Goal: Task Accomplishment & Management: Use online tool/utility

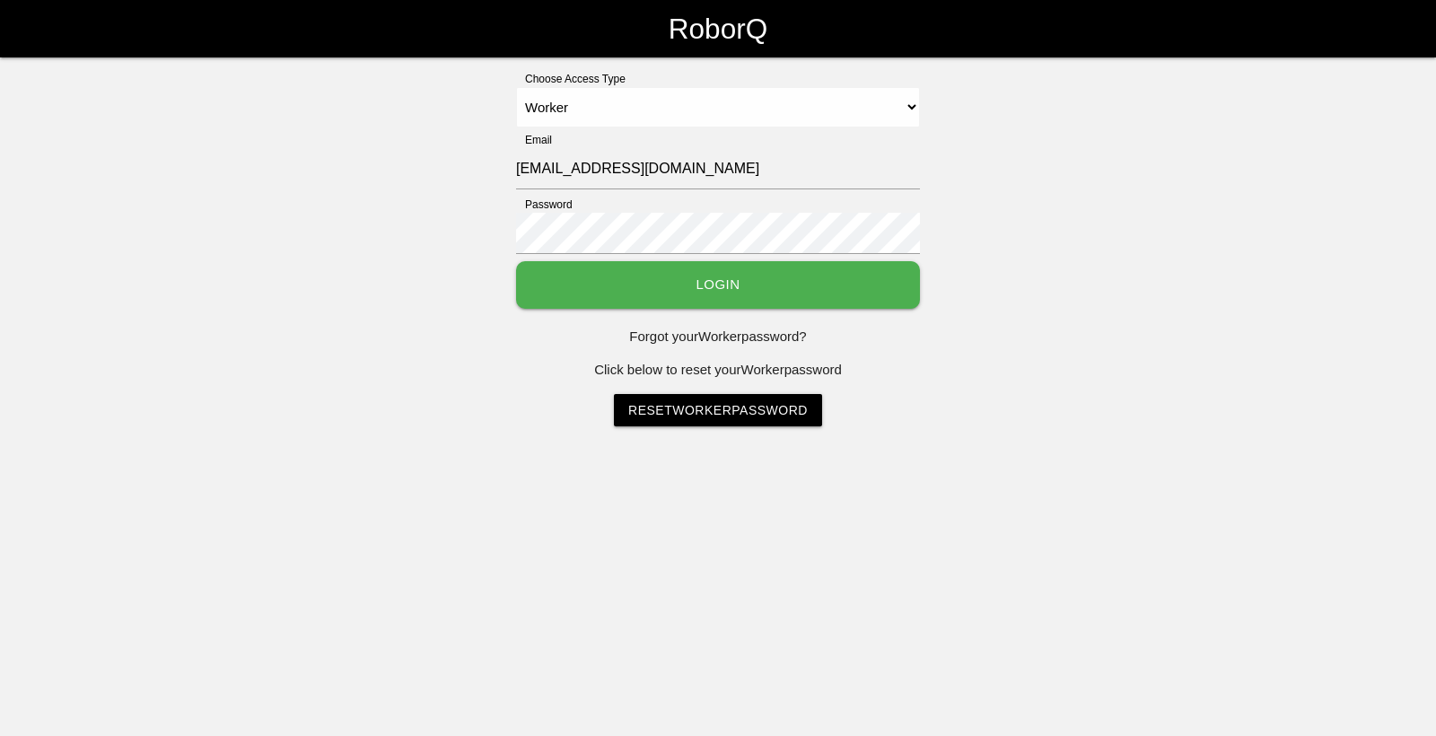
select select "Worker"
click at [656, 301] on button "Login" at bounding box center [718, 285] width 404 height 48
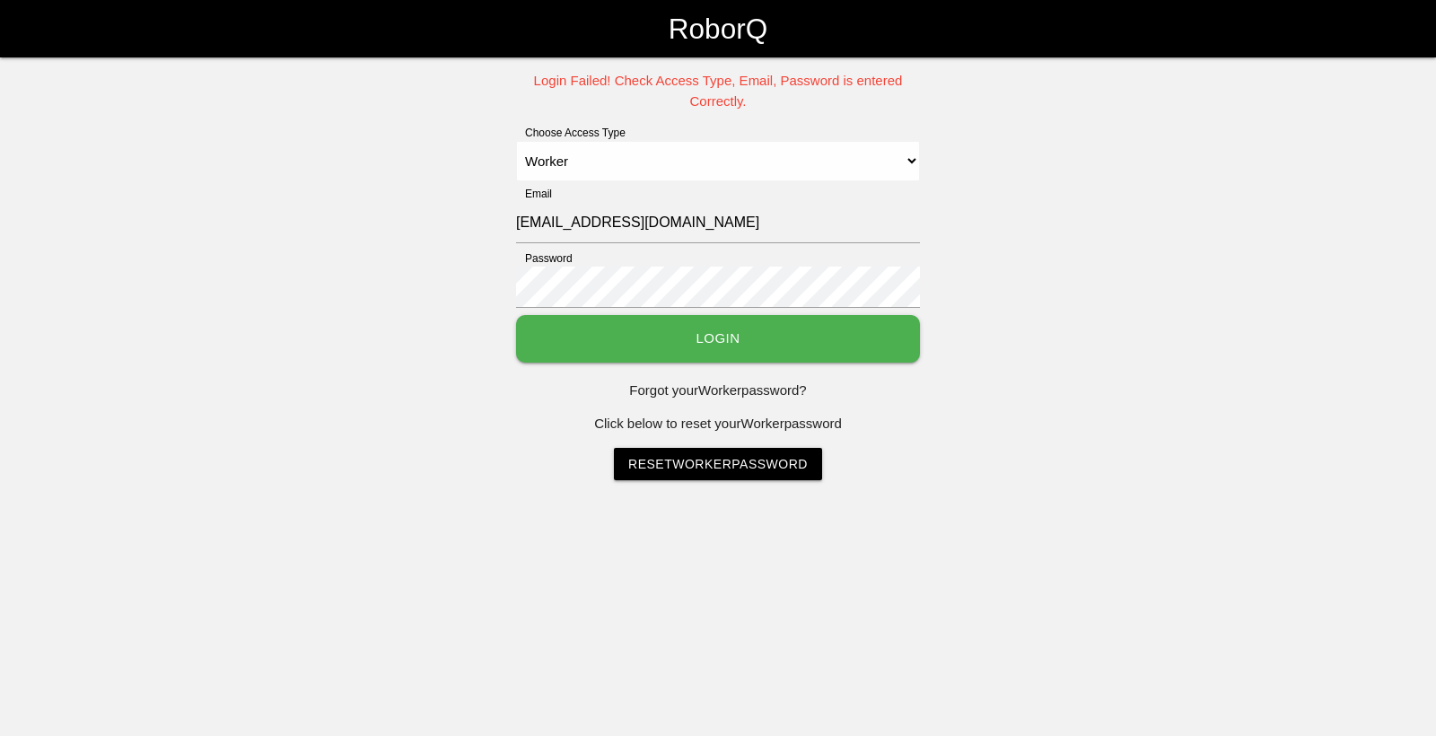
click at [648, 326] on button "Login" at bounding box center [718, 339] width 404 height 48
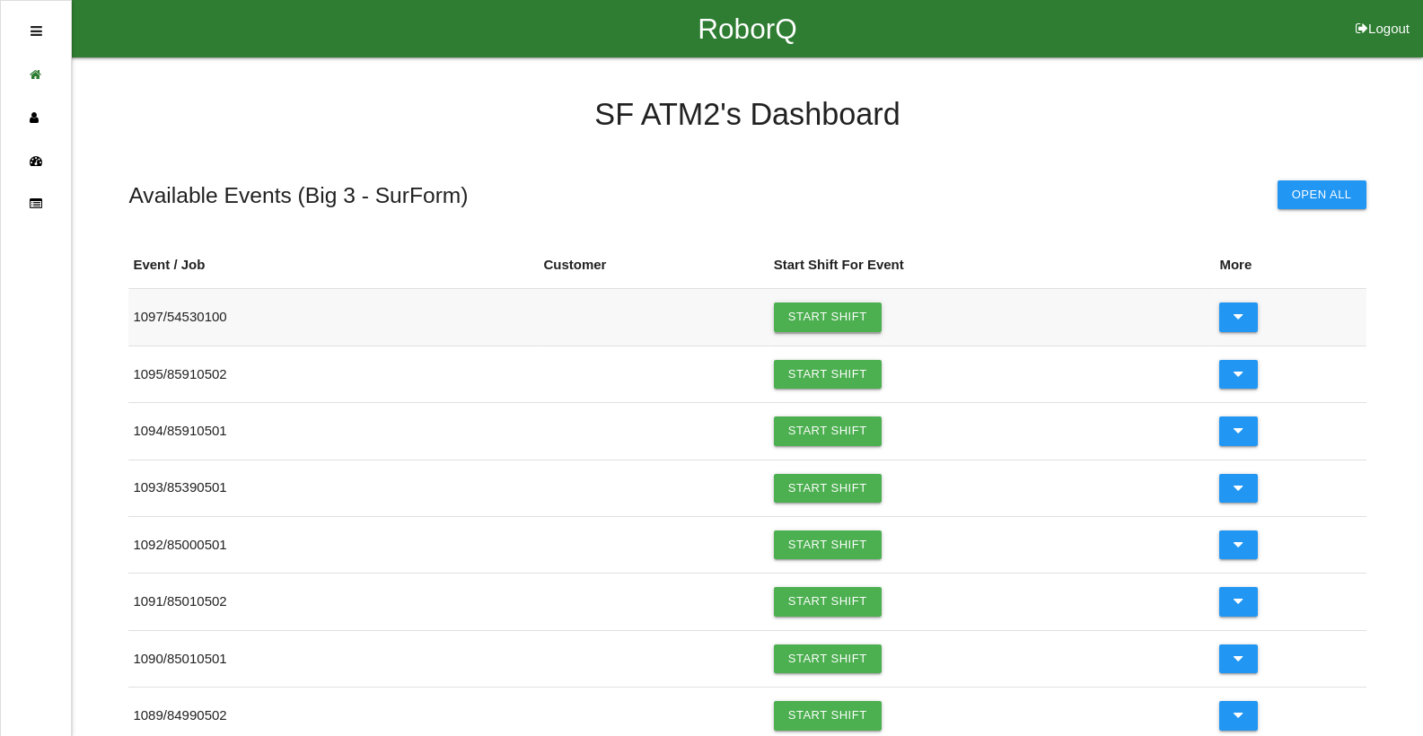
click at [832, 321] on link "Start Shift" at bounding box center [828, 316] width 108 height 29
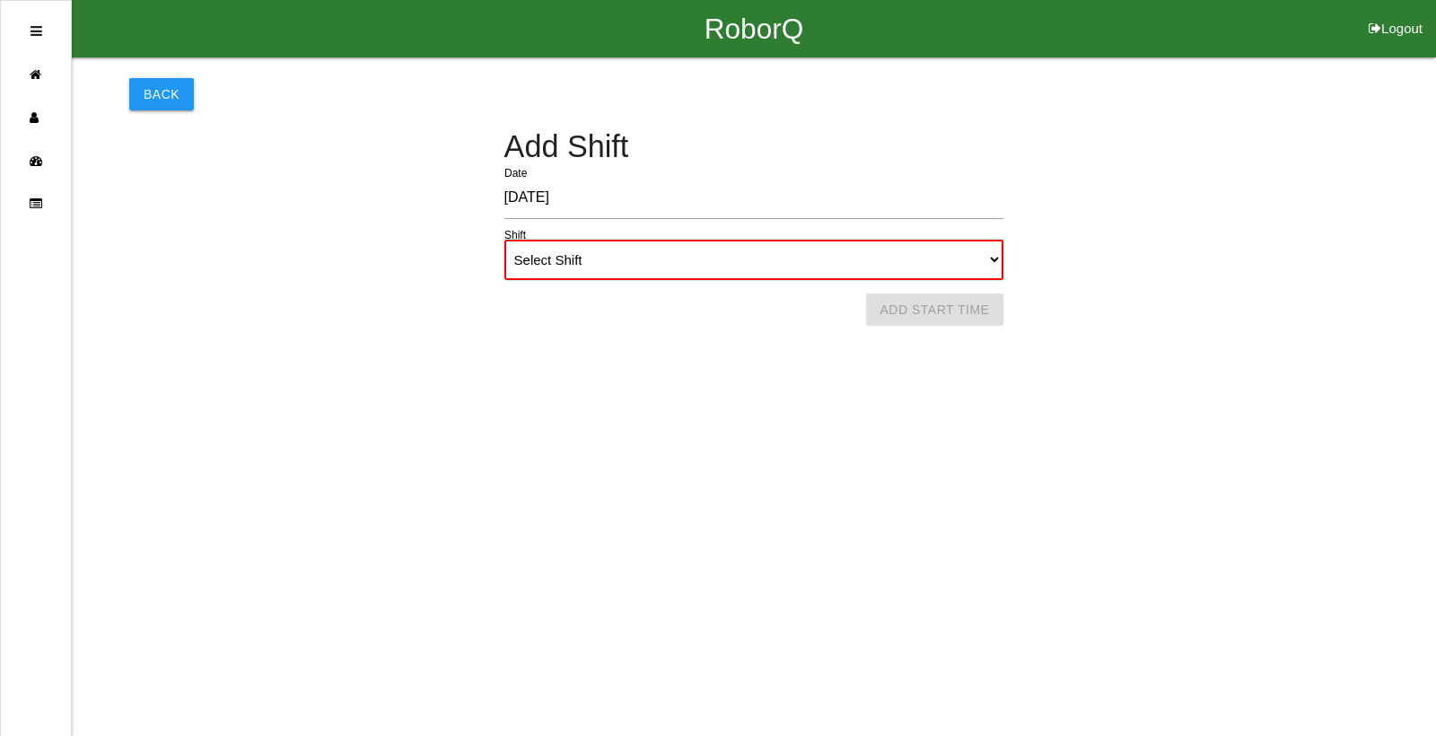
click at [586, 252] on select "Select Shift 1st Shift 2nd Shift 3rd Shift 4th Shift" at bounding box center [754, 260] width 500 height 40
select select "1"
click at [504, 240] on select "Select Shift 1st Shift 2nd Shift 3rd Shift 4th Shift" at bounding box center [754, 260] width 500 height 40
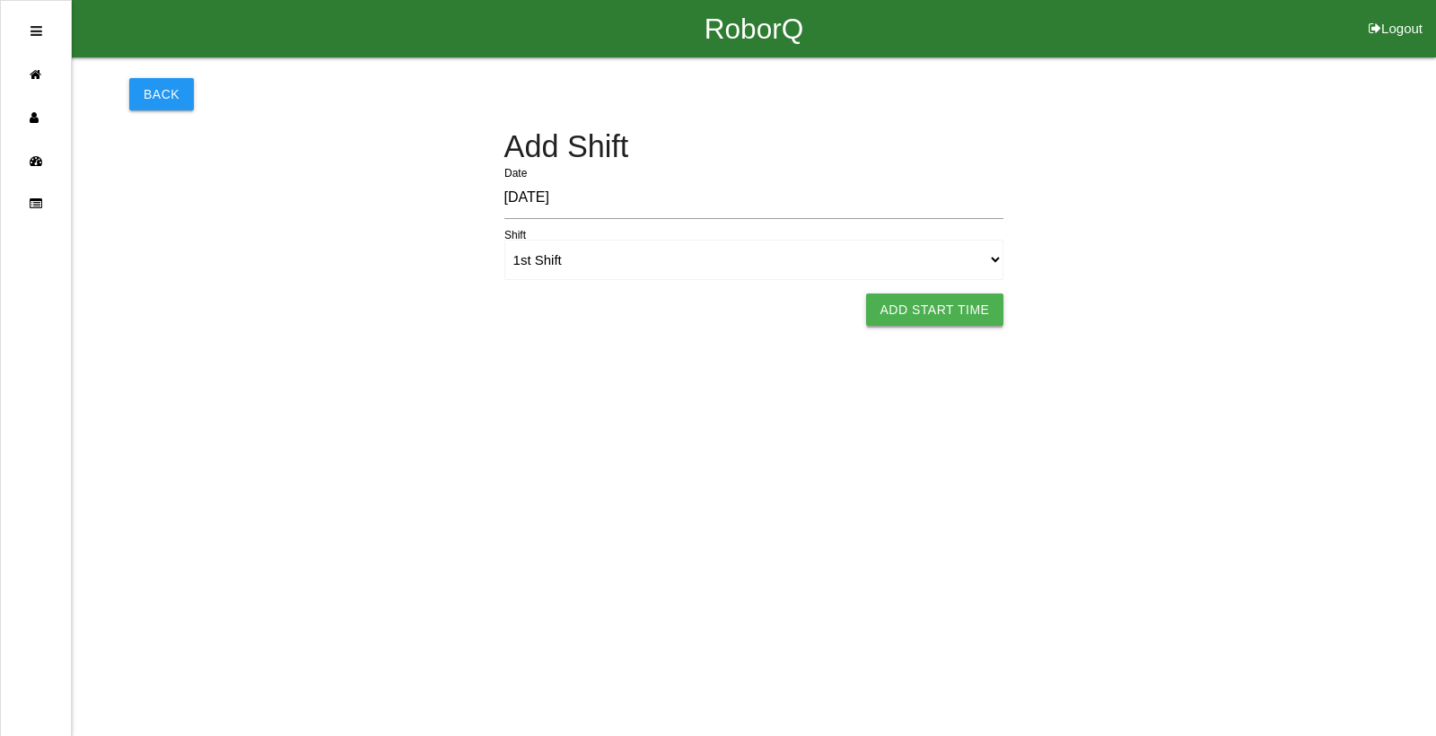
click at [925, 314] on button "Add Start Time" at bounding box center [935, 310] width 138 height 32
select select "6"
select select "8"
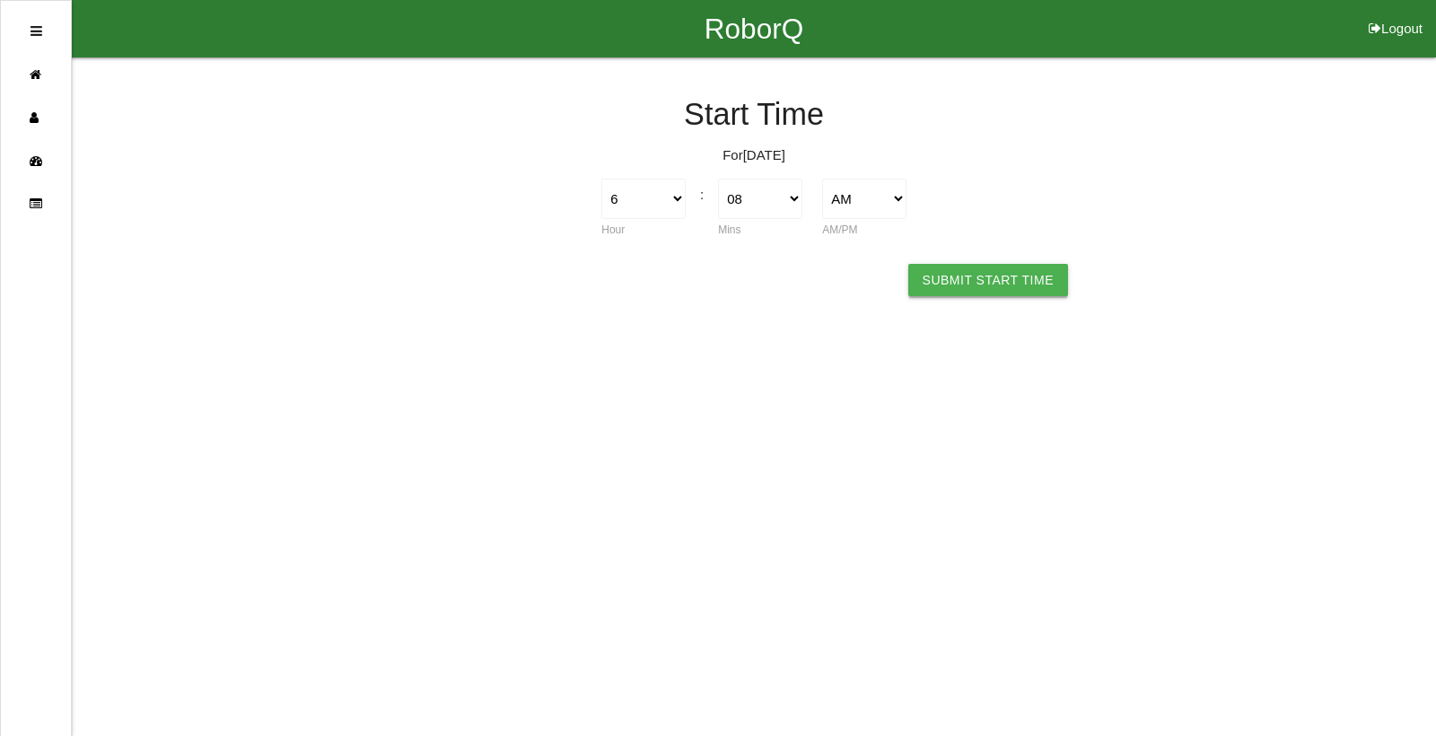
click at [1000, 280] on button "Submit Start Time" at bounding box center [988, 280] width 160 height 32
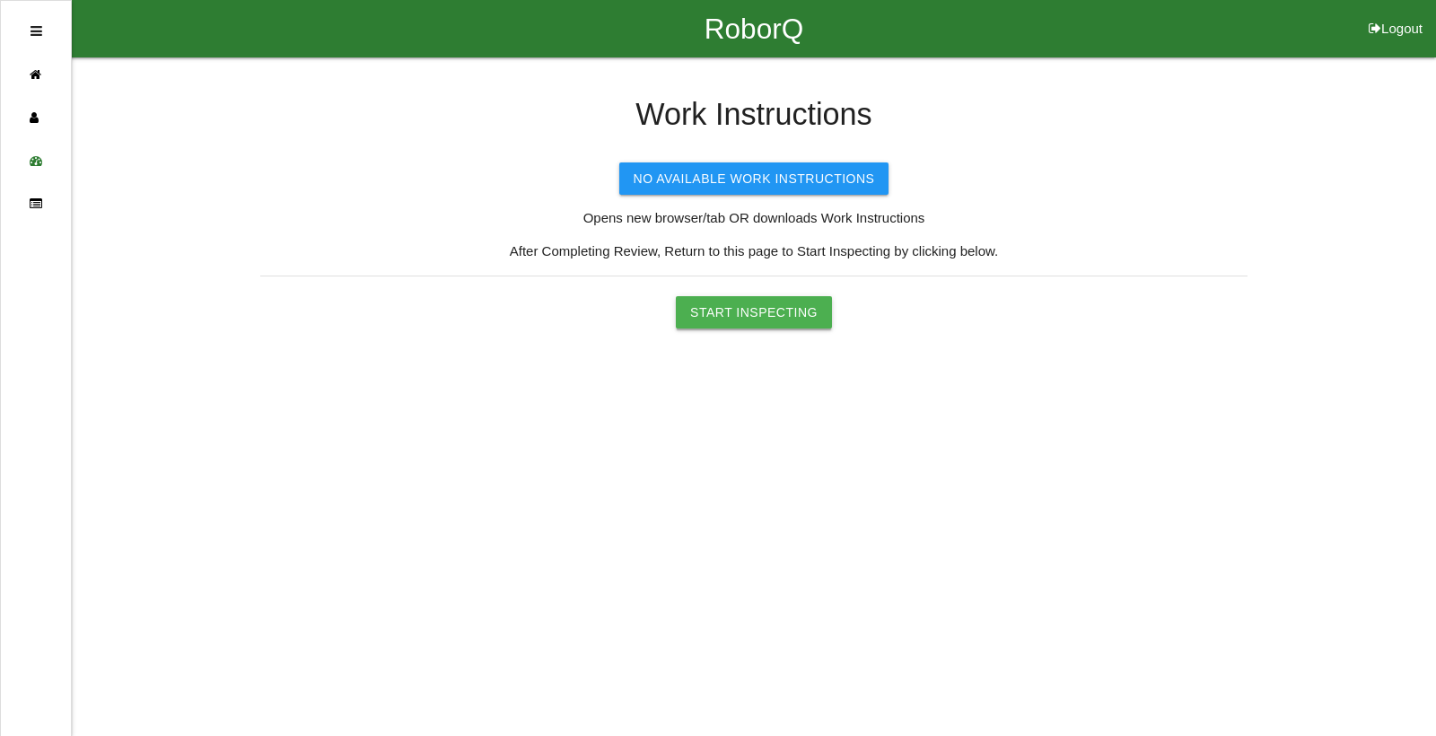
click at [720, 320] on button "Start Inspecting" at bounding box center [754, 312] width 156 height 32
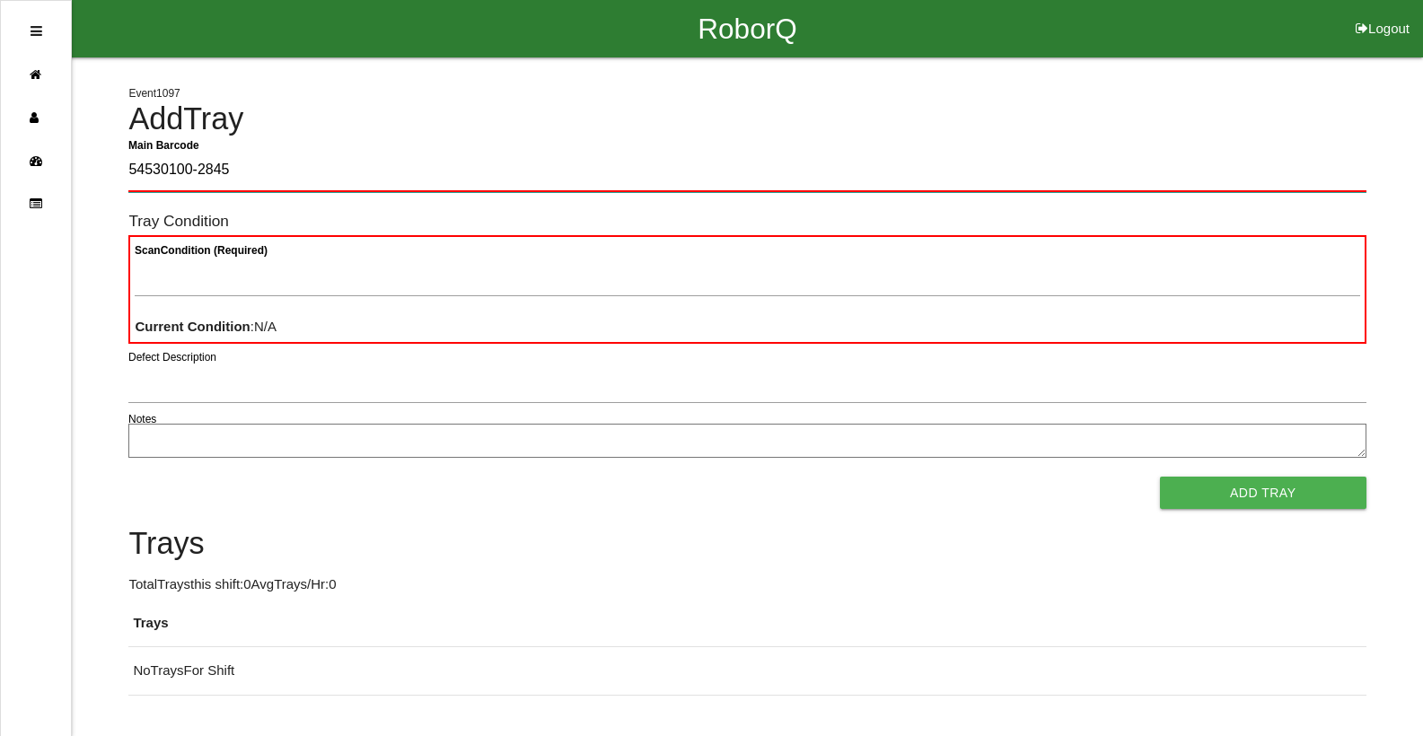
type Barcode "54530100-2845"
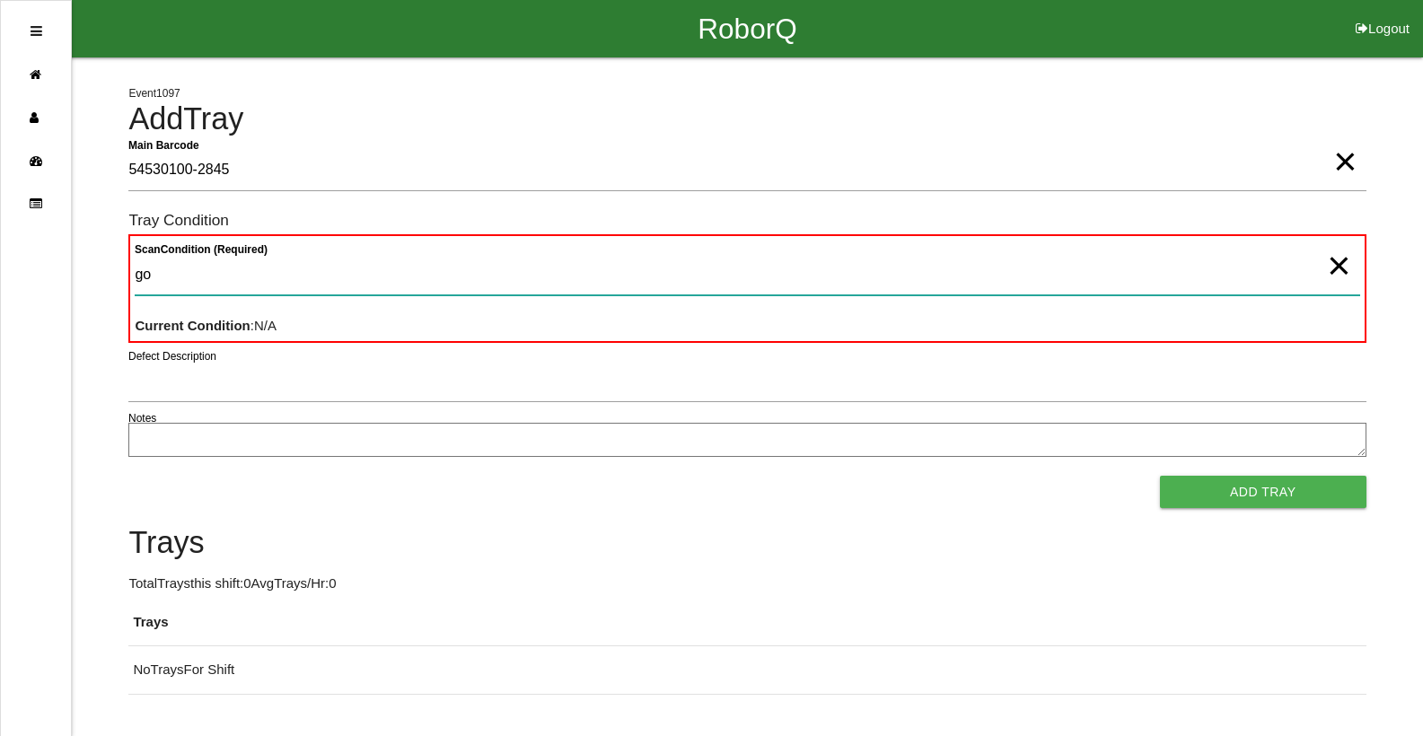
type Condition "goo"
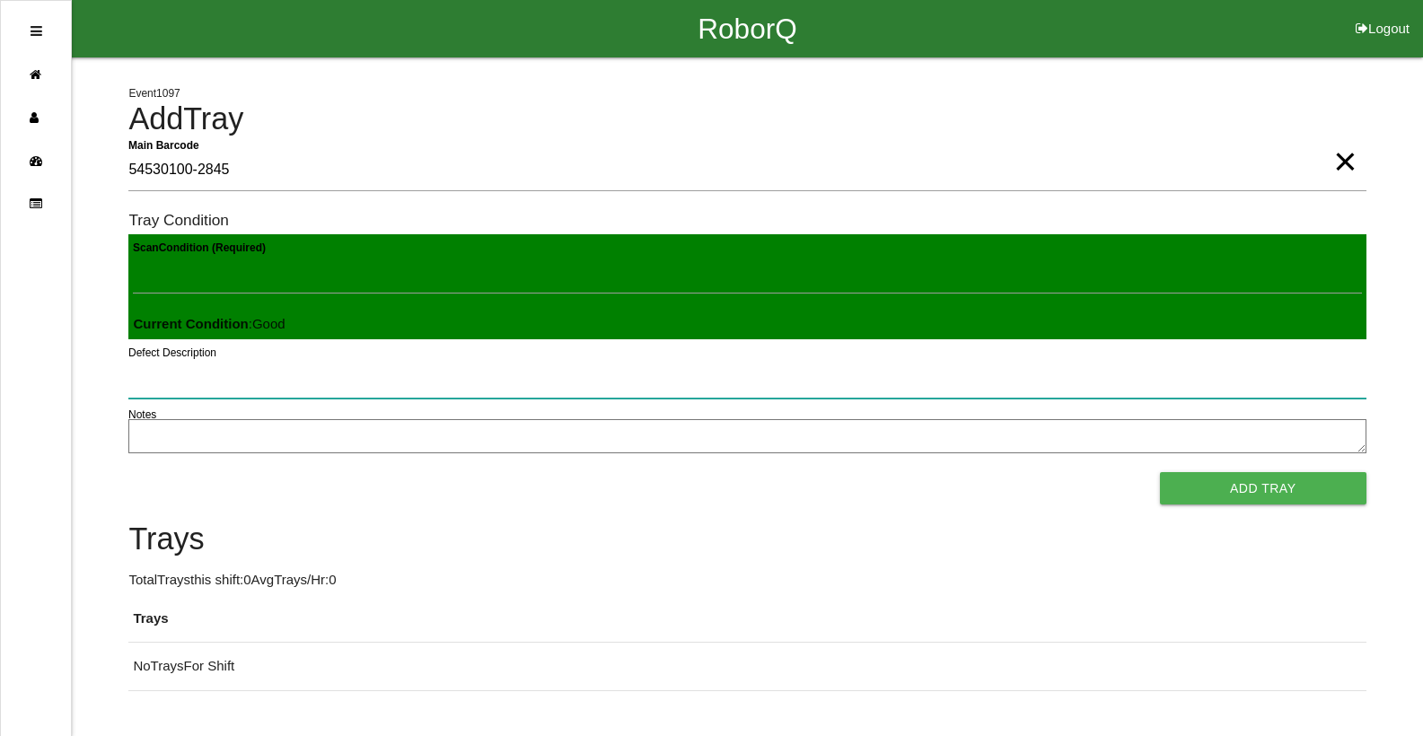
click at [1160, 472] on button "Add Tray" at bounding box center [1263, 488] width 206 height 32
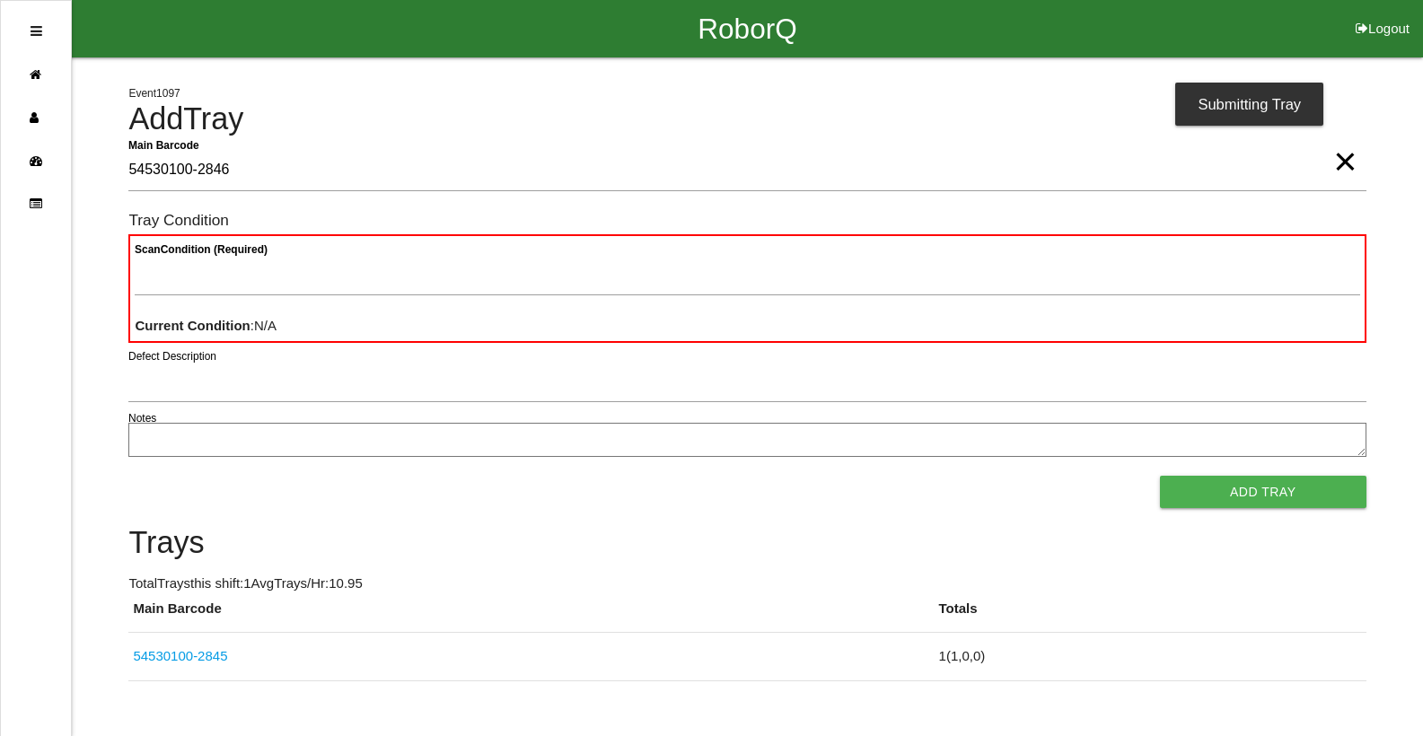
type Barcode "54530100-2846"
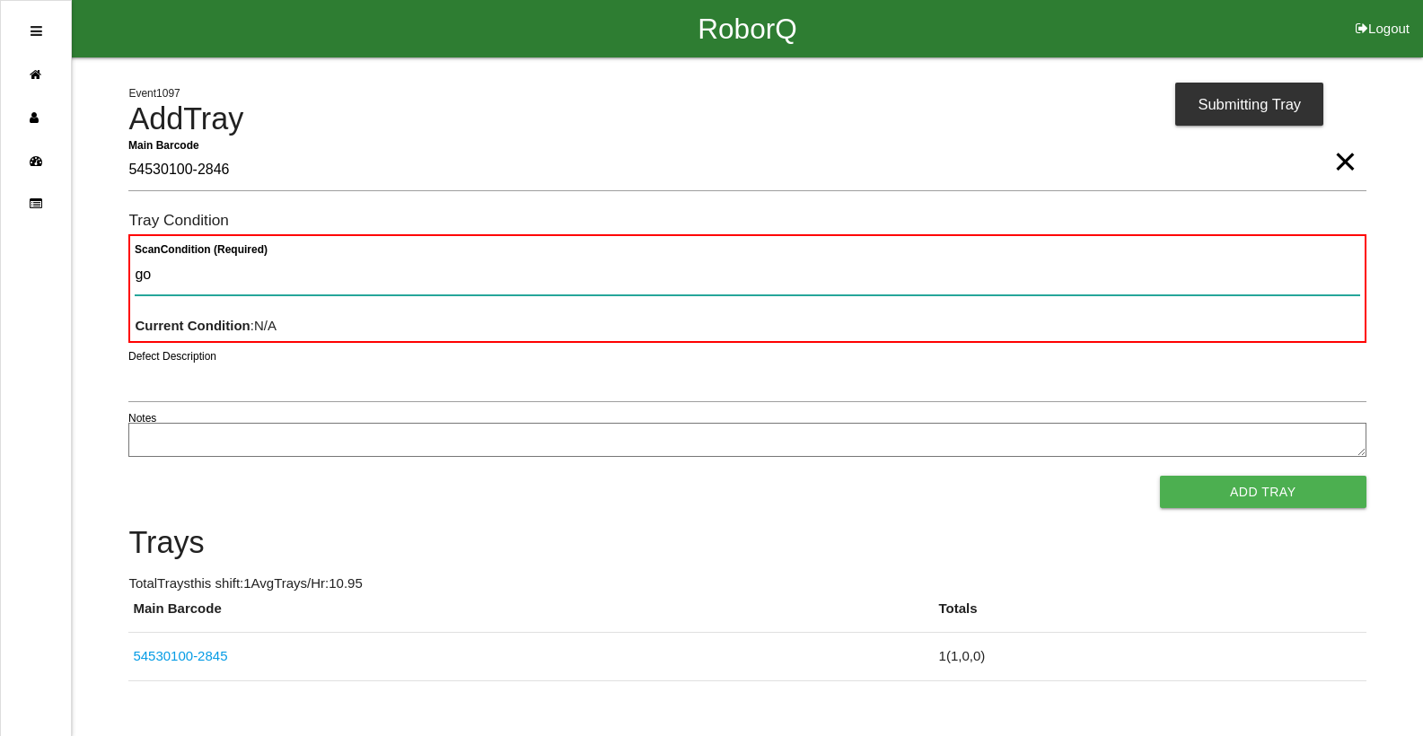
type Condition "goo"
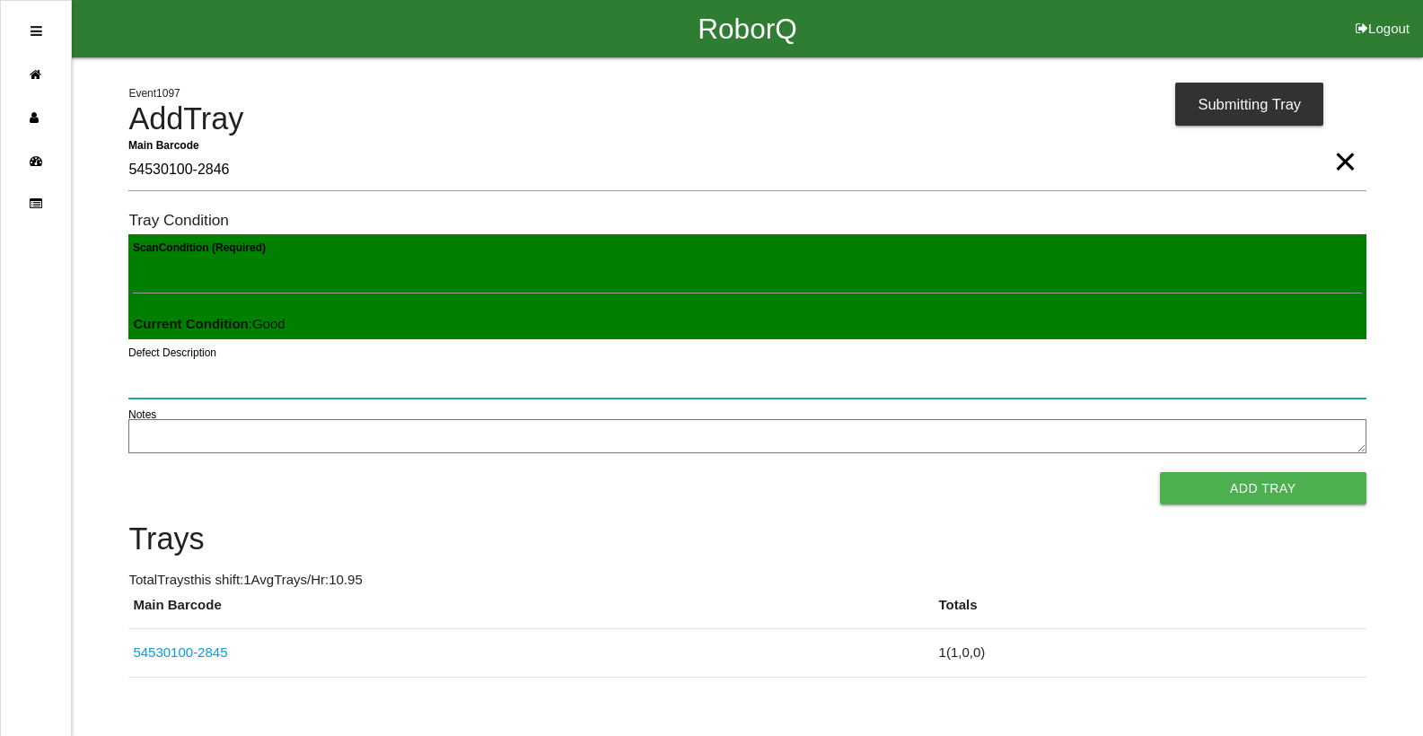
click at [1160, 472] on button "Add Tray" at bounding box center [1263, 488] width 206 height 32
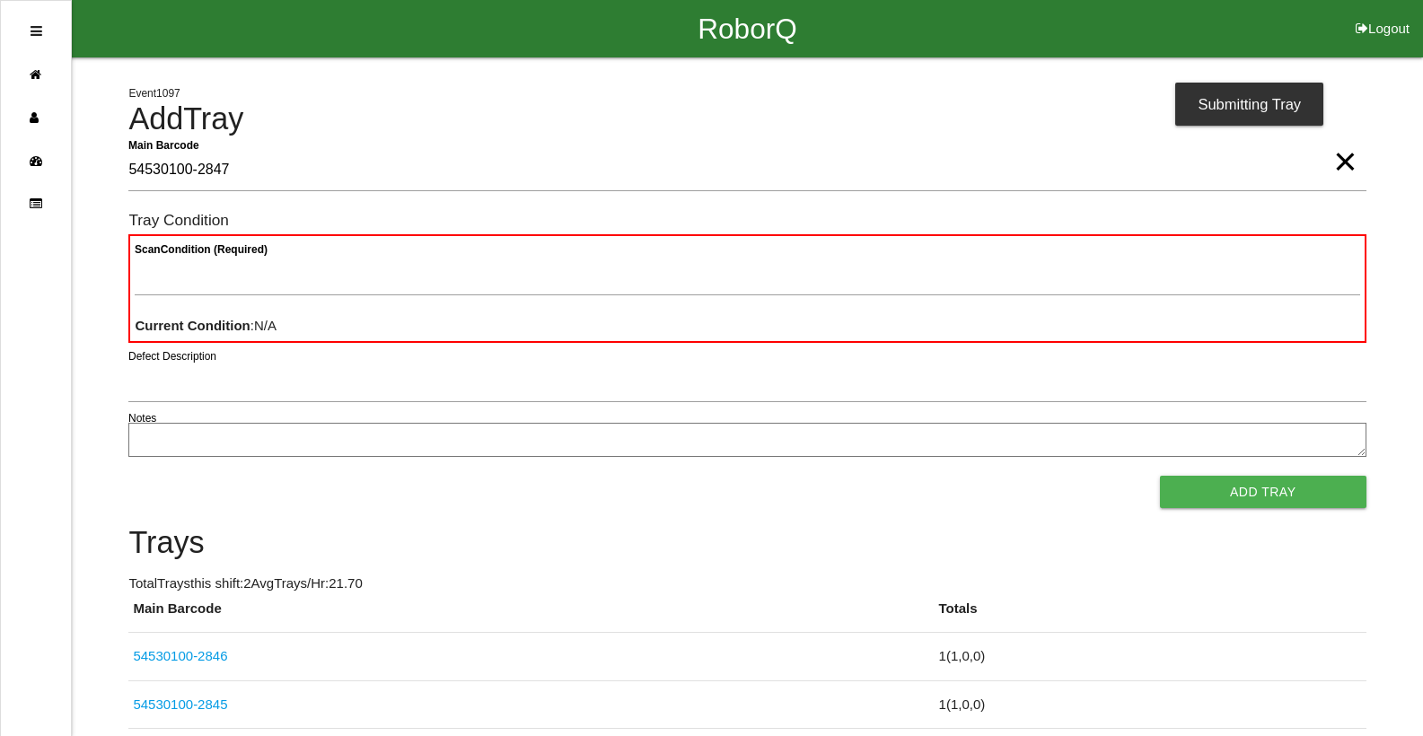
type Barcode "54530100-2847"
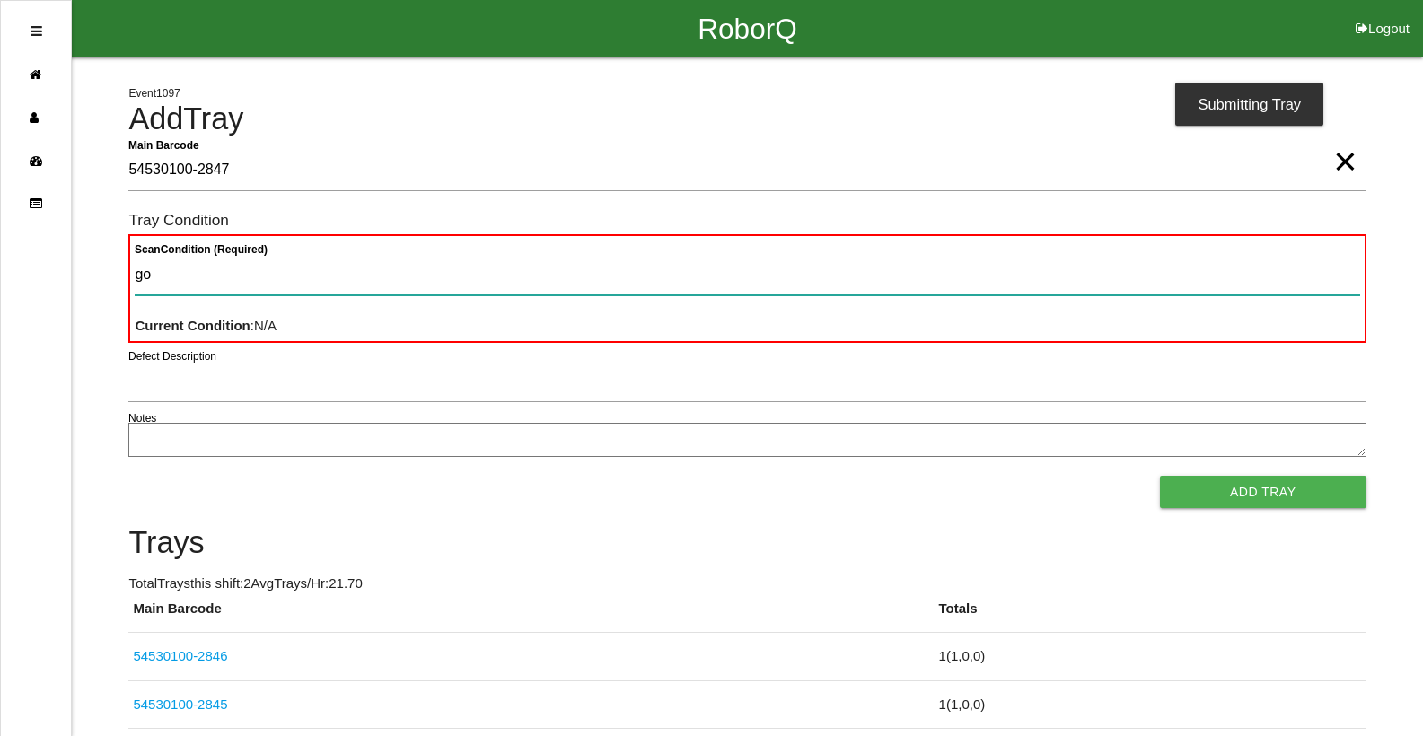
type Condition "goo"
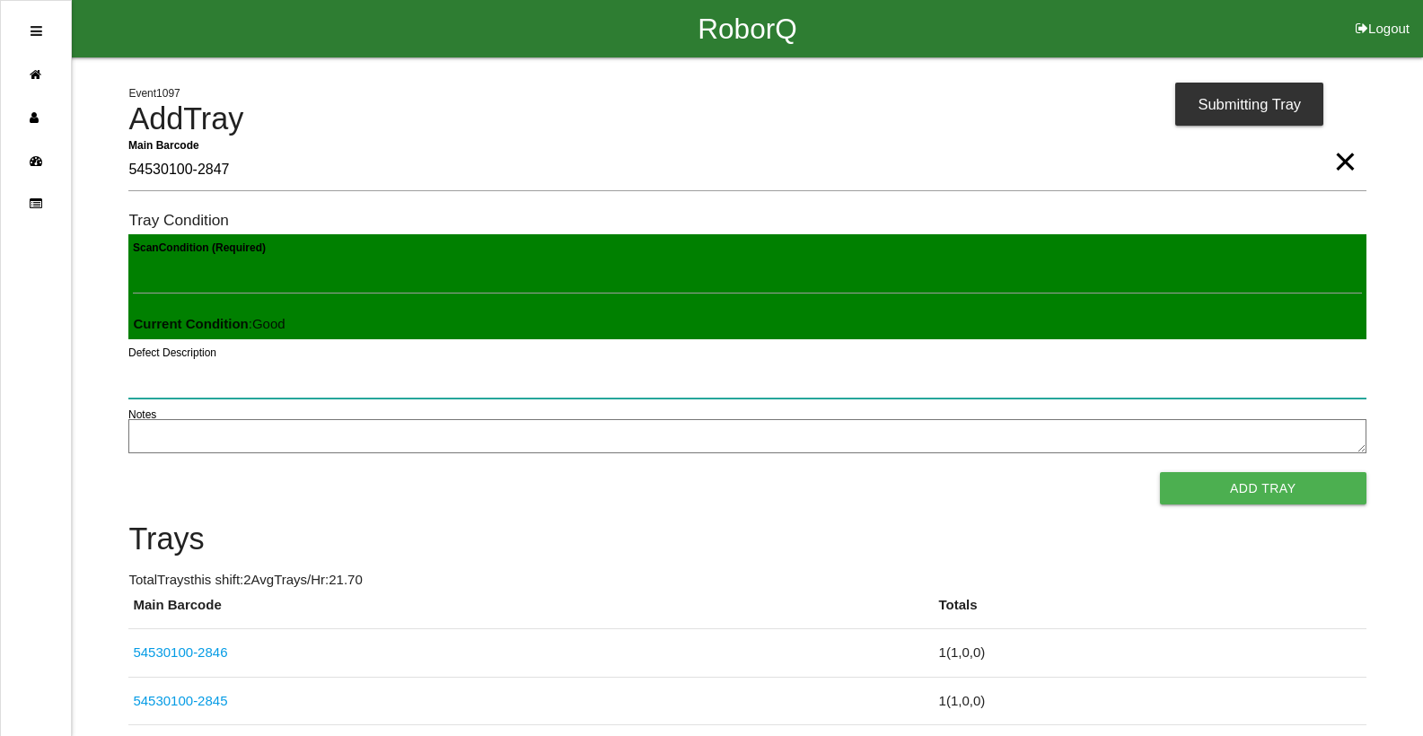
click at [1160, 472] on button "Add Tray" at bounding box center [1263, 488] width 206 height 32
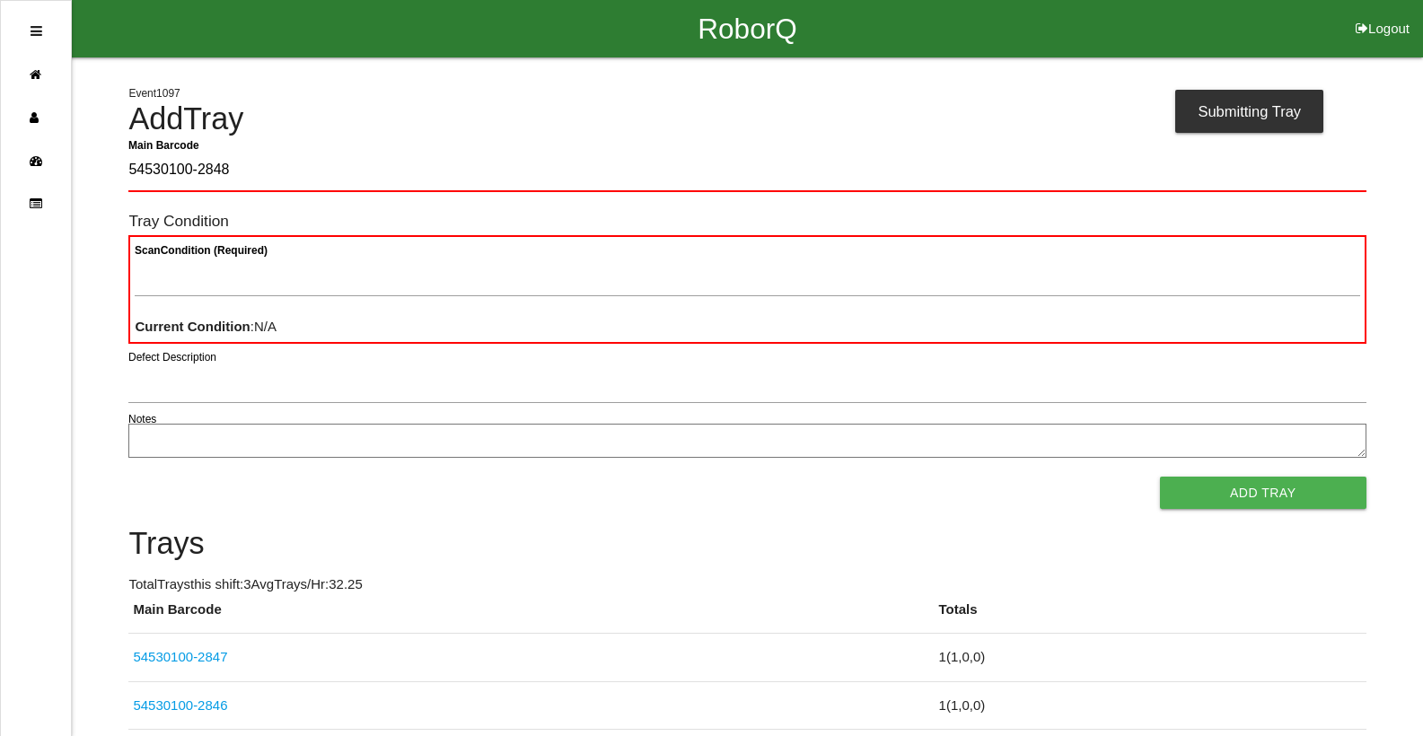
type Barcode "54530100-2848"
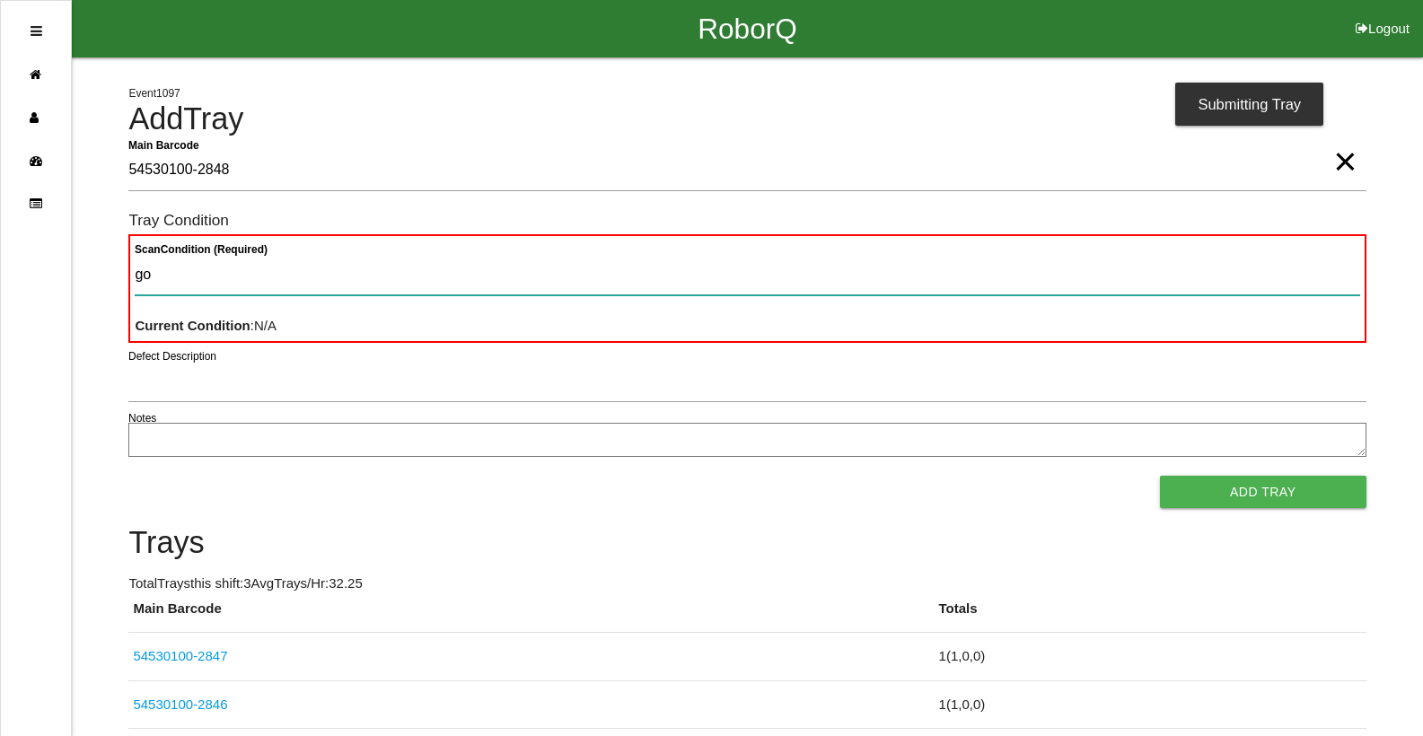
type Condition "goo"
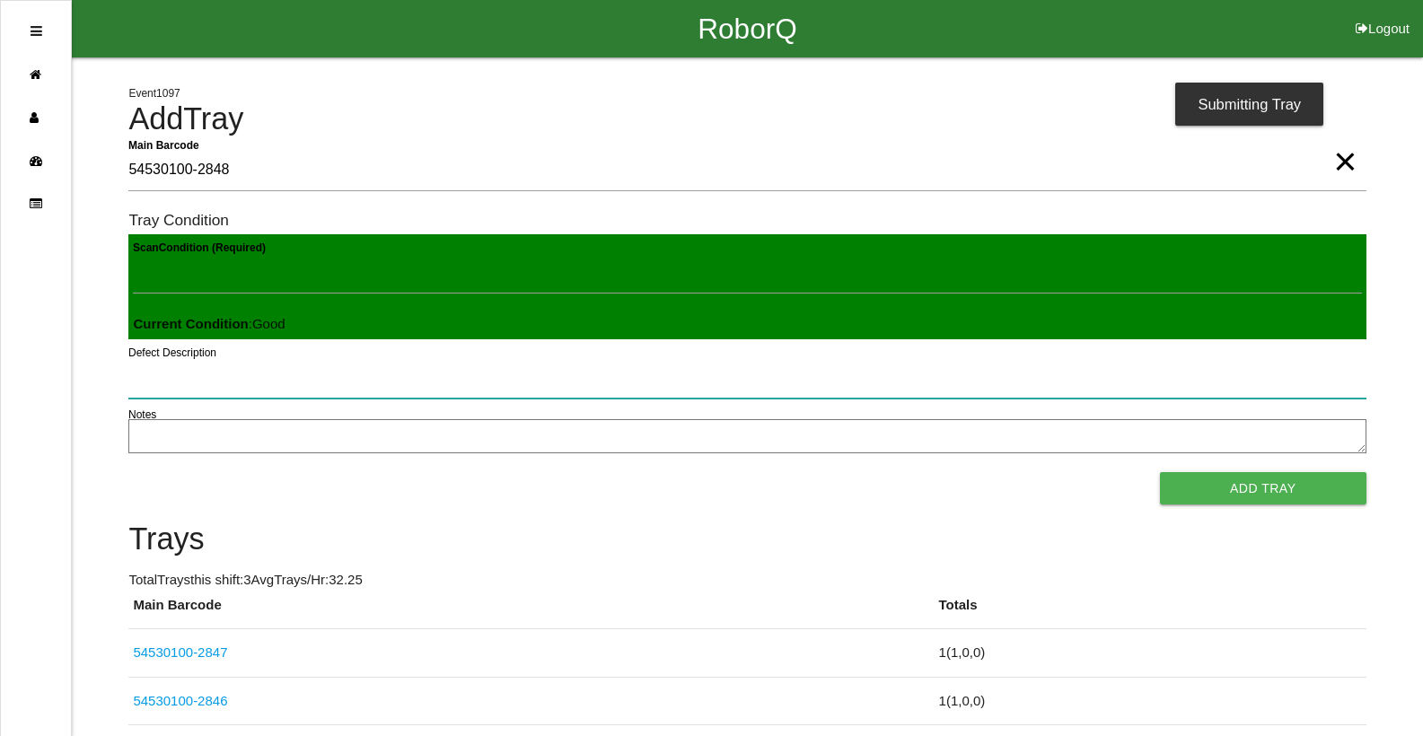
click at [1160, 472] on button "Add Tray" at bounding box center [1263, 488] width 206 height 32
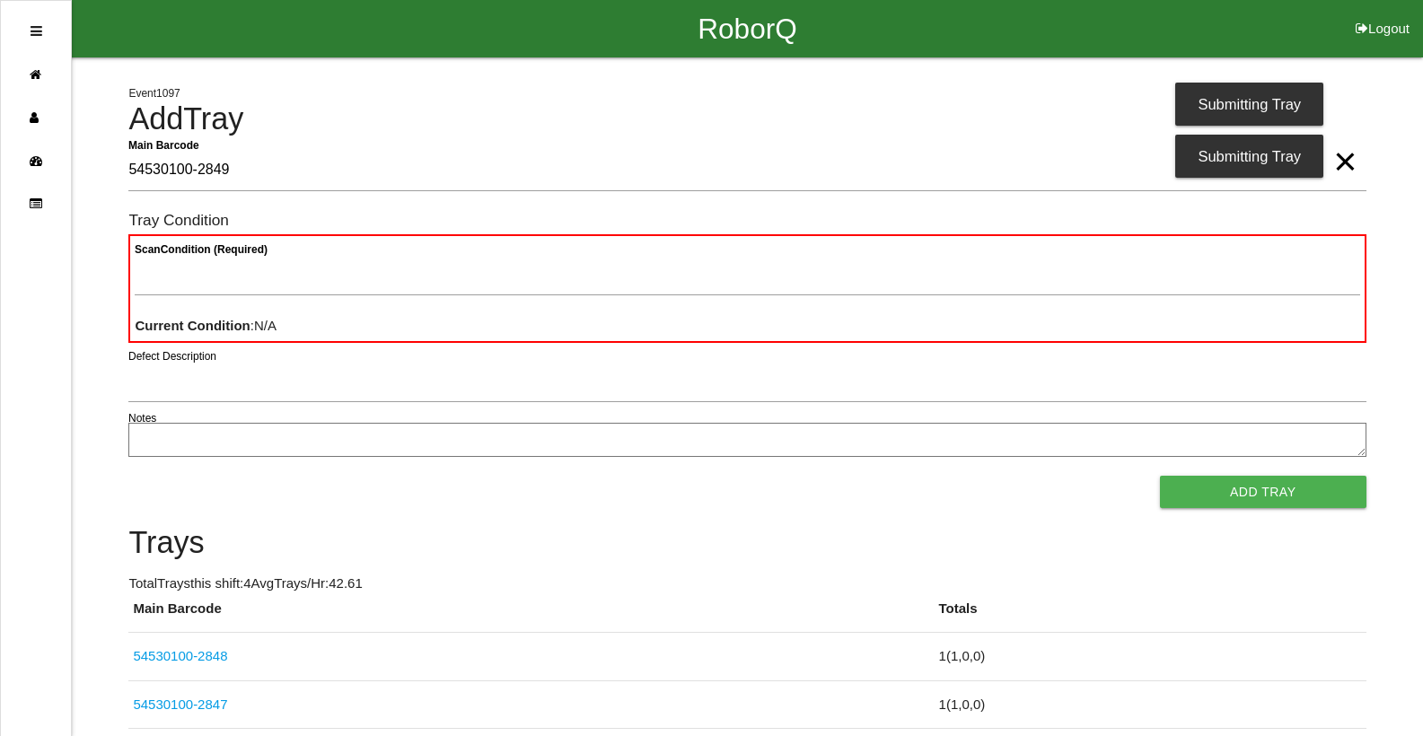
type Barcode "54530100-2849"
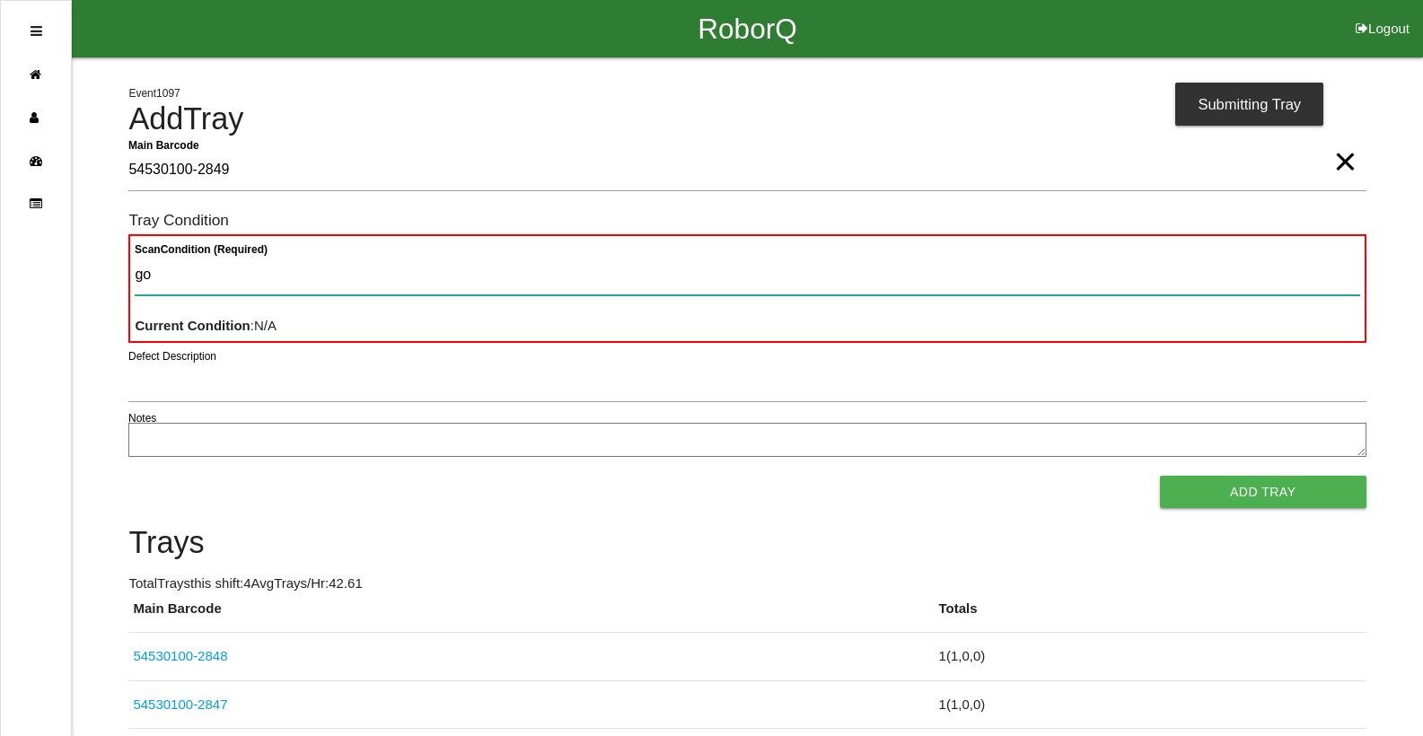
type Condition "goo"
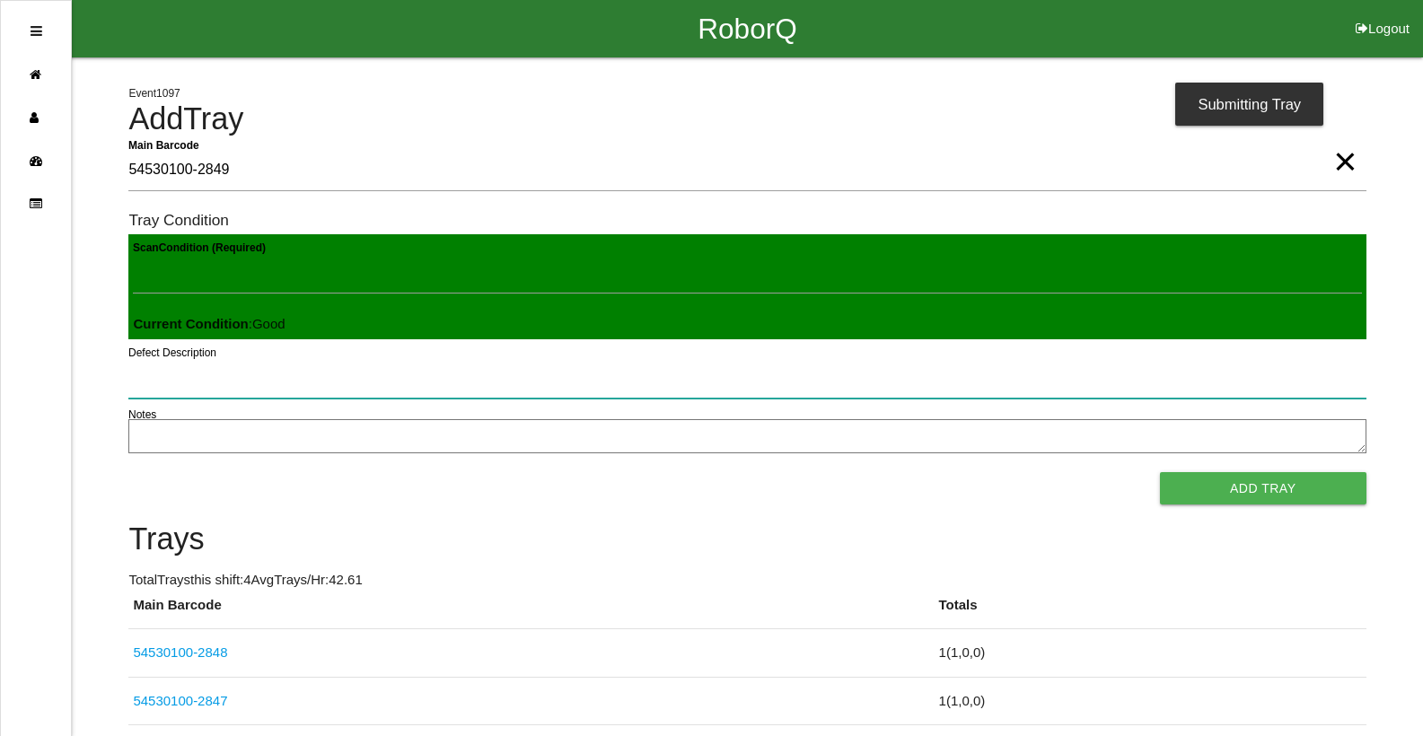
click at [1160, 472] on button "Add Tray" at bounding box center [1263, 488] width 206 height 32
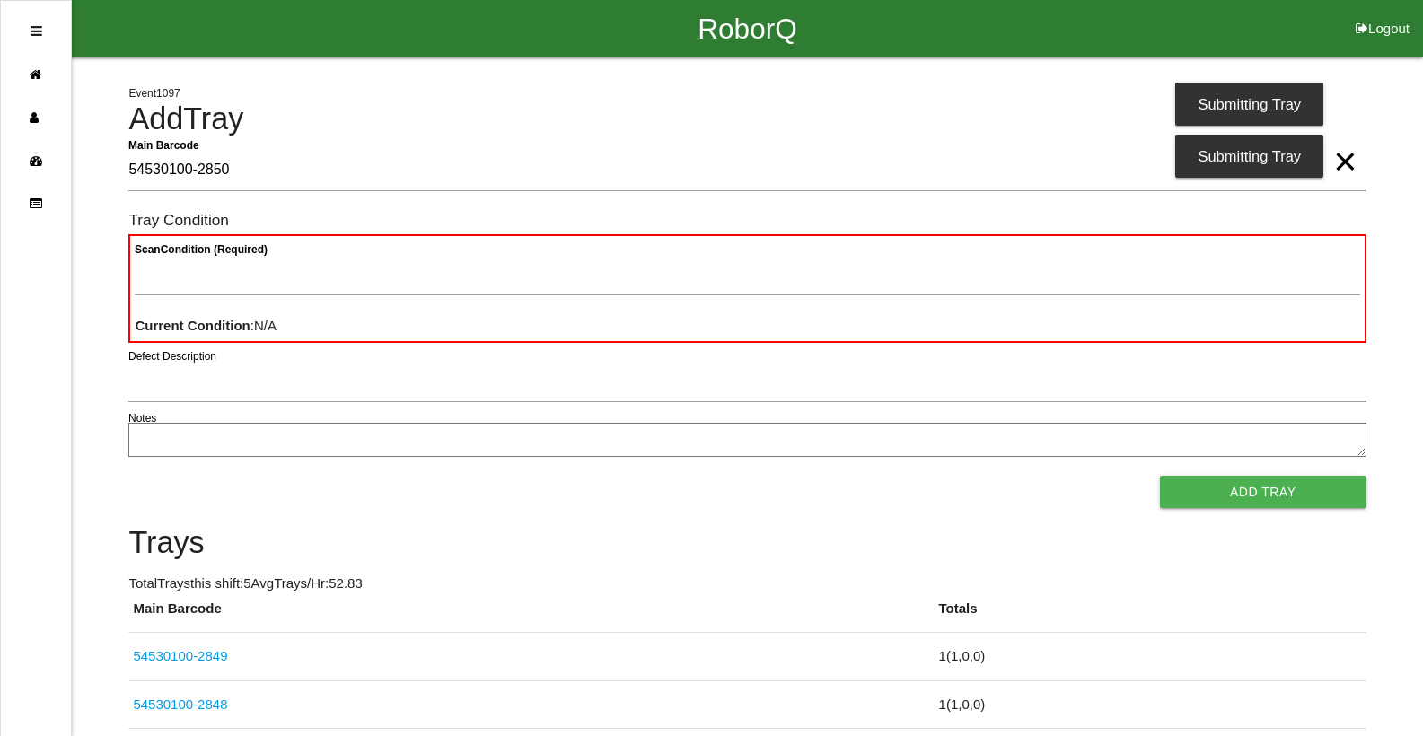
type Barcode "54530100-2850"
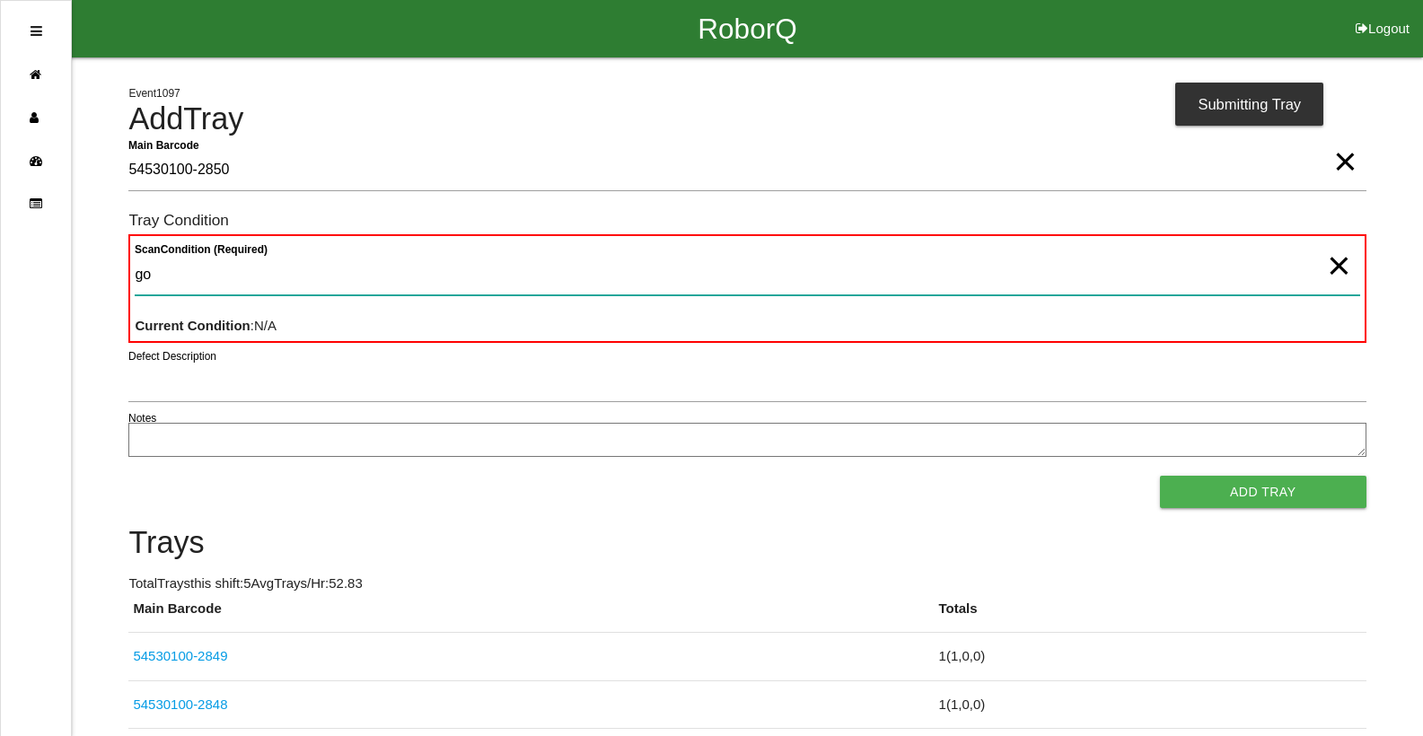
type Condition "goo"
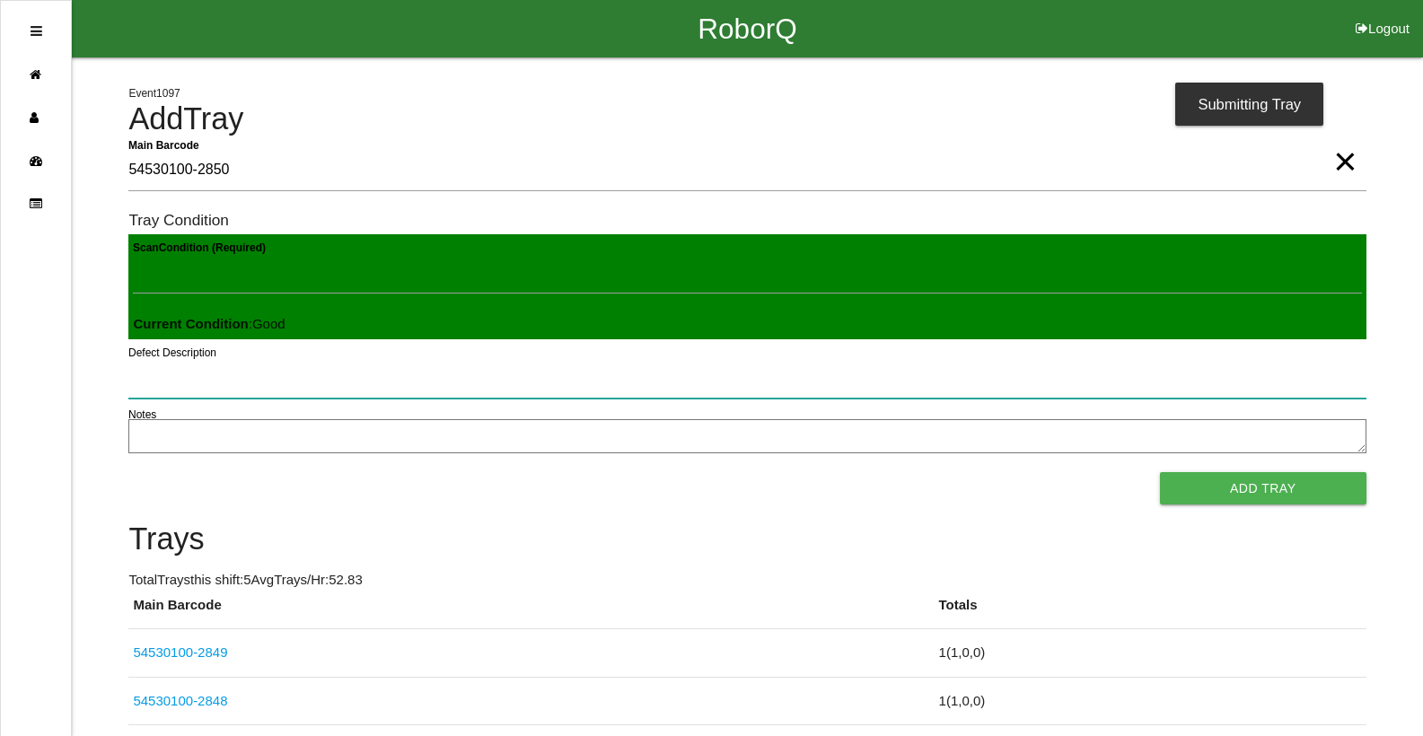
click at [1160, 472] on button "Add Tray" at bounding box center [1263, 488] width 206 height 32
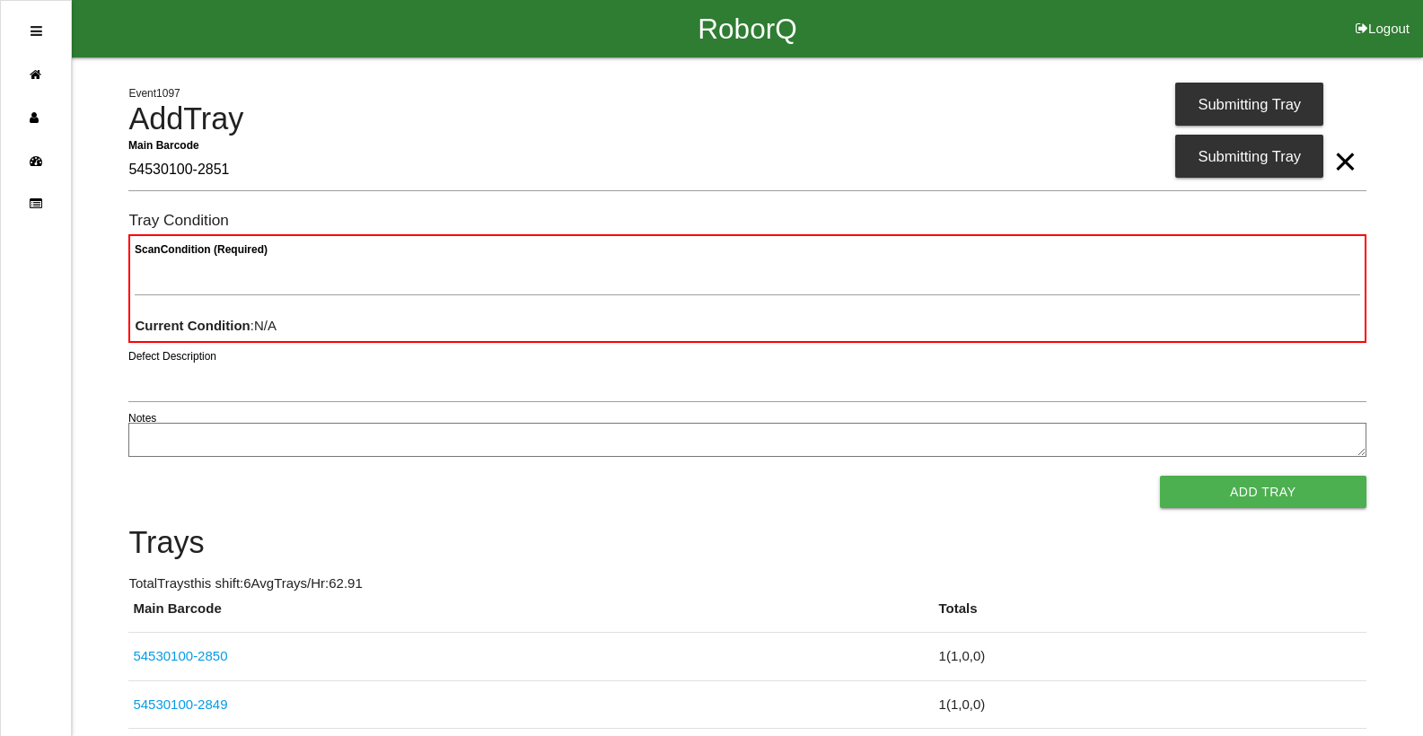
type Barcode "54530100-2851"
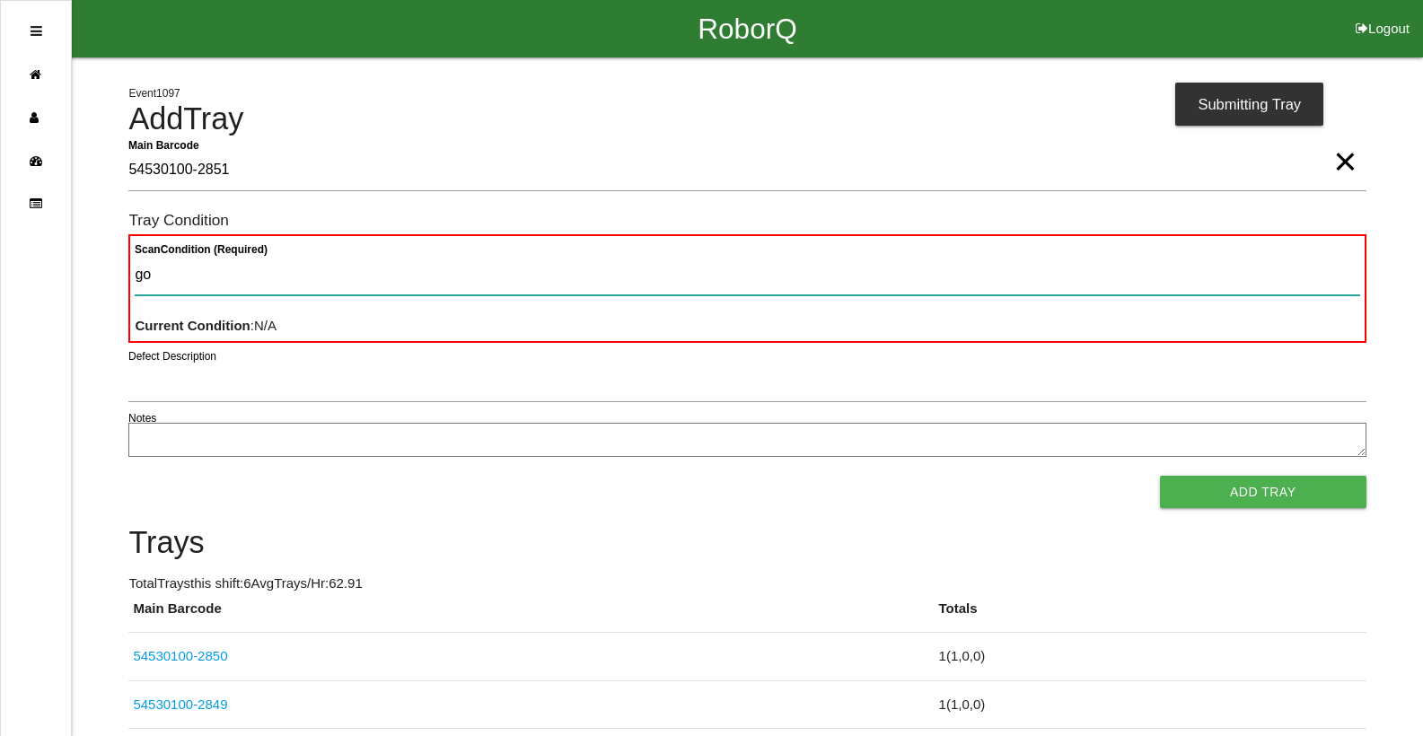
type Condition "goo"
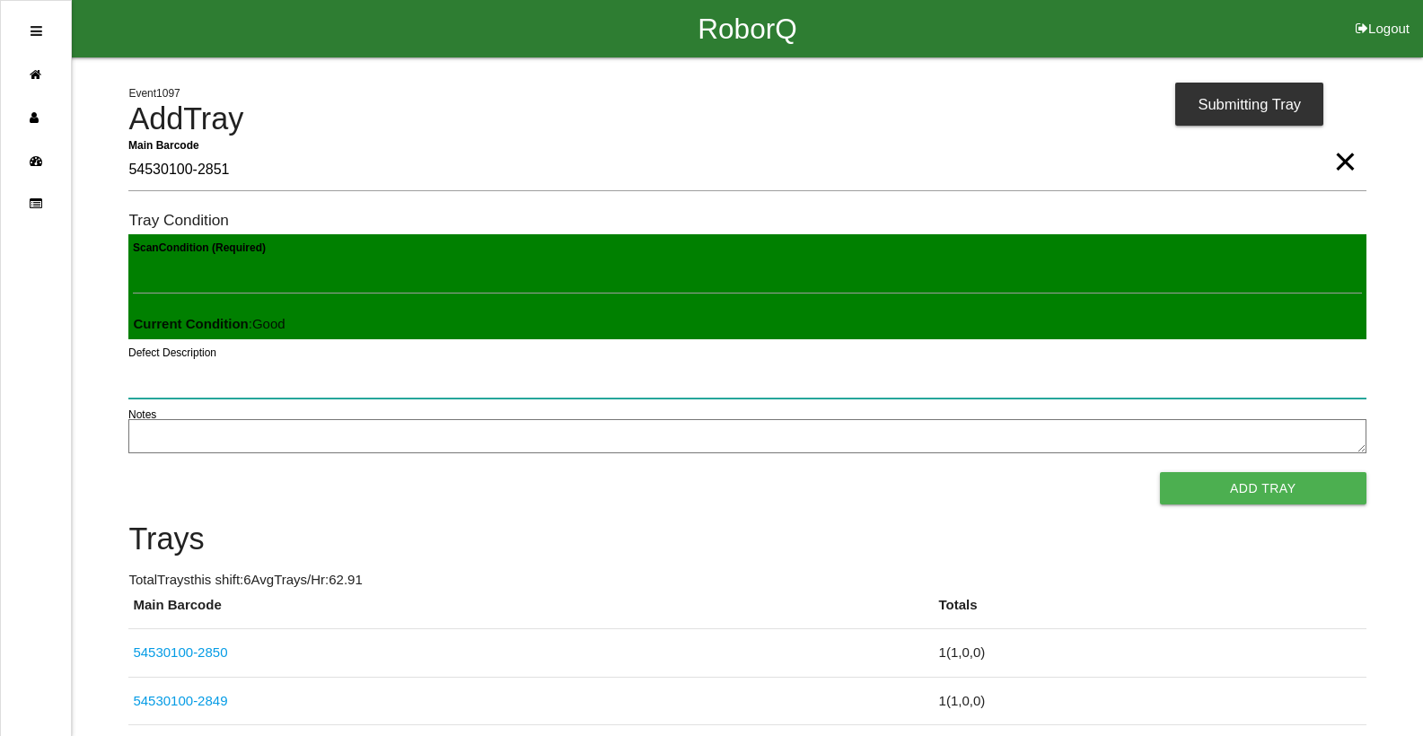
click at [1160, 472] on button "Add Tray" at bounding box center [1263, 488] width 206 height 32
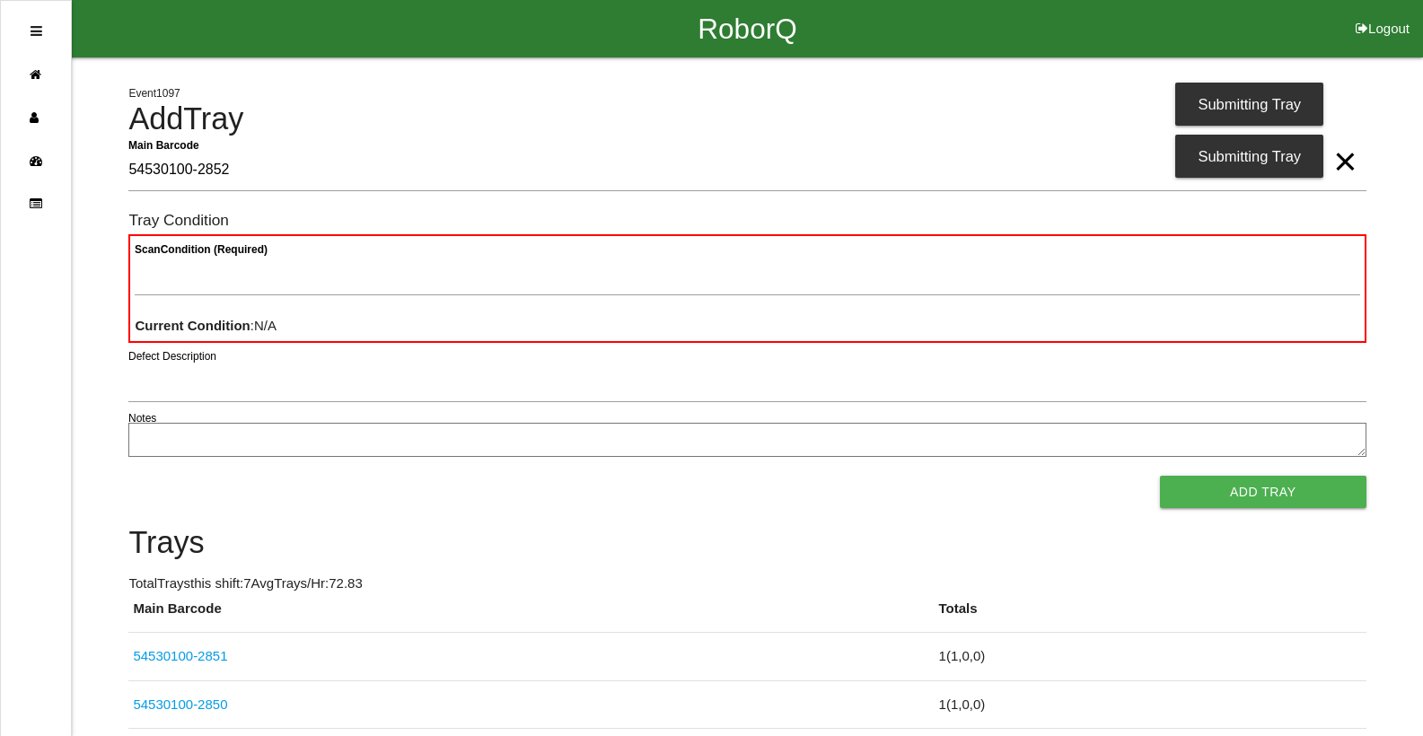
type Barcode "54530100-2852"
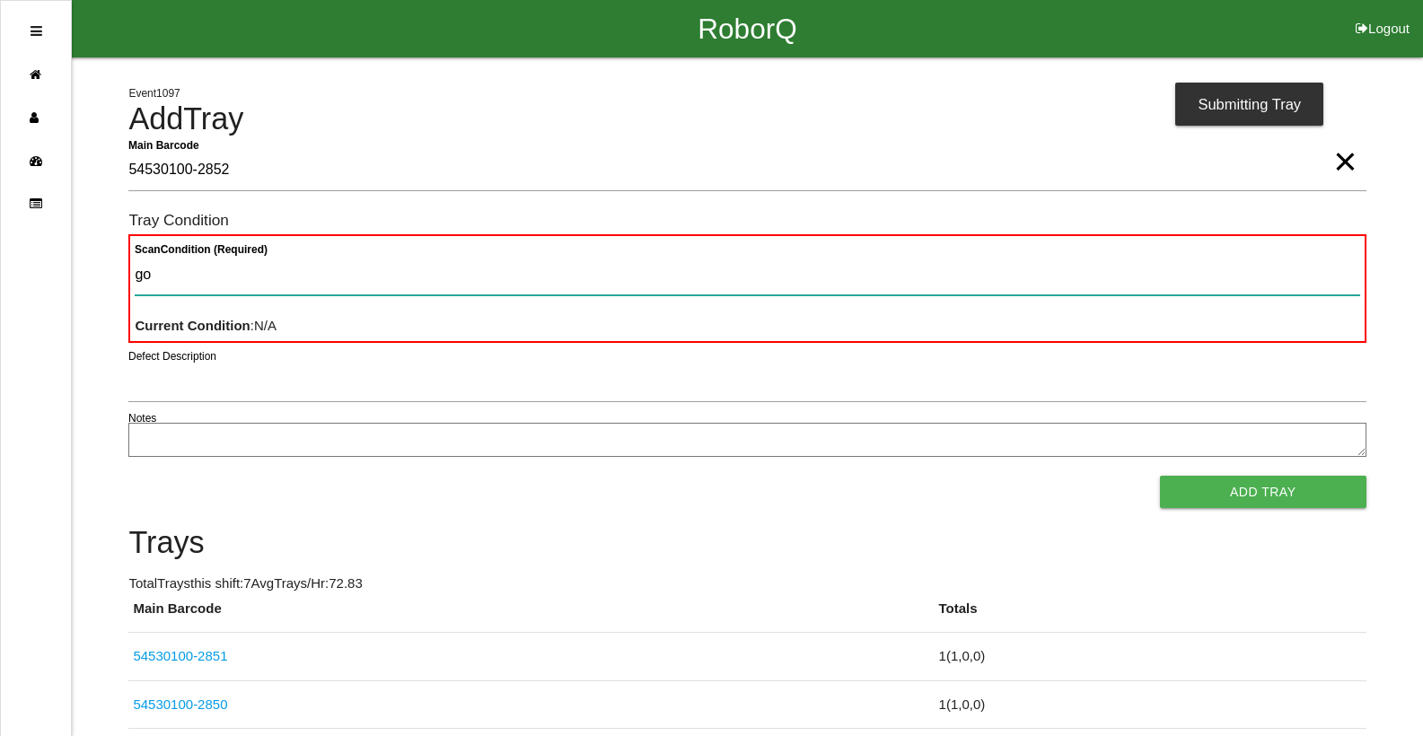
type Condition "goo"
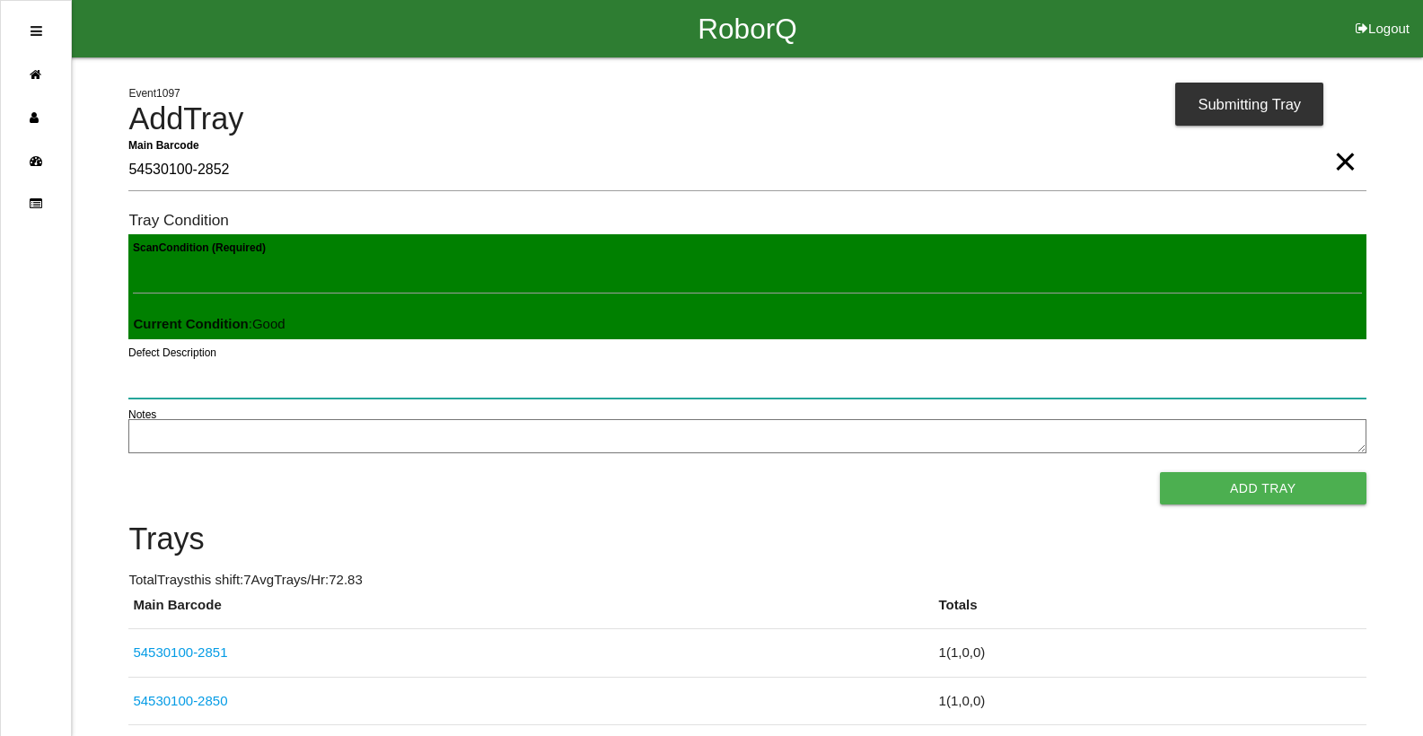
click at [1160, 472] on button "Add Tray" at bounding box center [1263, 488] width 206 height 32
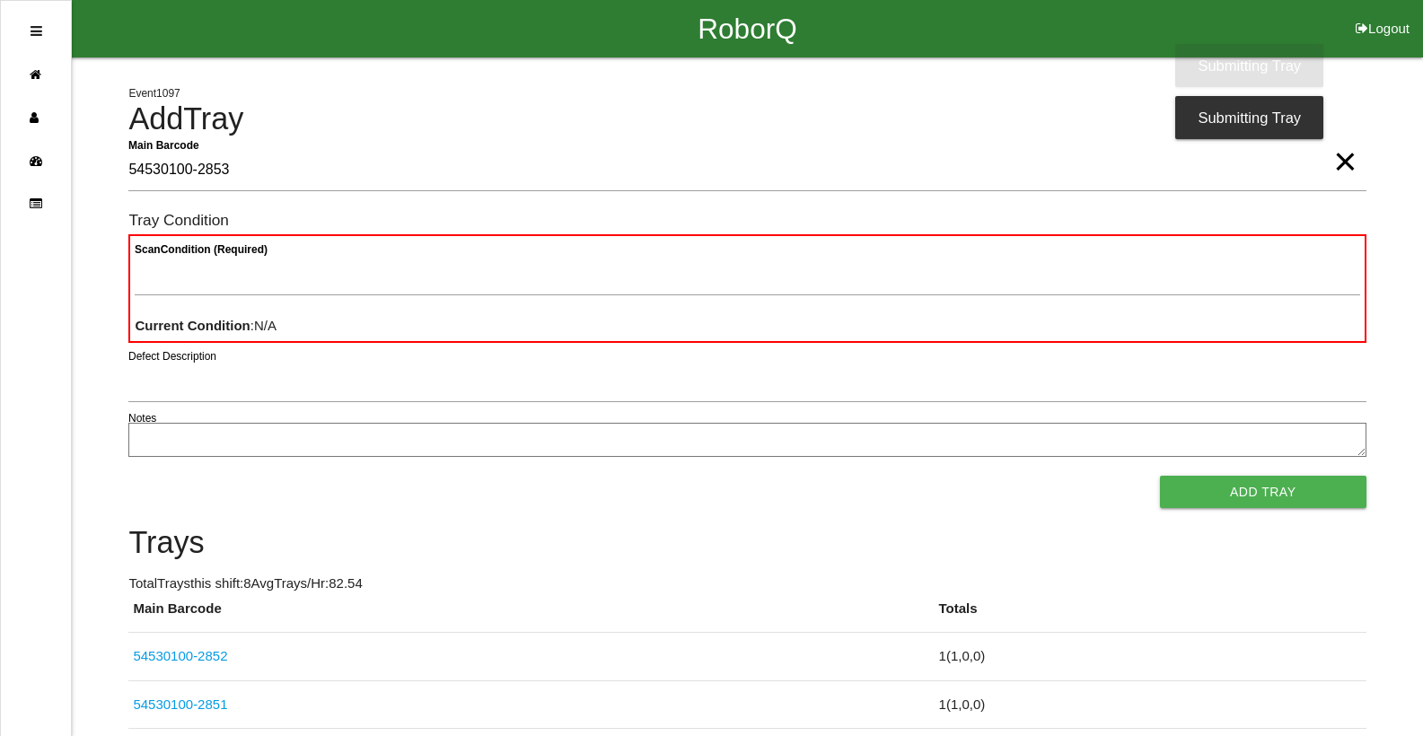
type Barcode "54530100-2853"
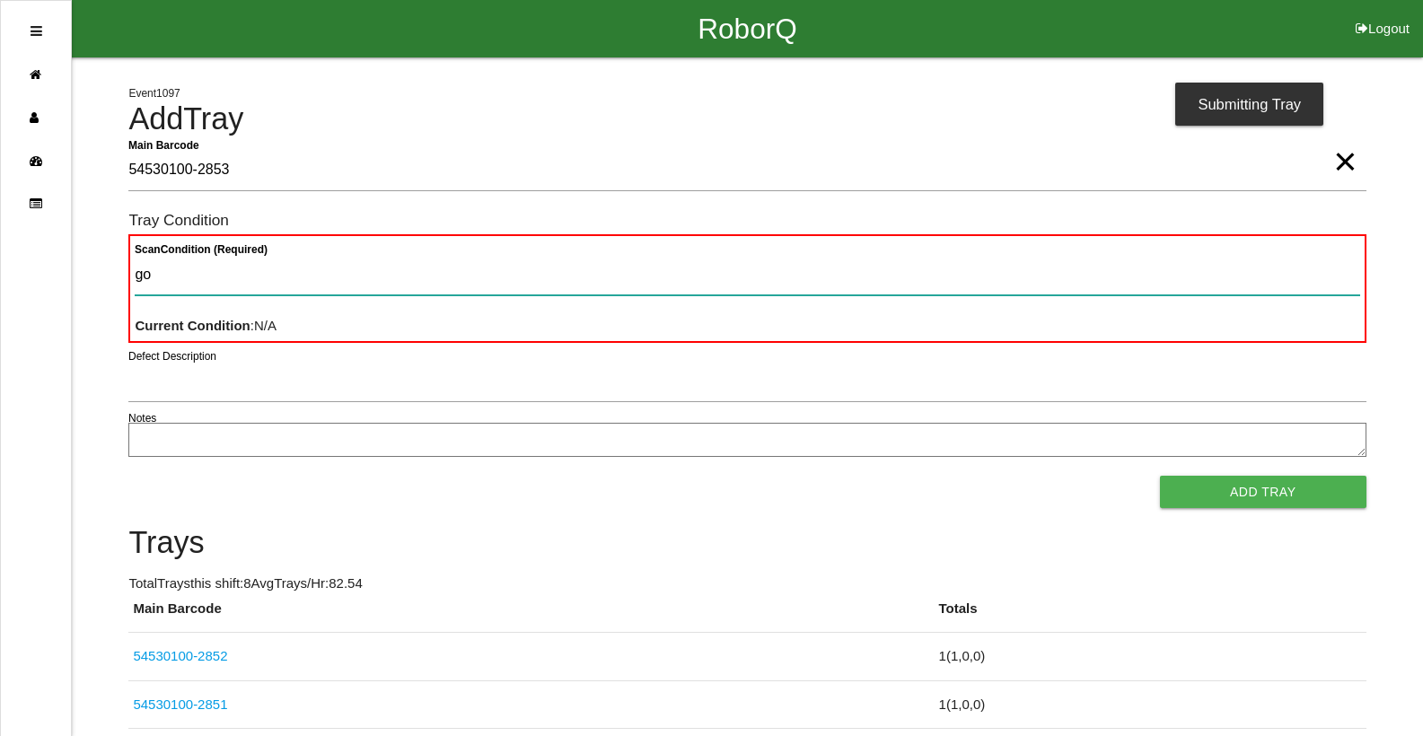
type Condition "goo"
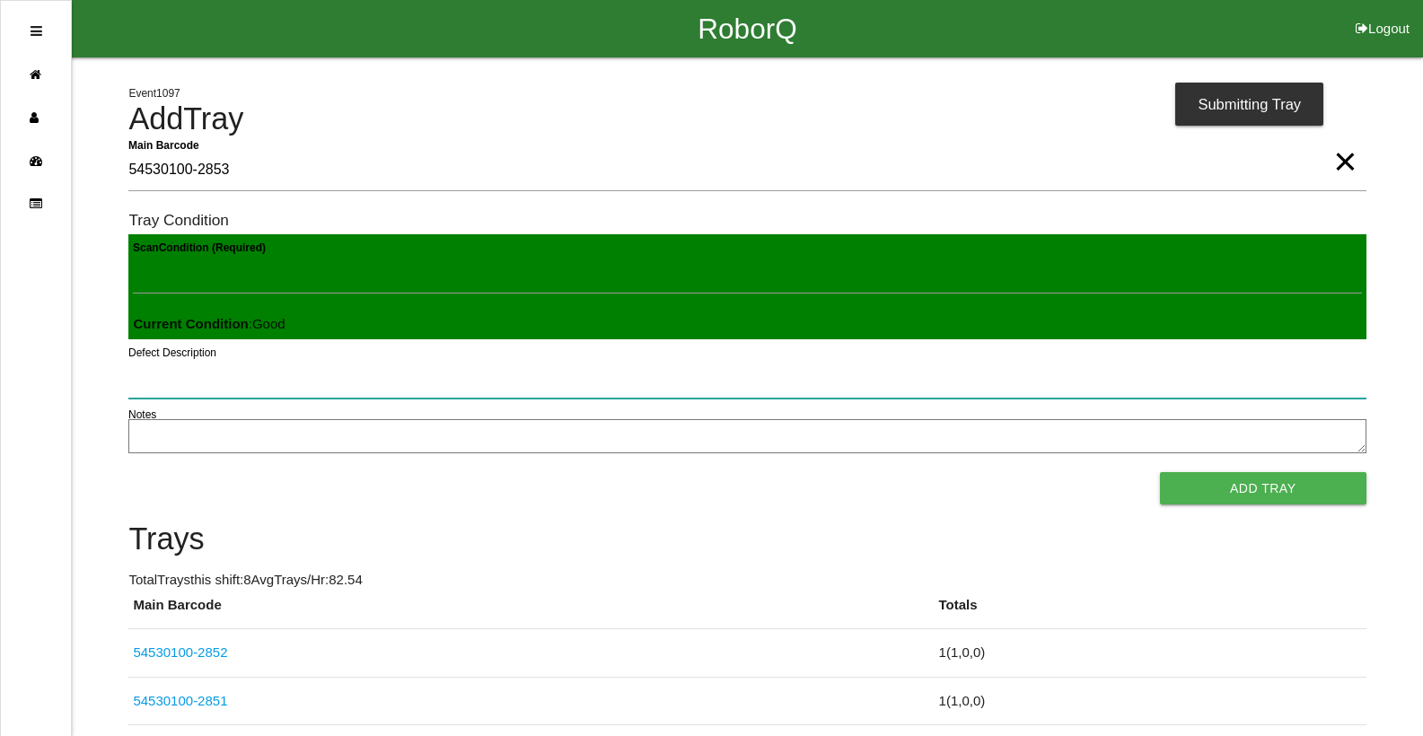
click at [1160, 472] on button "Add Tray" at bounding box center [1263, 488] width 206 height 32
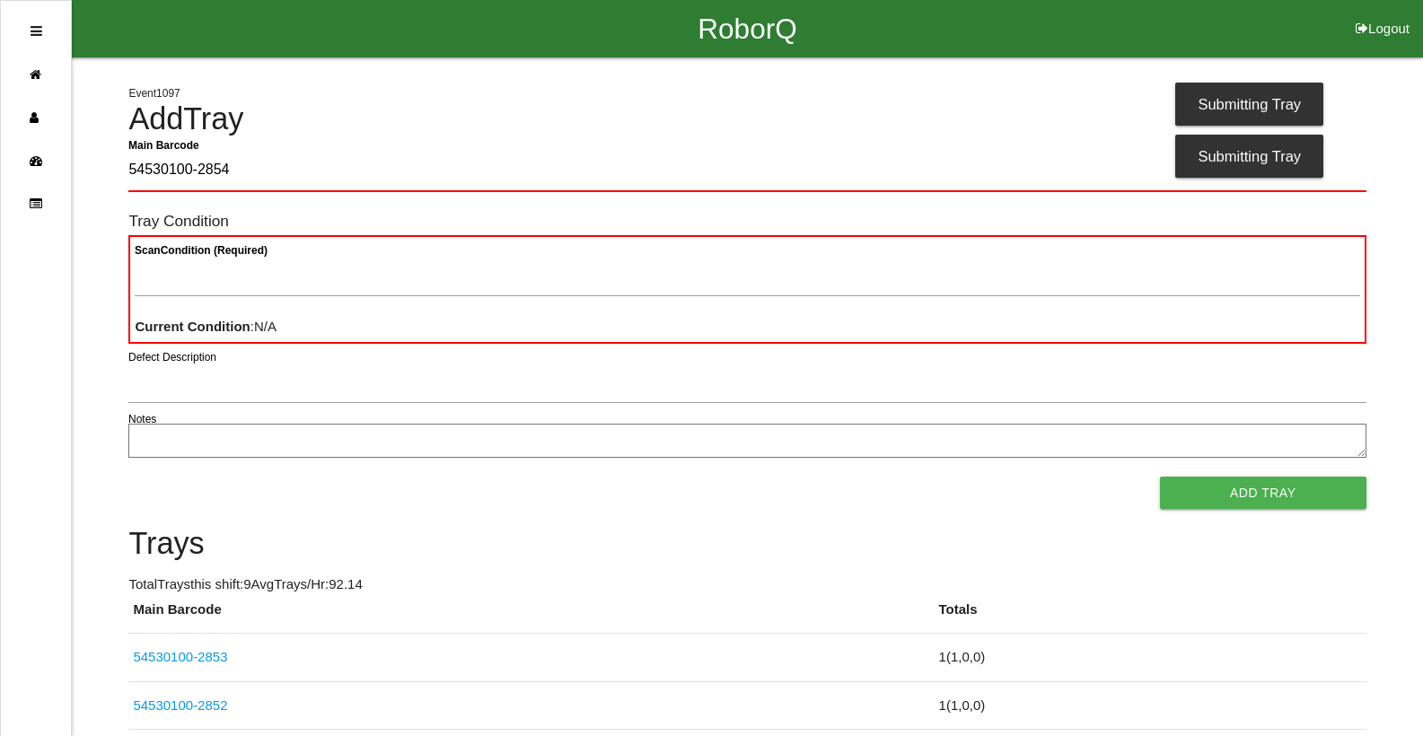
type Barcode "54530100-2854"
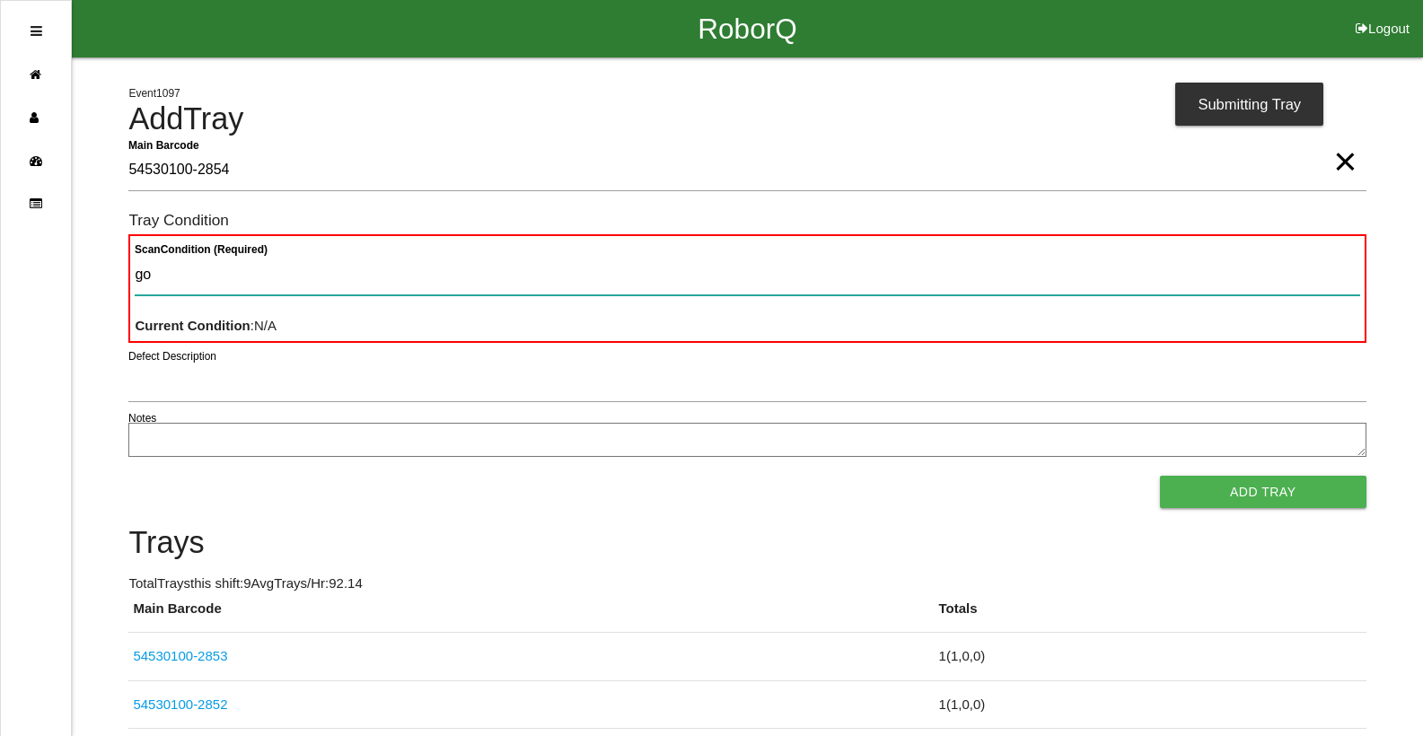
type Condition "goo"
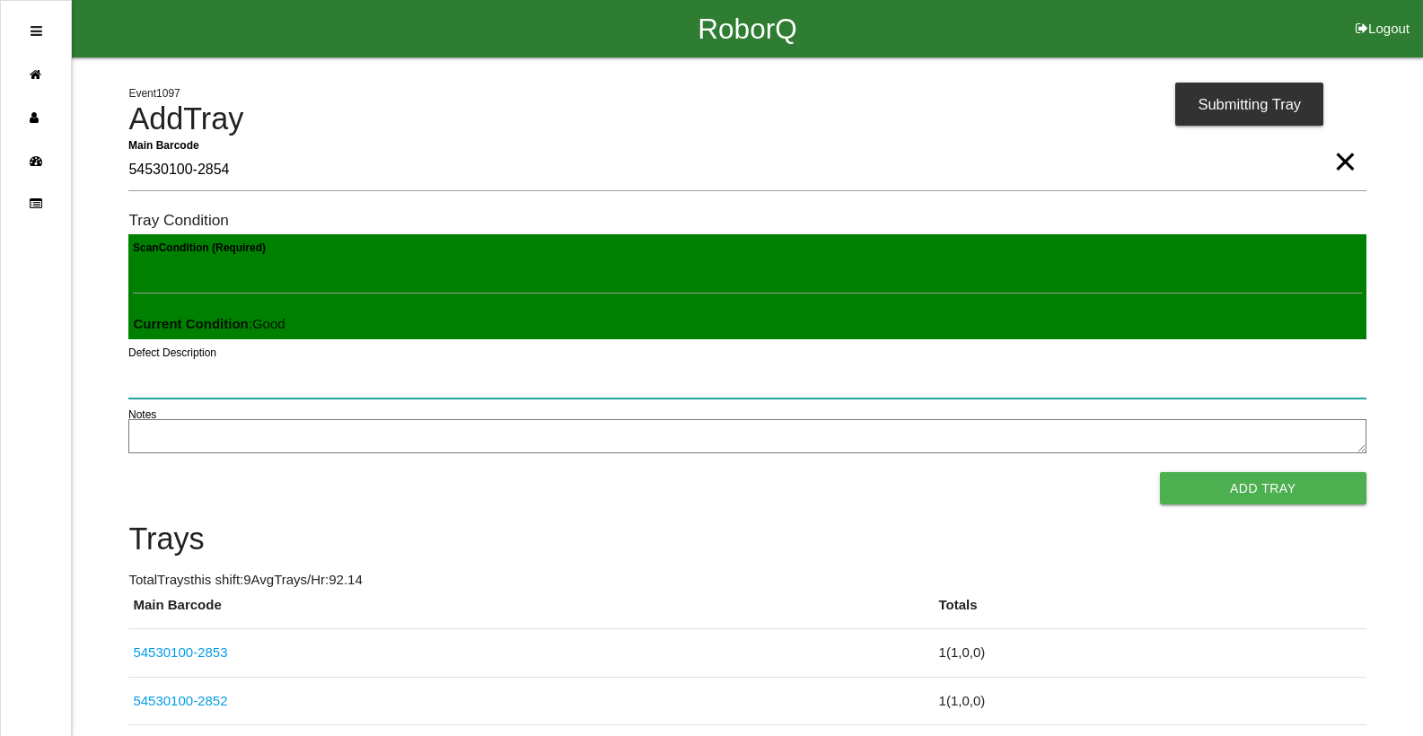
click at [1160, 472] on button "Add Tray" at bounding box center [1263, 488] width 206 height 32
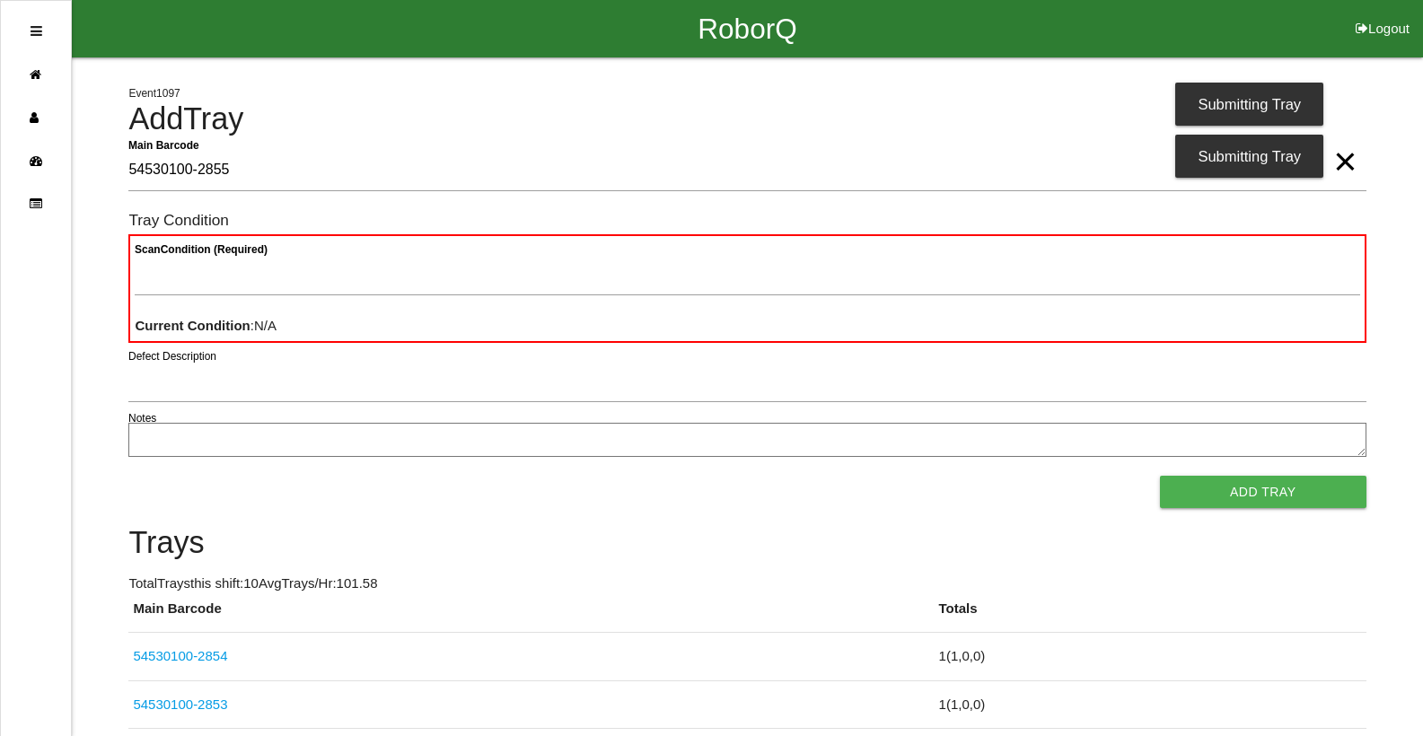
type Barcode "54530100-2855"
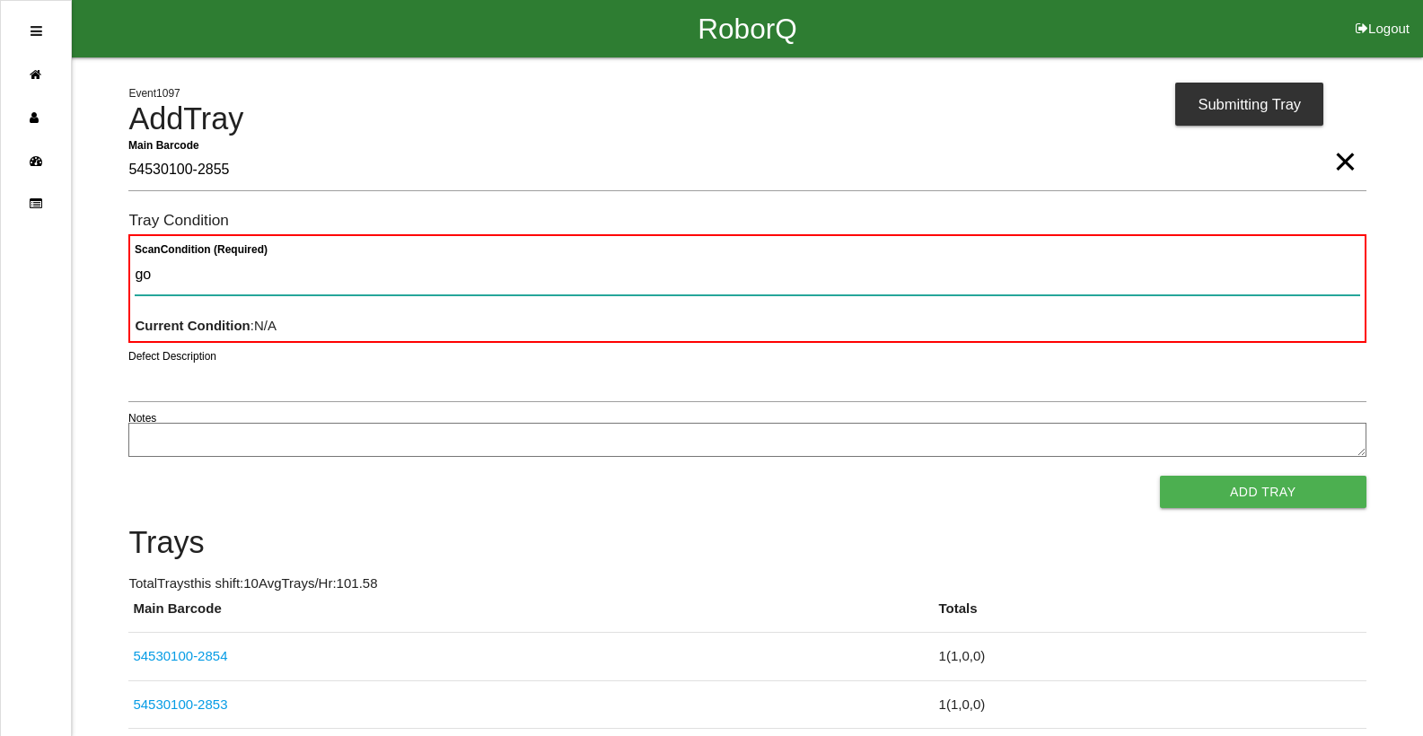
type Condition "goo"
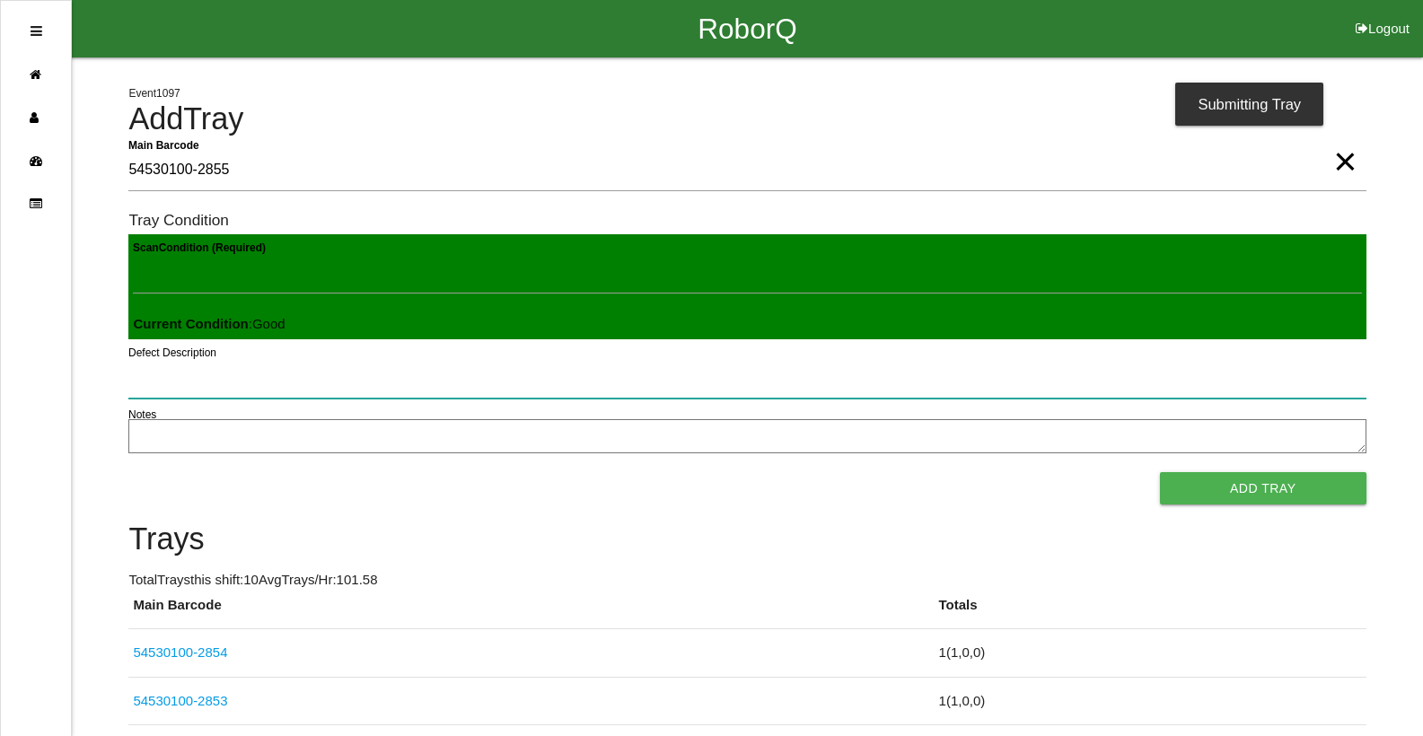
click at [1160, 472] on button "Add Tray" at bounding box center [1263, 488] width 206 height 32
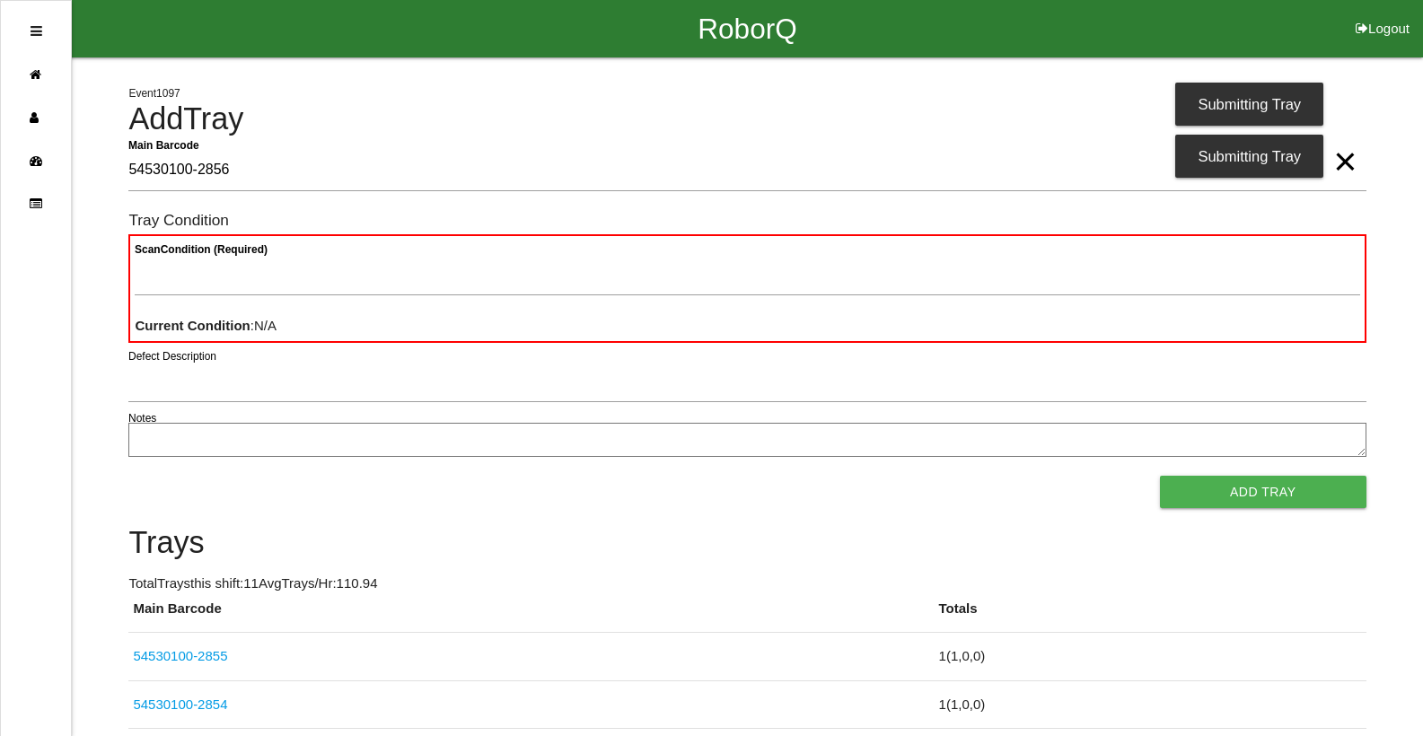
type Barcode "54530100-2856"
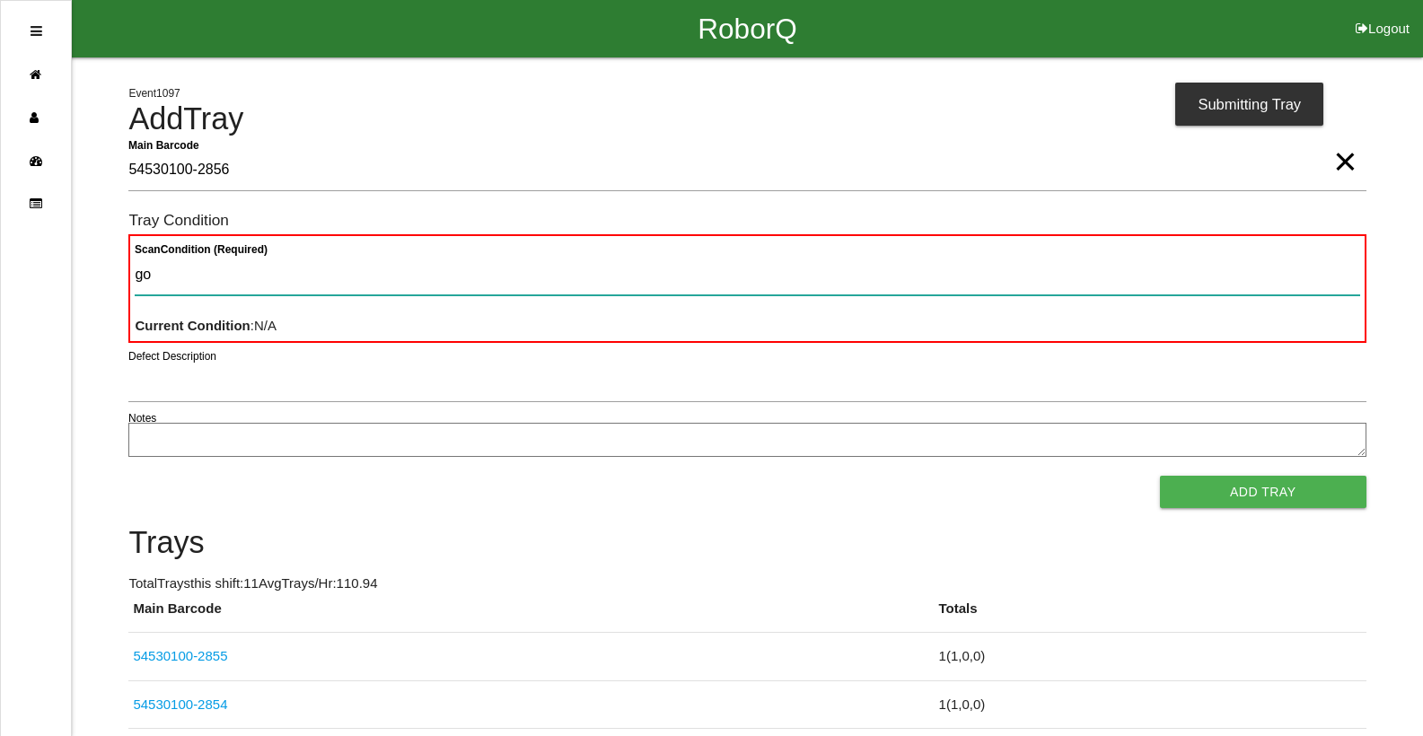
type Condition "goo"
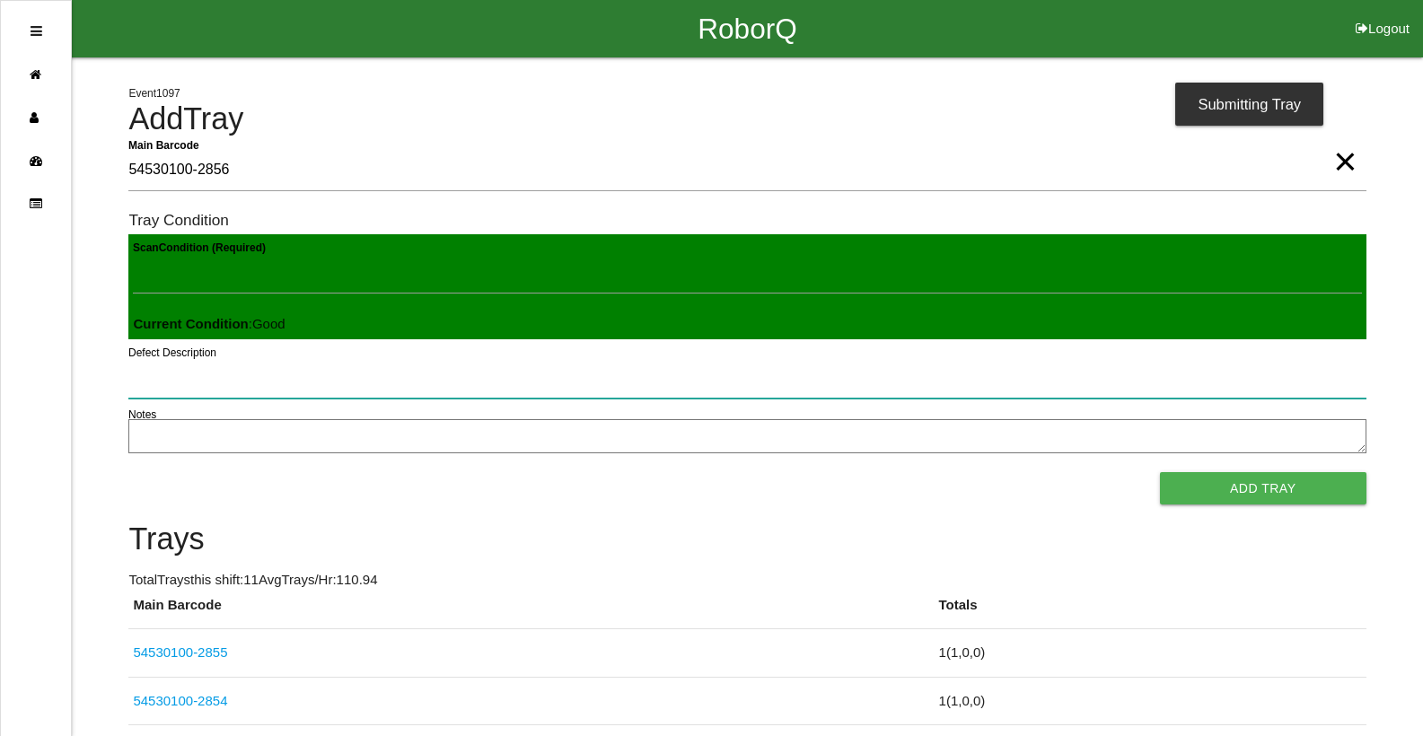
click at [1160, 472] on button "Add Tray" at bounding box center [1263, 488] width 206 height 32
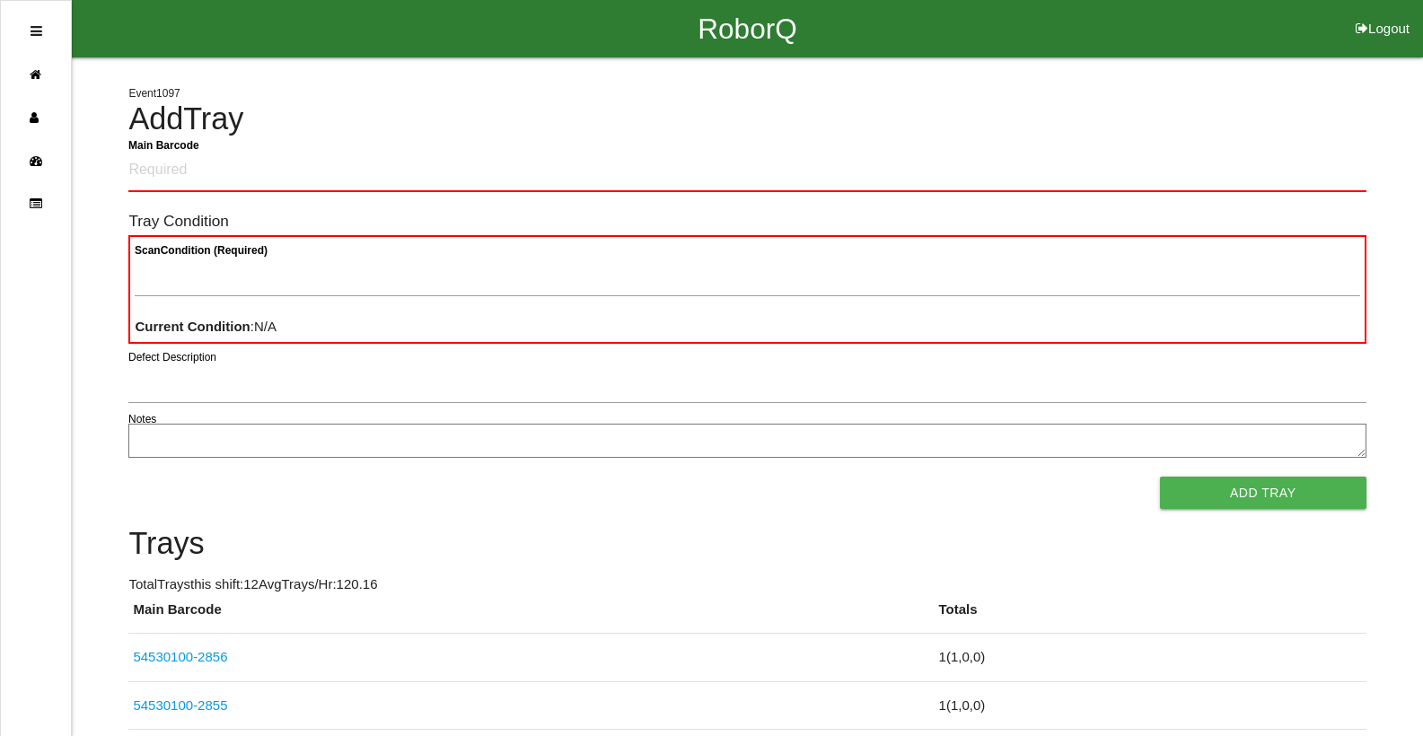
click at [1191, 26] on div "RoborQ Logout" at bounding box center [747, 28] width 1351 height 57
click button "Logout" at bounding box center [1382, 6] width 81 height 13
select select "Worker"
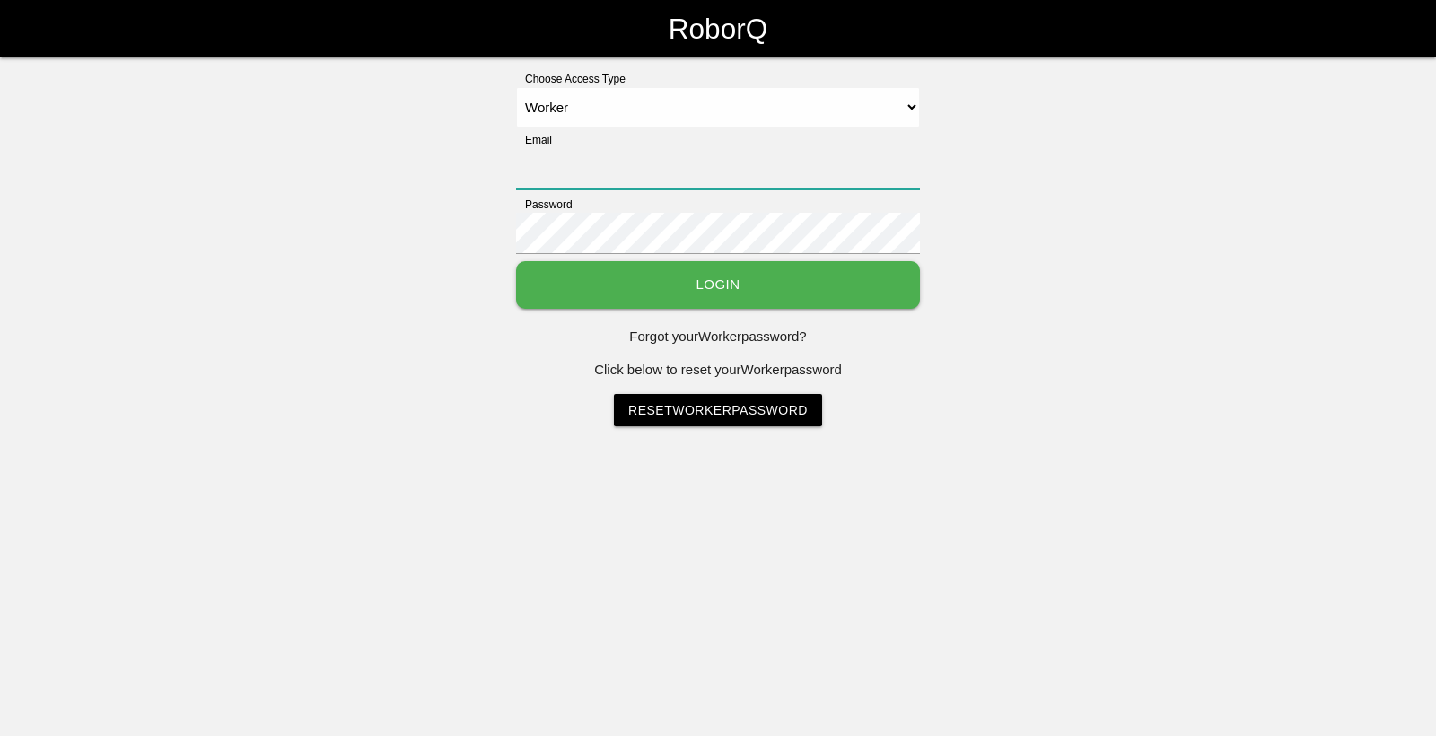
type input "[EMAIL_ADDRESS][DOMAIN_NAME]"
click at [516, 261] on button "Login" at bounding box center [718, 285] width 404 height 48
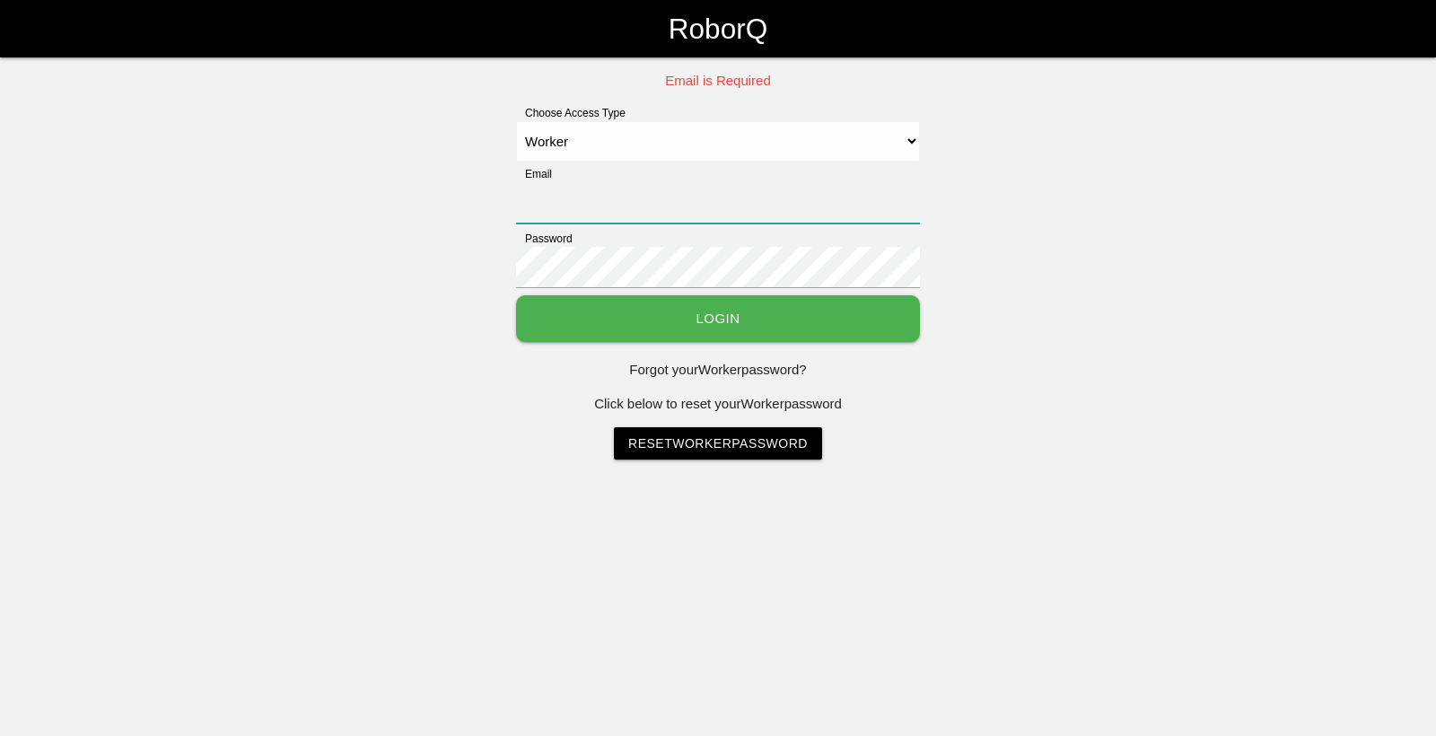
click at [657, 219] on input "Email" at bounding box center [718, 202] width 404 height 41
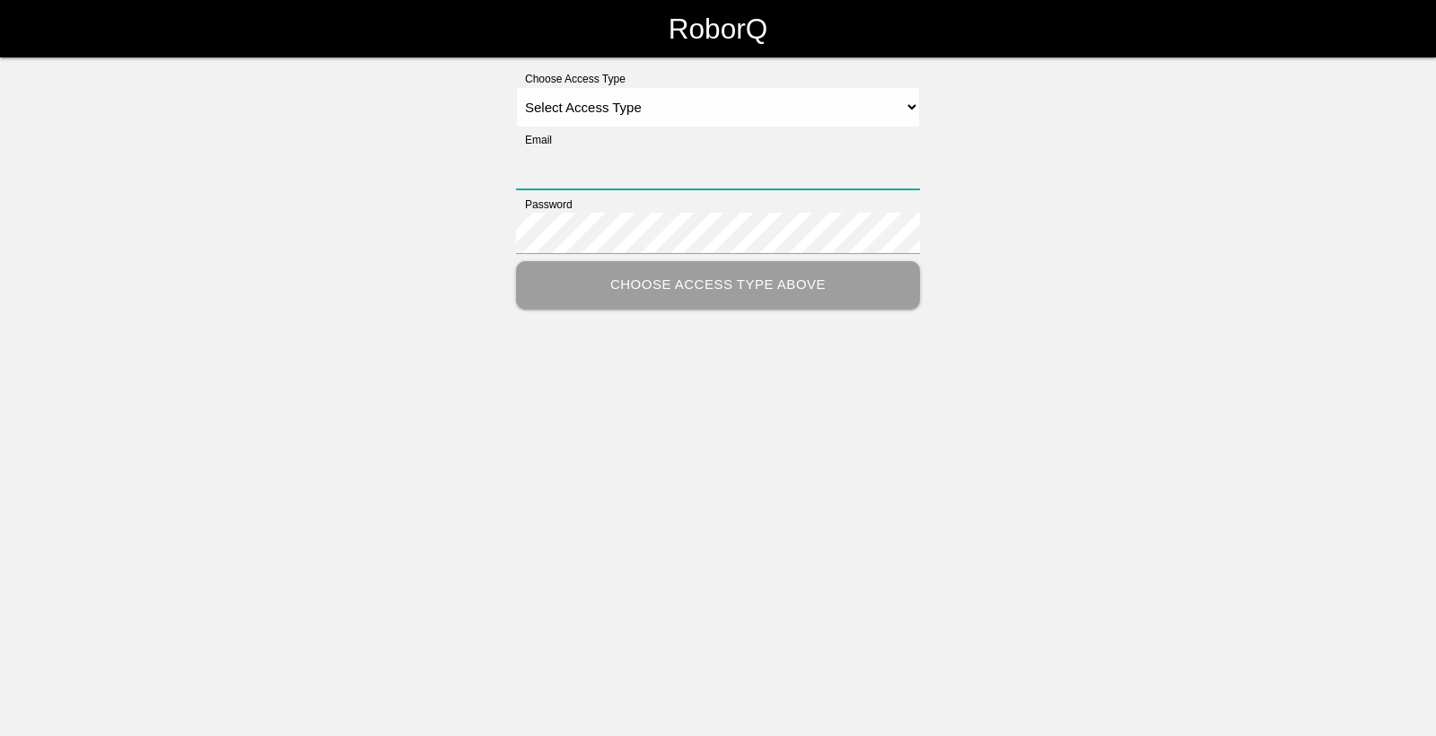
type input "[EMAIL_ADDRESS][DOMAIN_NAME]"
click at [711, 100] on select "Select Access Type Admin Customer Supervisor Worker" at bounding box center [718, 107] width 404 height 40
select select "Worker"
click at [516, 87] on select "Select Access Type Admin Customer Supervisor Worker" at bounding box center [718, 107] width 404 height 40
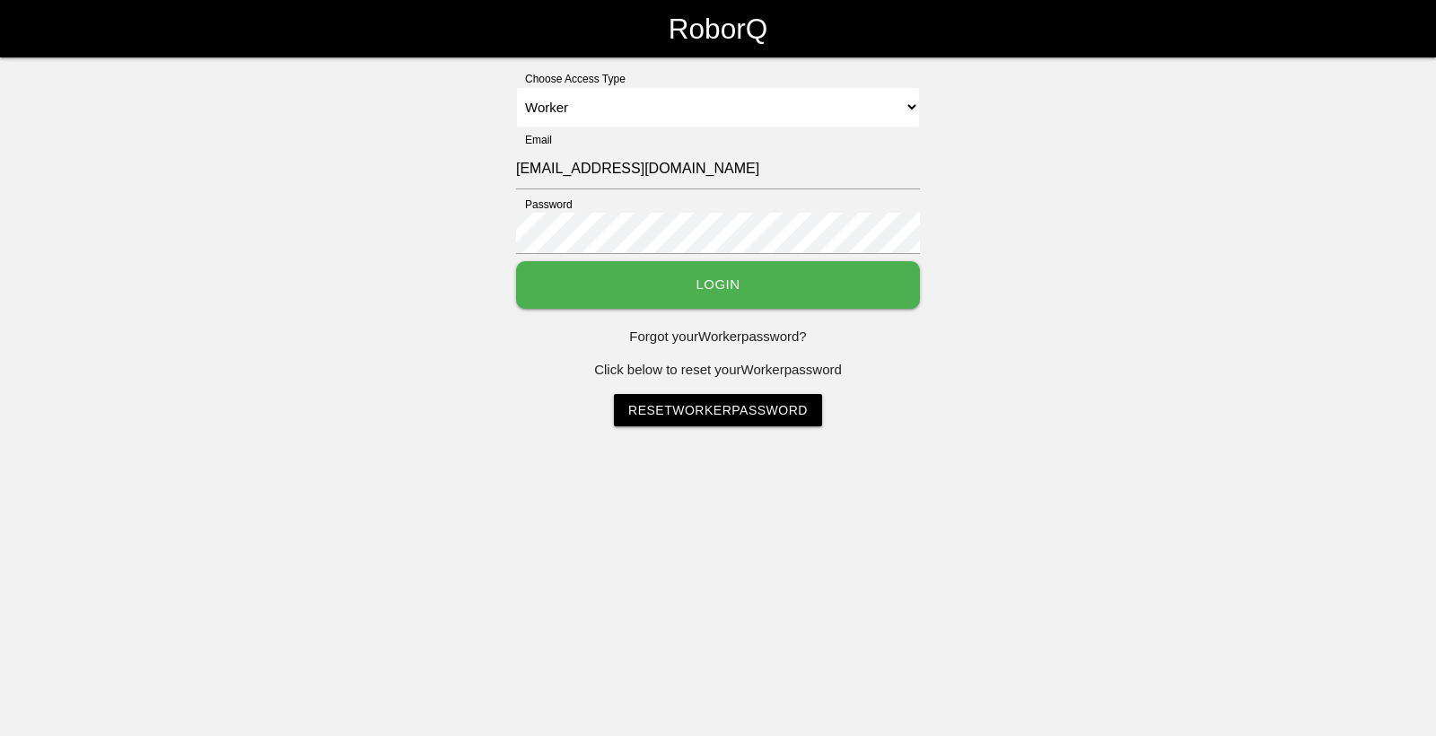
click at [642, 276] on button "Login" at bounding box center [718, 285] width 404 height 48
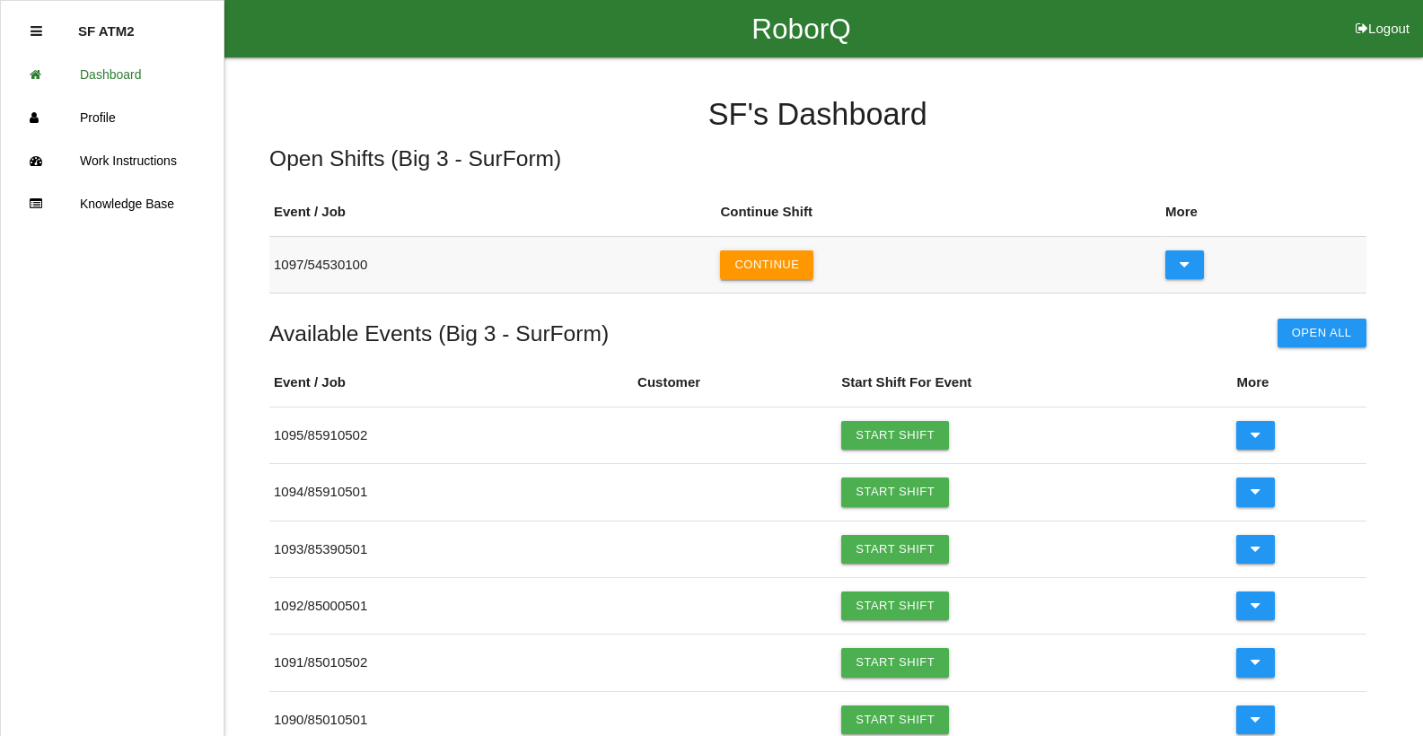
click at [781, 259] on button "Continue" at bounding box center [766, 264] width 93 height 29
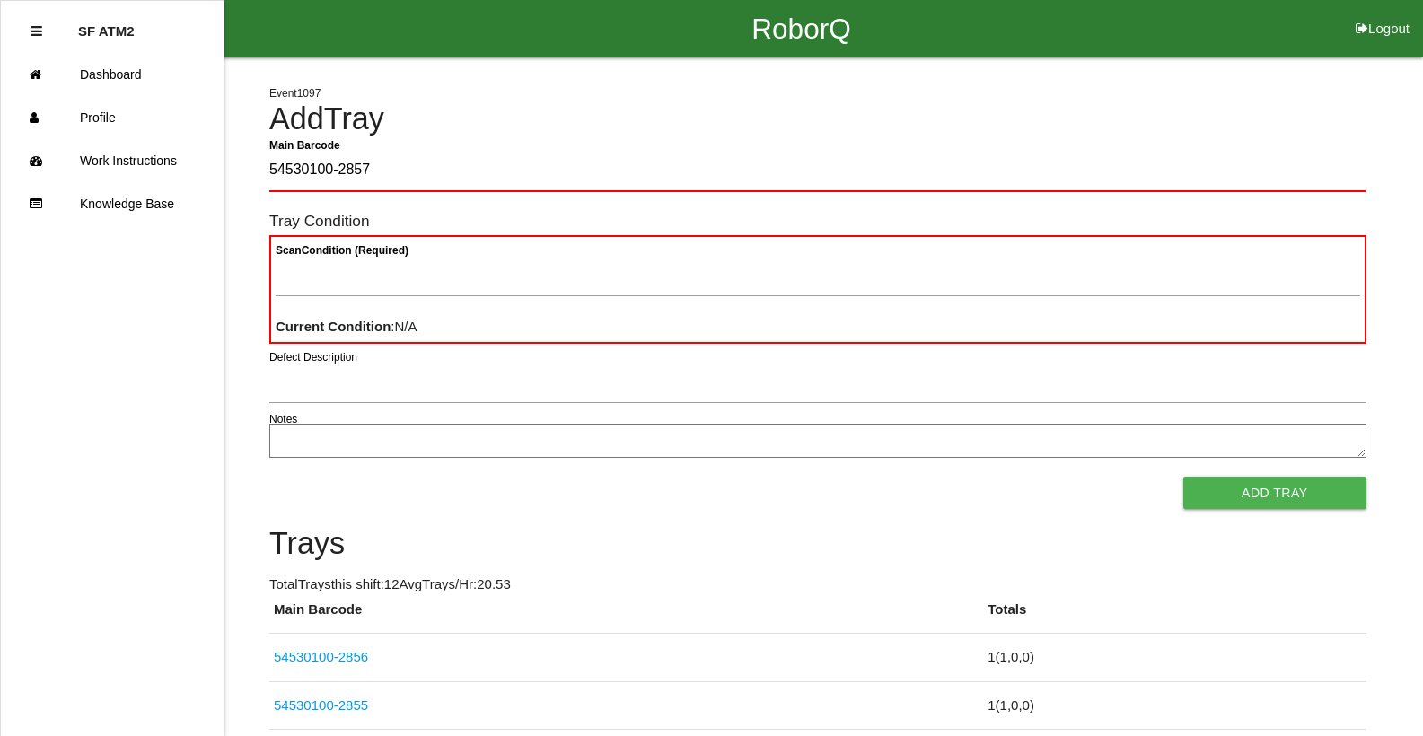
type Barcode "54530100-2857"
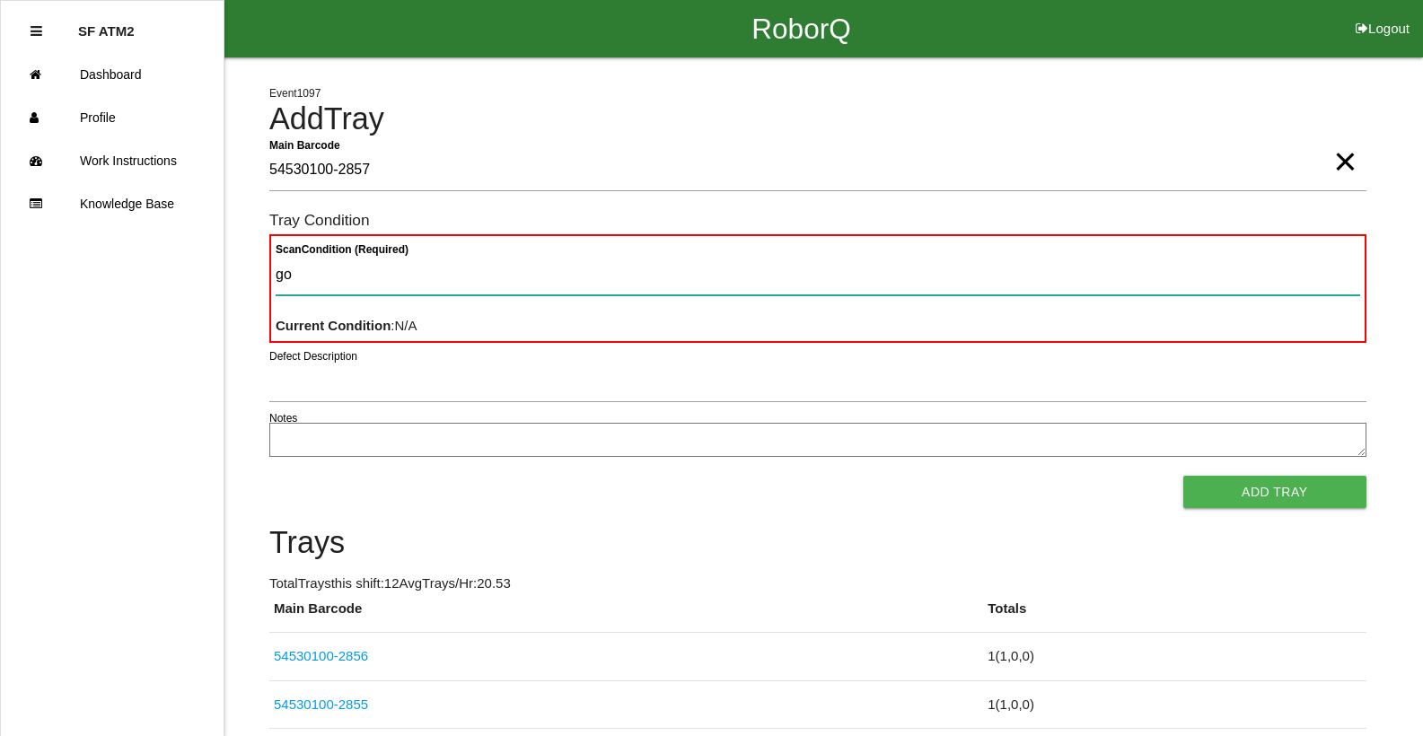
type Condition "goo"
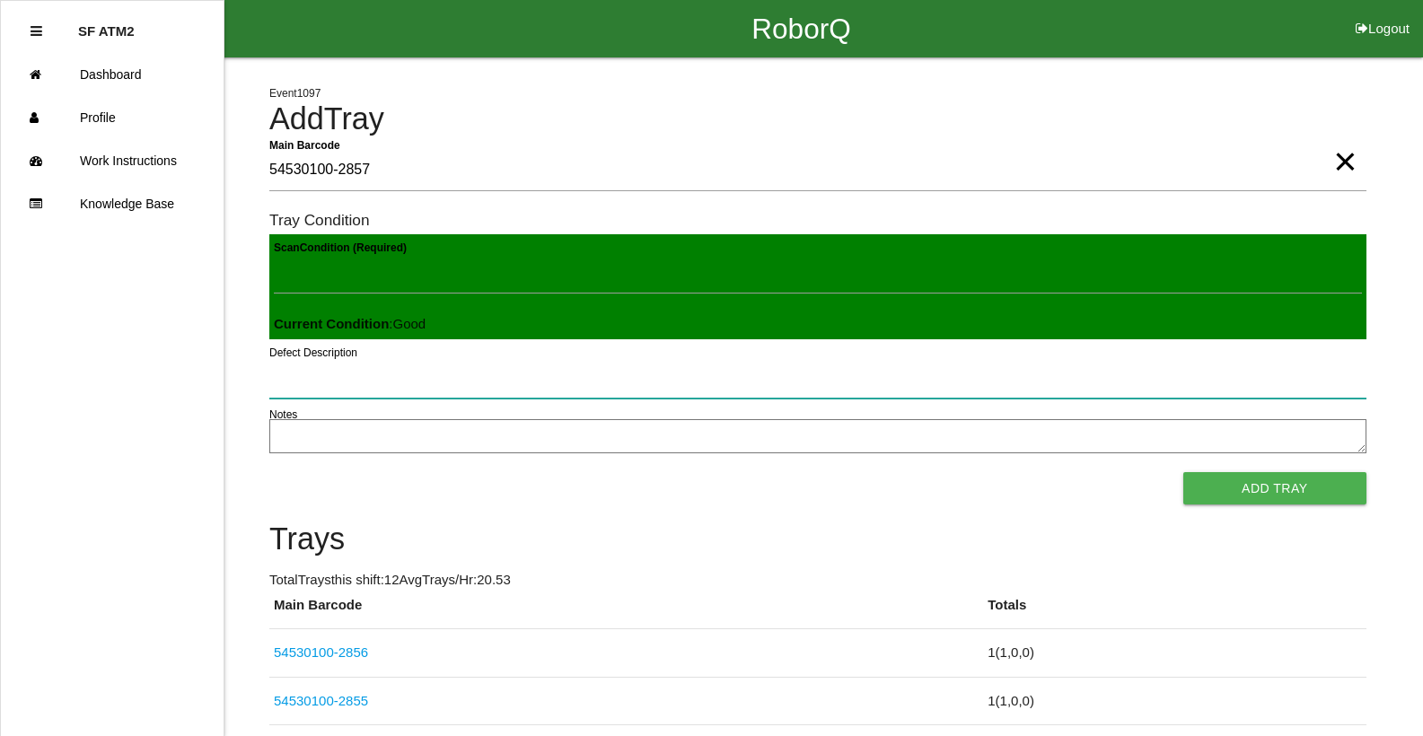
click at [1183, 472] on button "Add Tray" at bounding box center [1274, 488] width 183 height 32
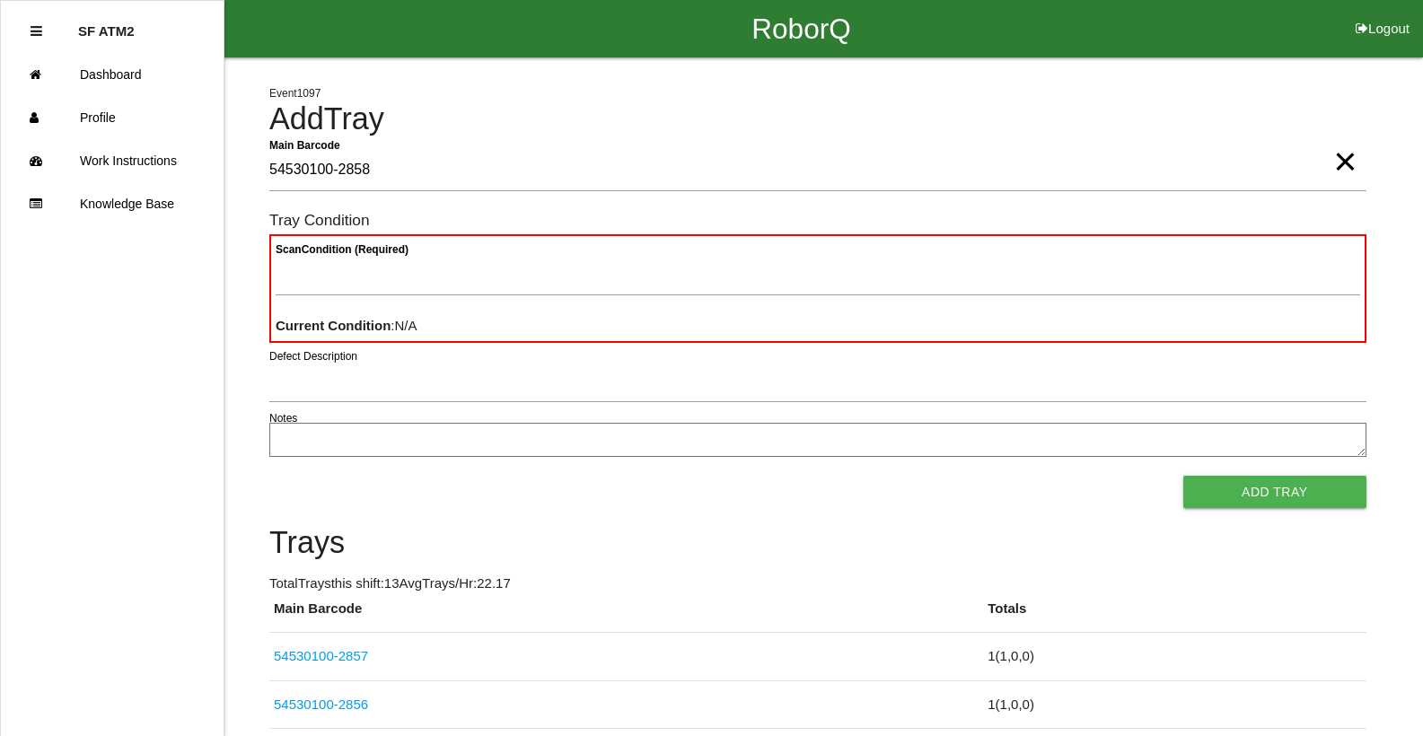
type Barcode "54530100-2858"
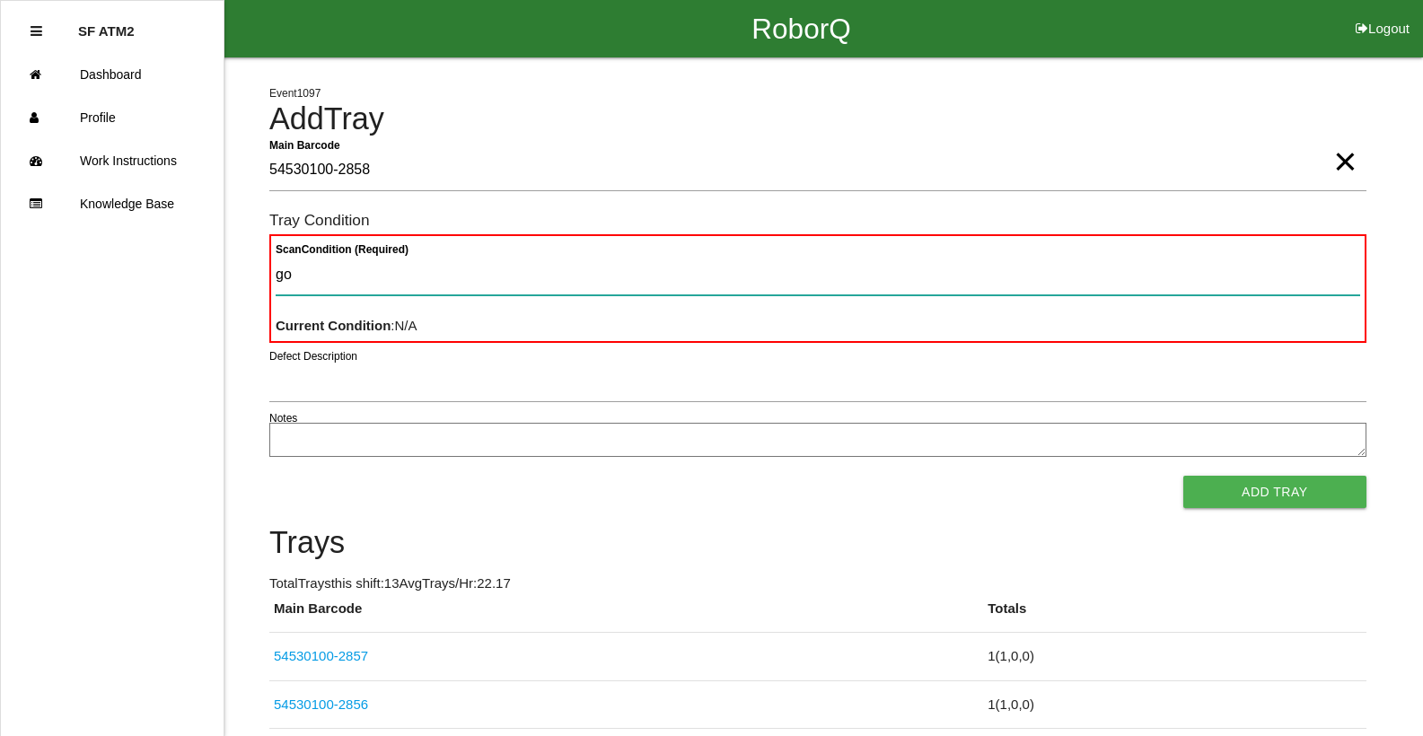
type Condition "goo"
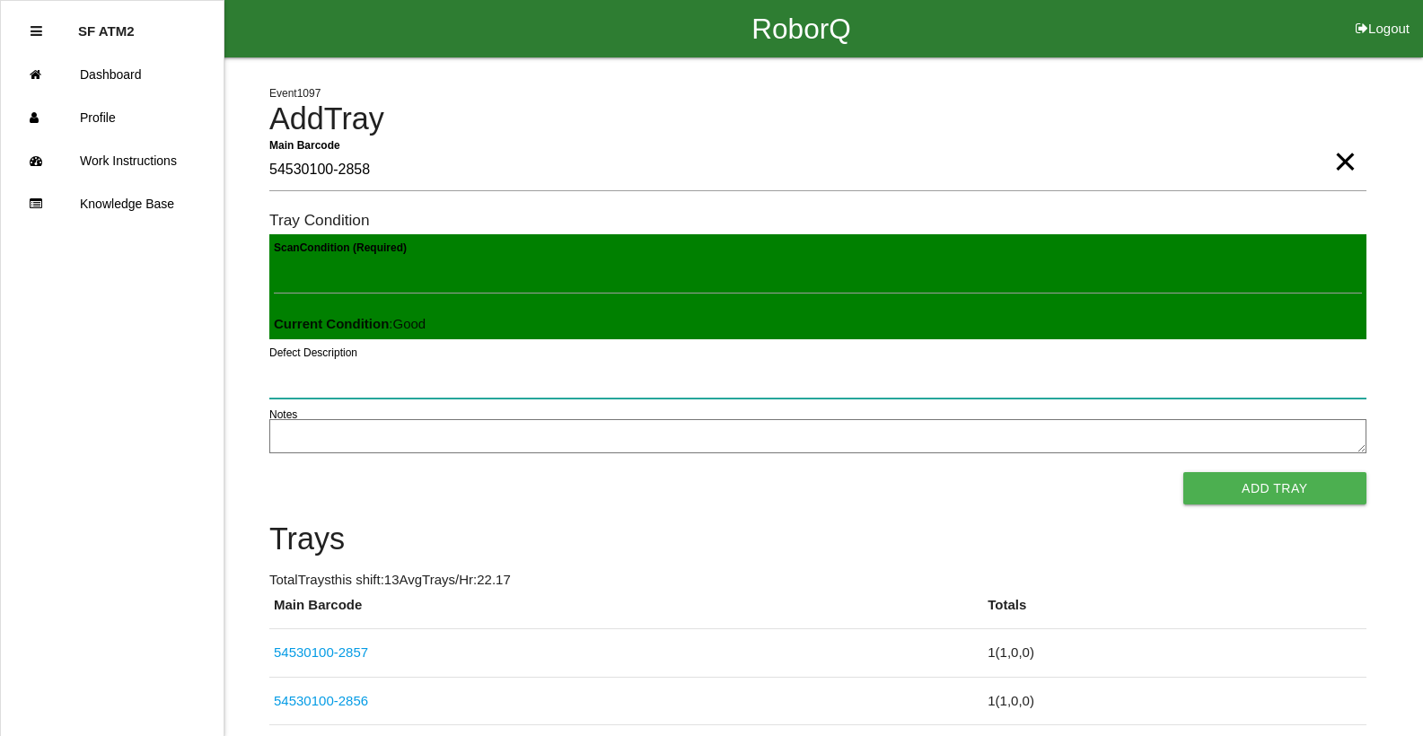
click at [1183, 472] on button "Add Tray" at bounding box center [1274, 488] width 183 height 32
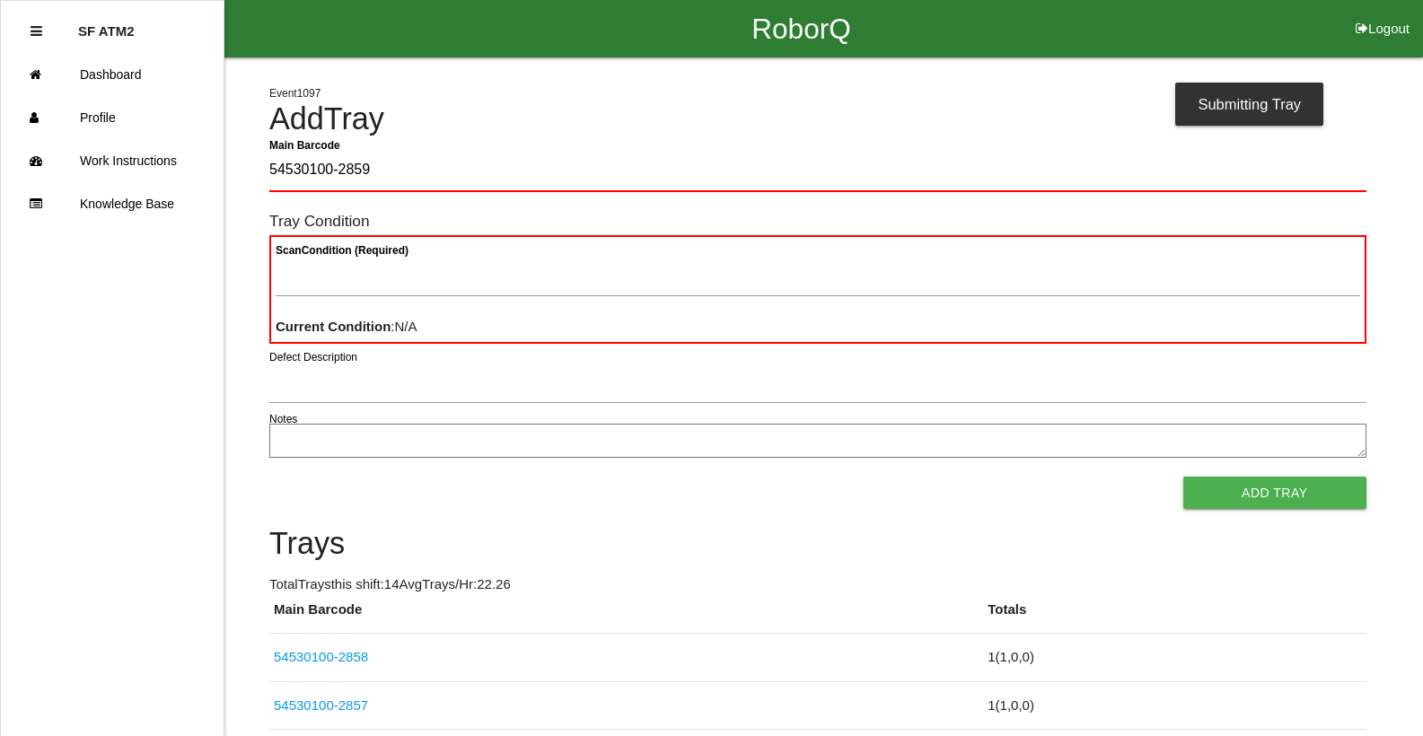
type Barcode "54530100-2859"
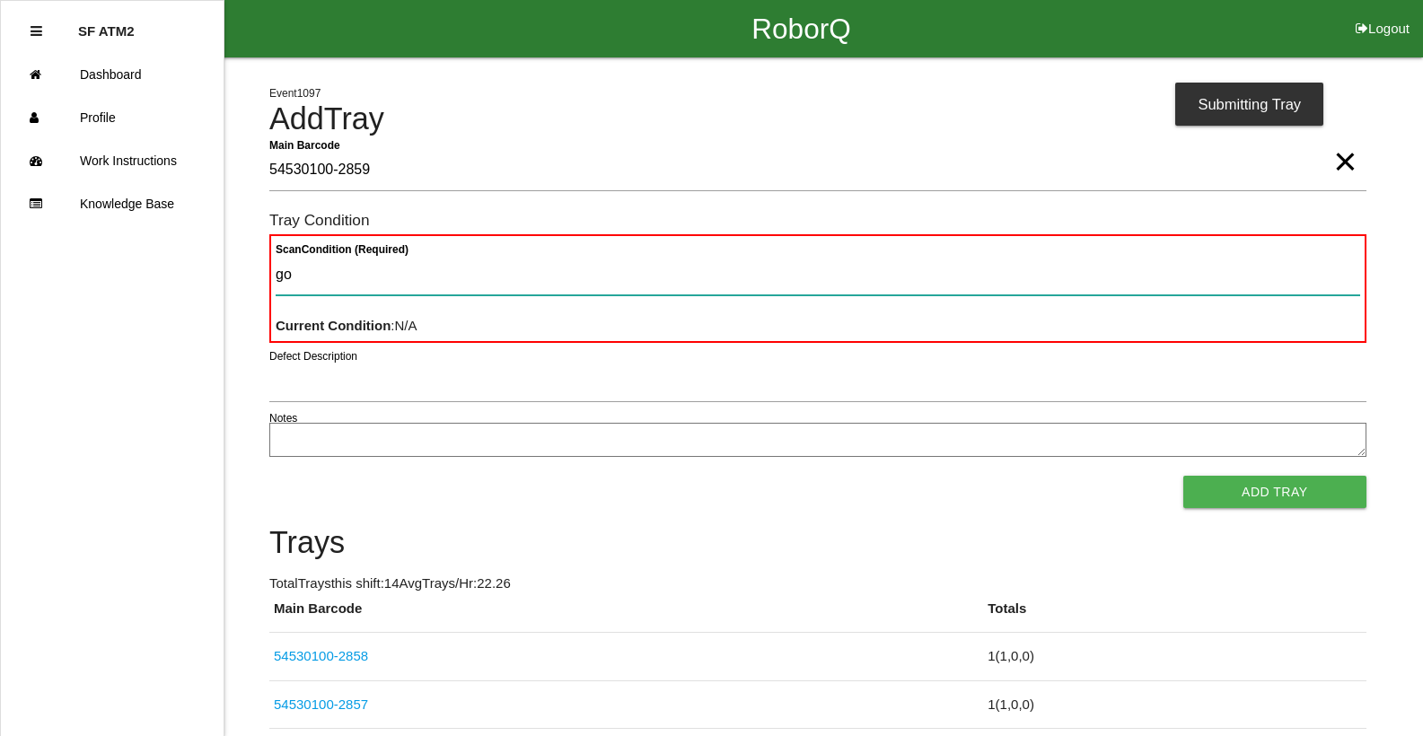
type Condition "goo"
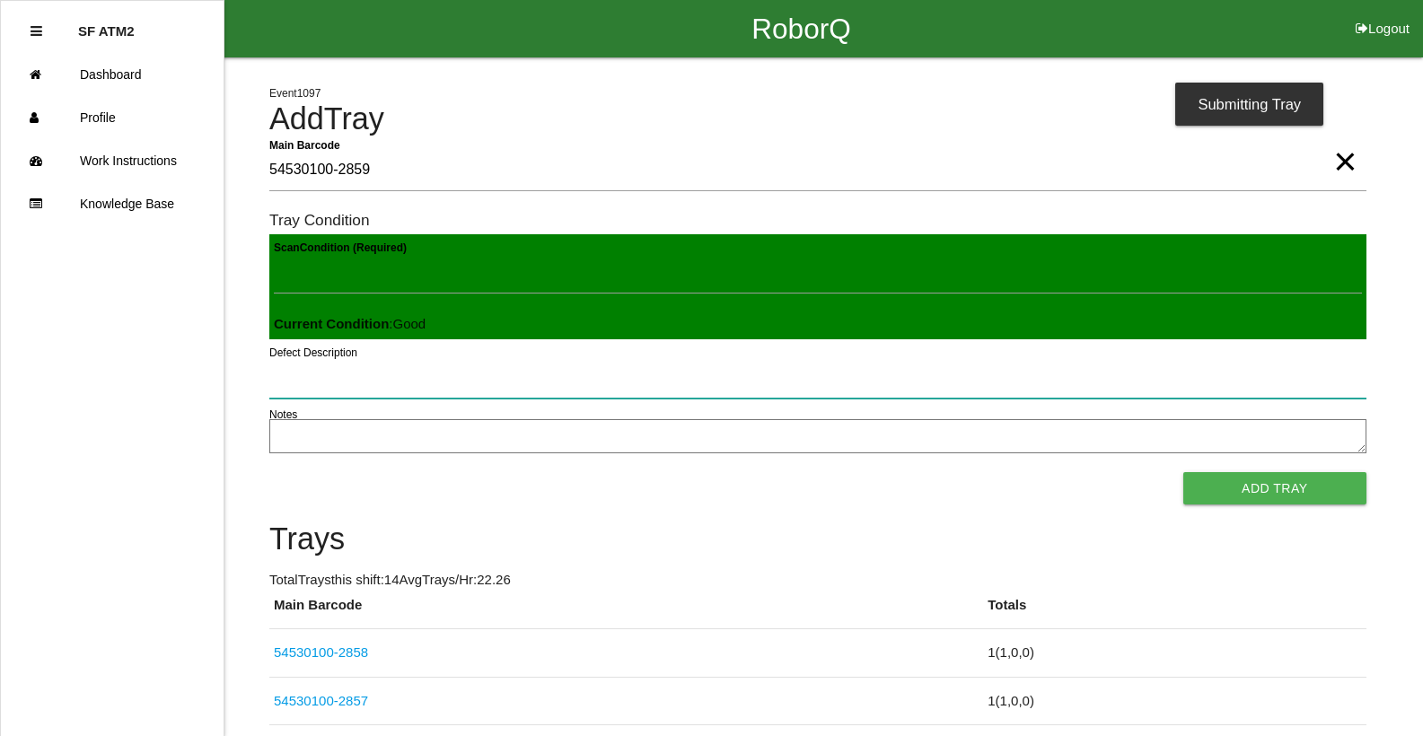
click at [1183, 472] on button "Add Tray" at bounding box center [1274, 488] width 183 height 32
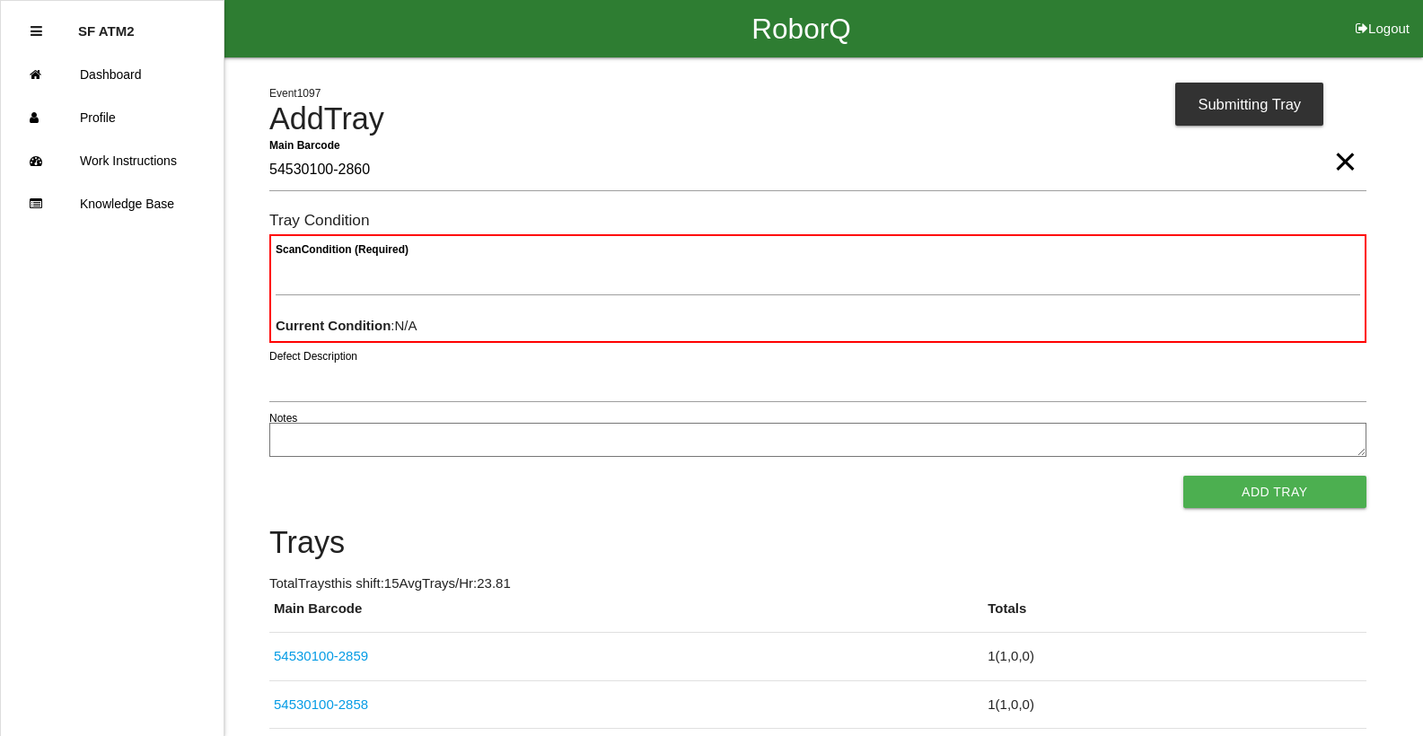
type Barcode "54530100-2860"
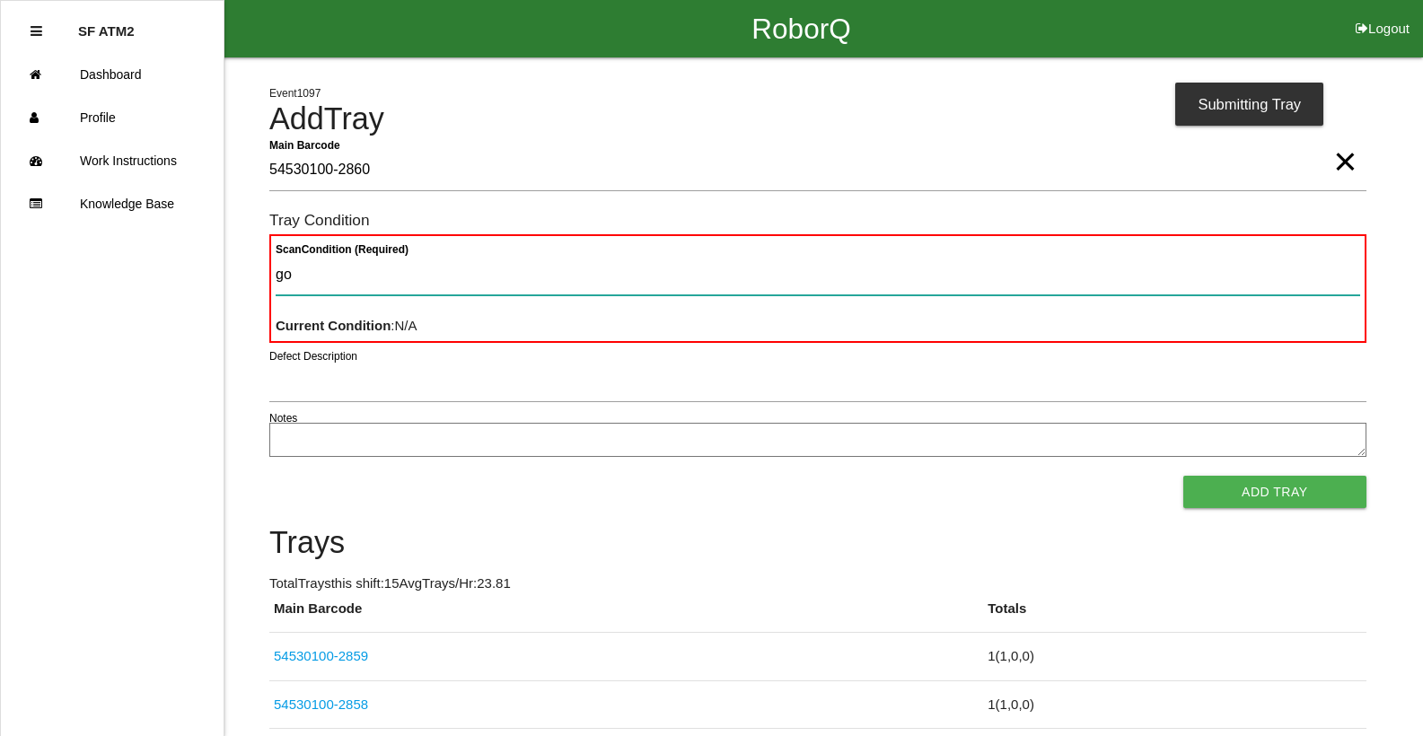
type Condition "goo"
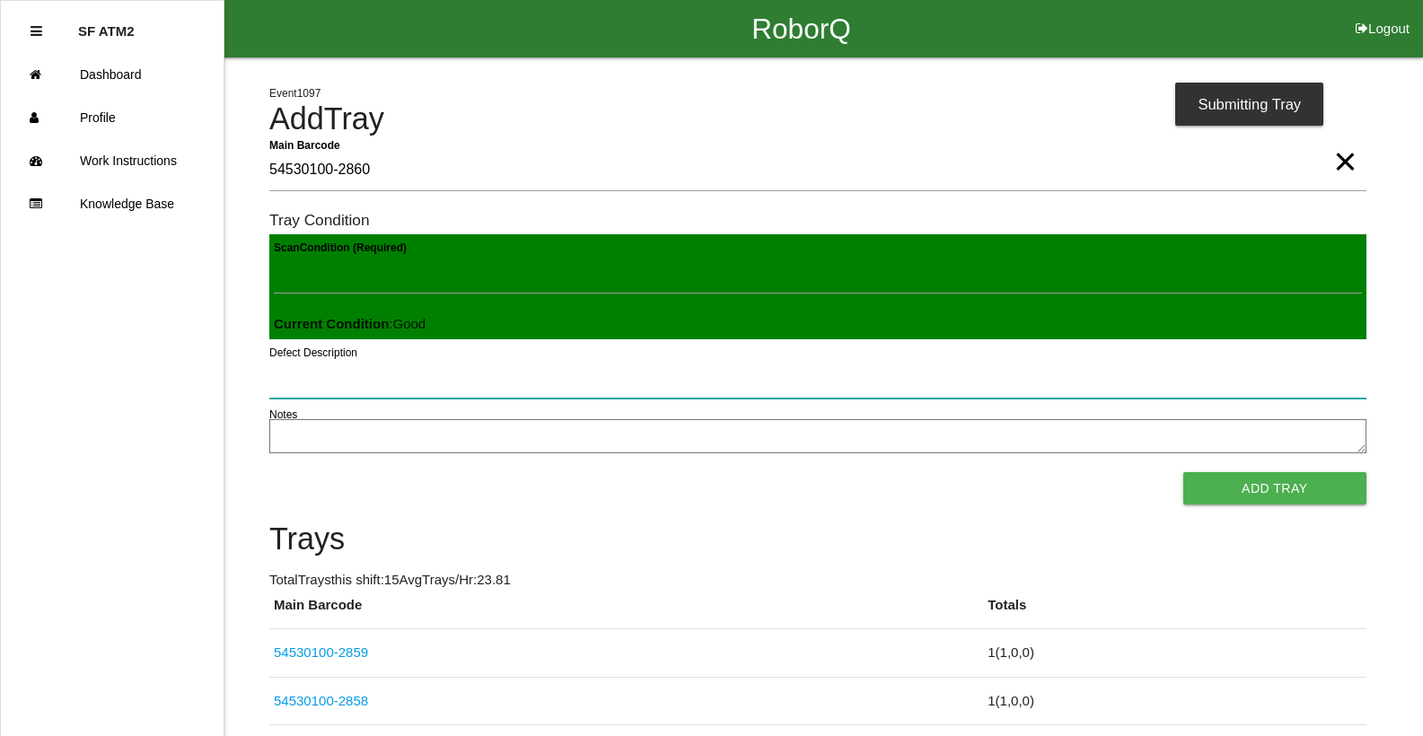
click at [1183, 472] on button "Add Tray" at bounding box center [1274, 488] width 183 height 32
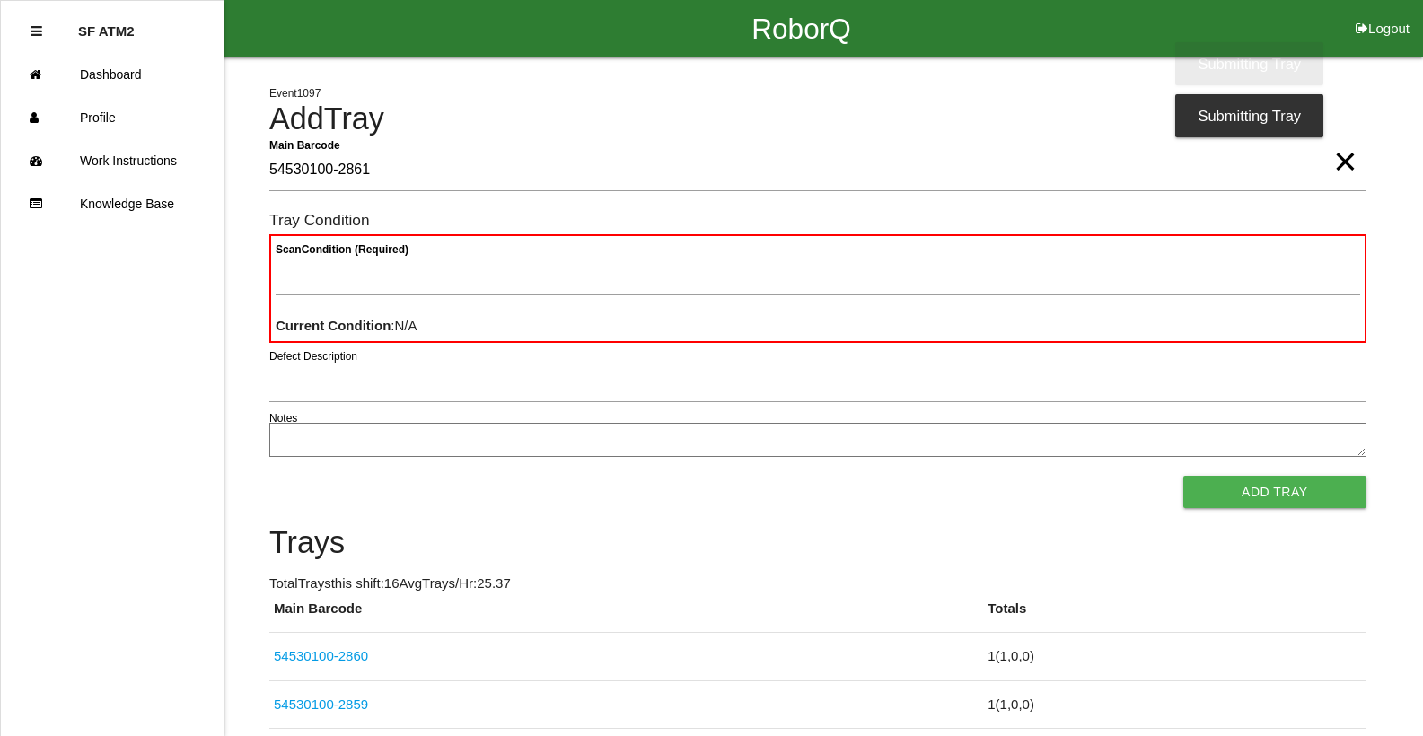
type Barcode "54530100-2861"
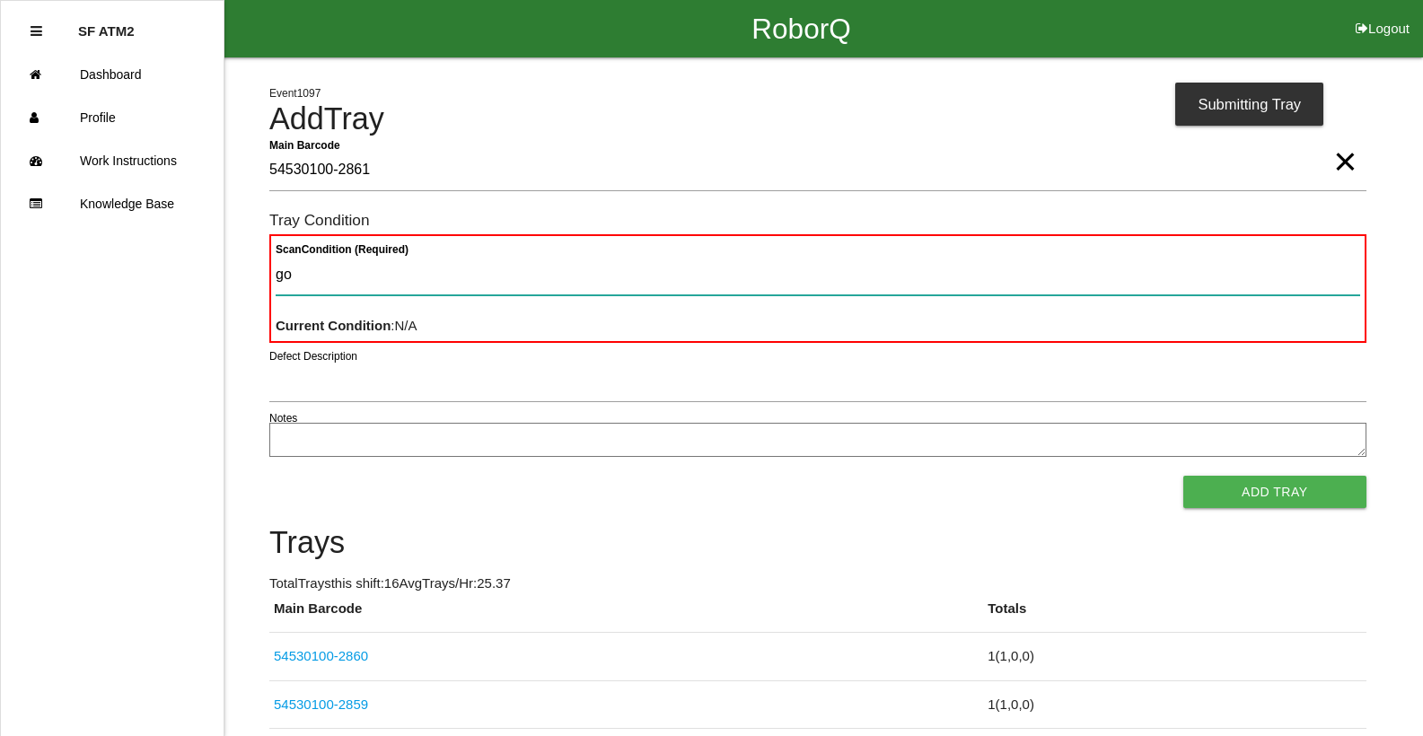
type Condition "goo"
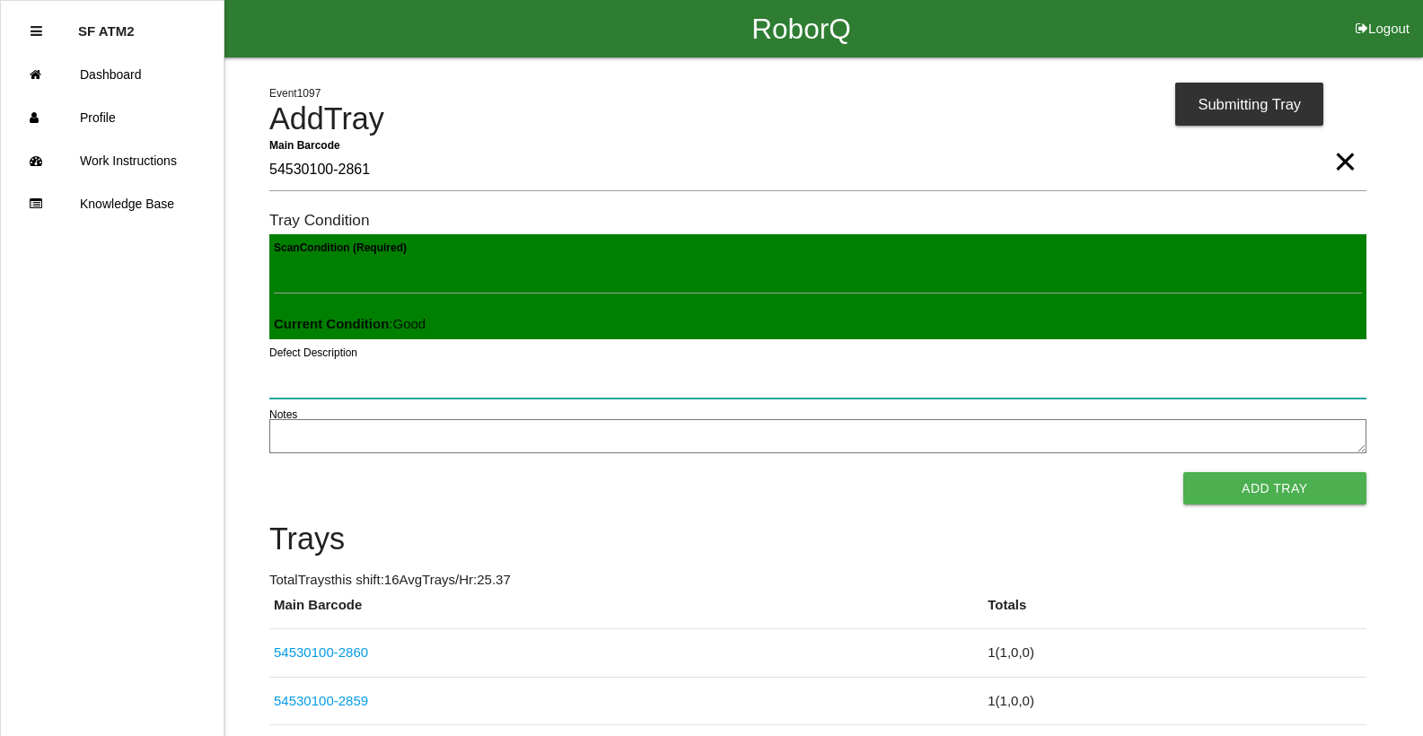
click at [1183, 472] on button "Add Tray" at bounding box center [1274, 488] width 183 height 32
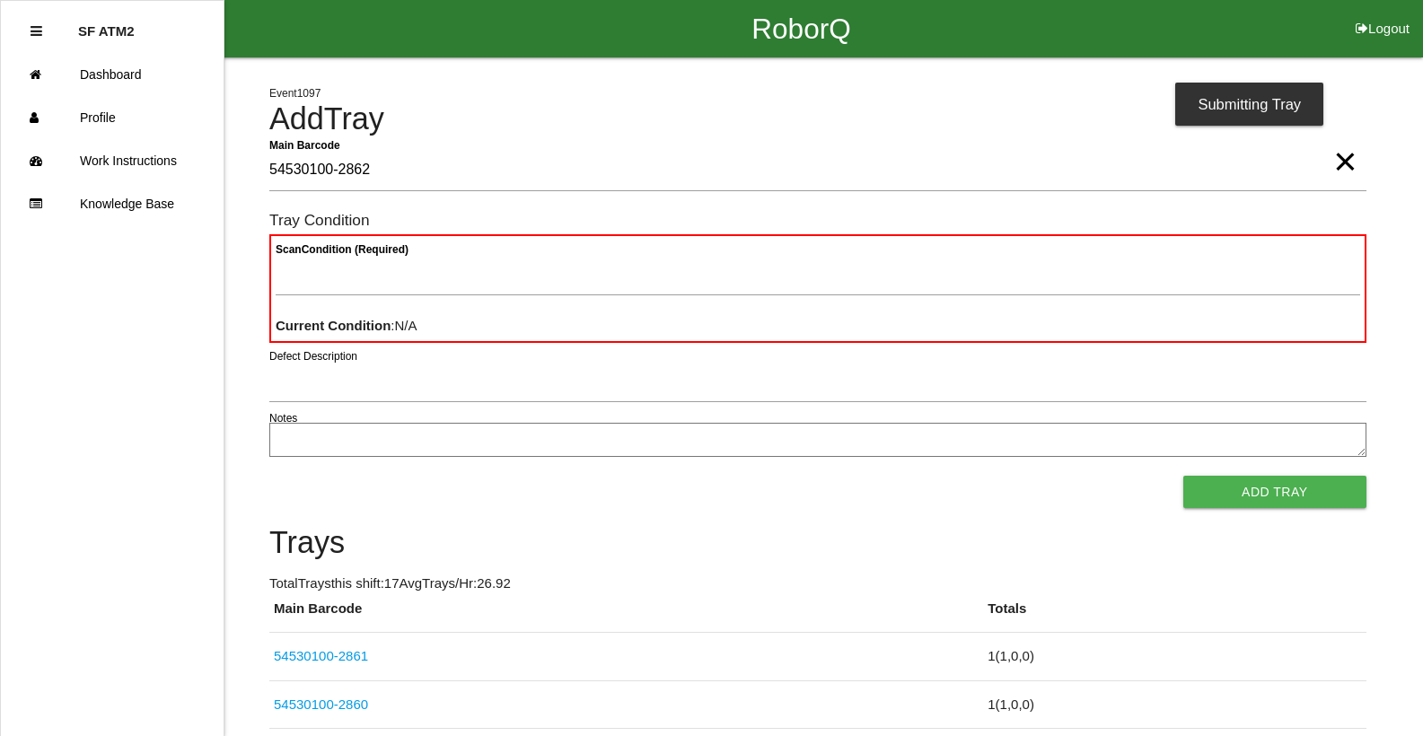
type Barcode "54530100-2862"
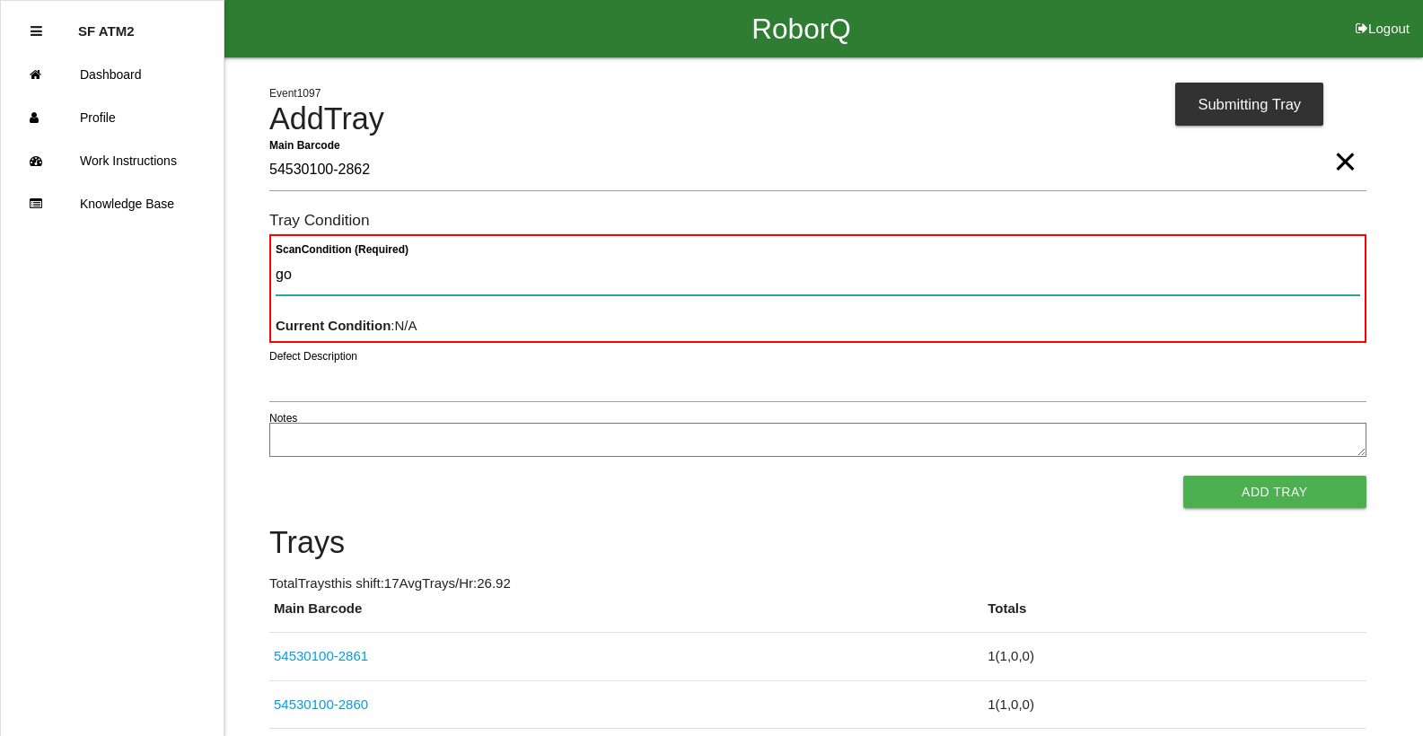
type Condition "goo"
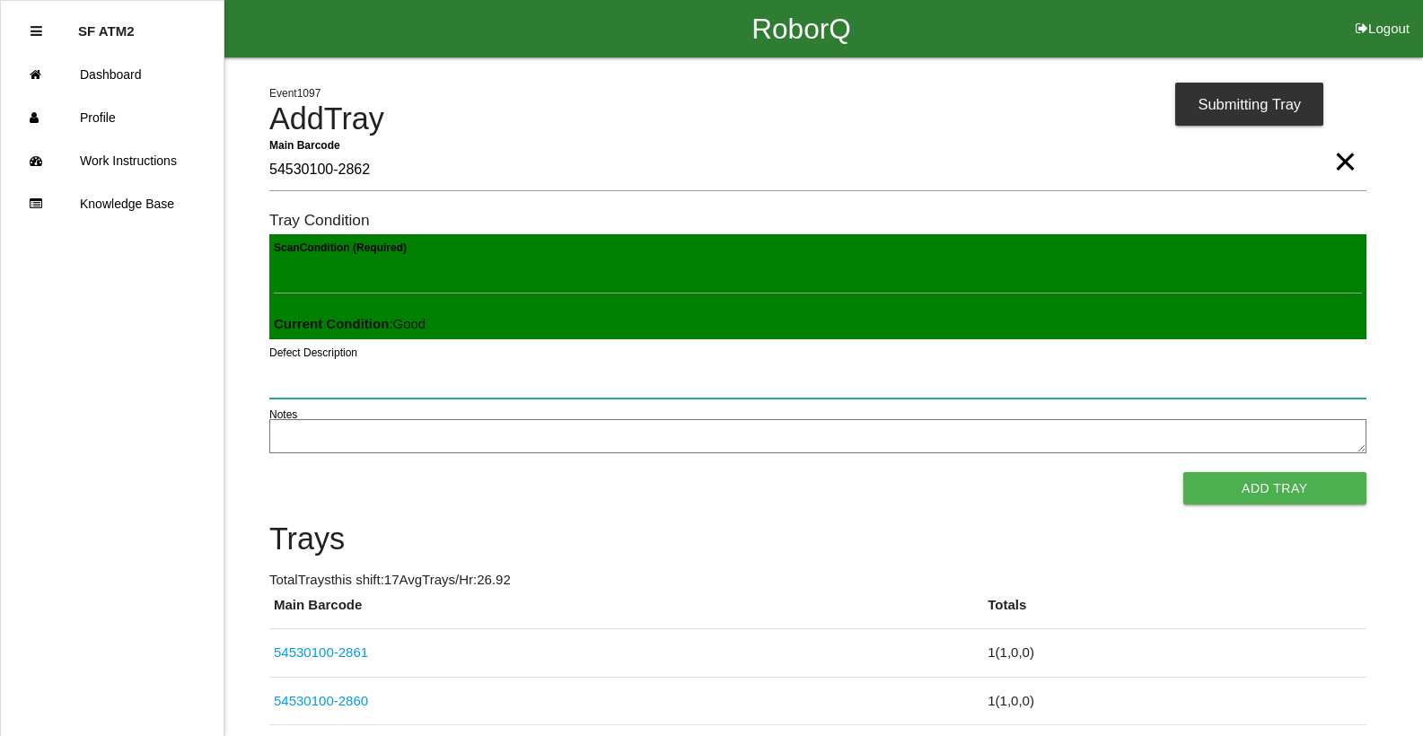
click button "Add Tray" at bounding box center [1274, 488] width 183 height 32
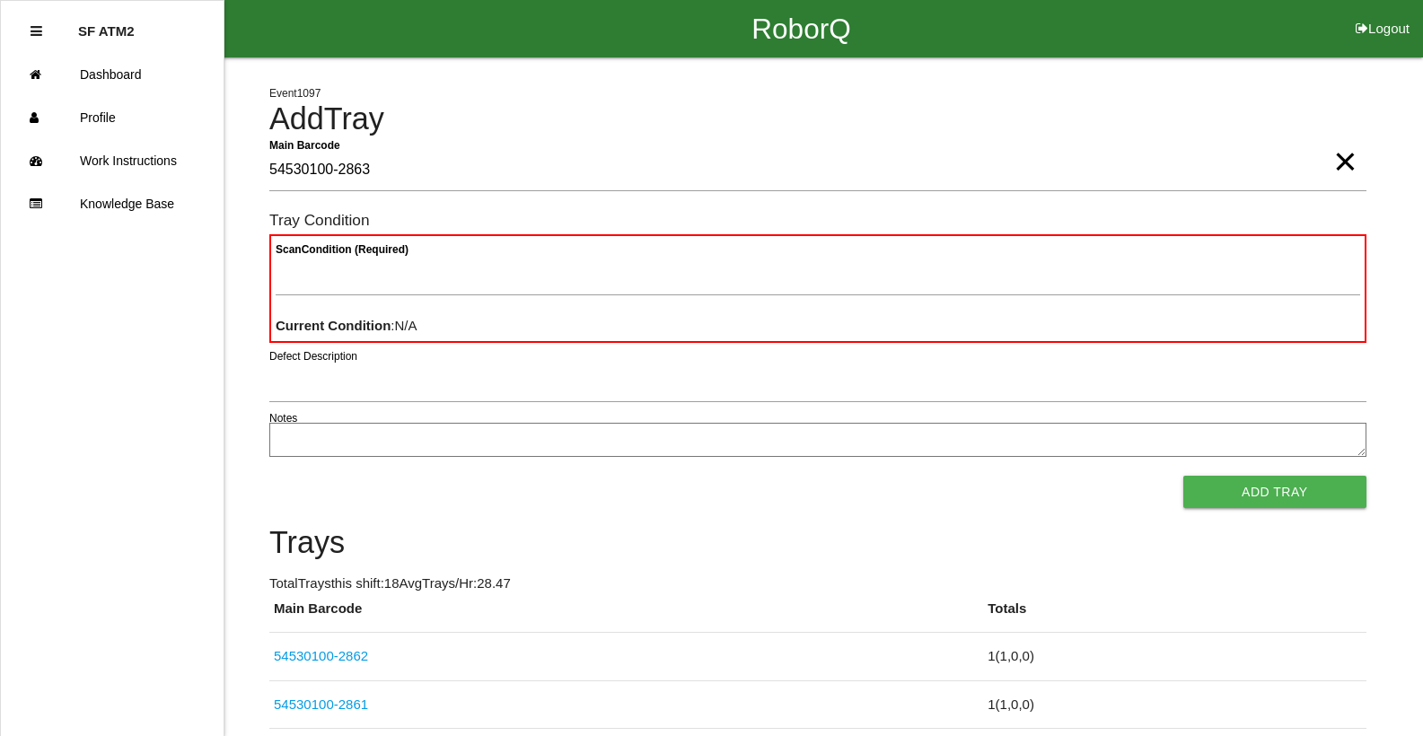
type Barcode "54530100-2863"
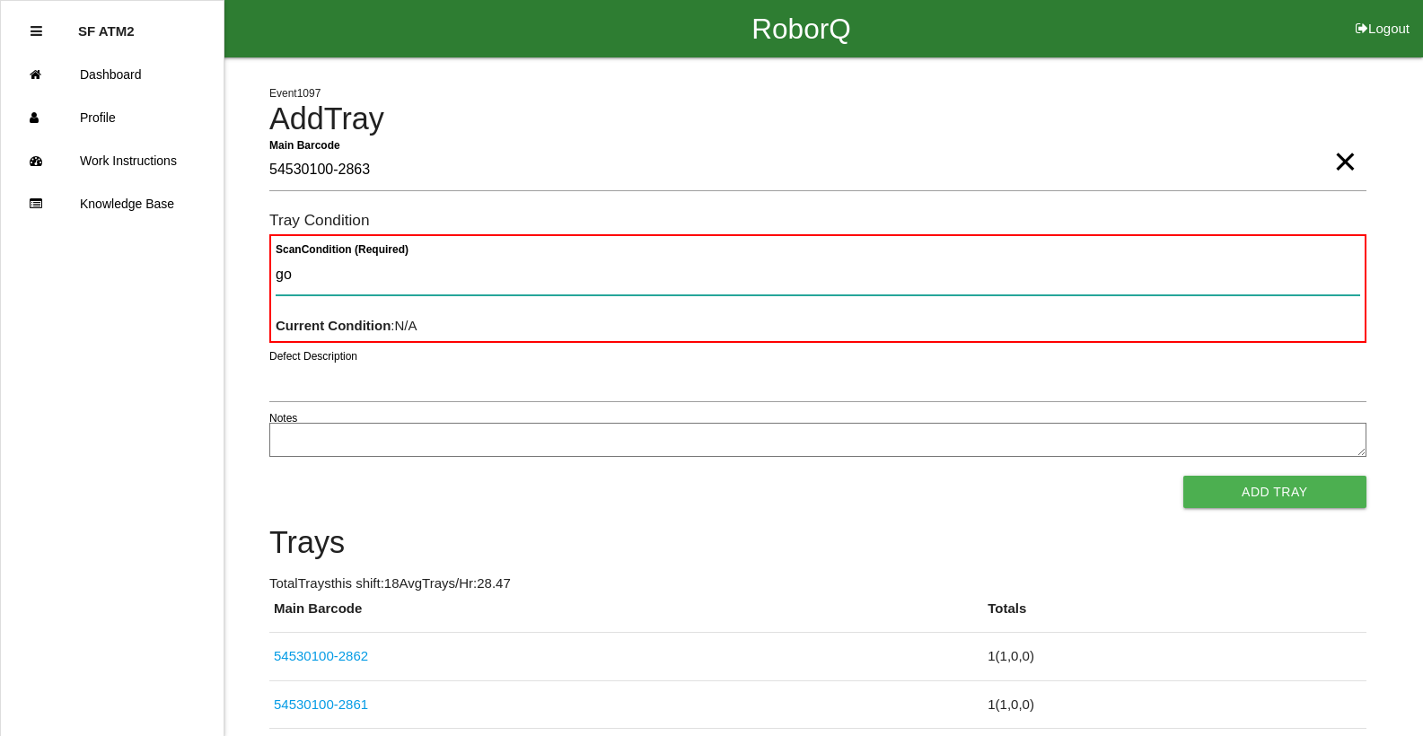
type Condition "goo"
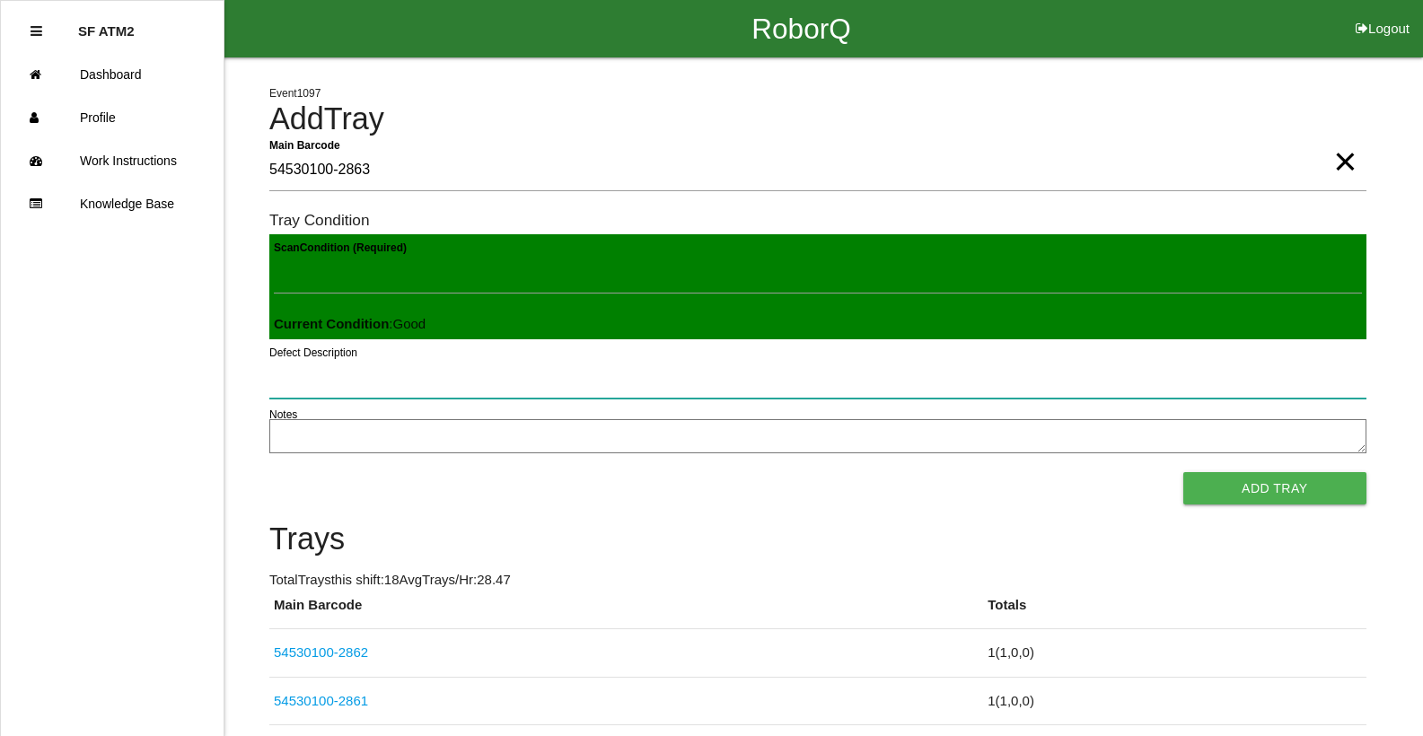
click at [1183, 472] on button "Add Tray" at bounding box center [1274, 488] width 183 height 32
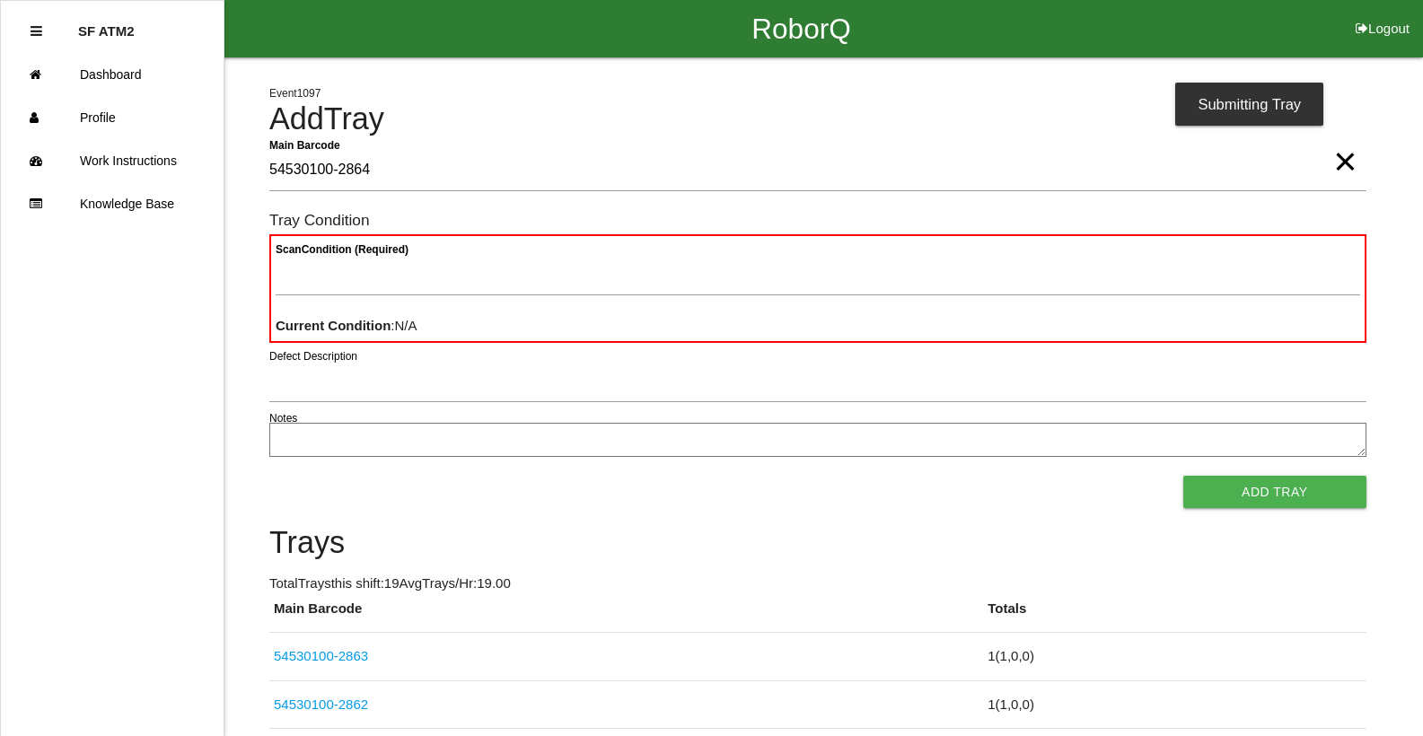
type Barcode "54530100-2864"
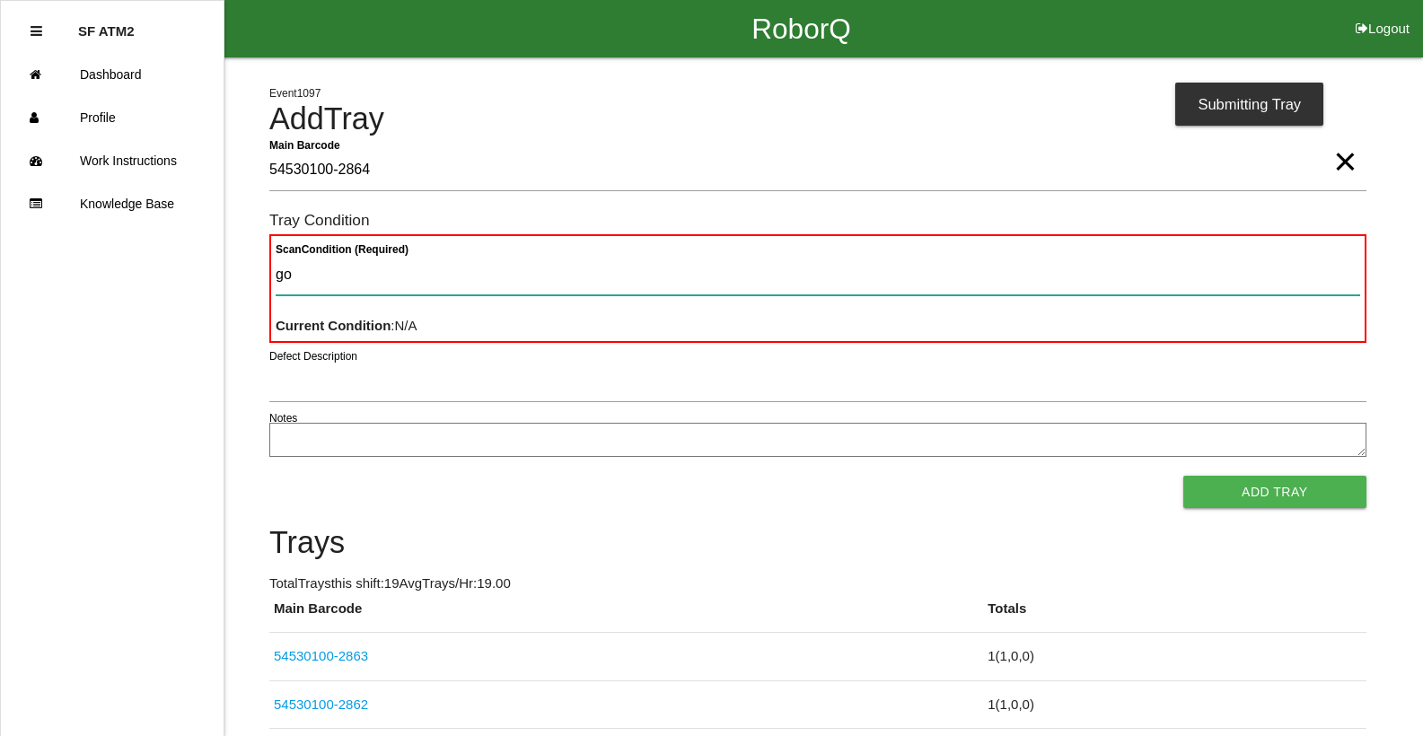
type Condition "goo"
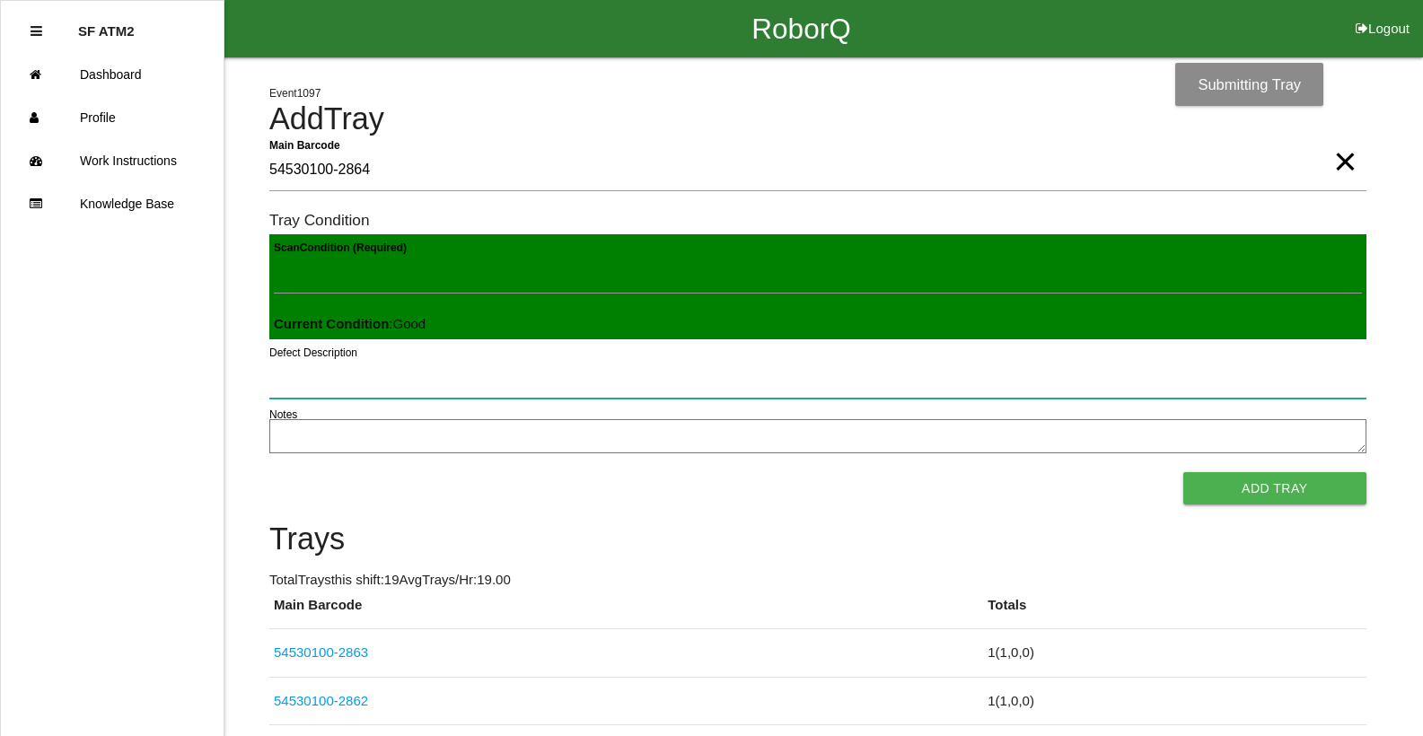
click at [1183, 472] on button "Add Tray" at bounding box center [1274, 488] width 183 height 32
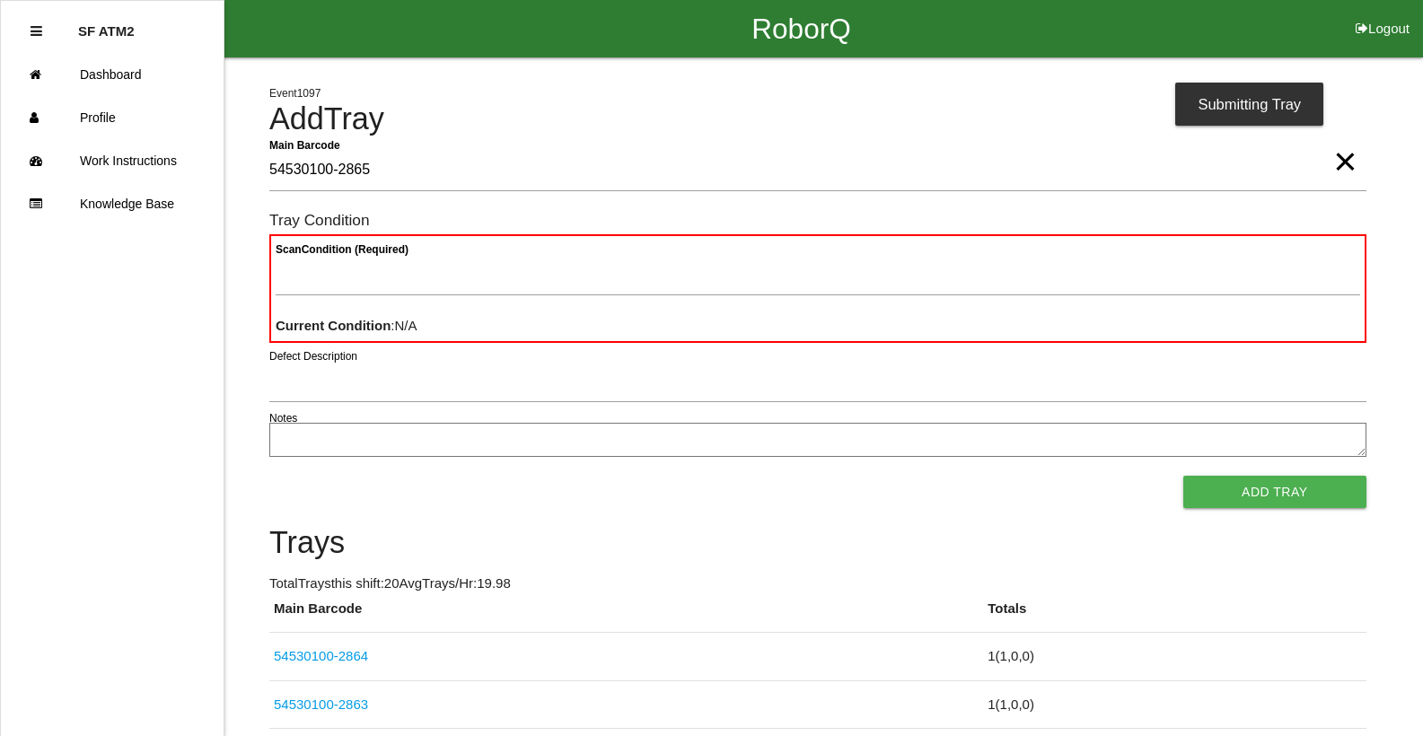
type Barcode "54530100-2865"
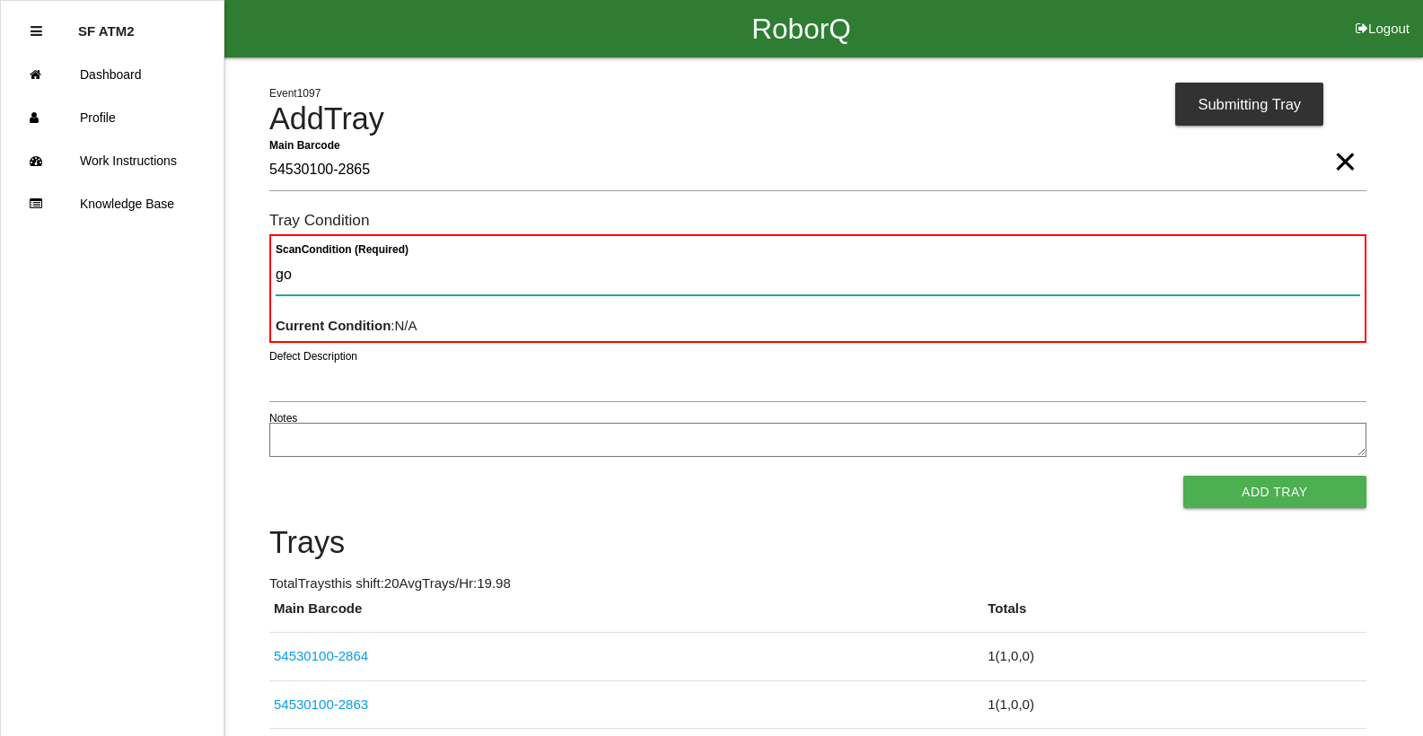
type Condition "goo"
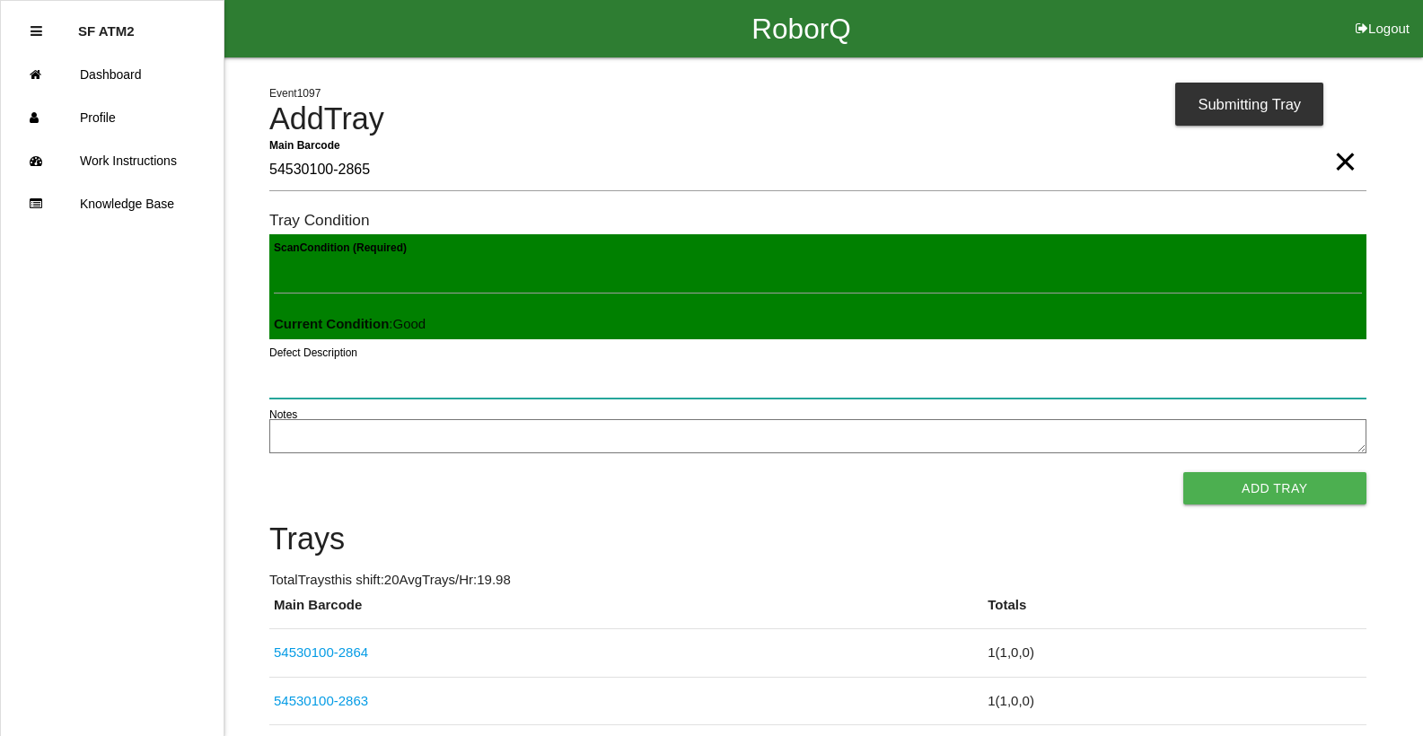
click at [1183, 472] on button "Add Tray" at bounding box center [1274, 488] width 183 height 32
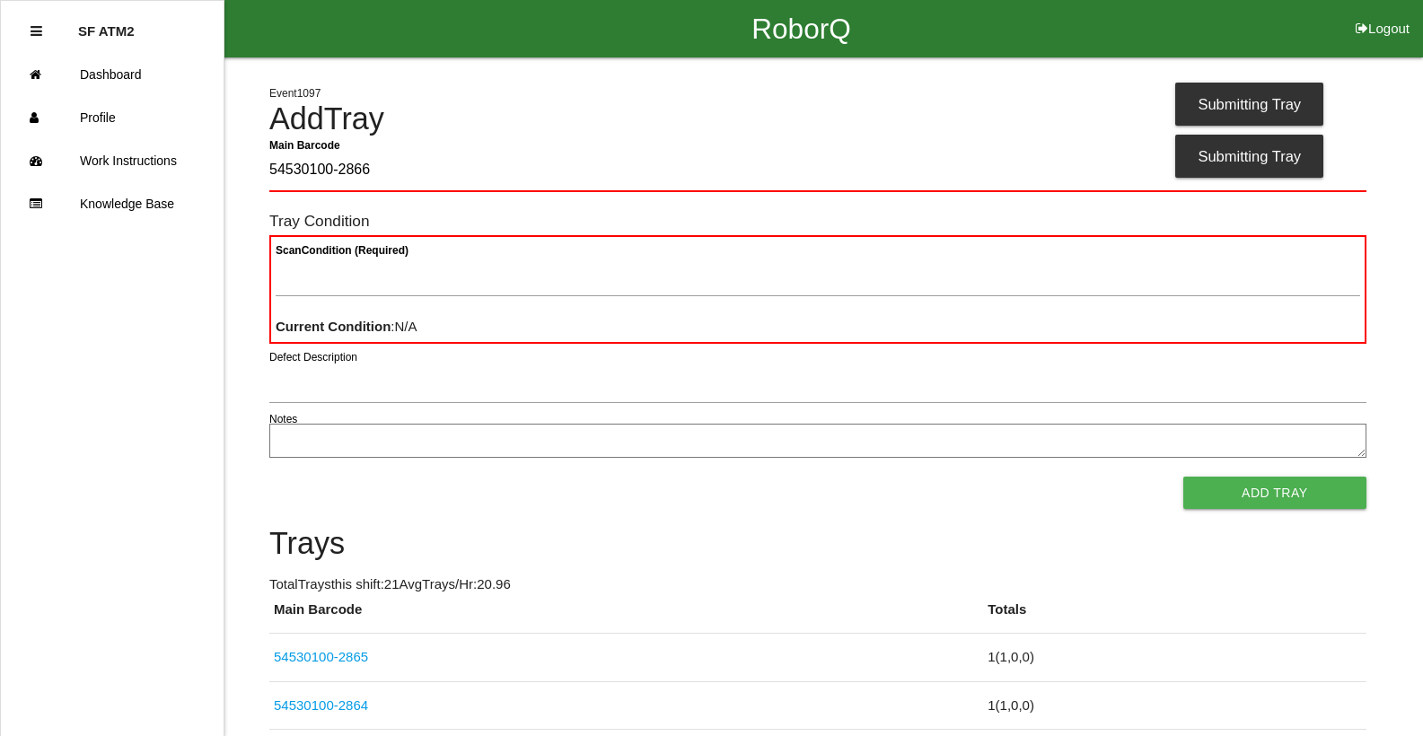
type Barcode "54530100-2866"
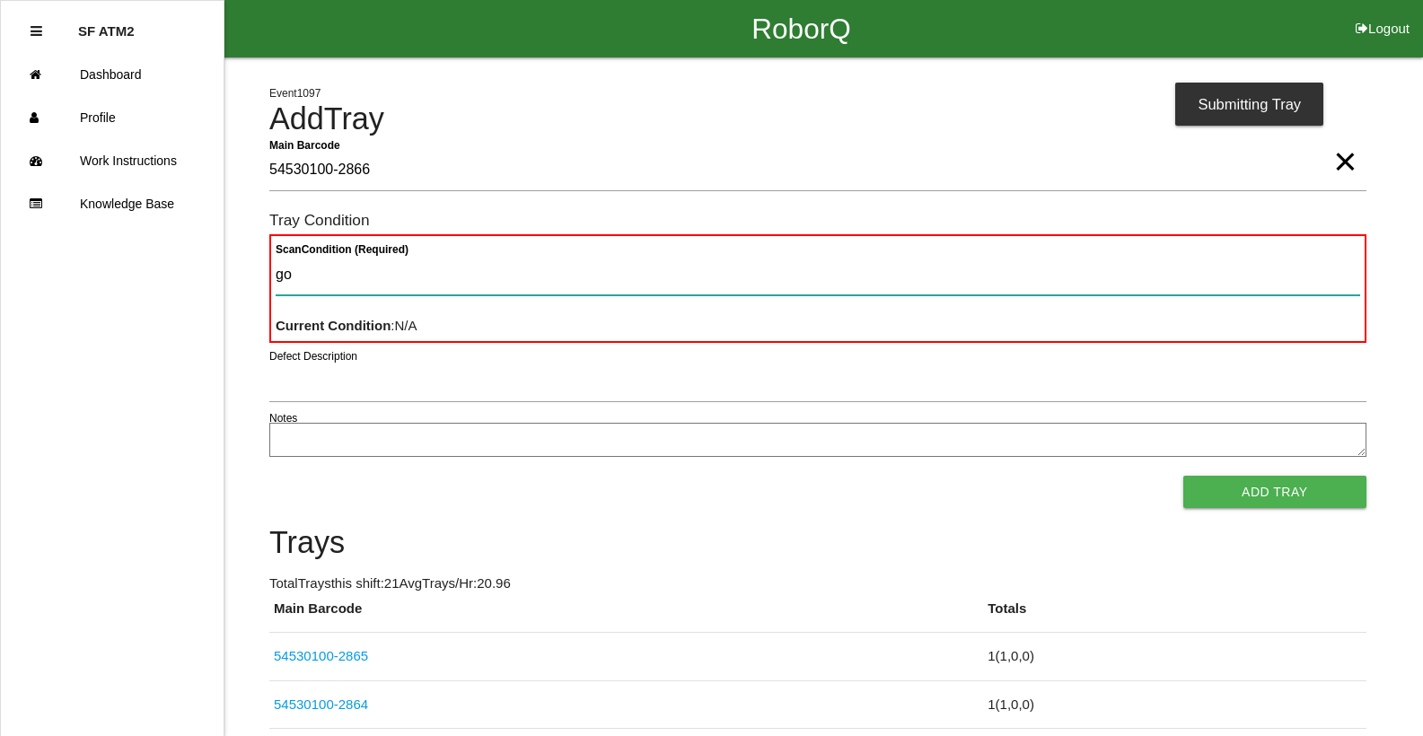
type Condition "goo"
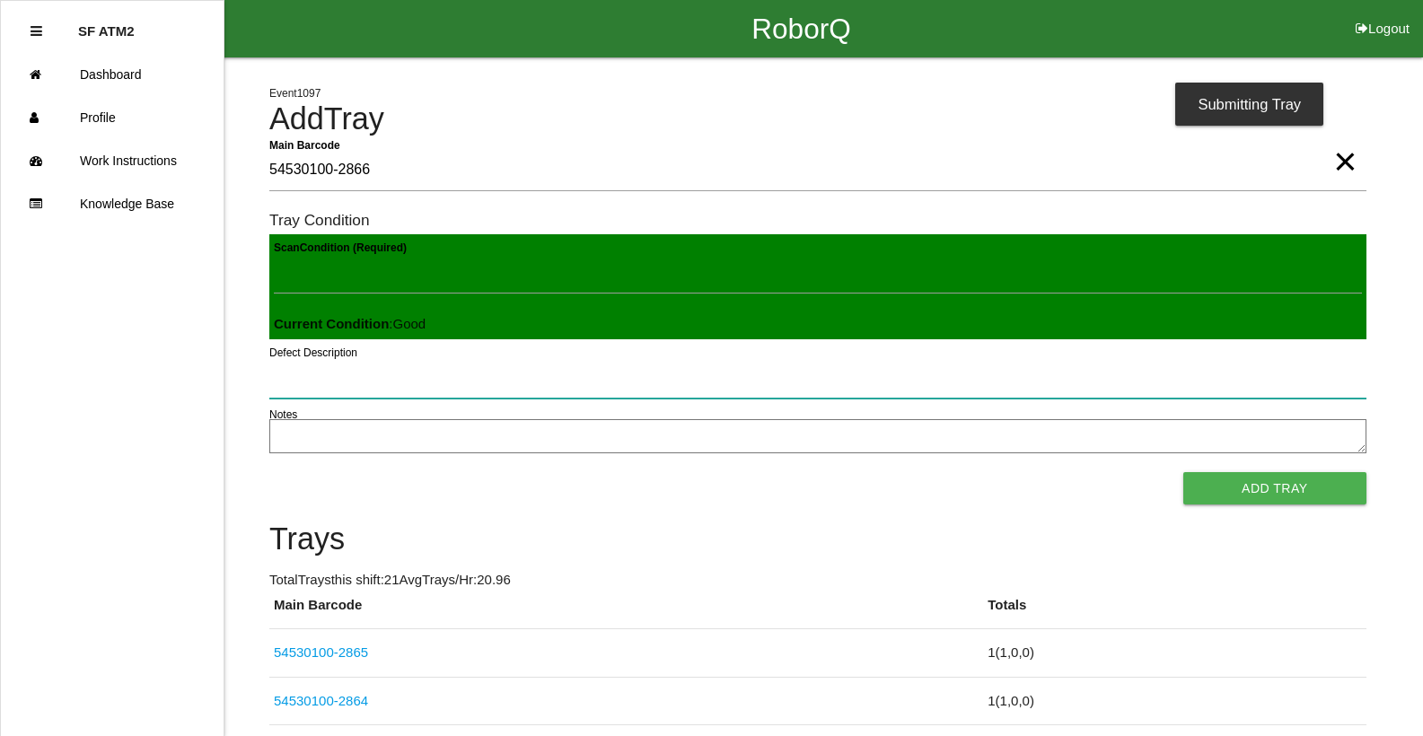
click at [1183, 472] on button "Add Tray" at bounding box center [1274, 488] width 183 height 32
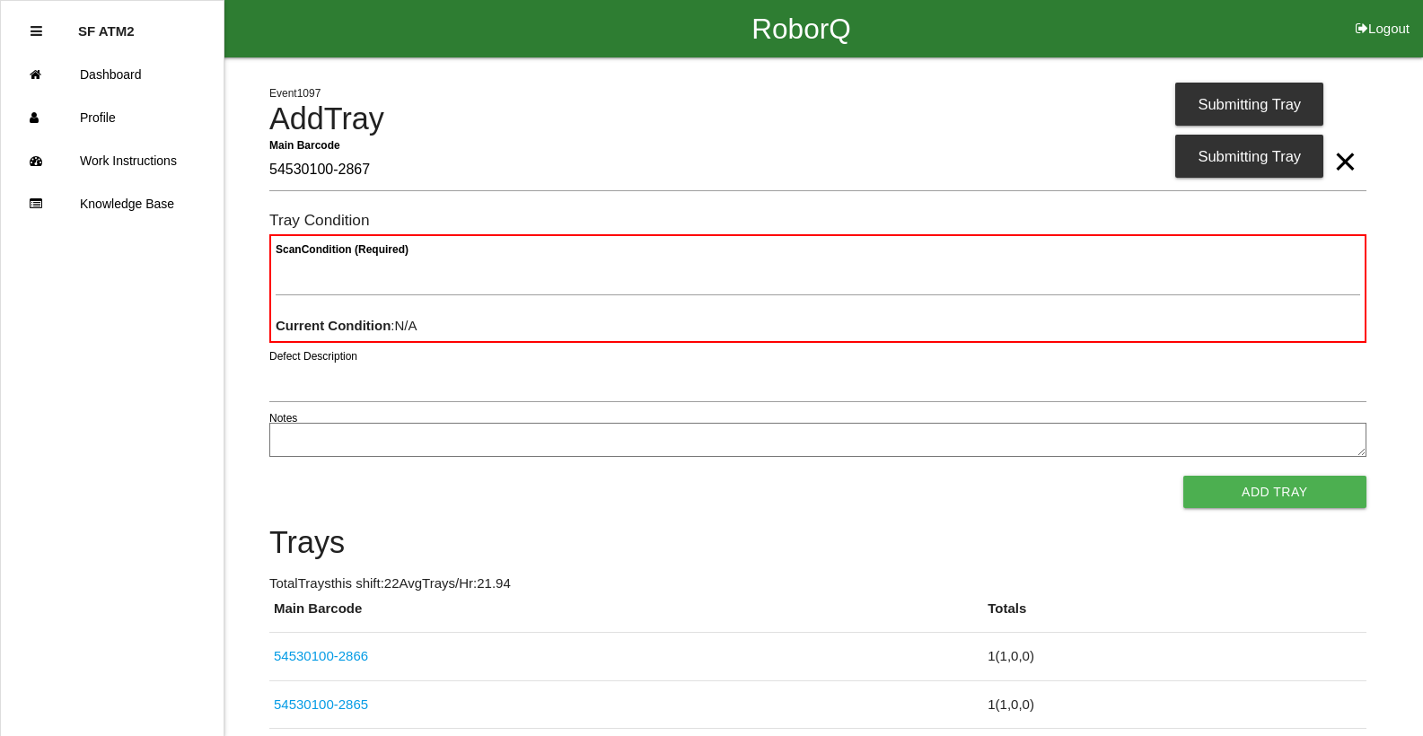
type Barcode "54530100-2867"
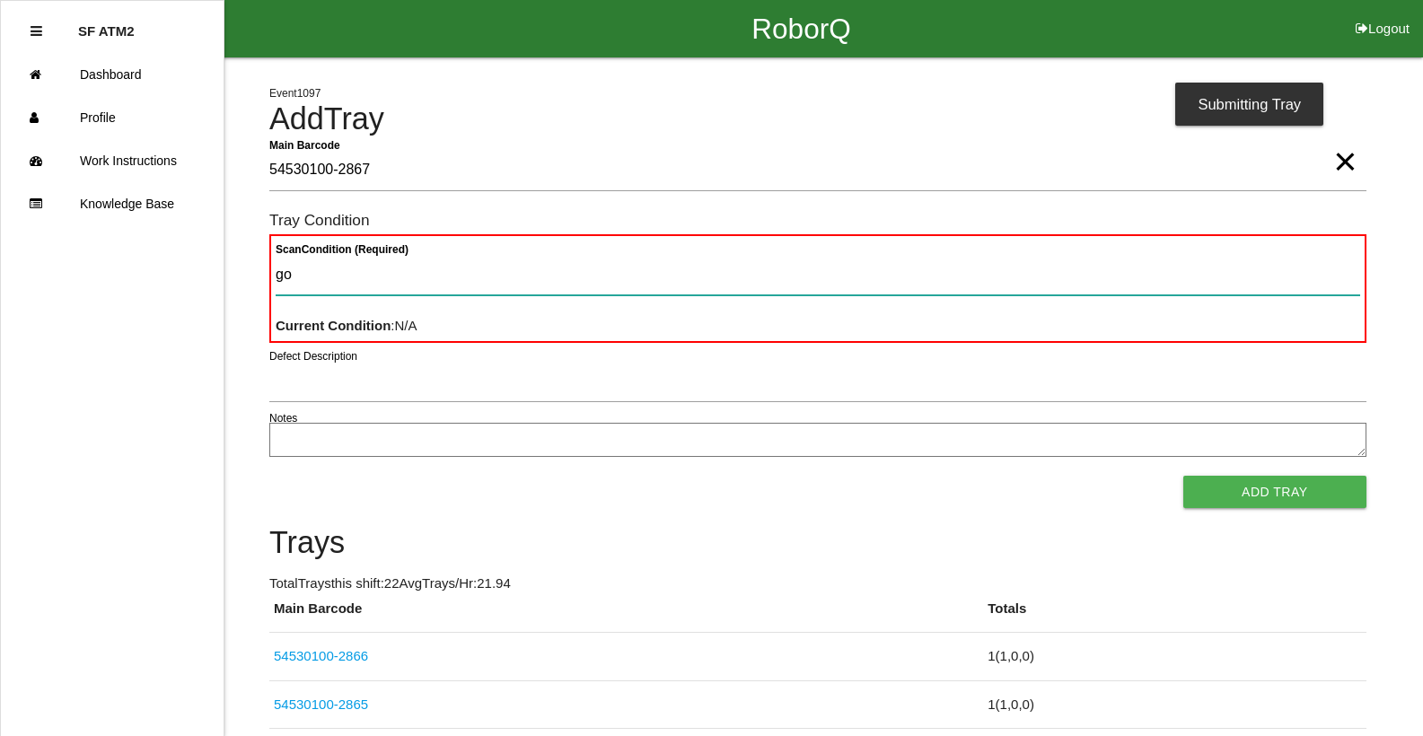
type Condition "goo"
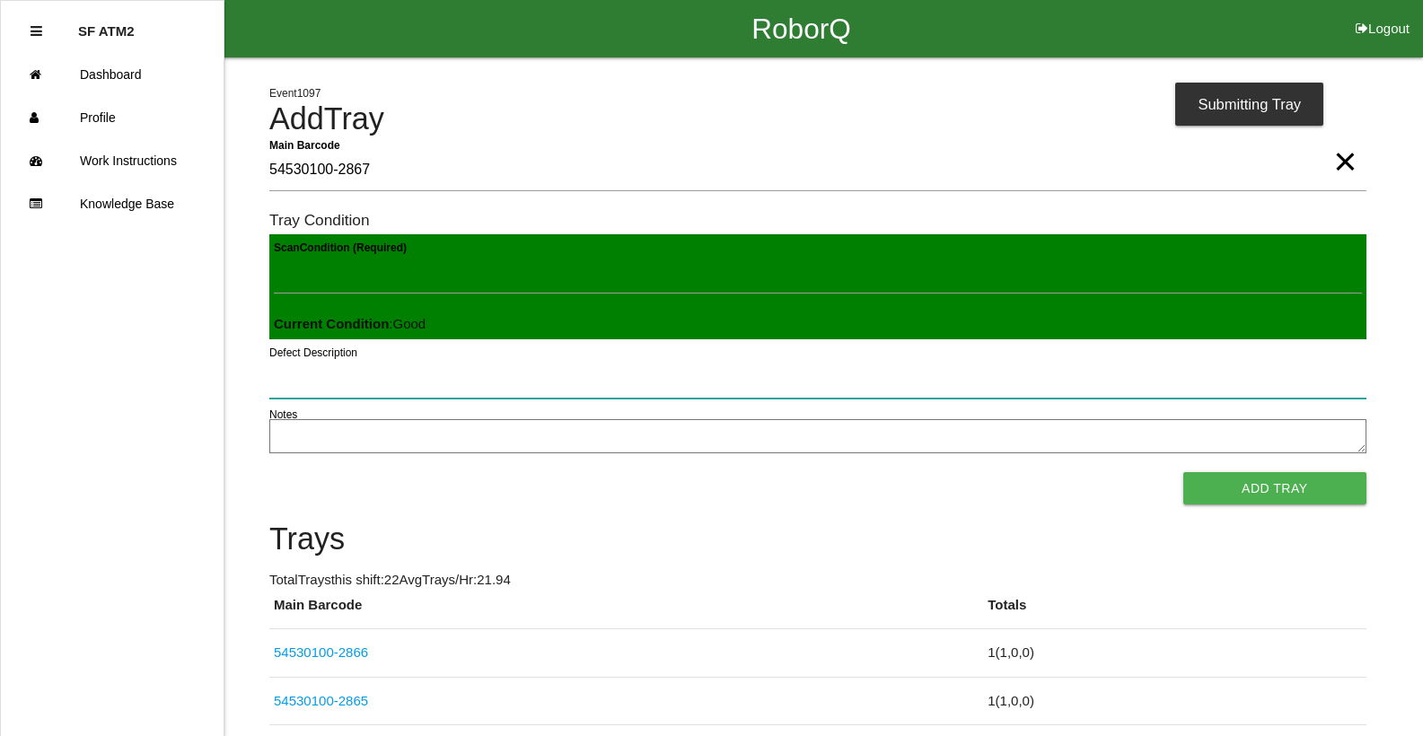
click button "Add Tray" at bounding box center [1274, 488] width 183 height 32
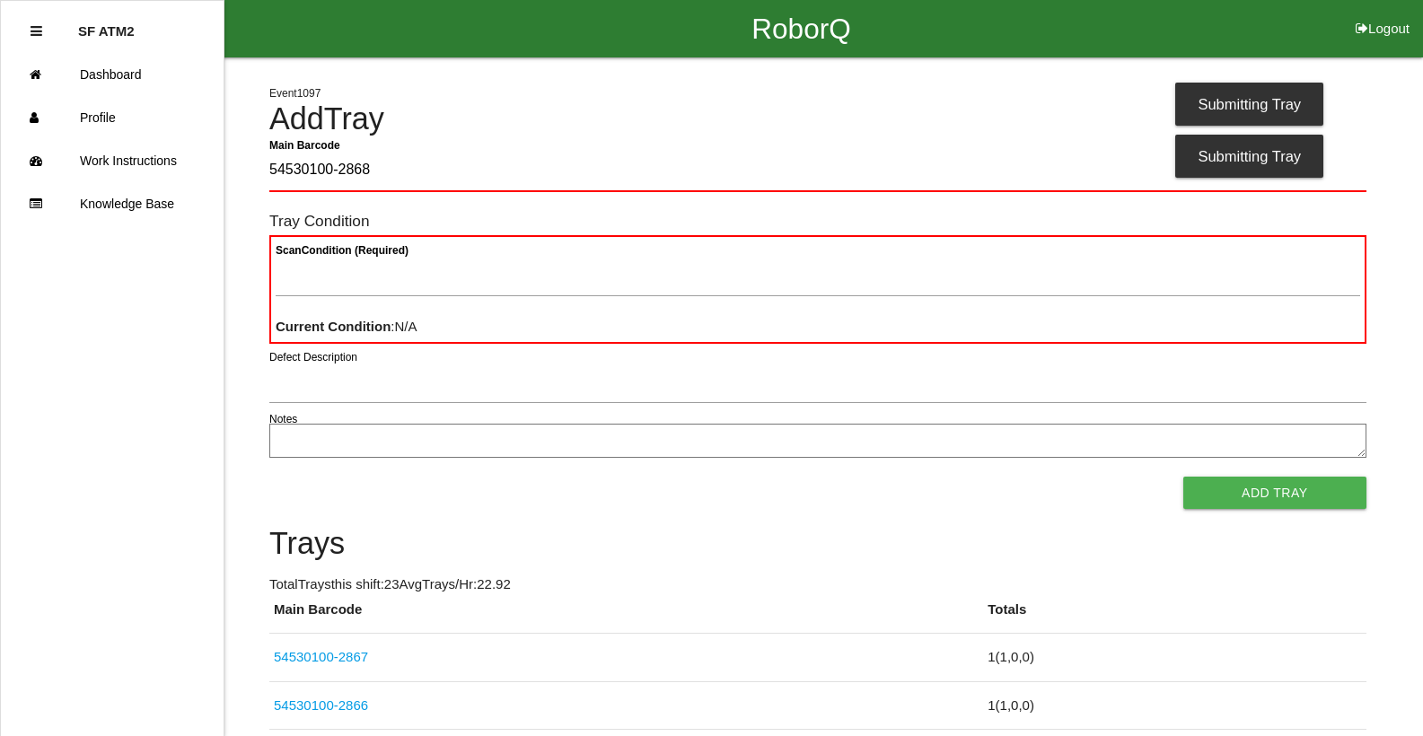
type Barcode "54530100-2868"
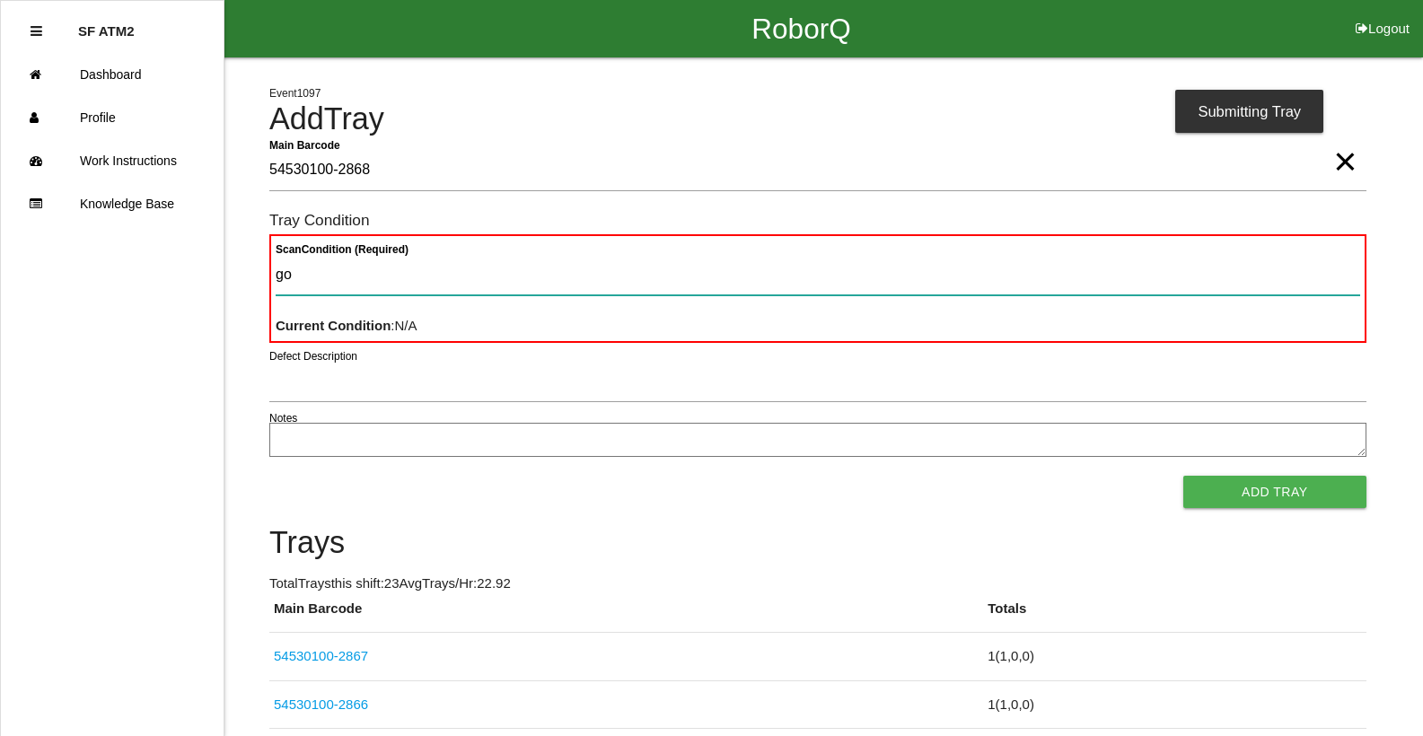
type Condition "goo"
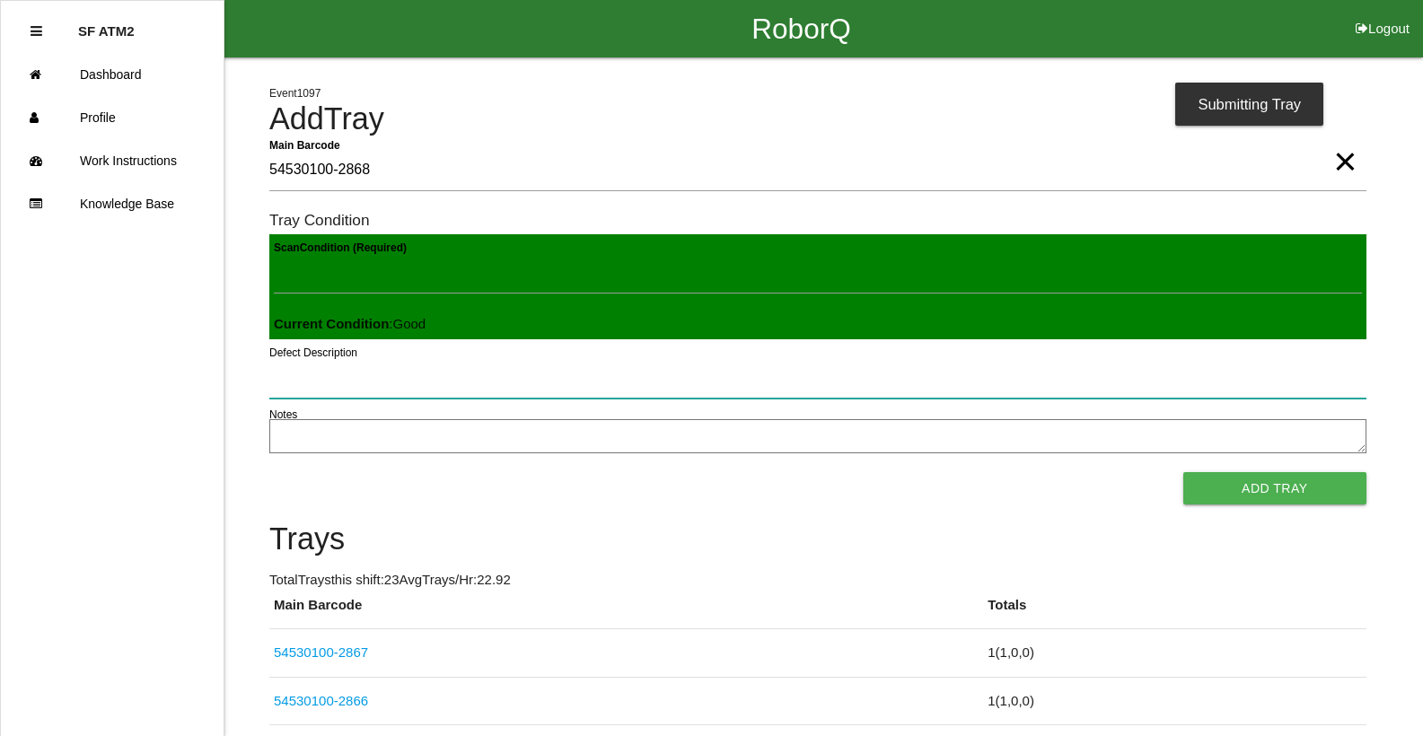
click at [1183, 472] on button "Add Tray" at bounding box center [1274, 488] width 183 height 32
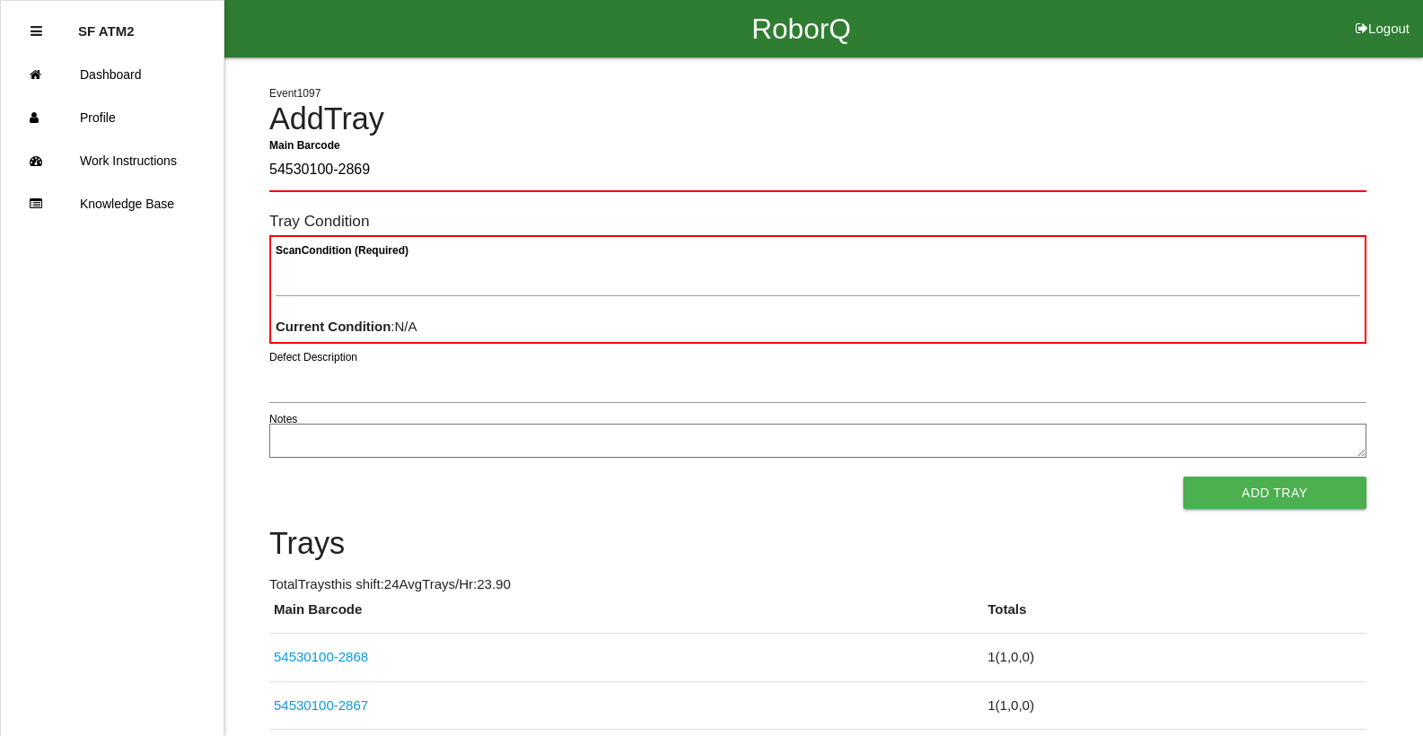
type Barcode "54530100-2869"
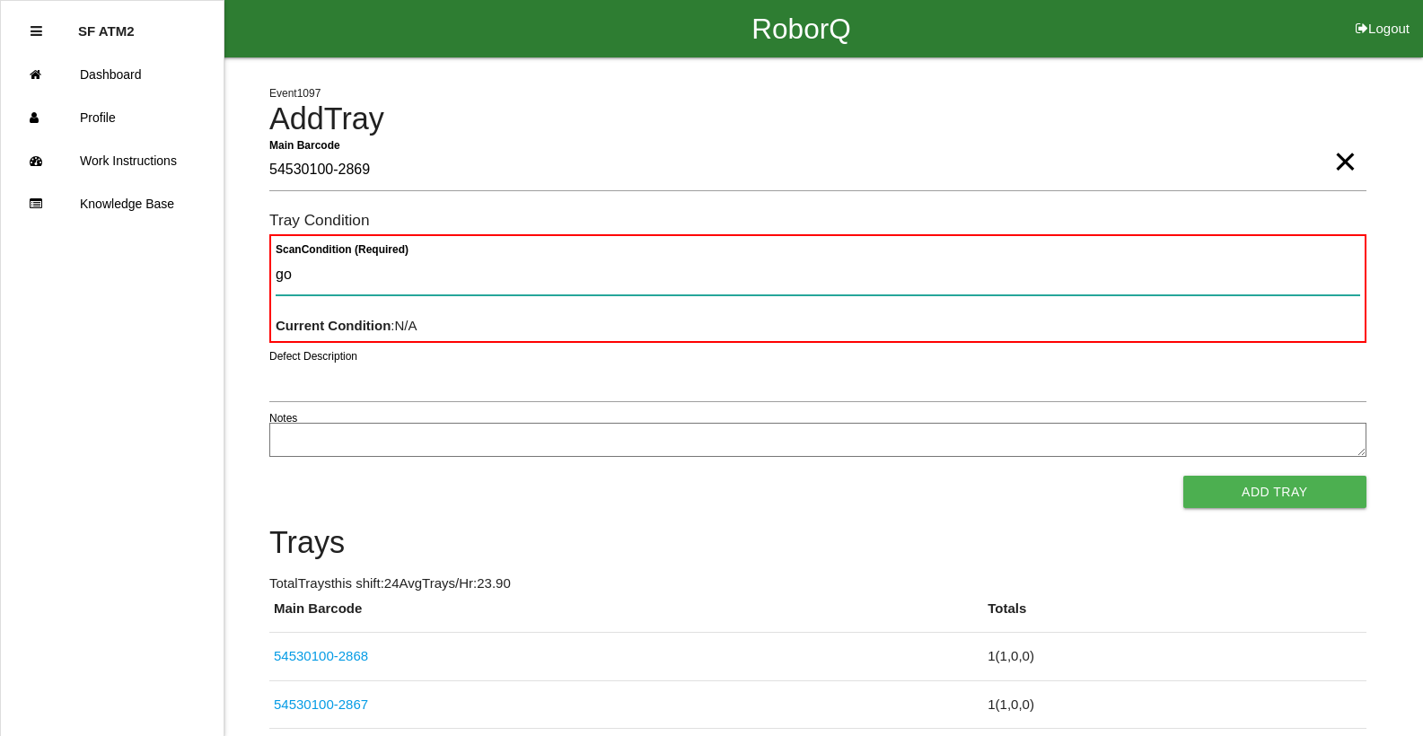
type Condition "goo"
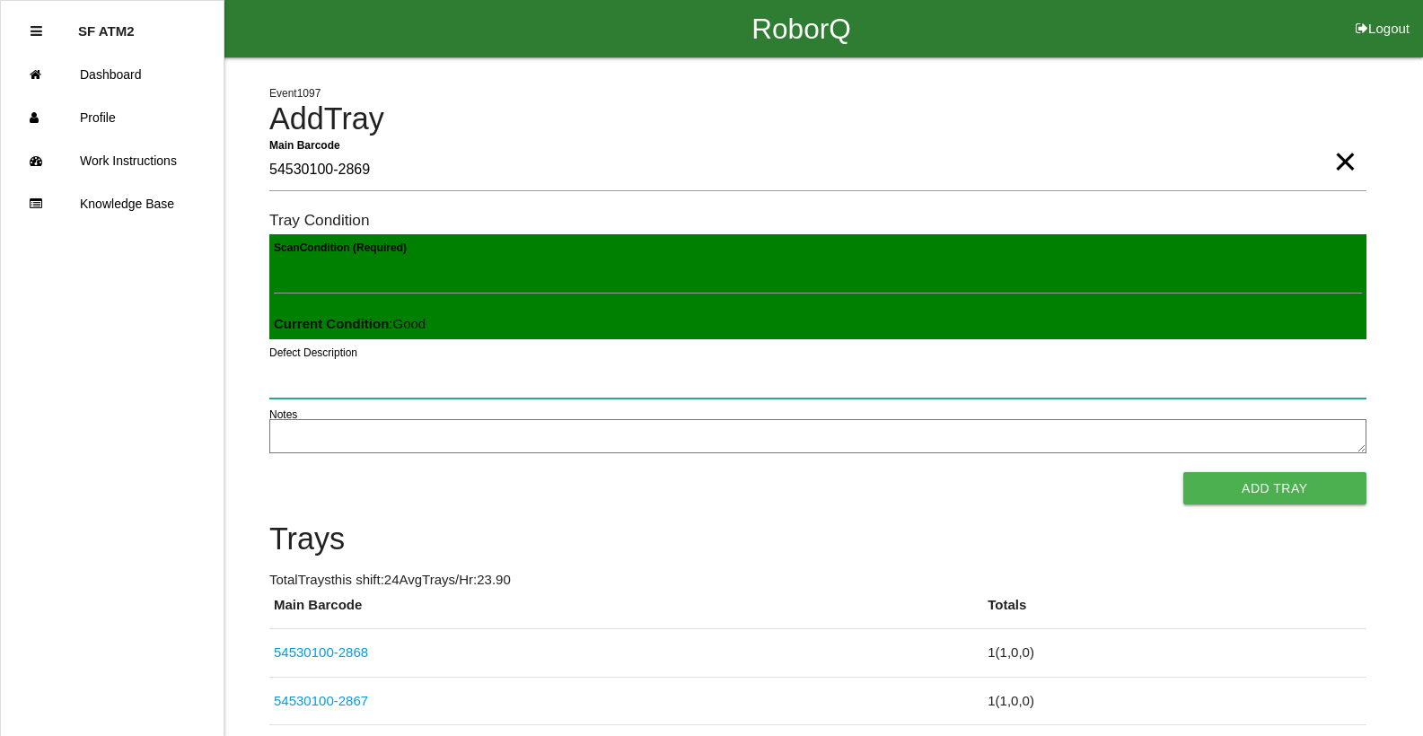
click at [1183, 472] on button "Add Tray" at bounding box center [1274, 488] width 183 height 32
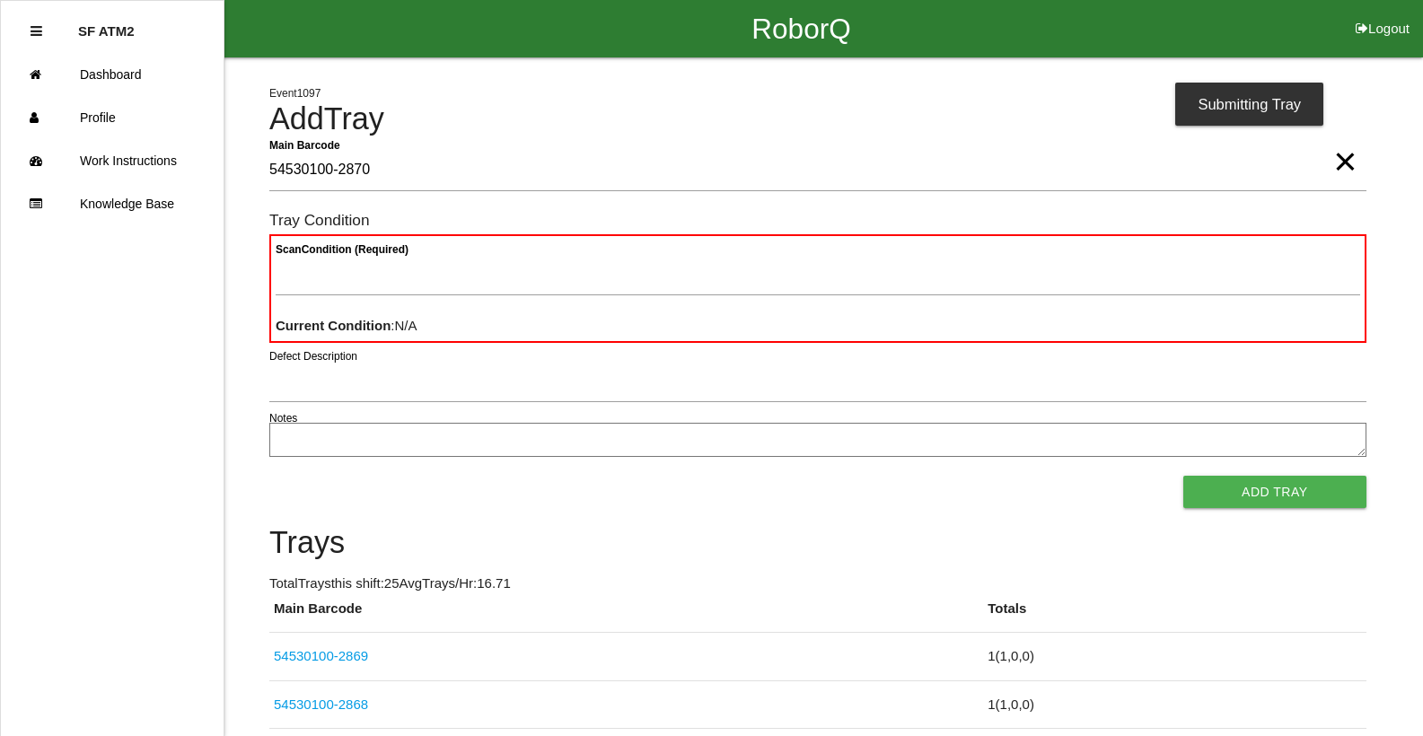
type Barcode "54530100-2870"
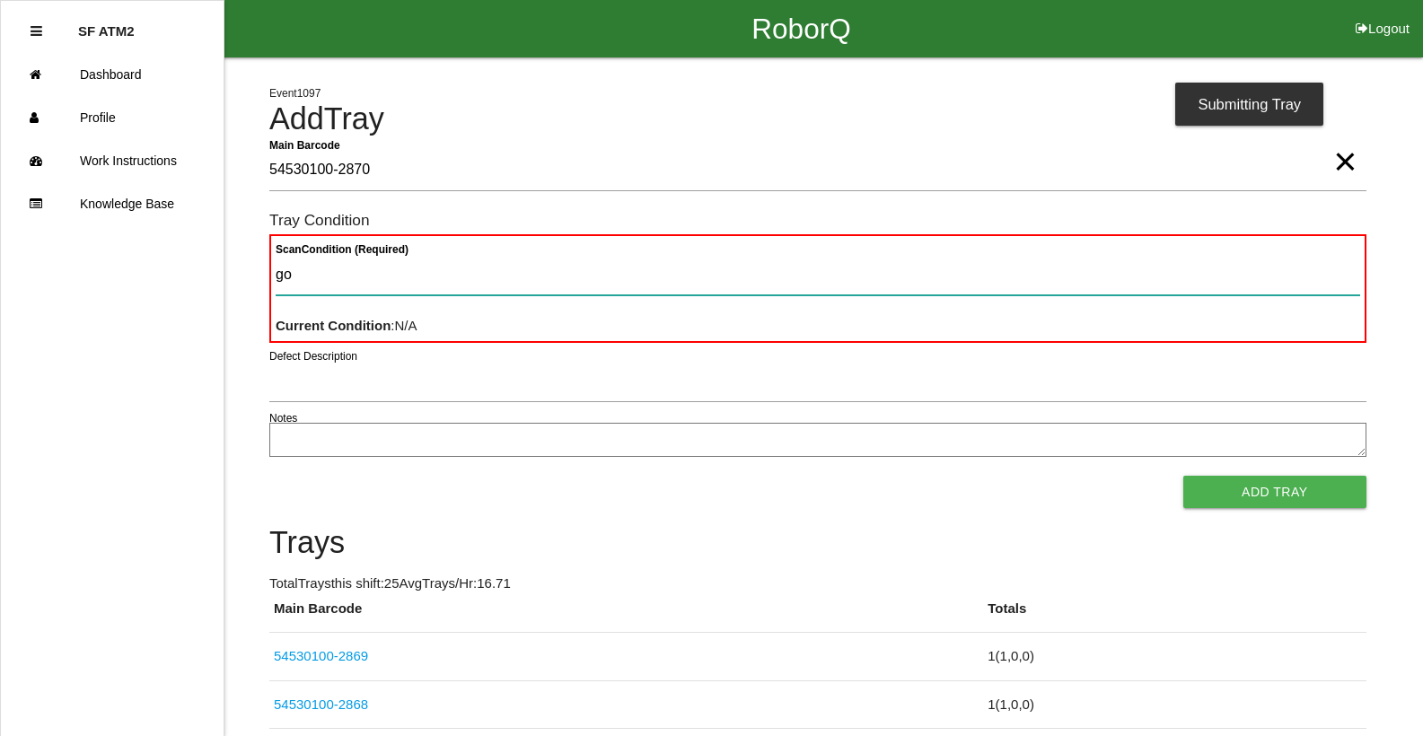
type Condition "goo"
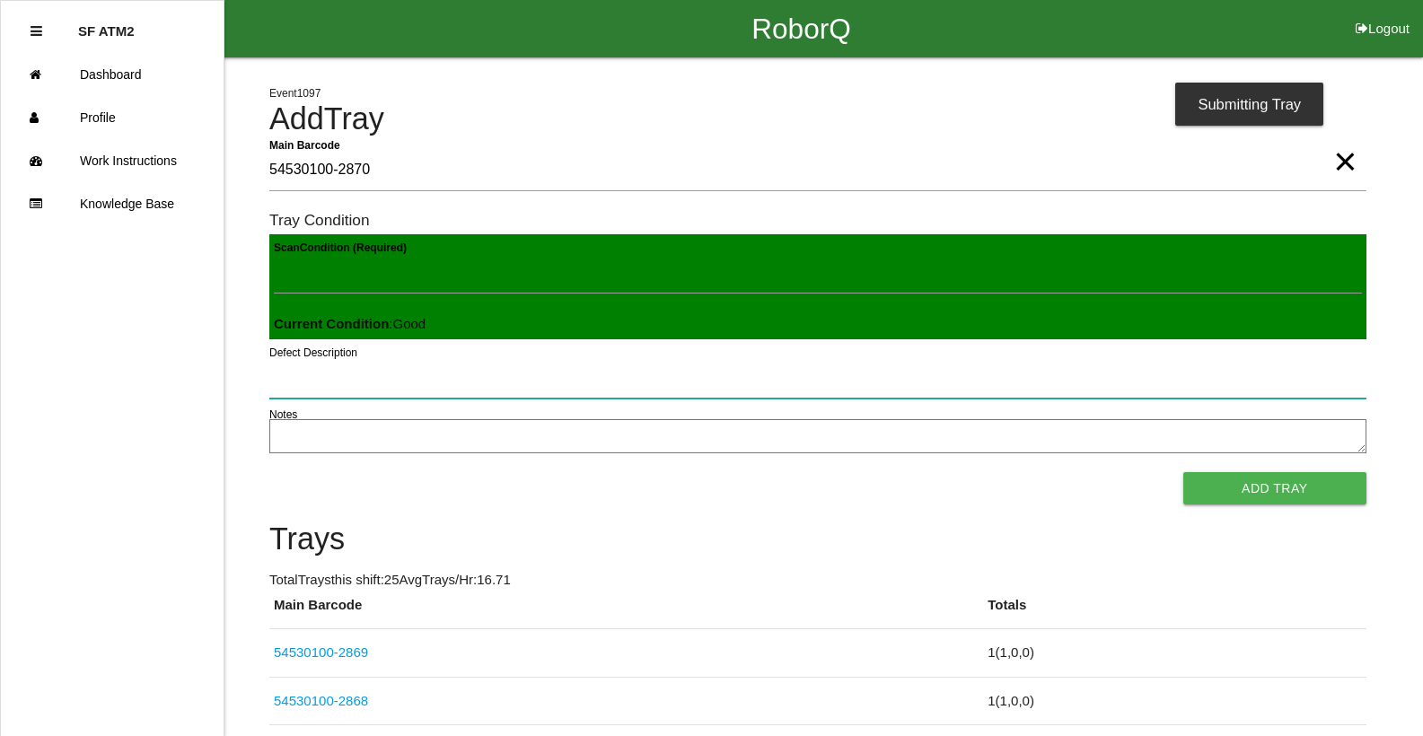
click at [1183, 472] on button "Add Tray" at bounding box center [1274, 488] width 183 height 32
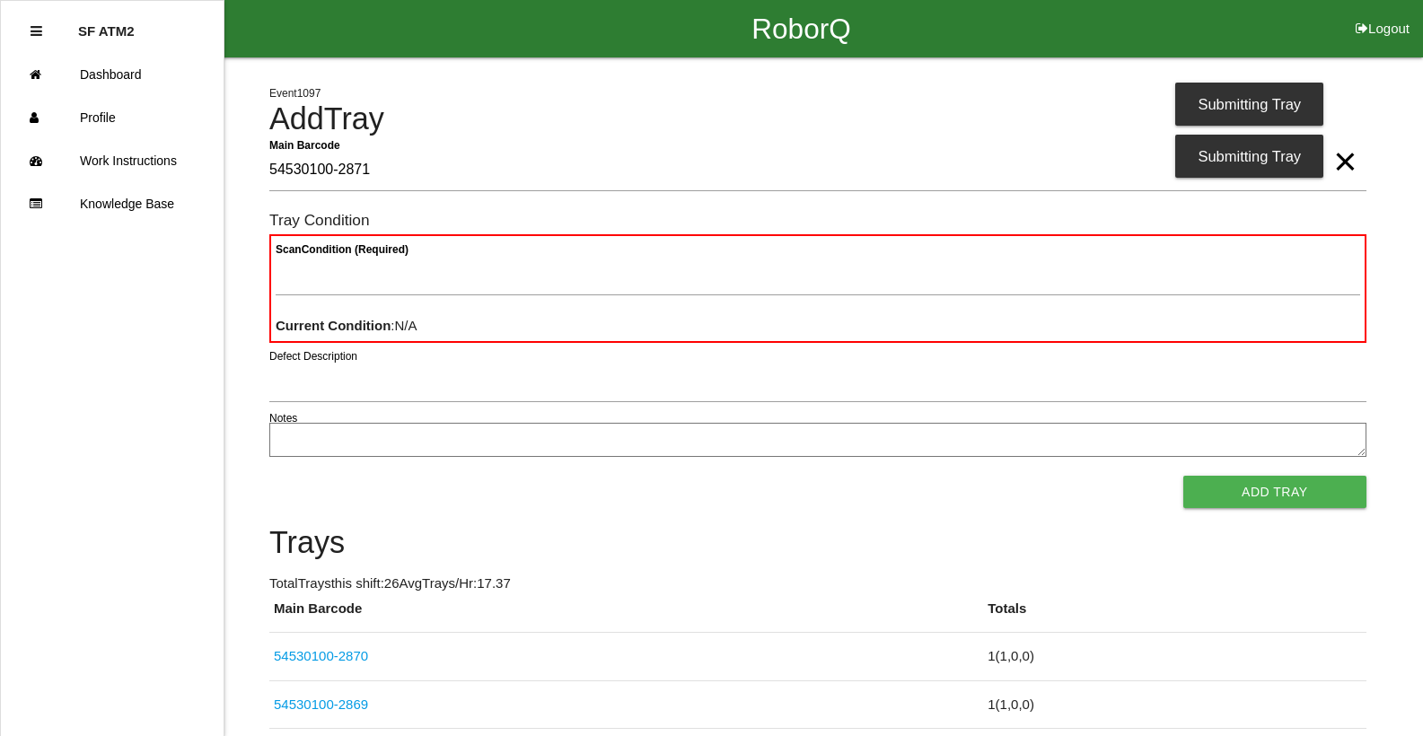
type Barcode "54530100-2871"
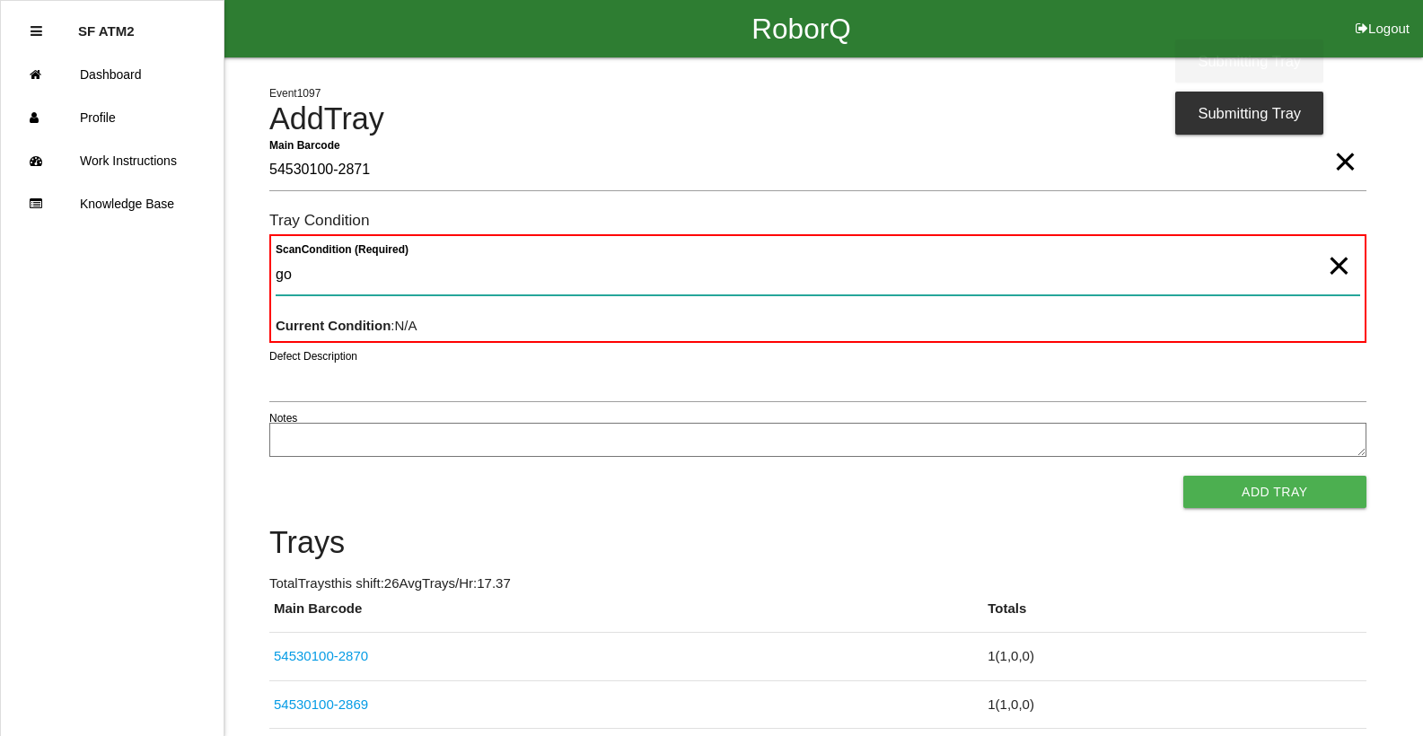
type Condition "goo"
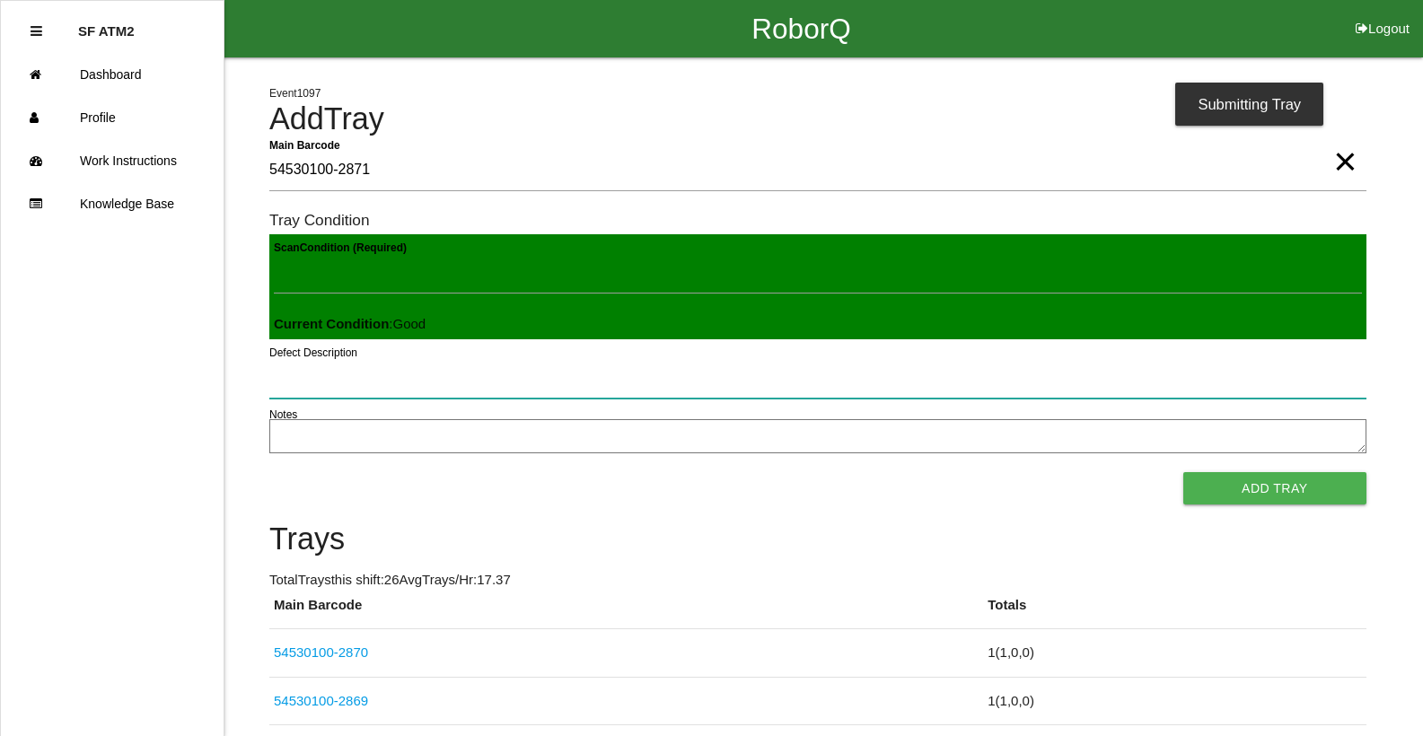
click at [1183, 472] on button "Add Tray" at bounding box center [1274, 488] width 183 height 32
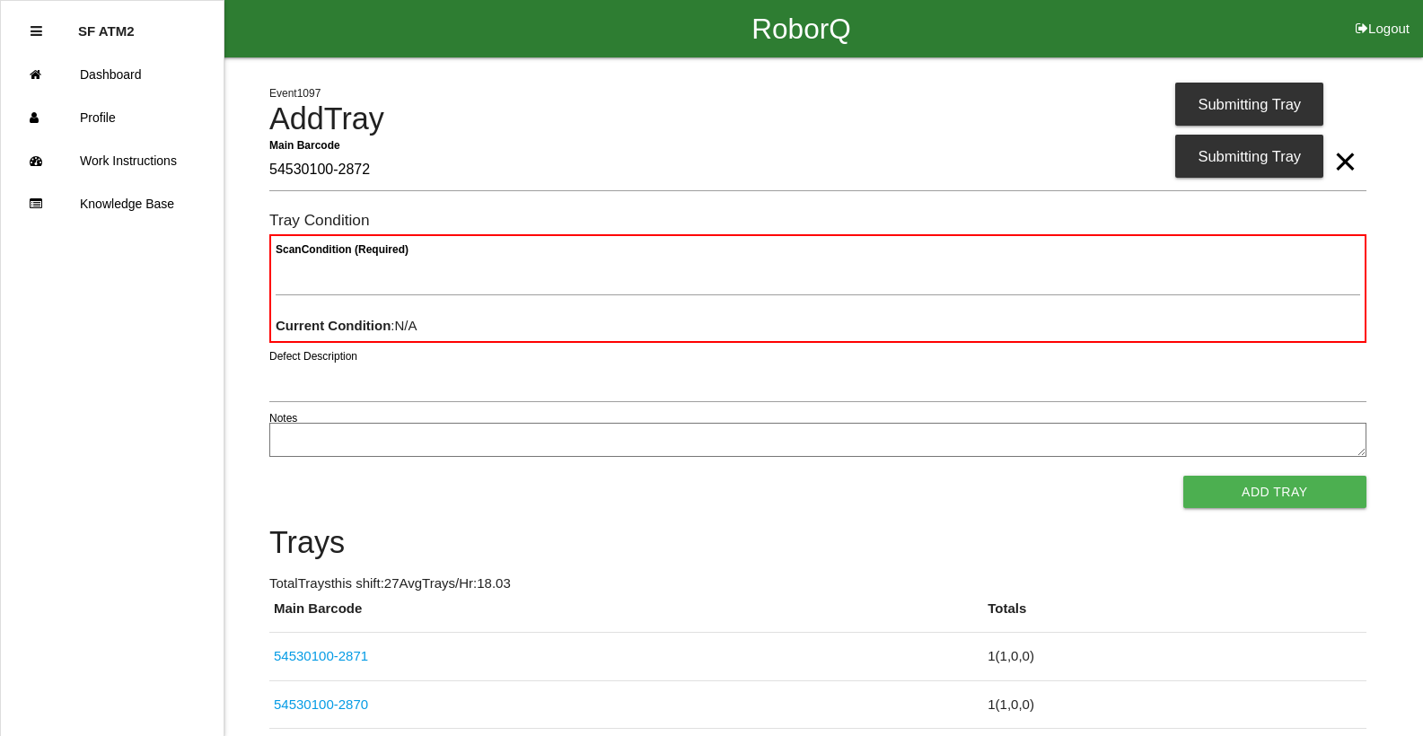
type Barcode "54530100-2872"
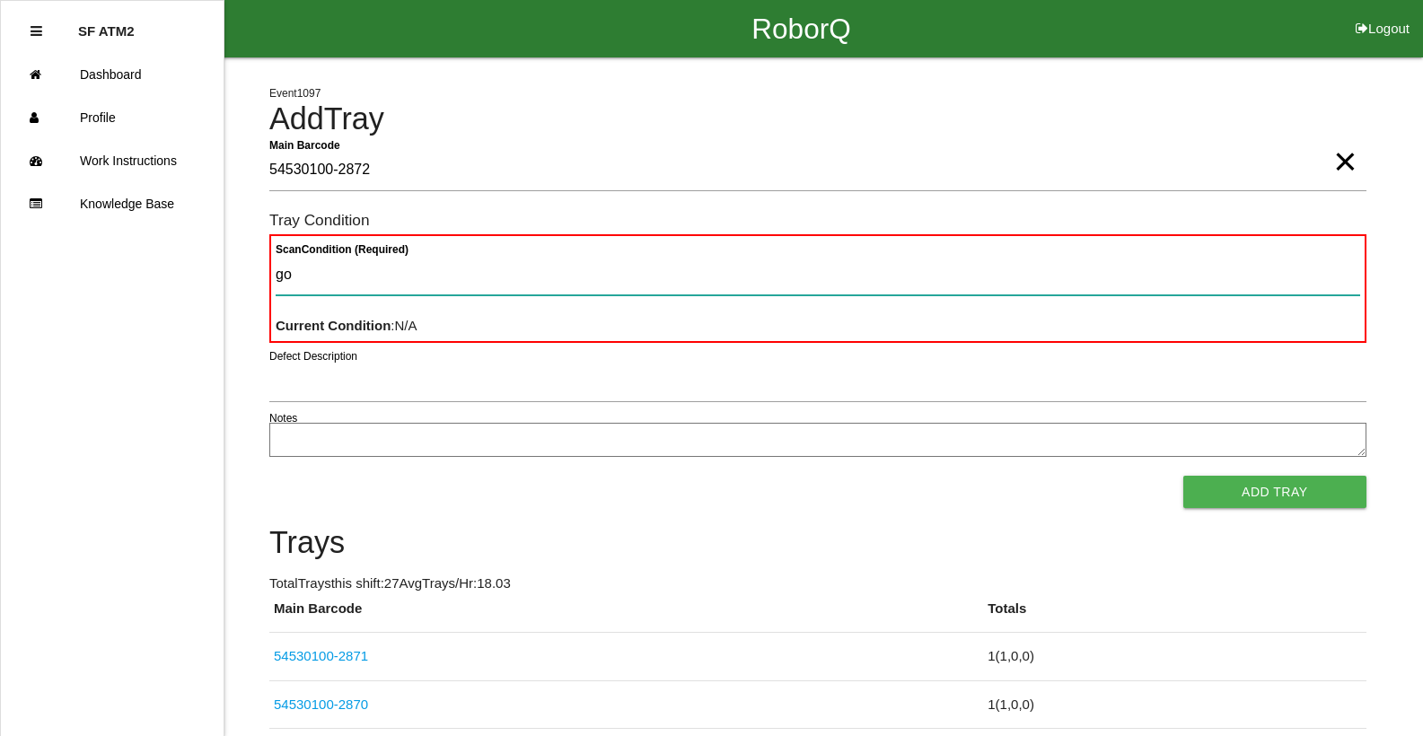
type Condition "goo"
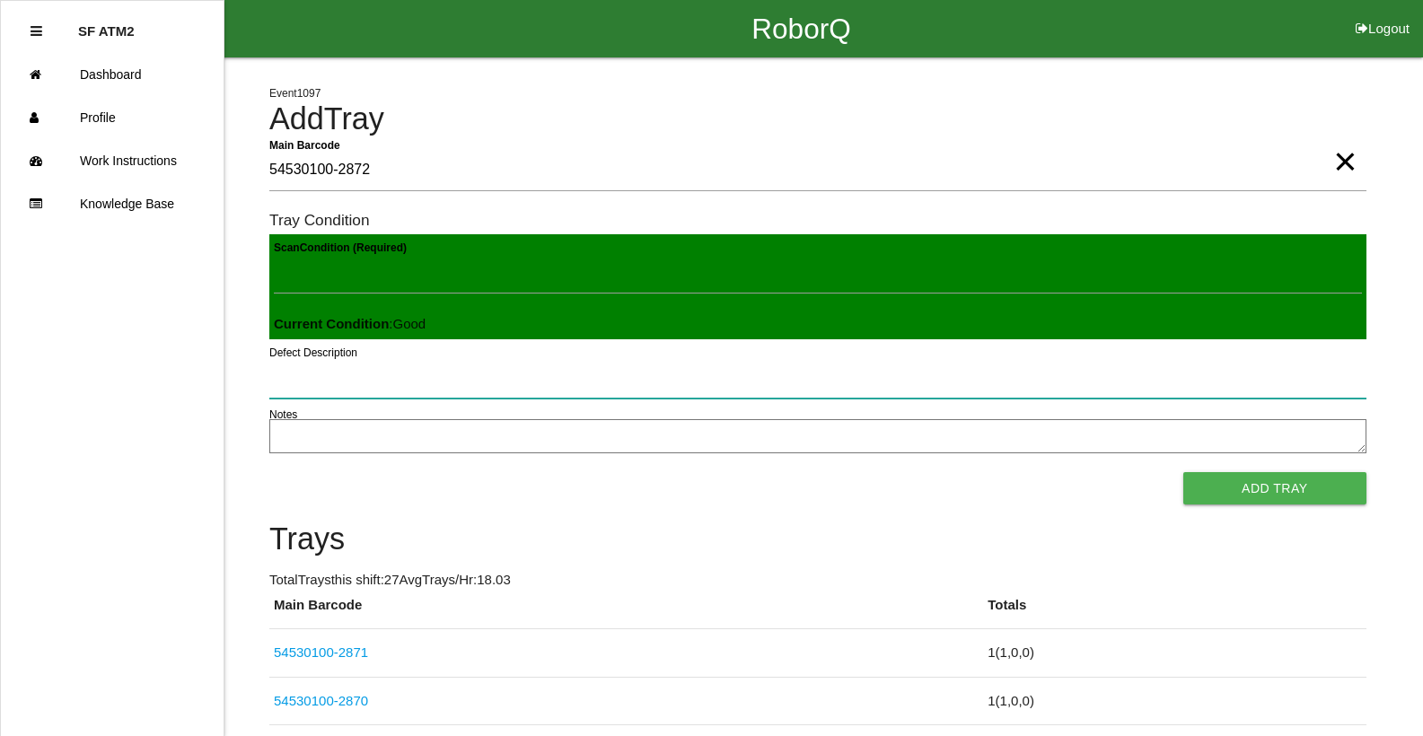
click at [1183, 472] on button "Add Tray" at bounding box center [1274, 488] width 183 height 32
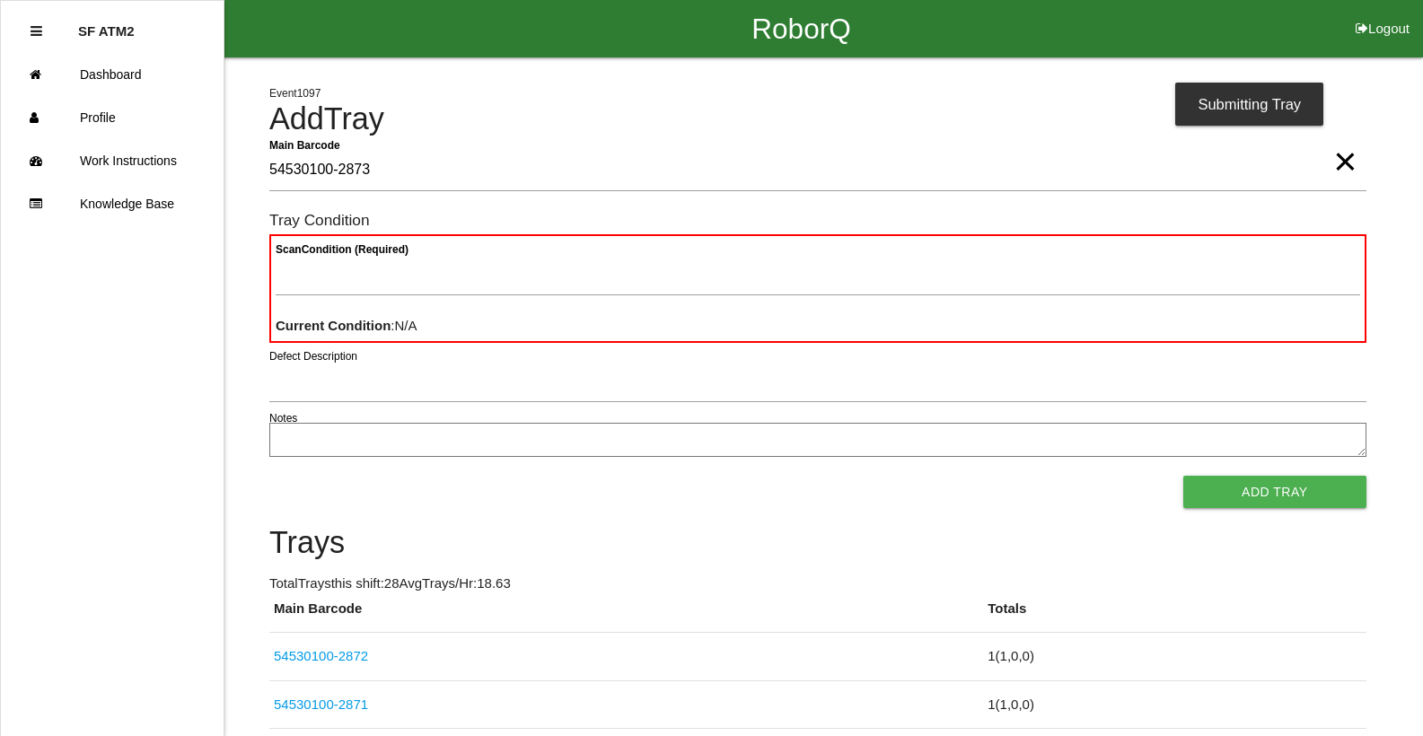
type Barcode "54530100-2873"
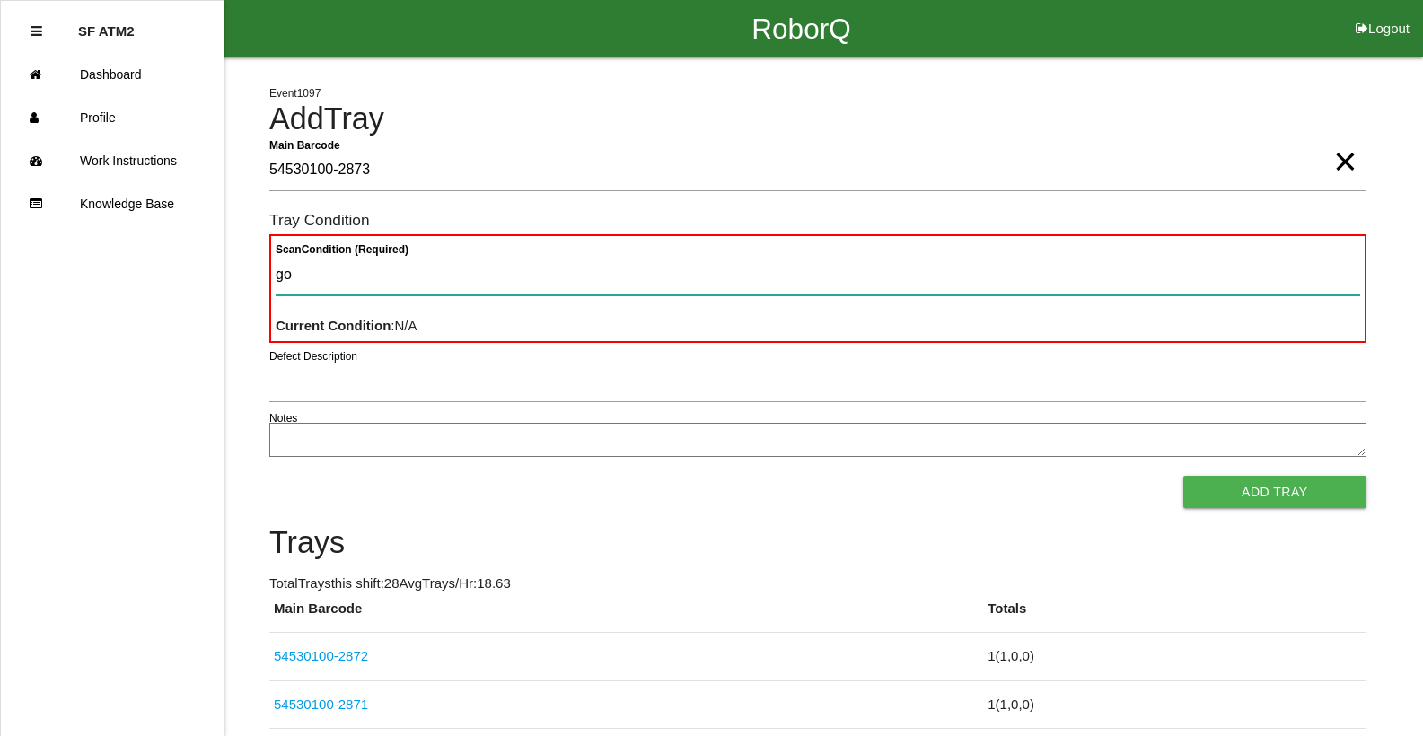
type Condition "goo"
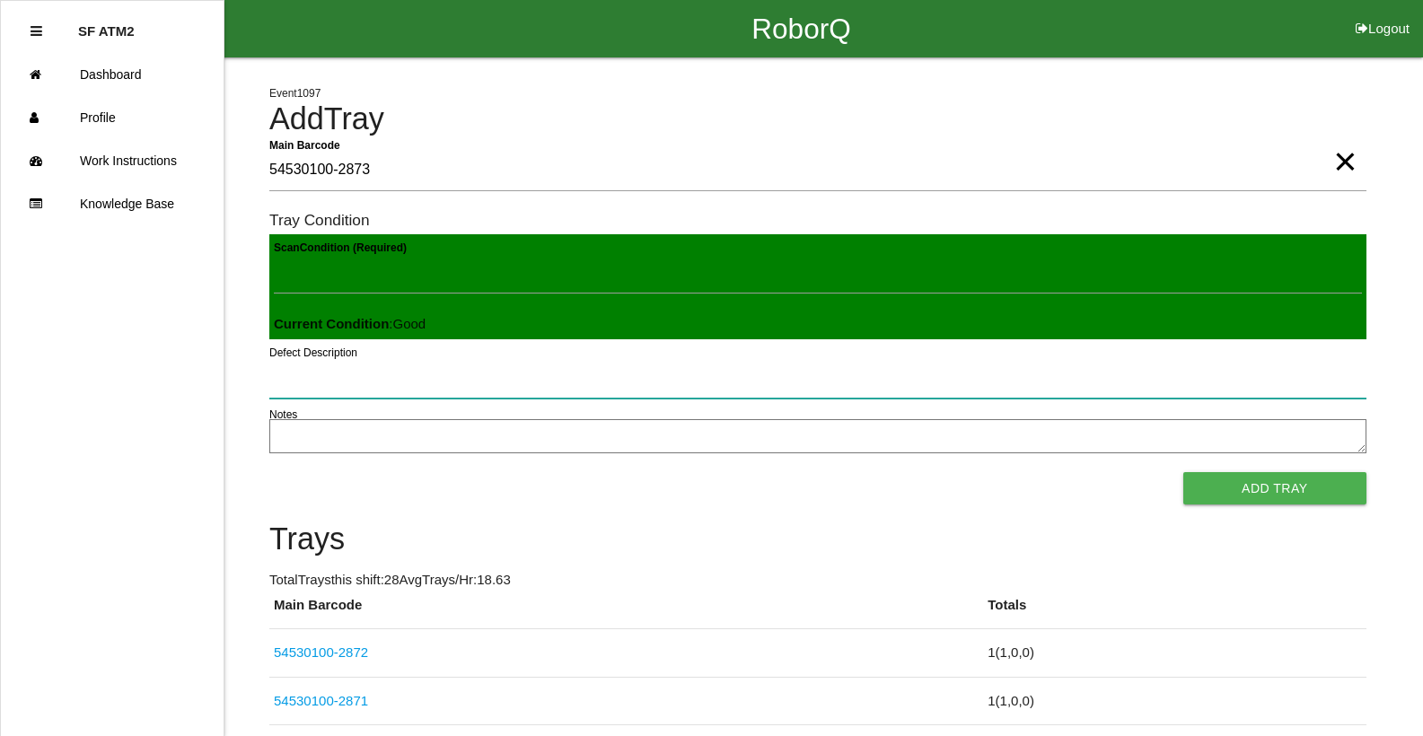
click at [1183, 472] on button "Add Tray" at bounding box center [1274, 488] width 183 height 32
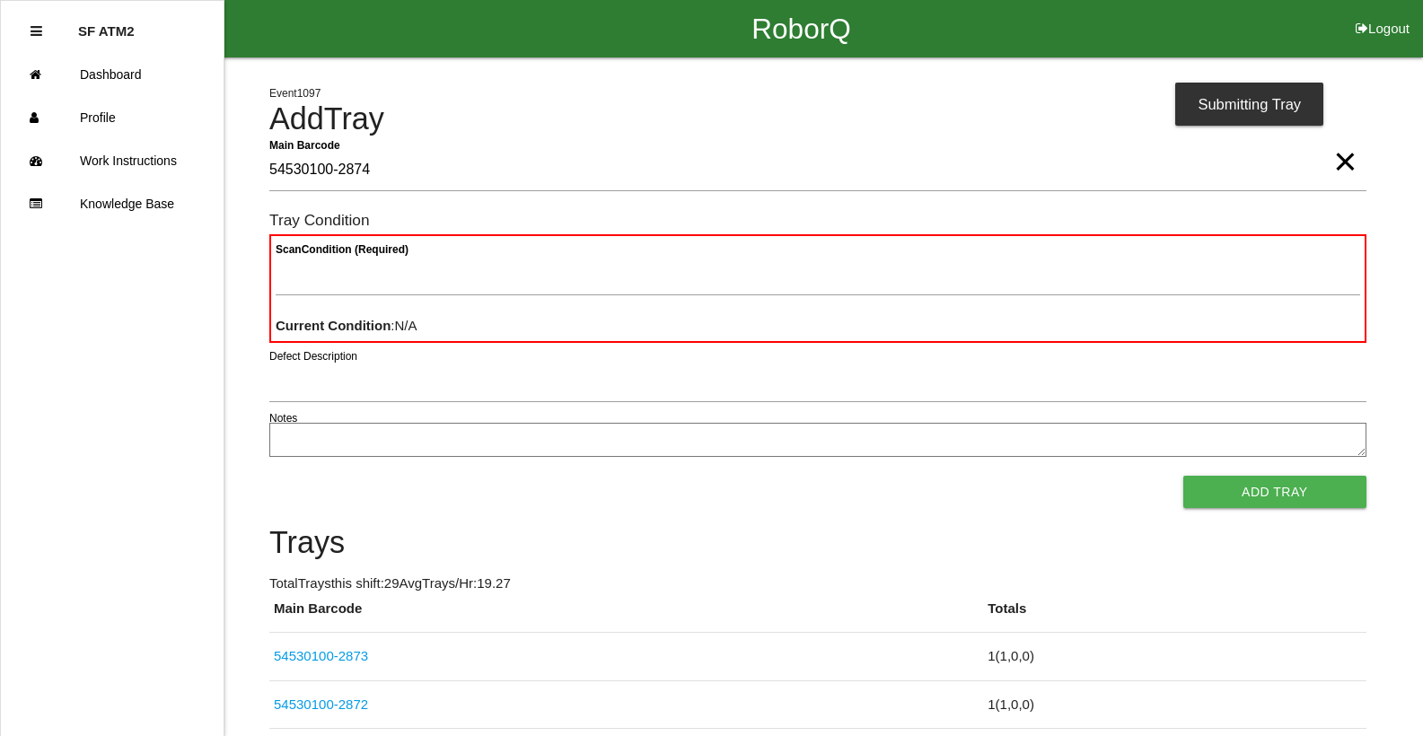
type Barcode "54530100-2874"
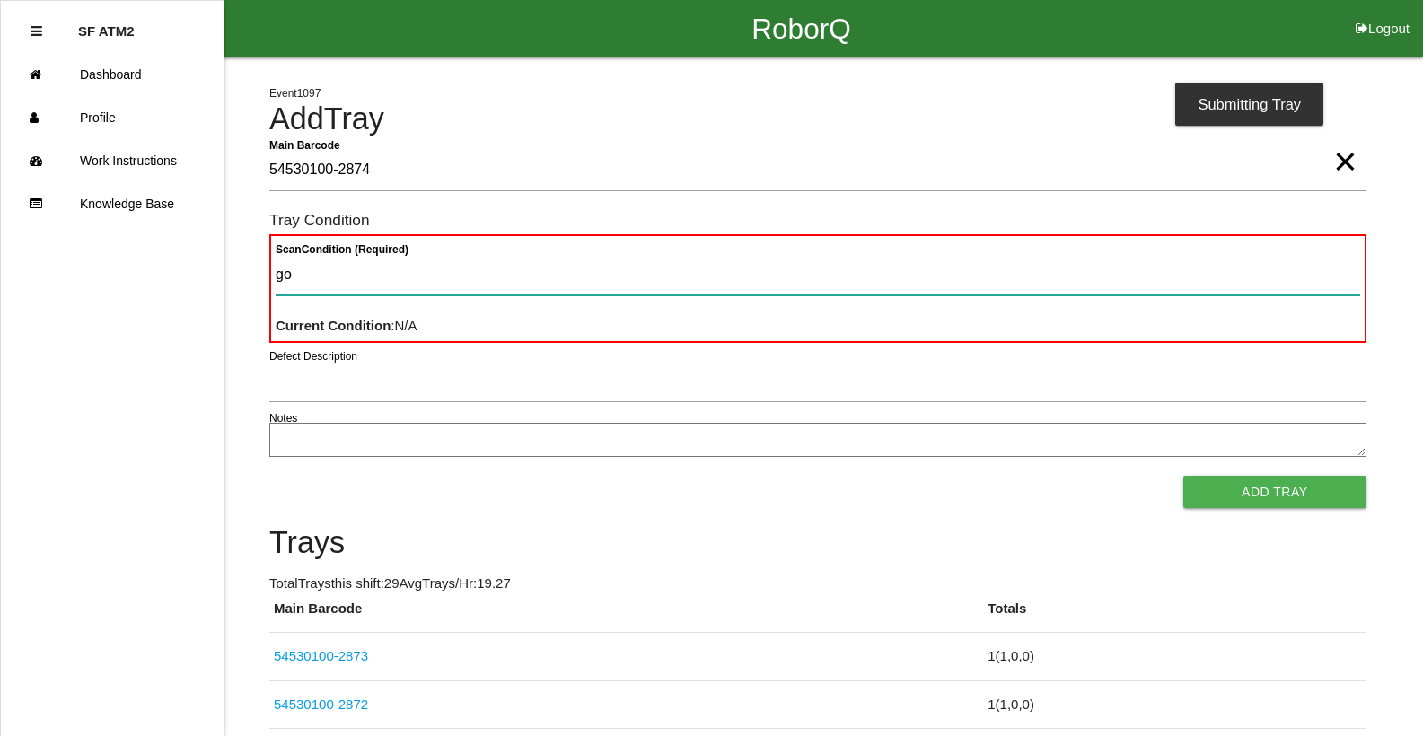
type Condition "goo"
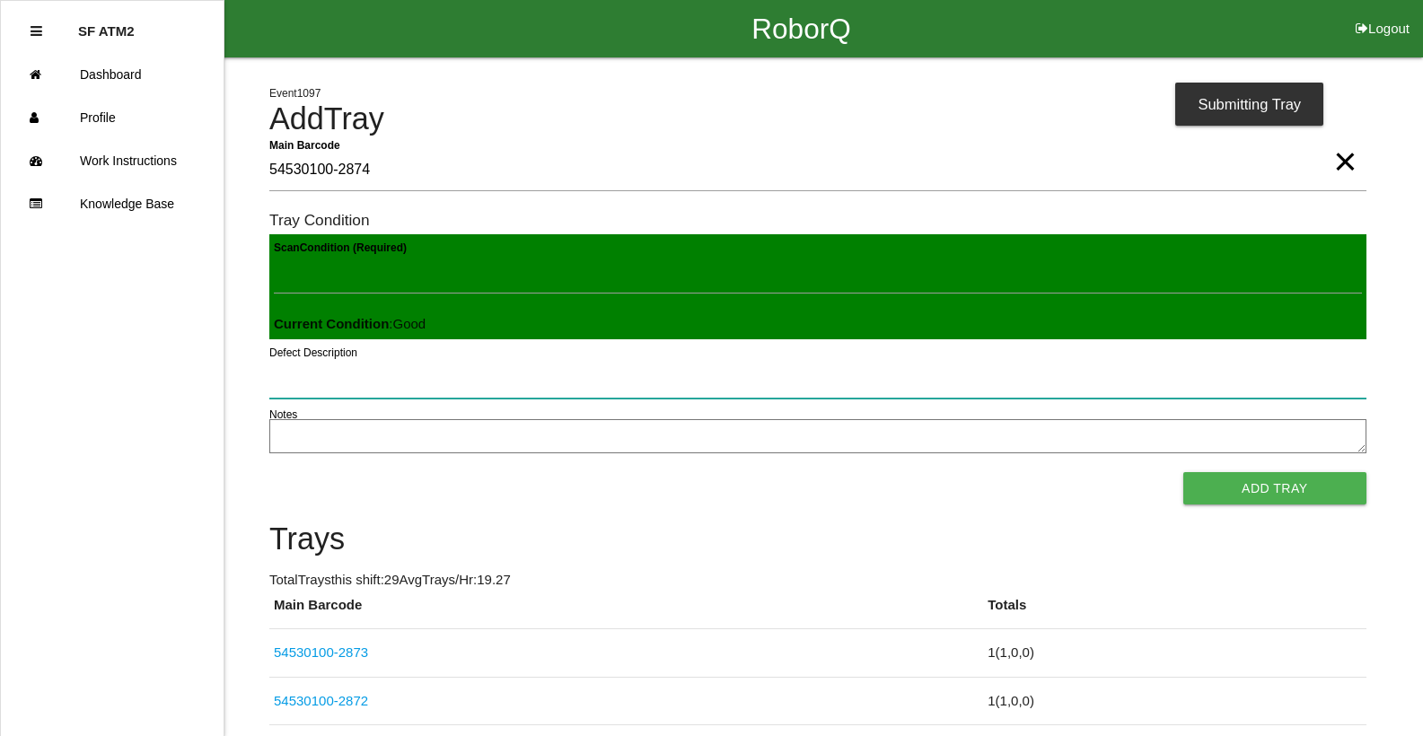
click at [1183, 472] on button "Add Tray" at bounding box center [1274, 488] width 183 height 32
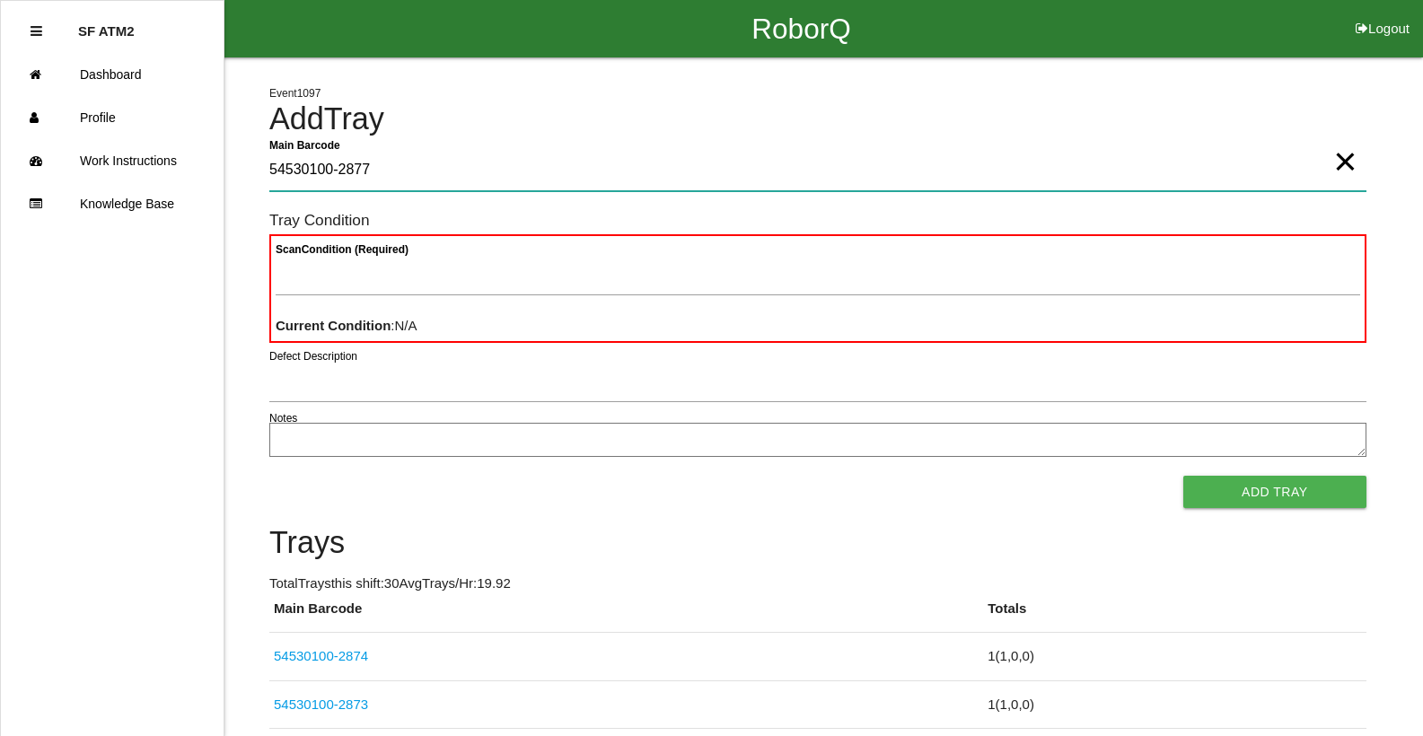
click at [398, 175] on Barcode "54530100-2877" at bounding box center [817, 170] width 1097 height 41
type Barcode "54530100-2875"
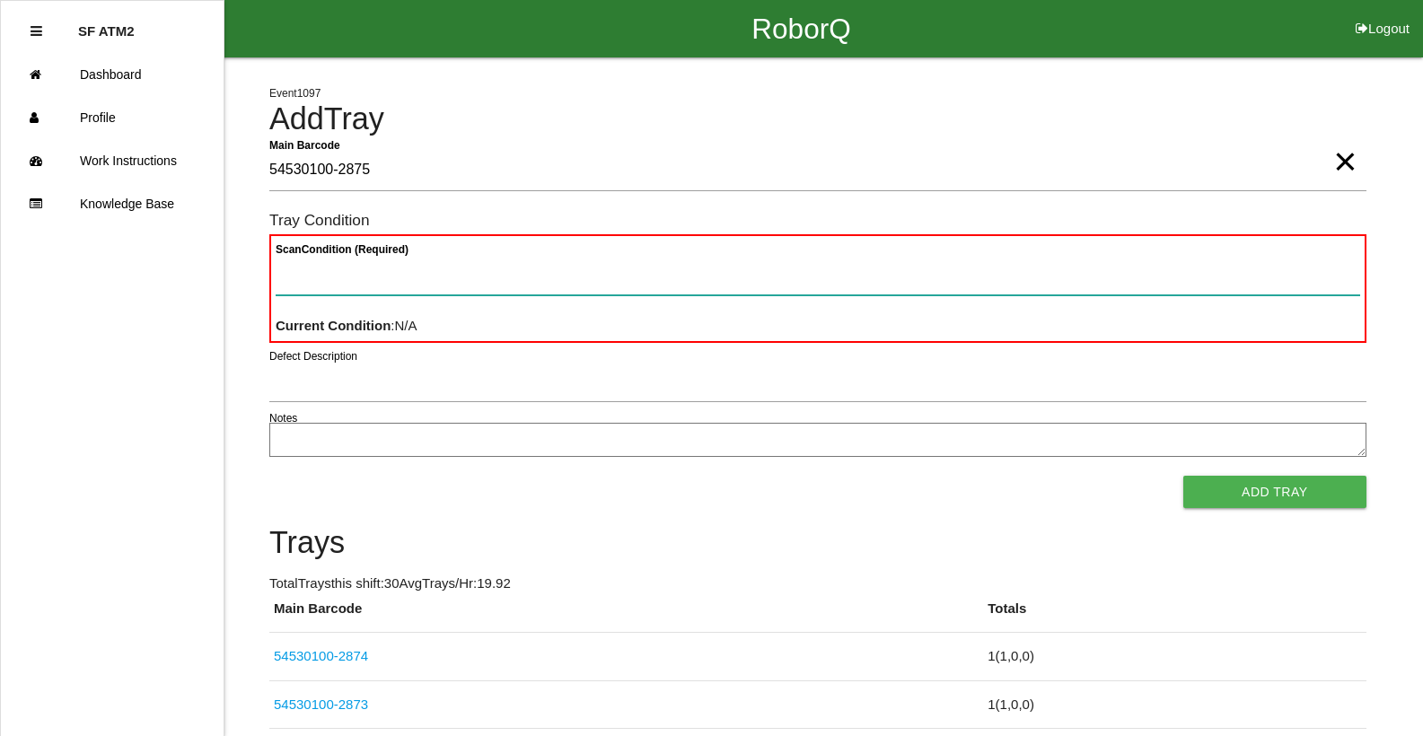
click at [322, 270] on Condition "Scan Condition (Required)" at bounding box center [818, 274] width 1084 height 41
type Condition "goo"
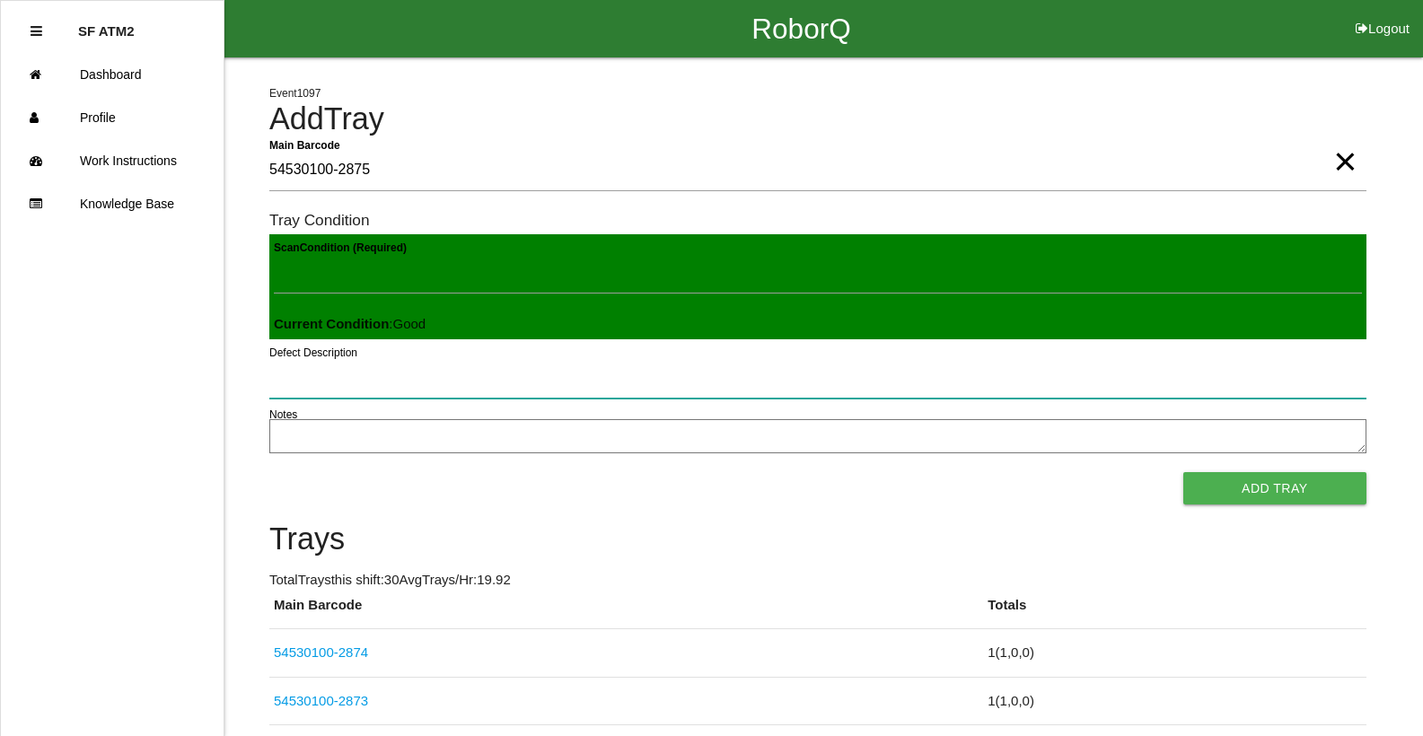
click at [1183, 472] on button "Add Tray" at bounding box center [1274, 488] width 183 height 32
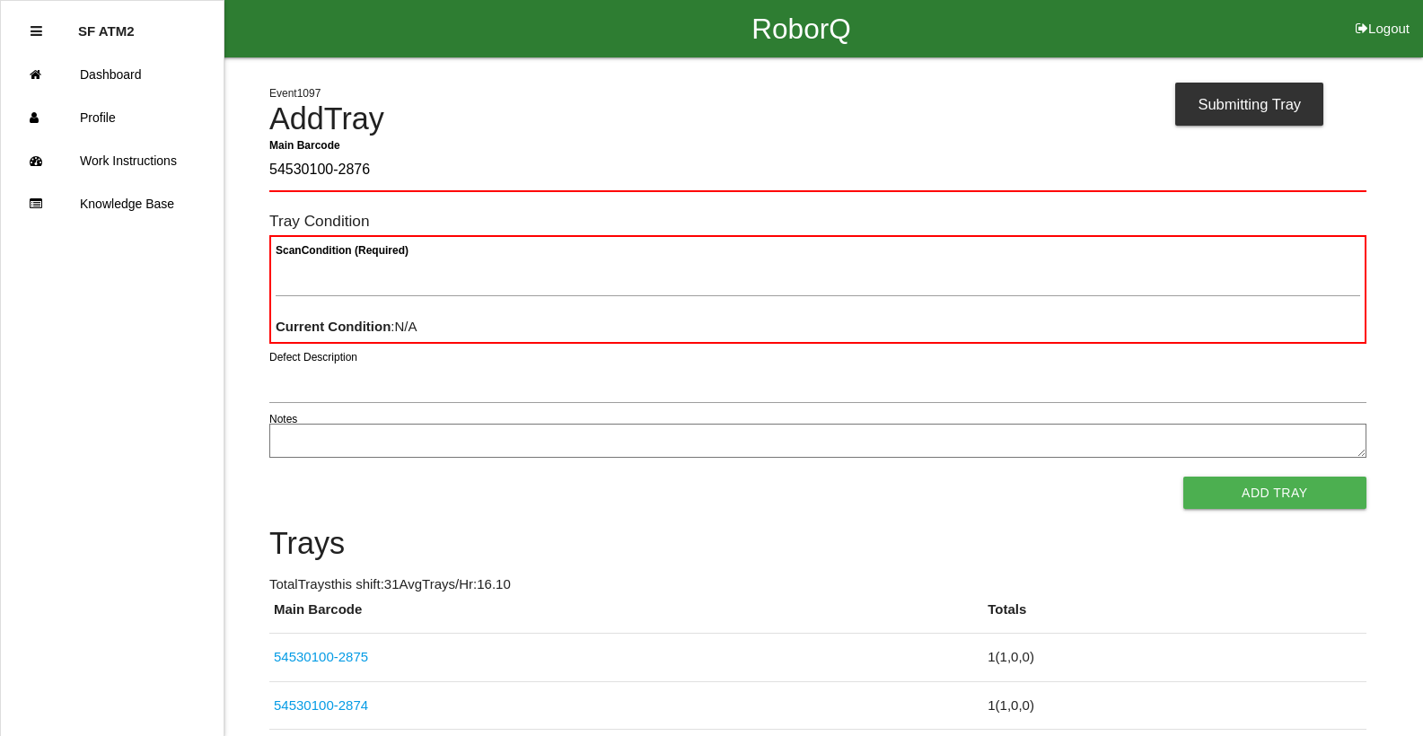
type Barcode "54530100-2876"
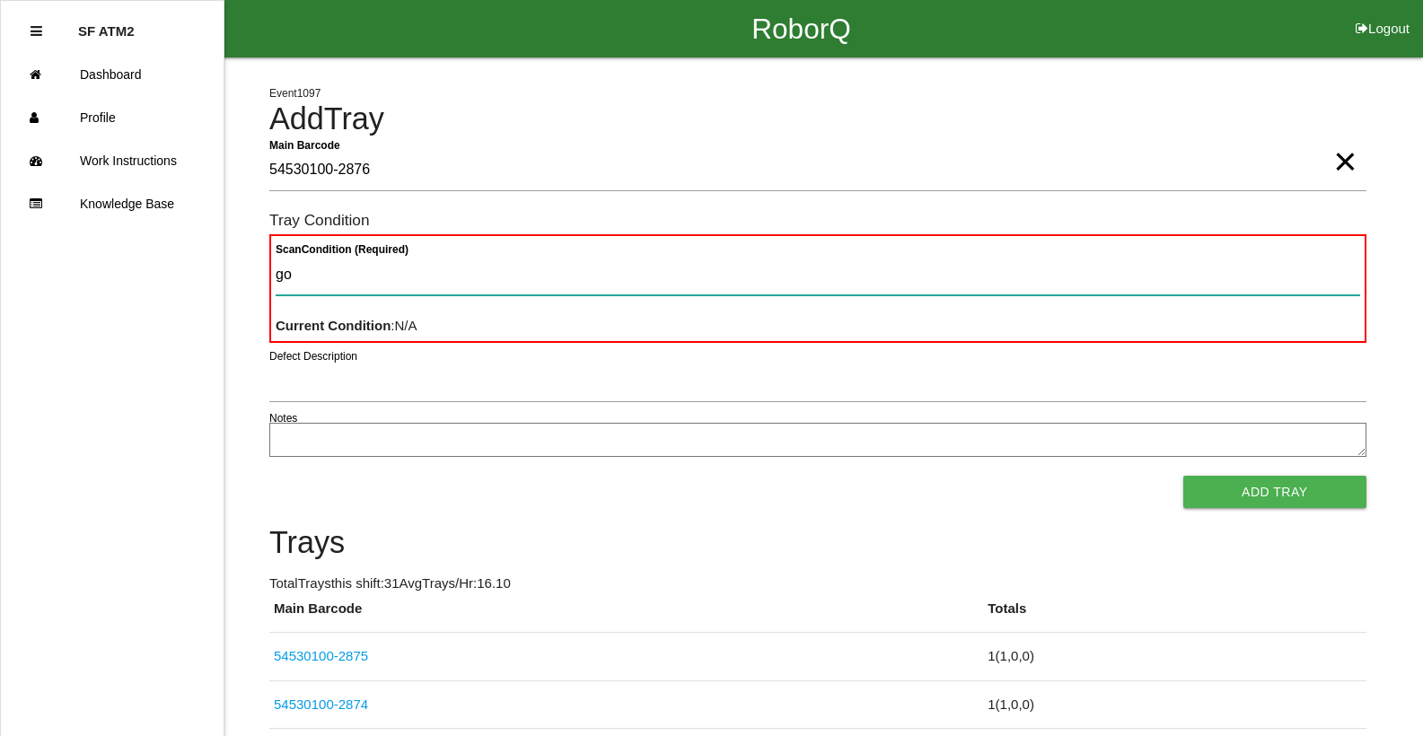
type Condition "goo"
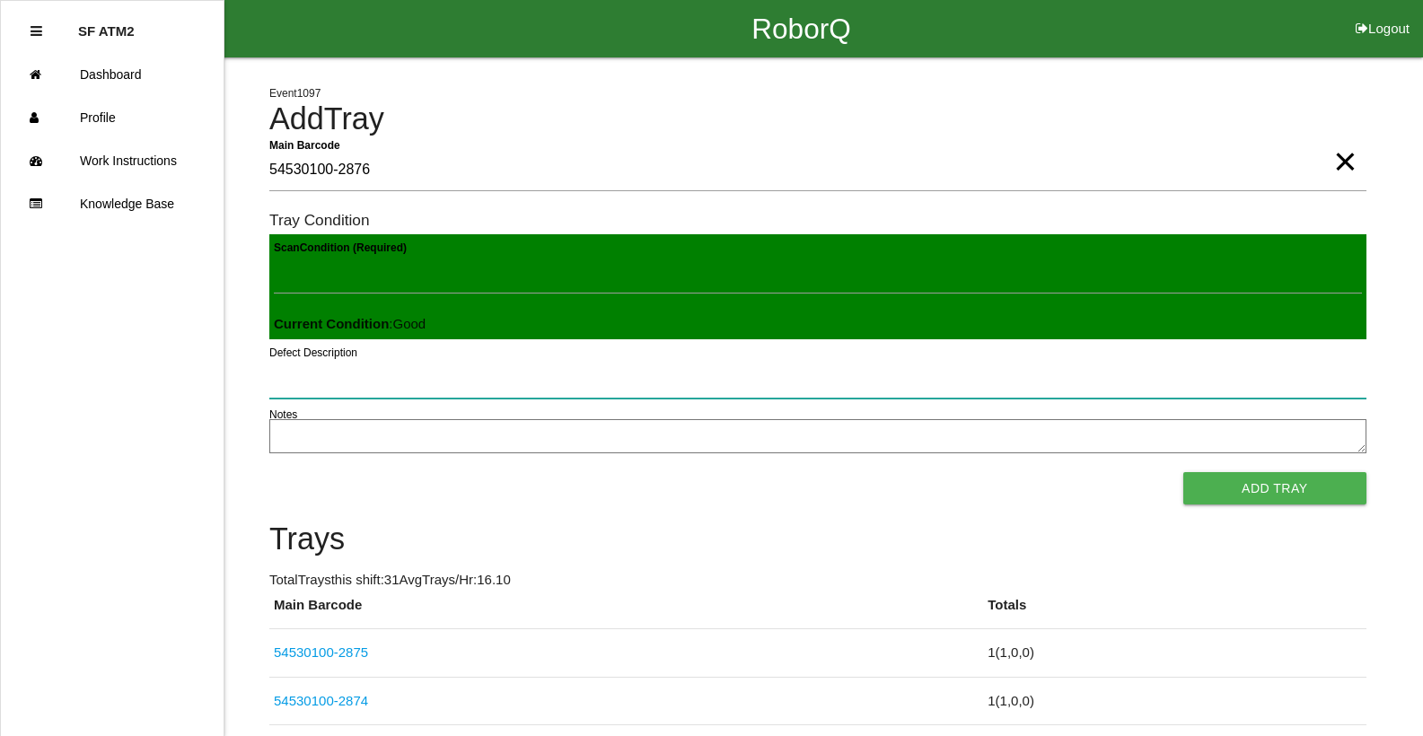
click at [1183, 472] on button "Add Tray" at bounding box center [1274, 488] width 183 height 32
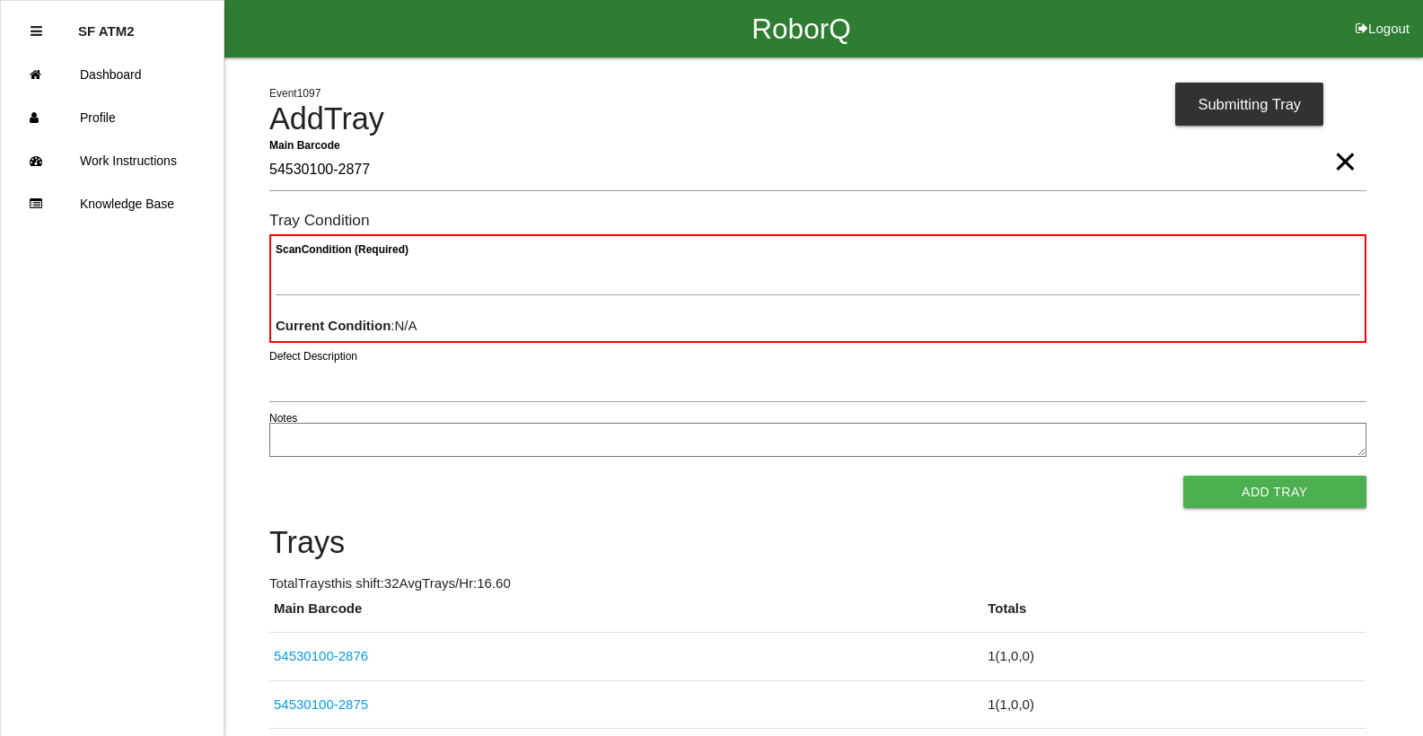
type Barcode "54530100-2877"
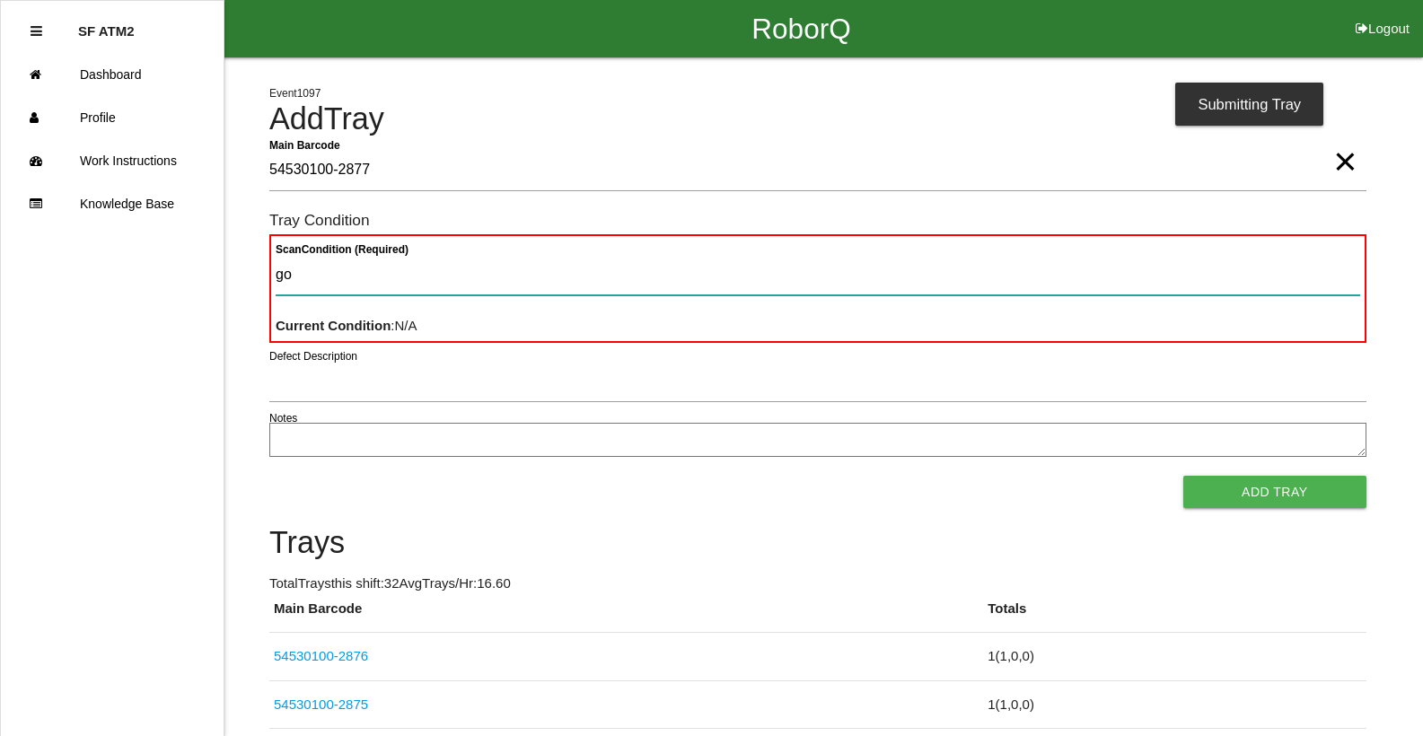
type Condition "goo"
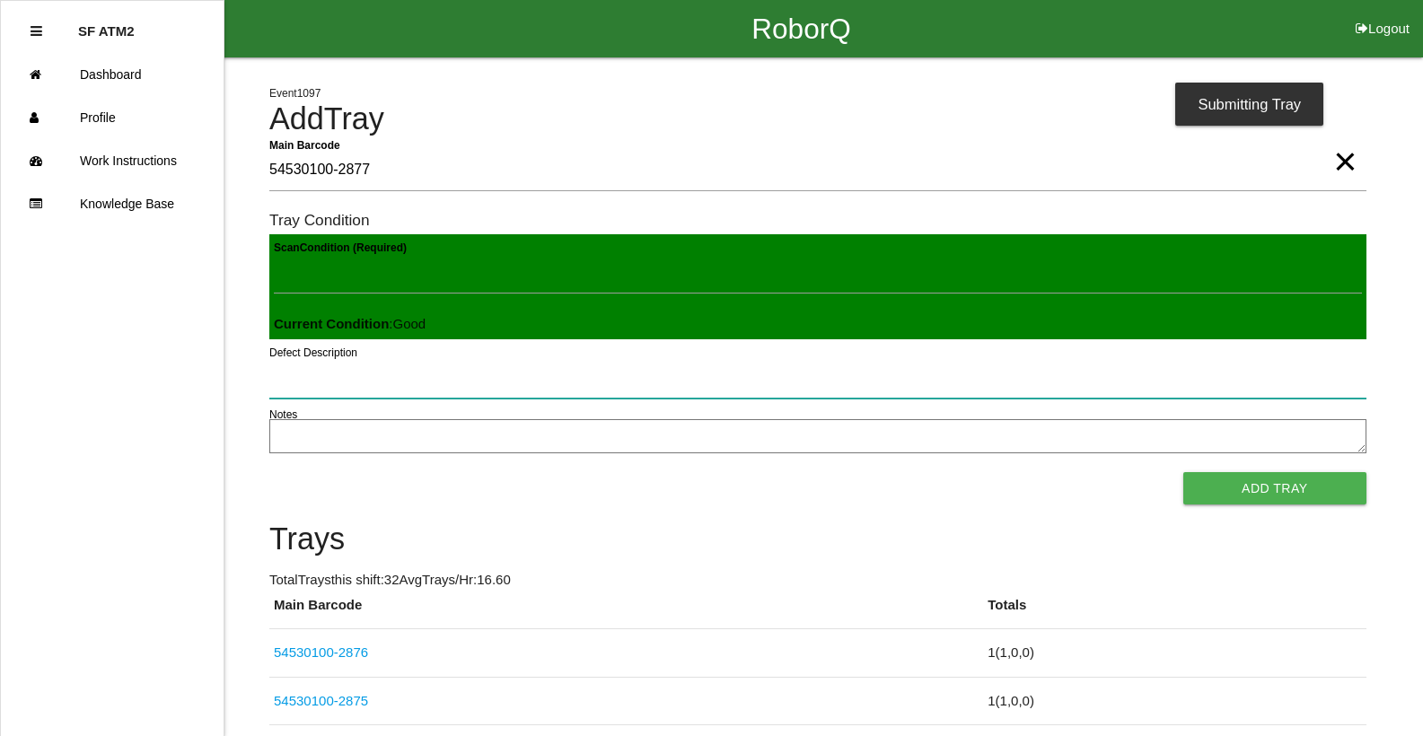
click at [1183, 472] on button "Add Tray" at bounding box center [1274, 488] width 183 height 32
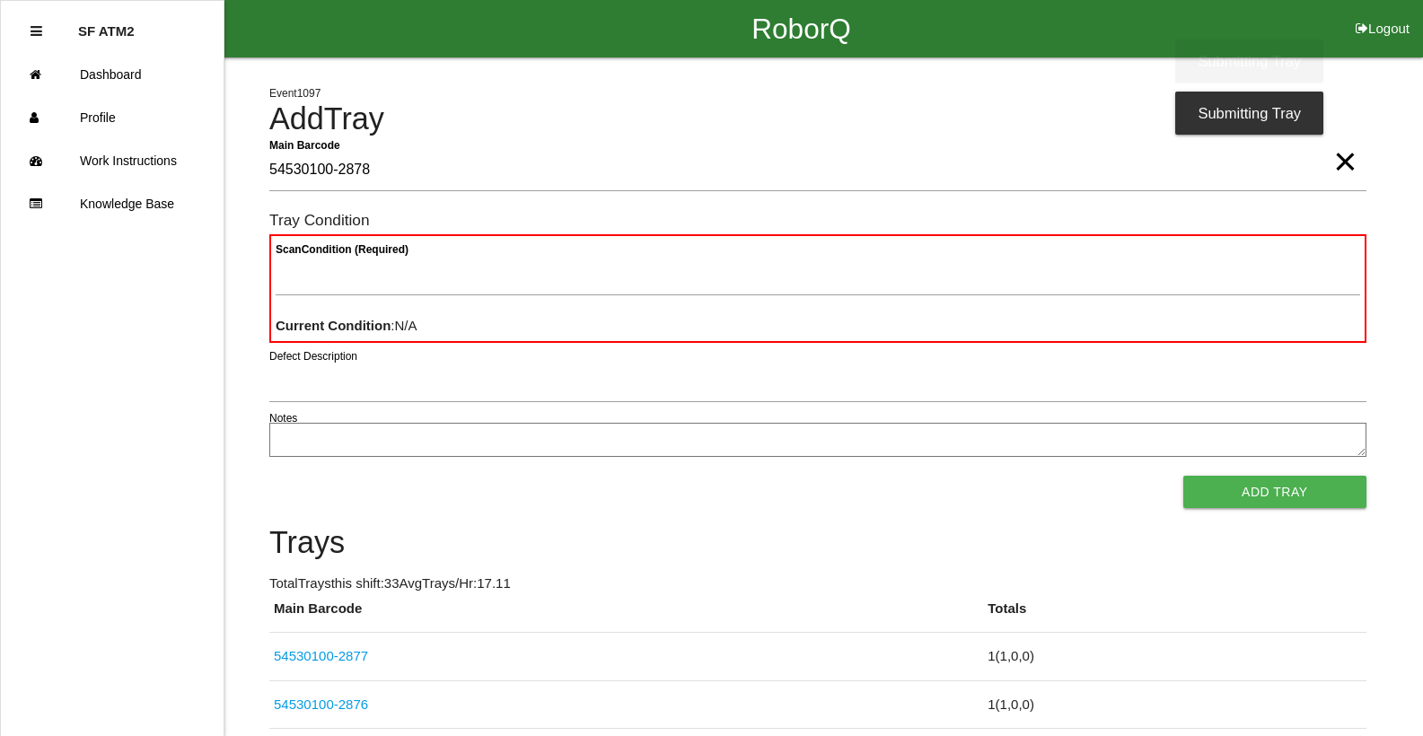
type Barcode "54530100-2878"
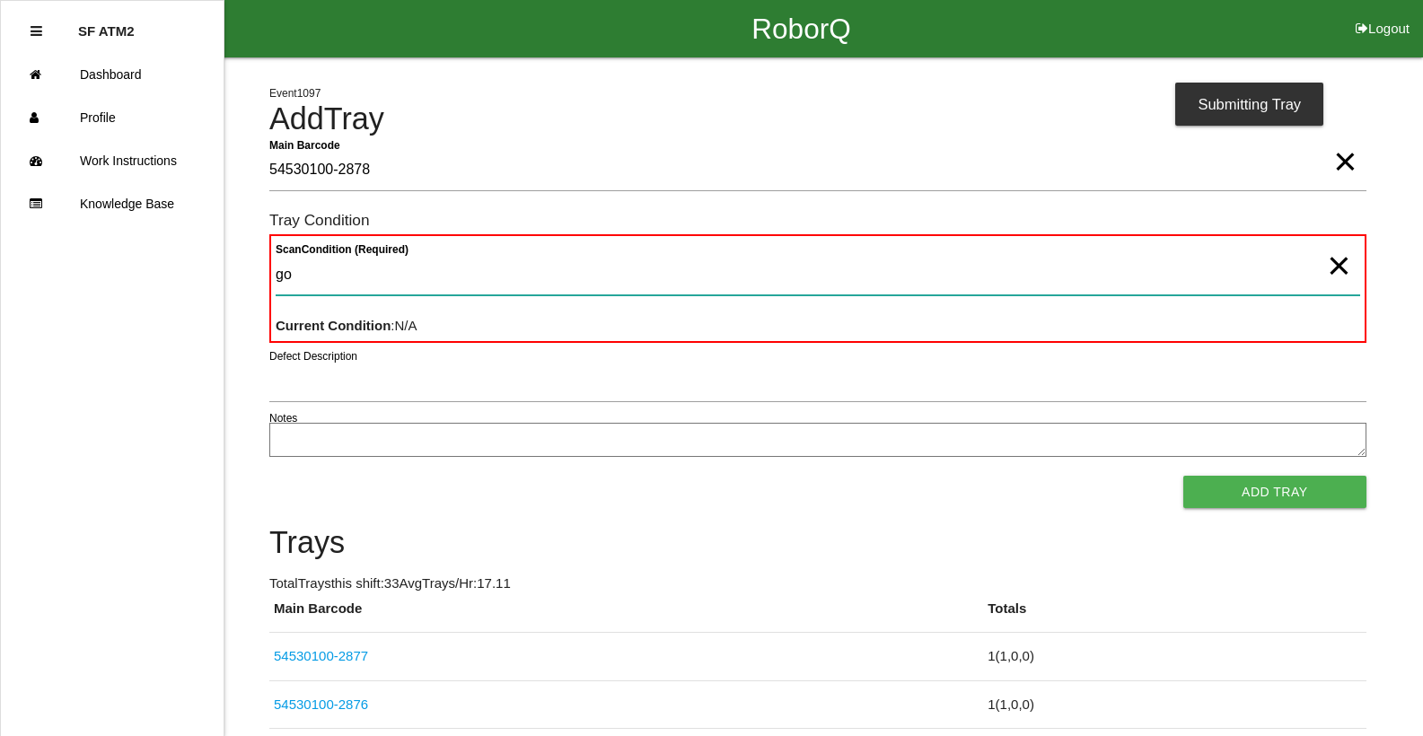
type Condition "goo"
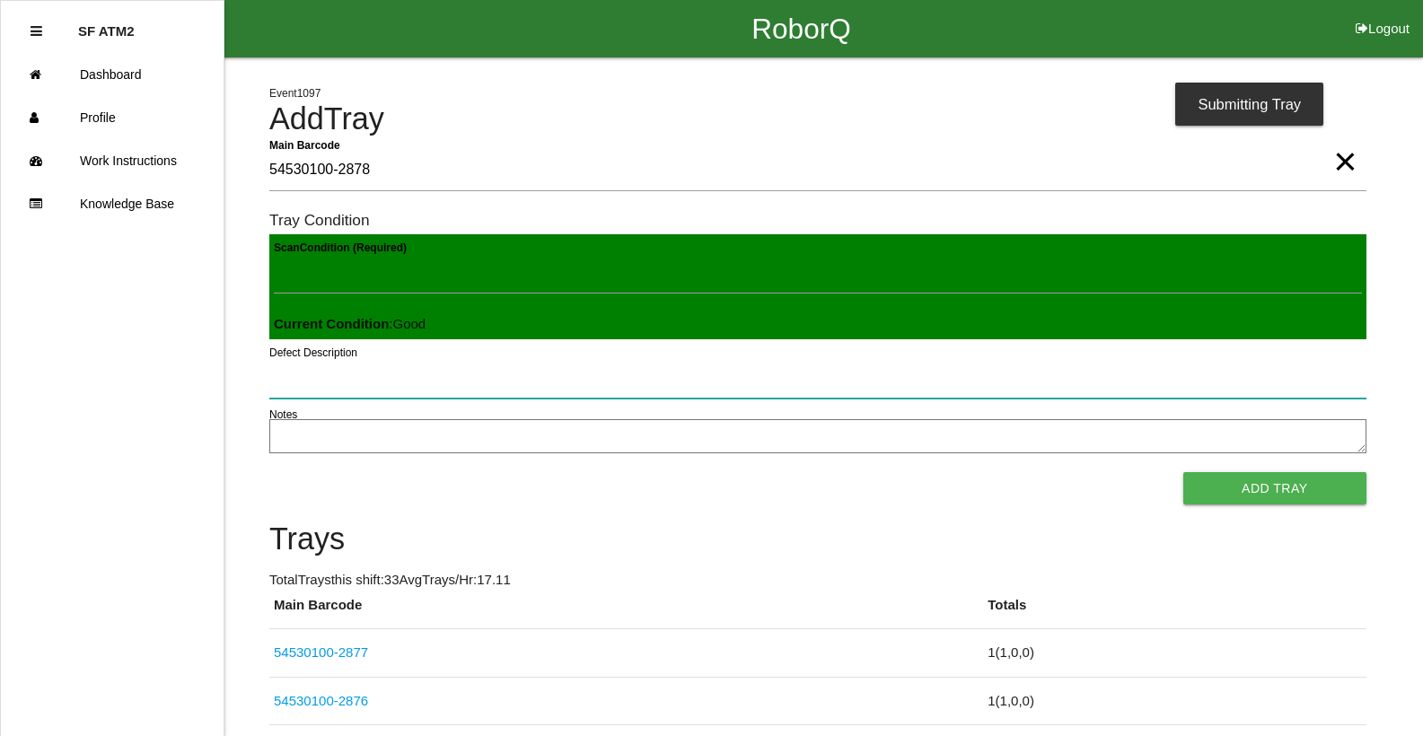
click at [1183, 472] on button "Add Tray" at bounding box center [1274, 488] width 183 height 32
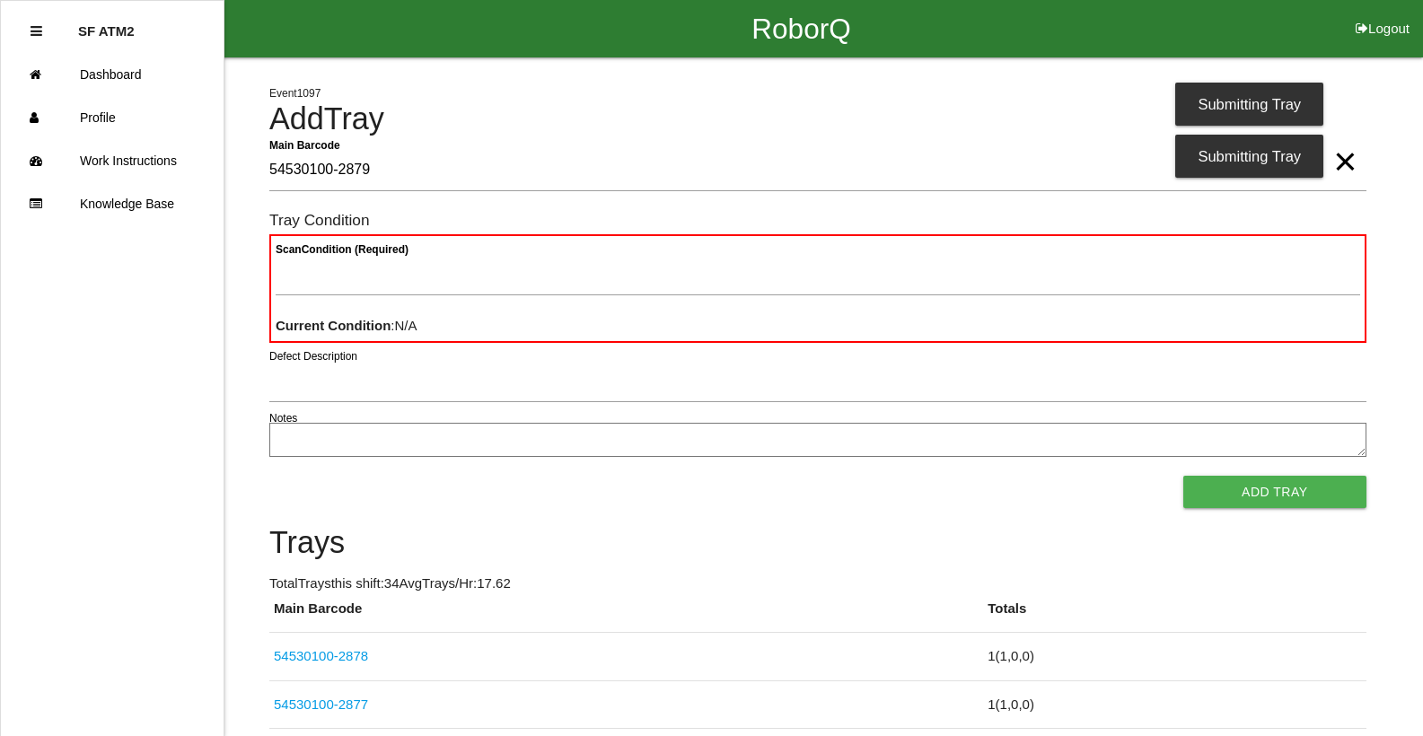
type Barcode "54530100-2879"
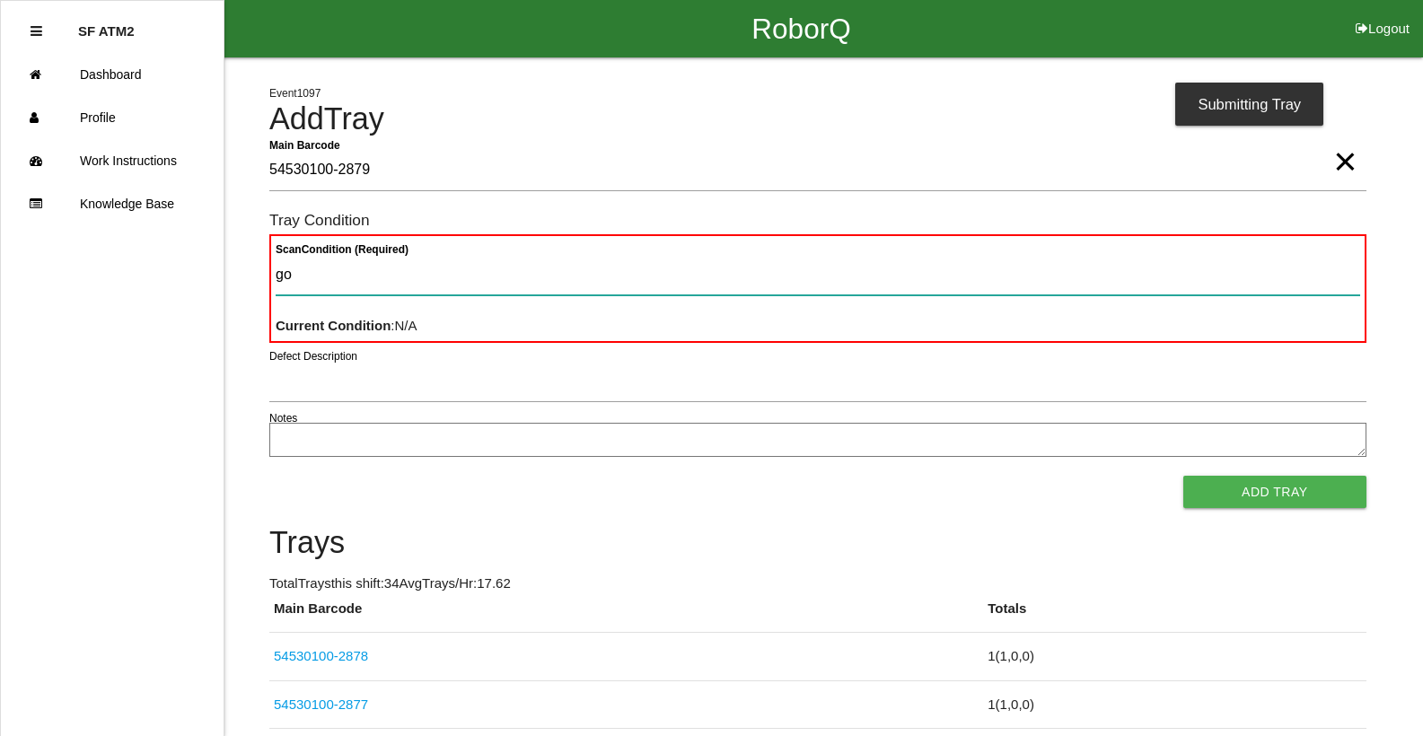
type Condition "goo"
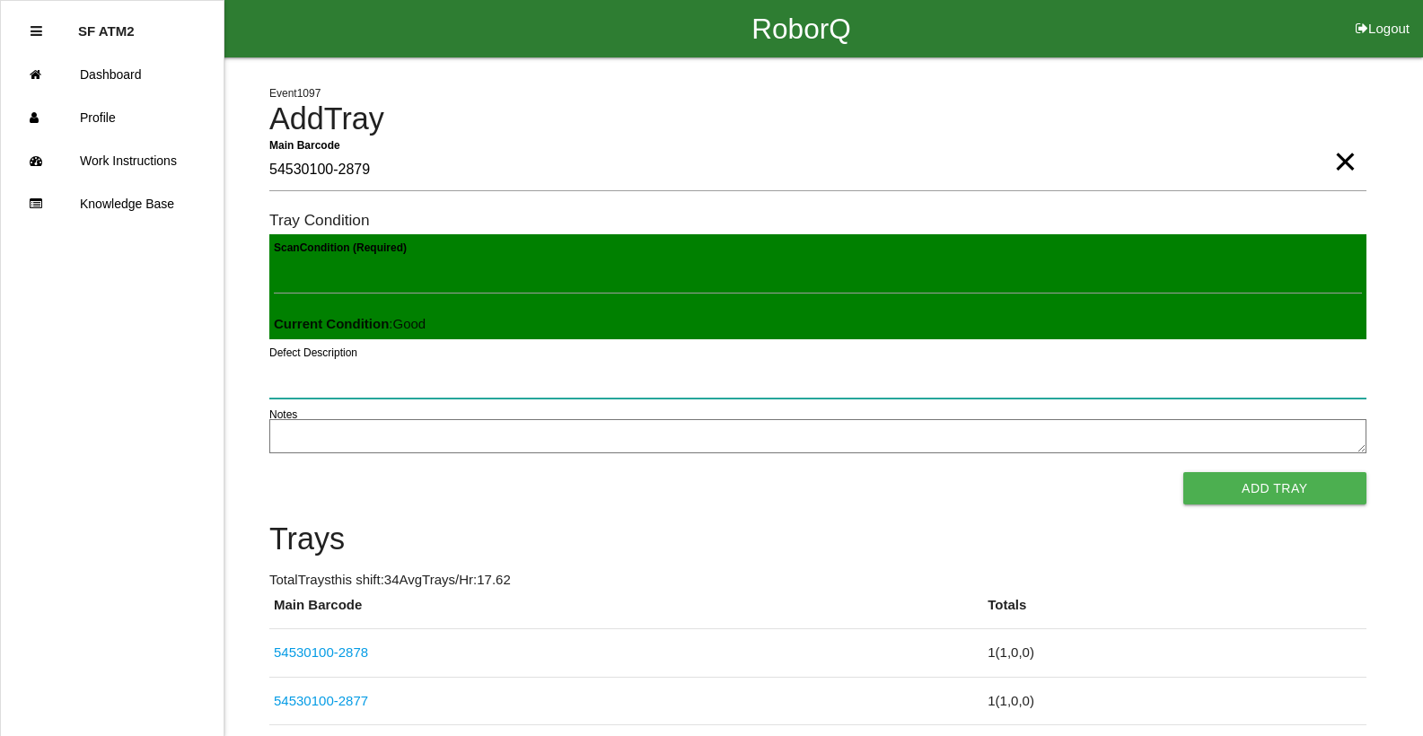
click at [1183, 472] on button "Add Tray" at bounding box center [1274, 488] width 183 height 32
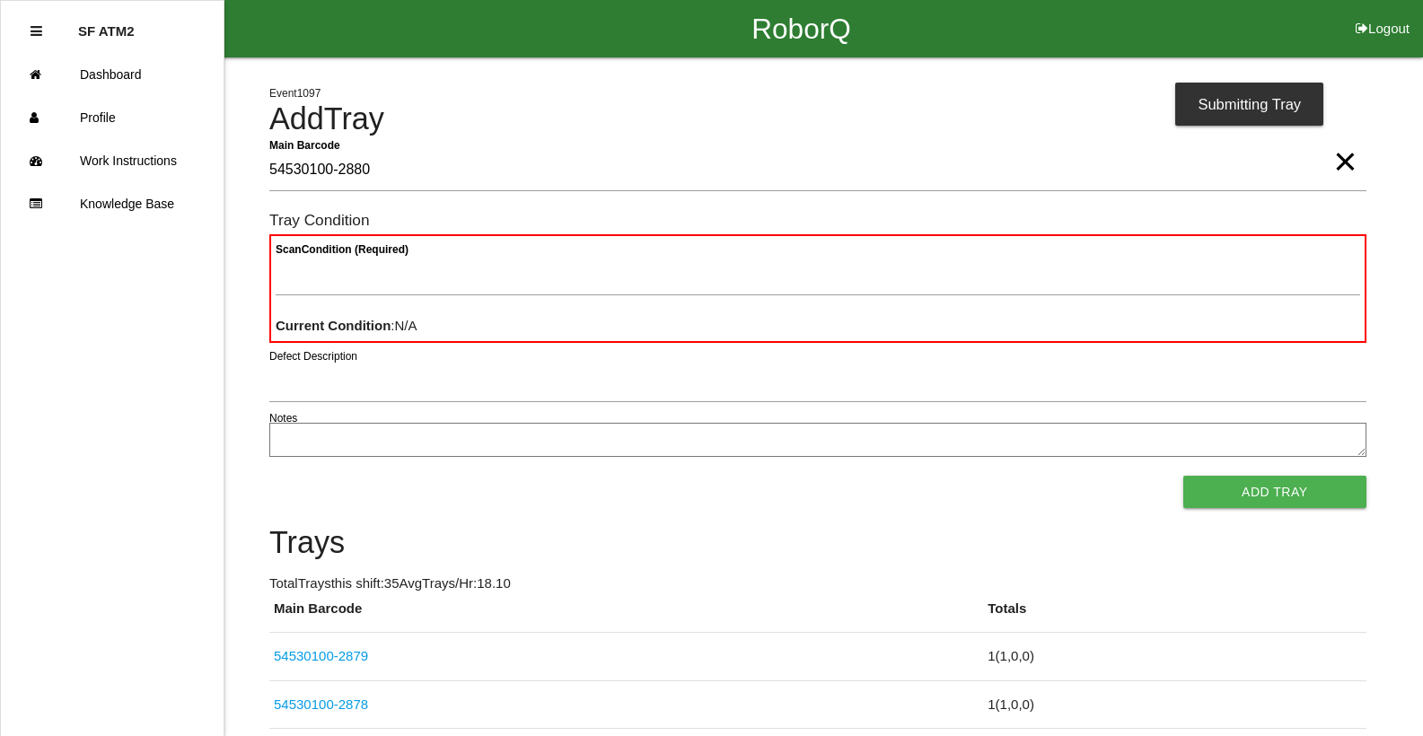
type Barcode "54530100-2880"
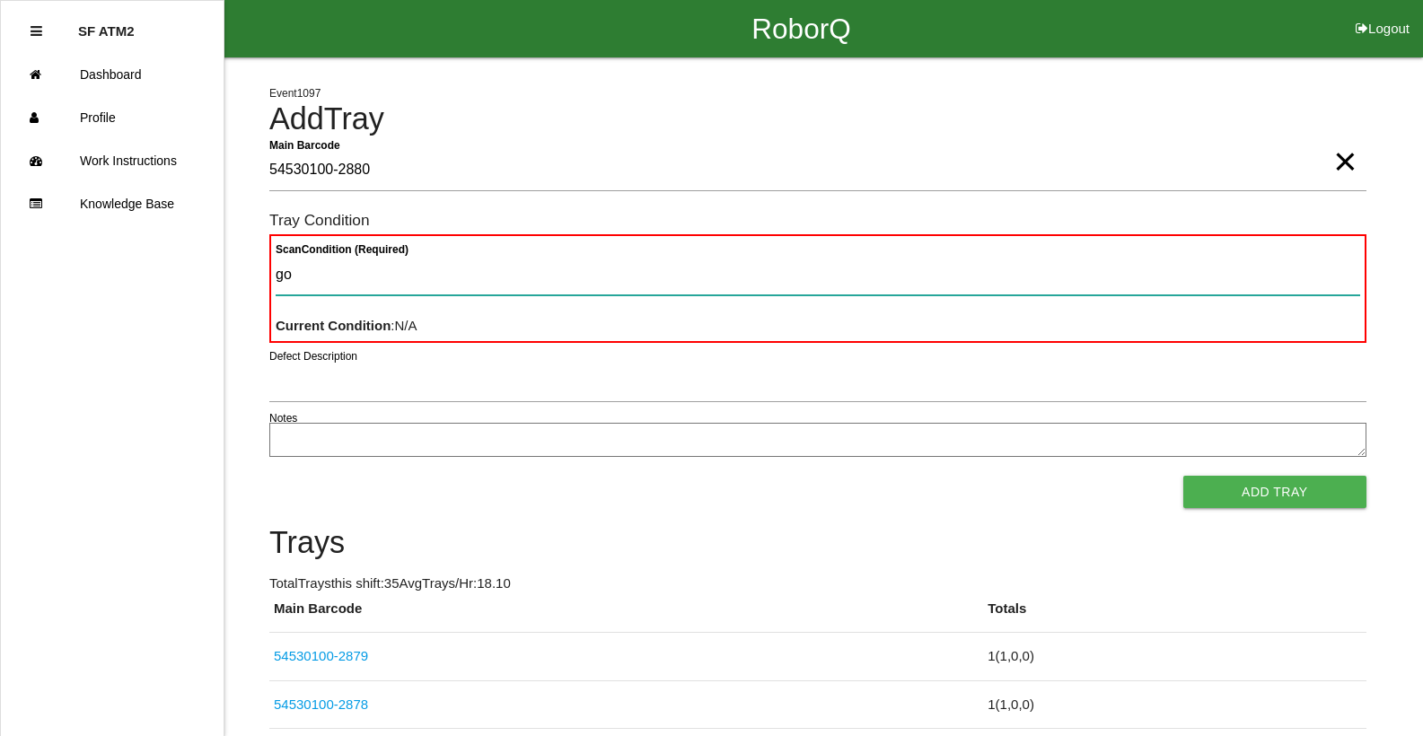
type Condition "goo"
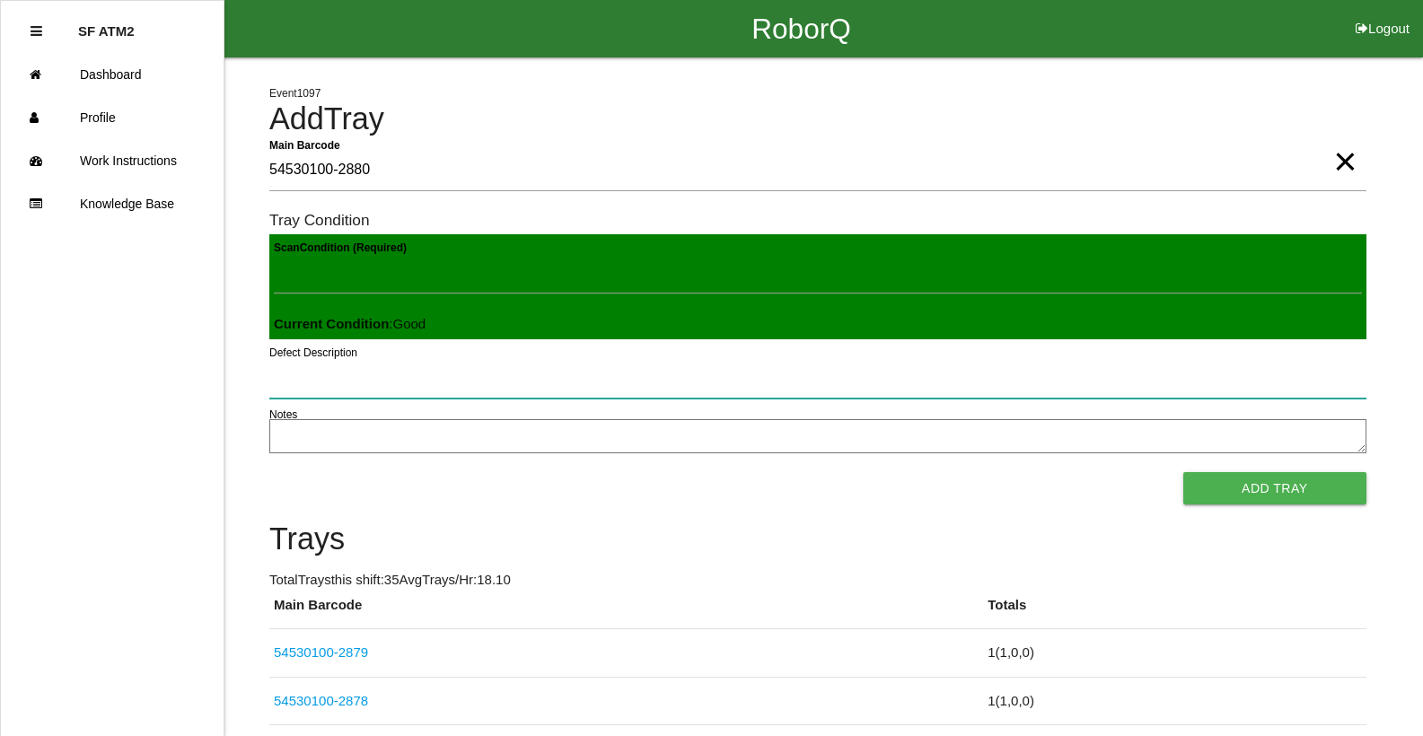
click at [1183, 472] on button "Add Tray" at bounding box center [1274, 488] width 183 height 32
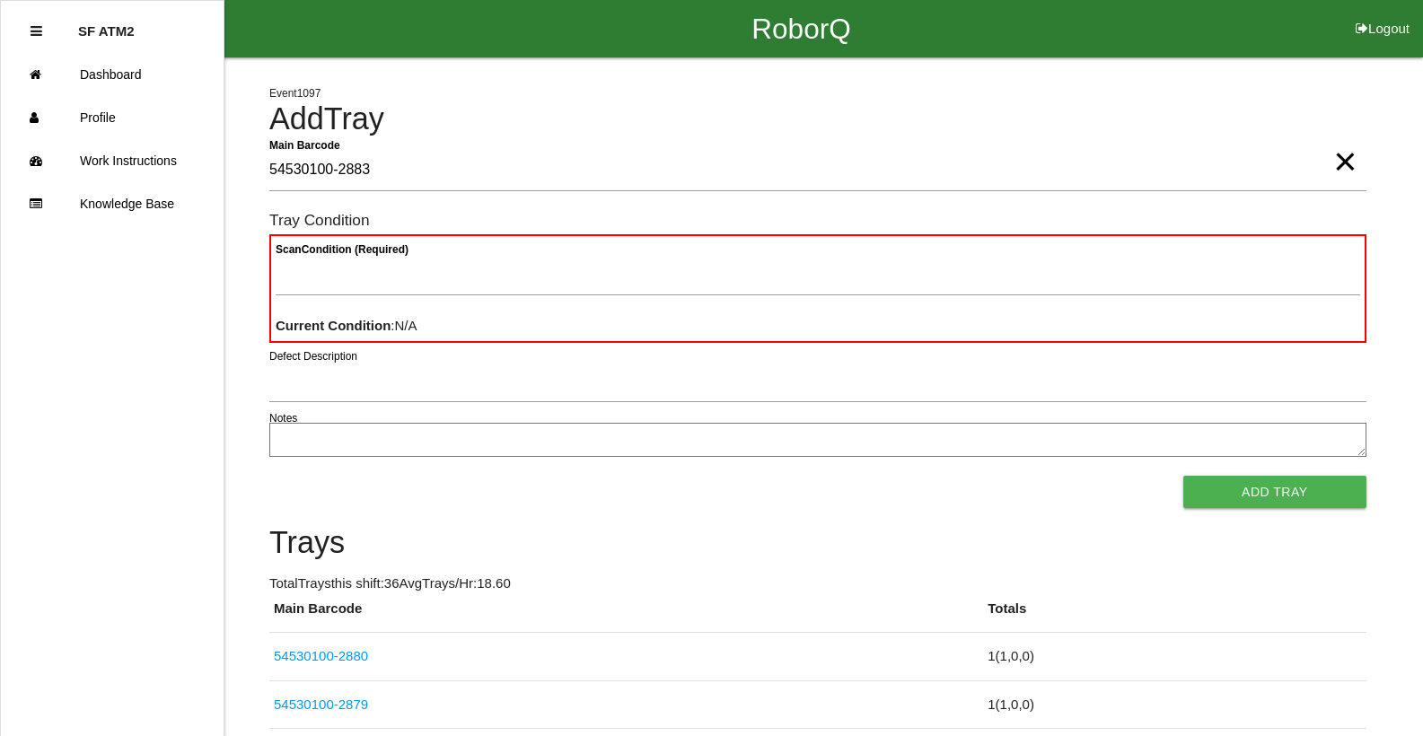
type Barcode "54530100-2883"
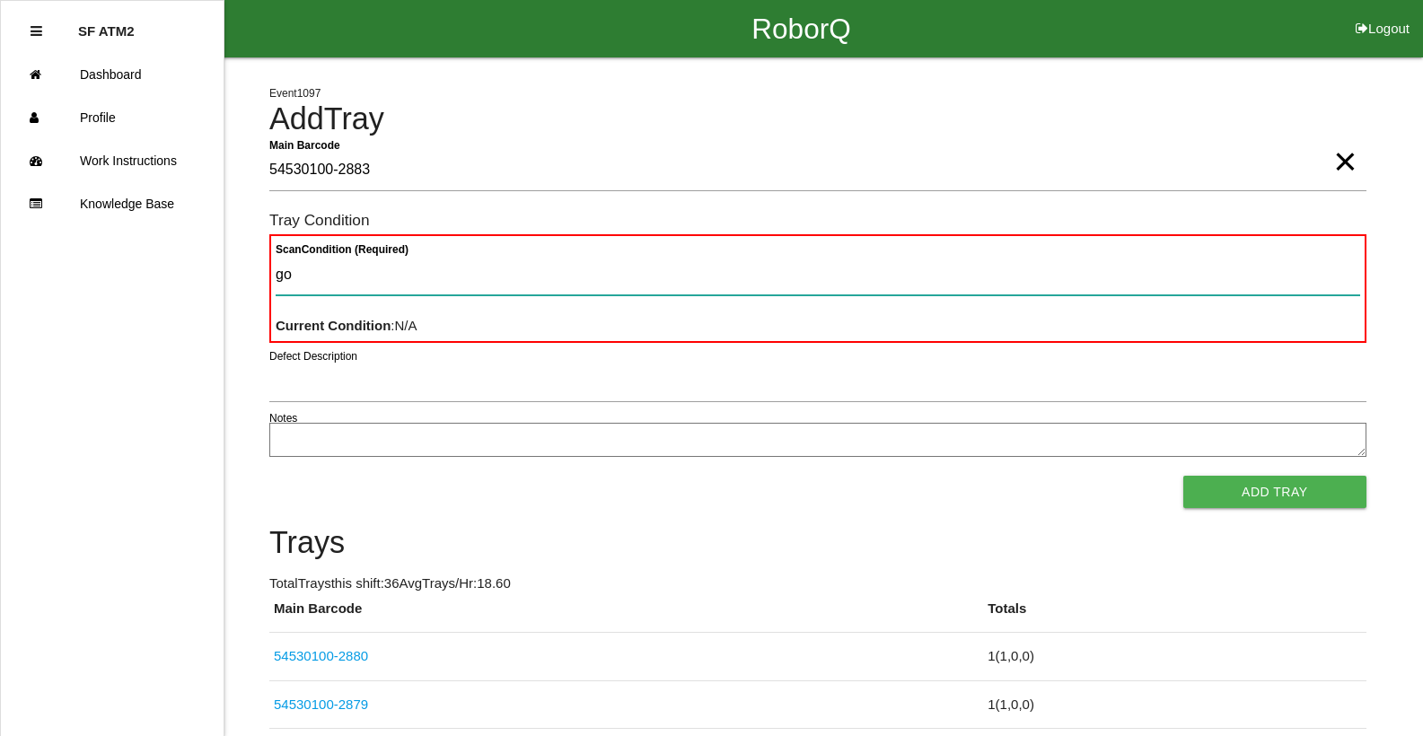
type Condition "goo"
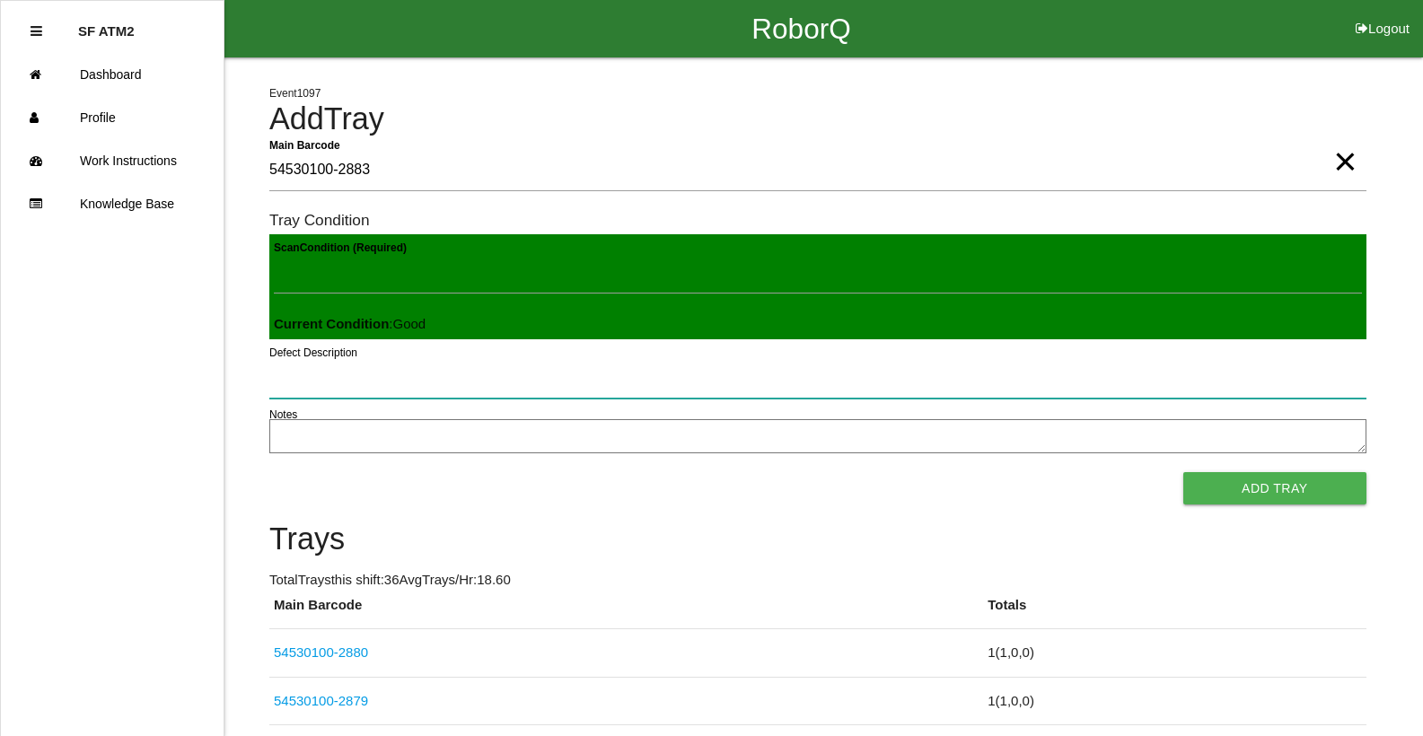
click at [1183, 472] on button "Add Tray" at bounding box center [1274, 488] width 183 height 32
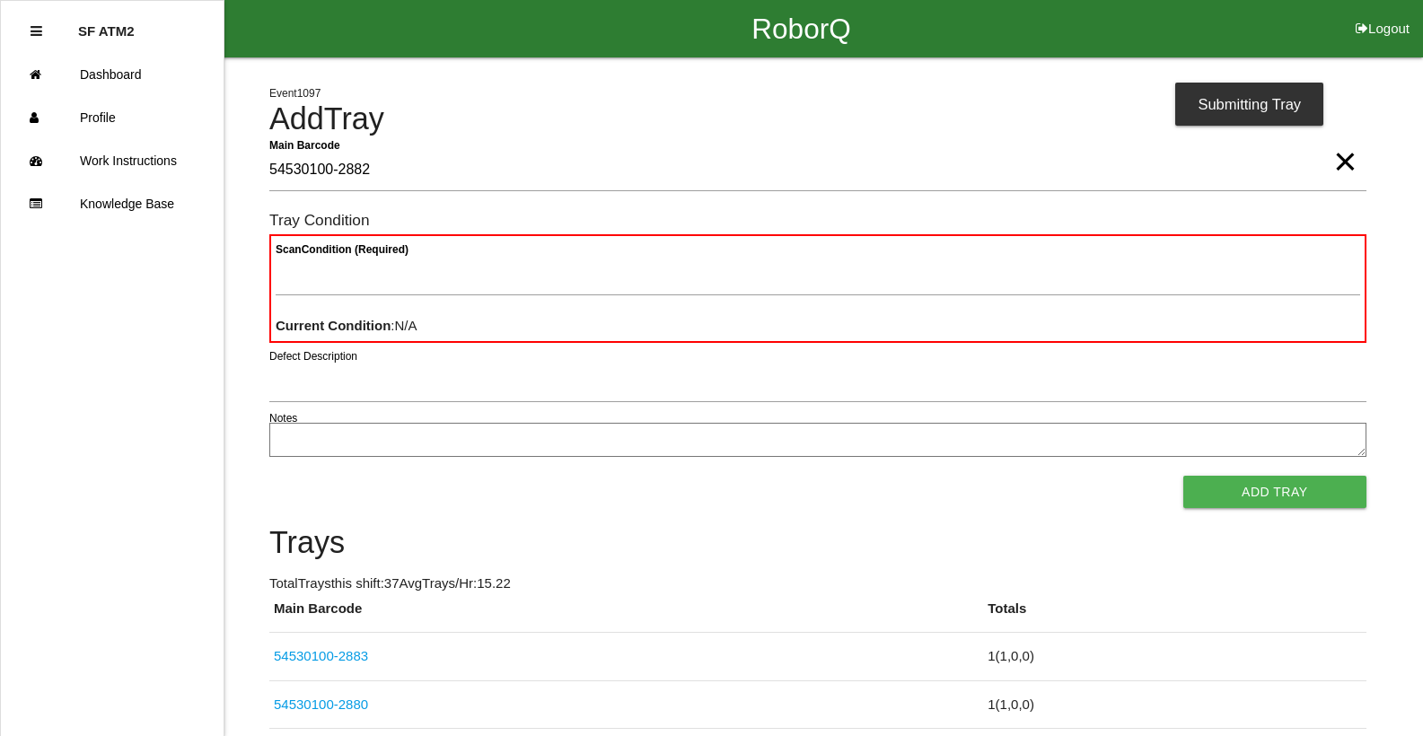
type Barcode "54530100-2882"
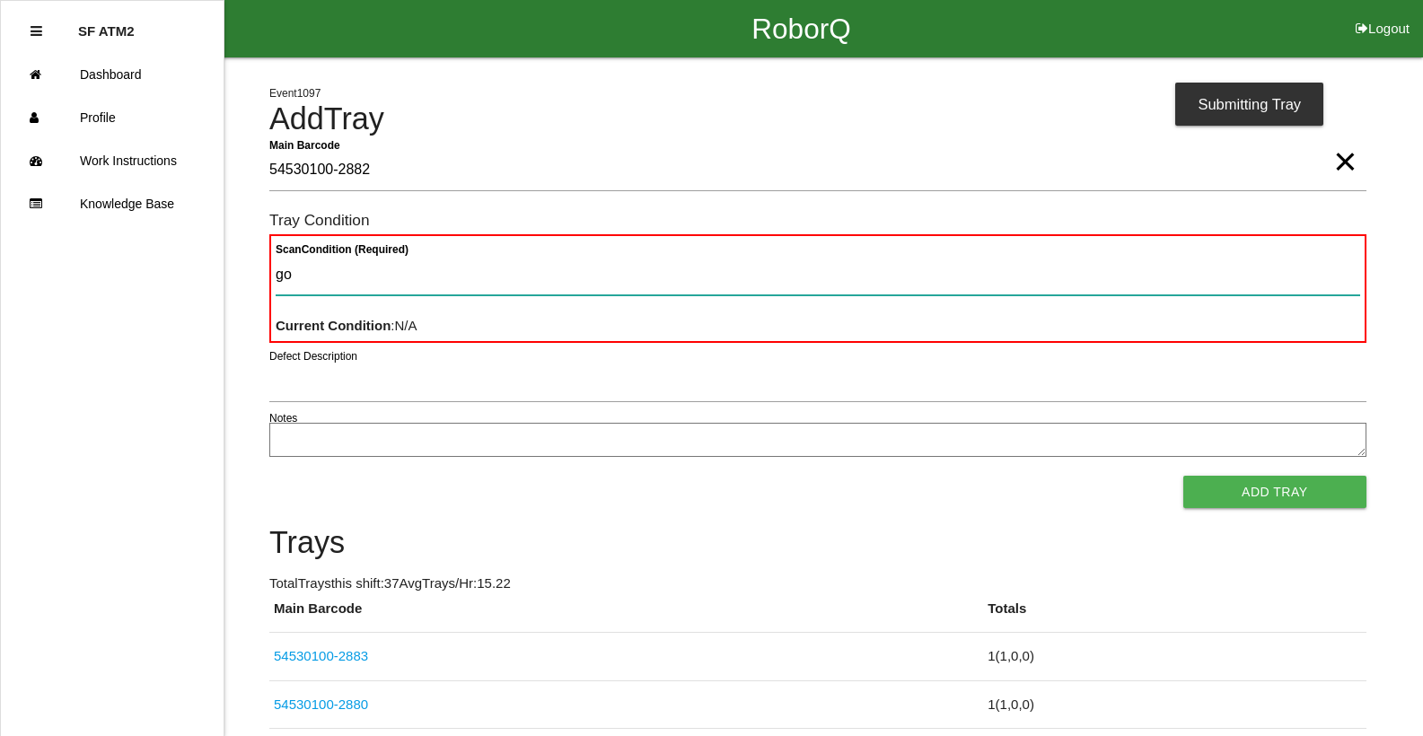
type Condition "goo"
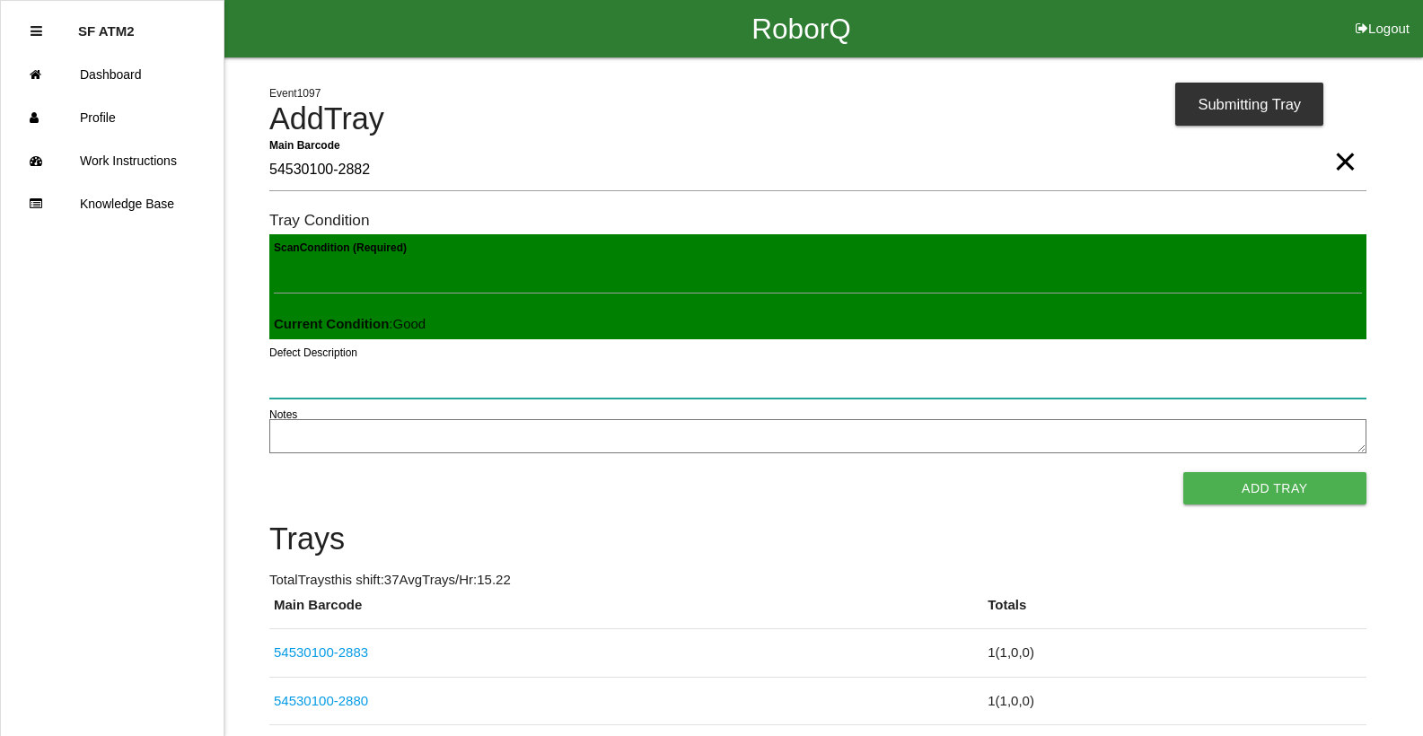
click button "Add Tray" at bounding box center [1274, 488] width 183 height 32
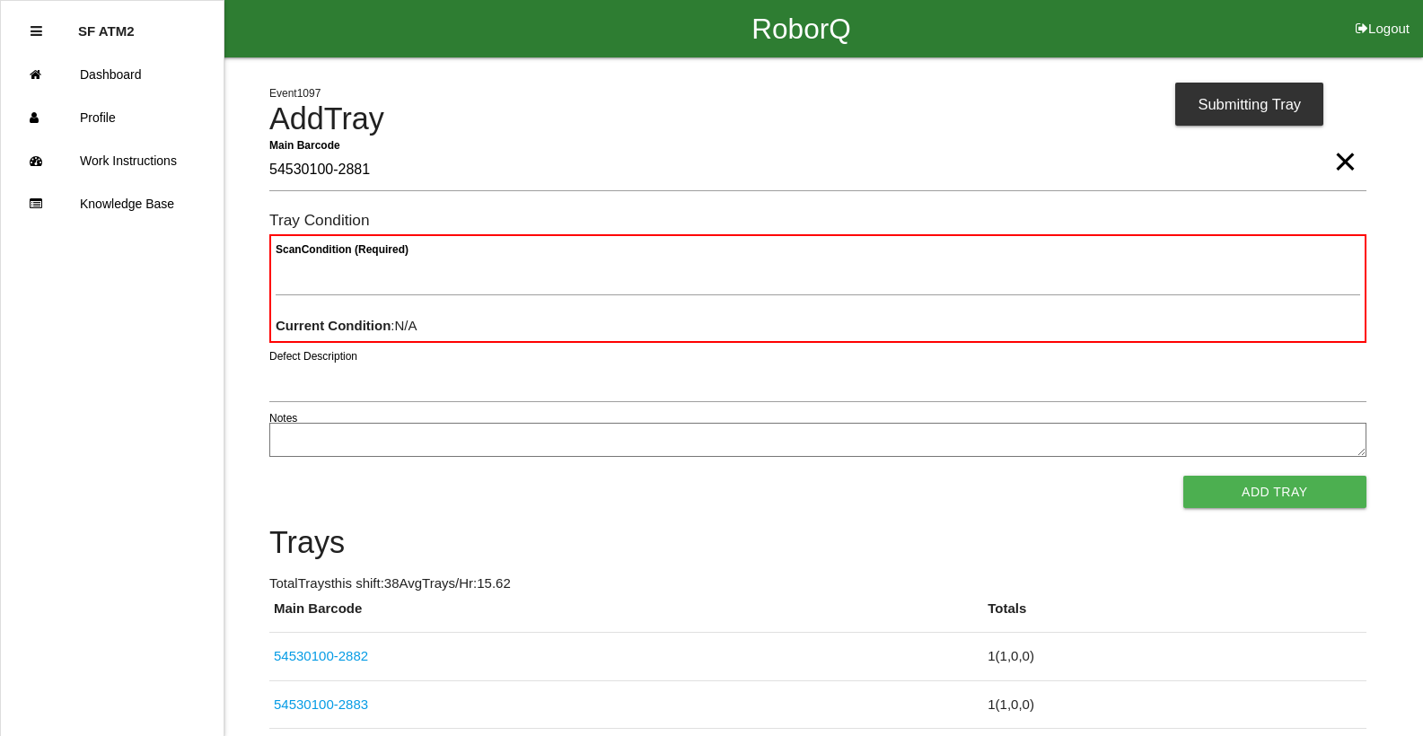
type Barcode "54530100-2881"
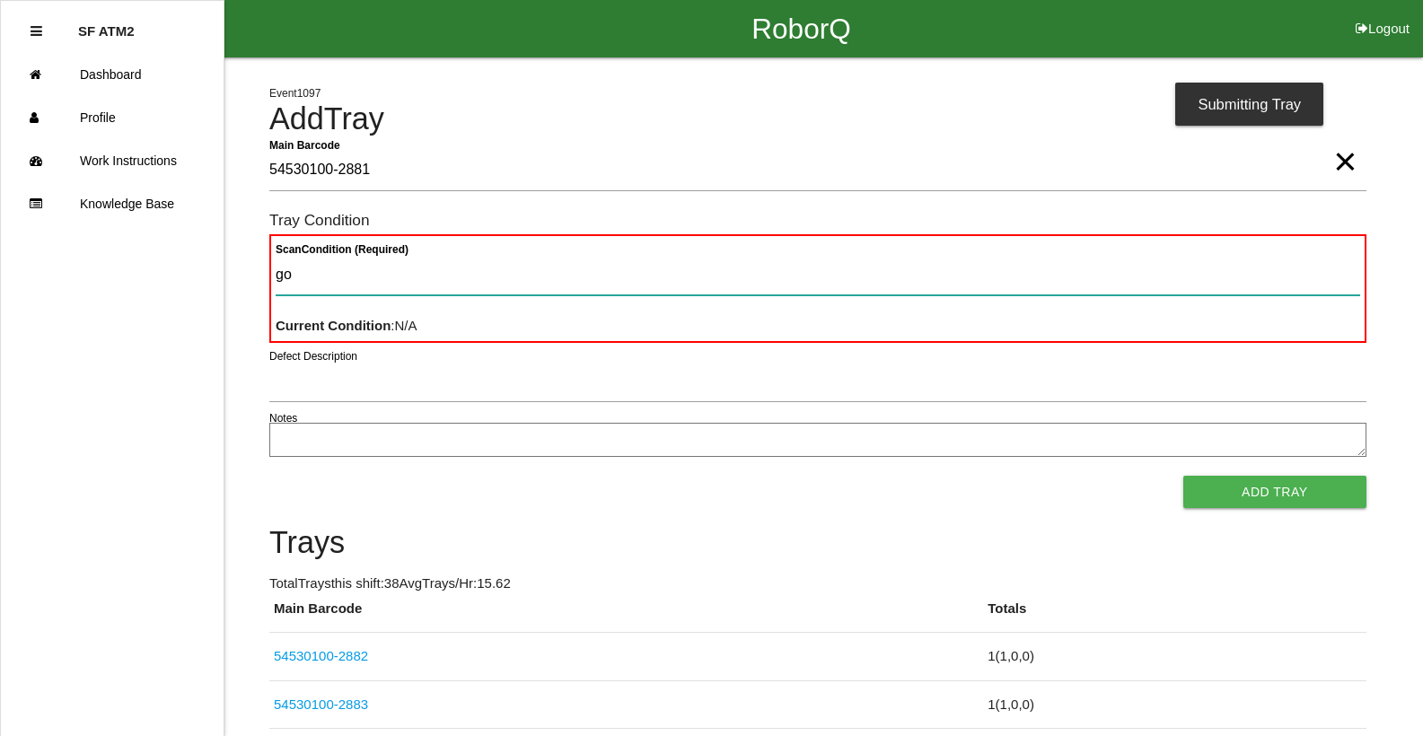
type Condition "goo"
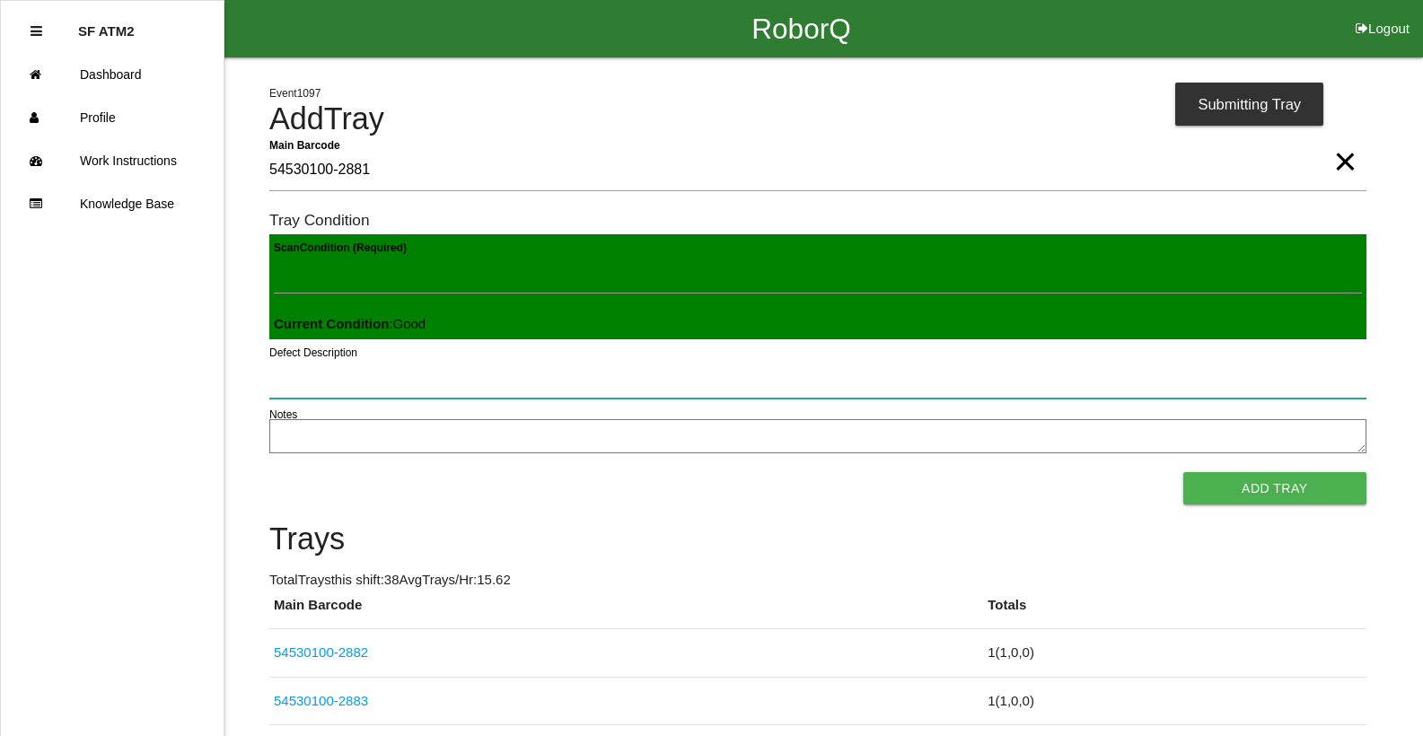
click at [1183, 472] on button "Add Tray" at bounding box center [1274, 488] width 183 height 32
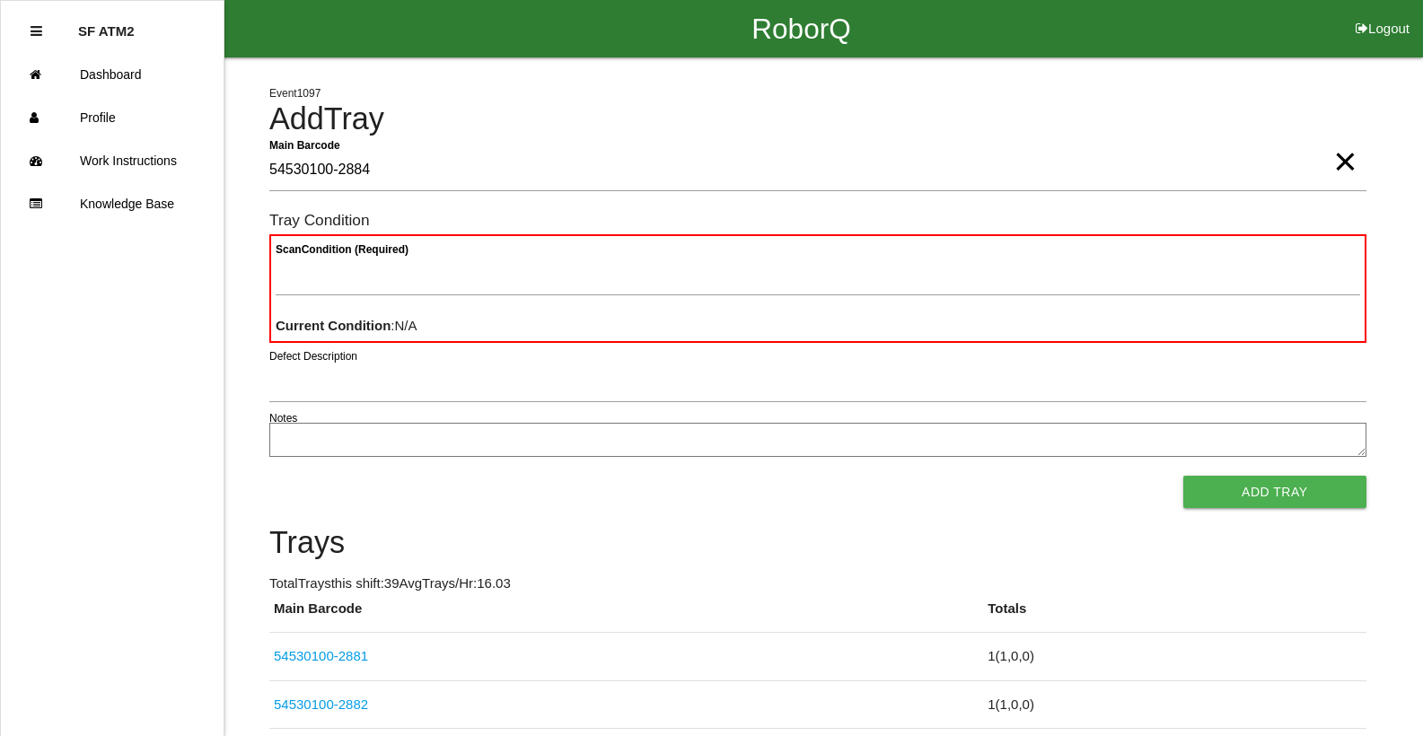
type Barcode "54530100-2884"
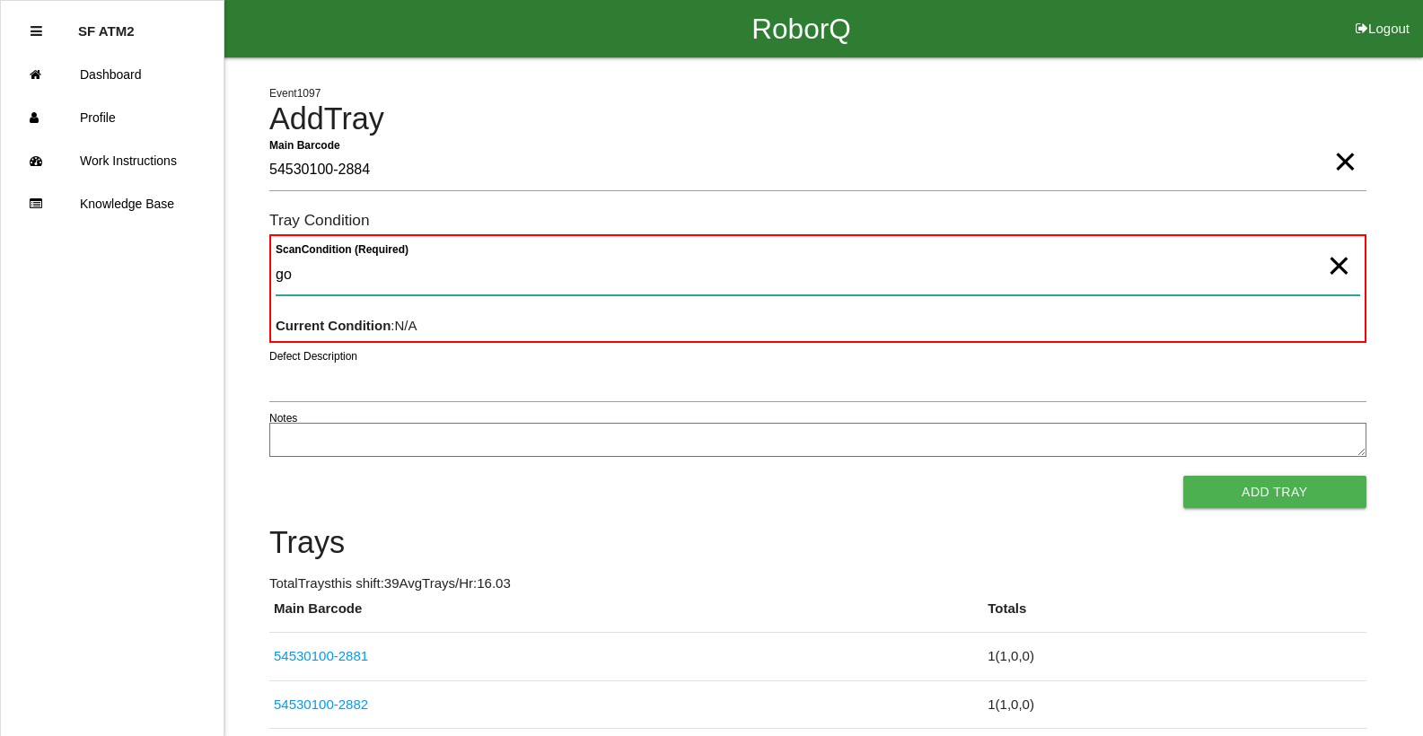
type Condition "goo"
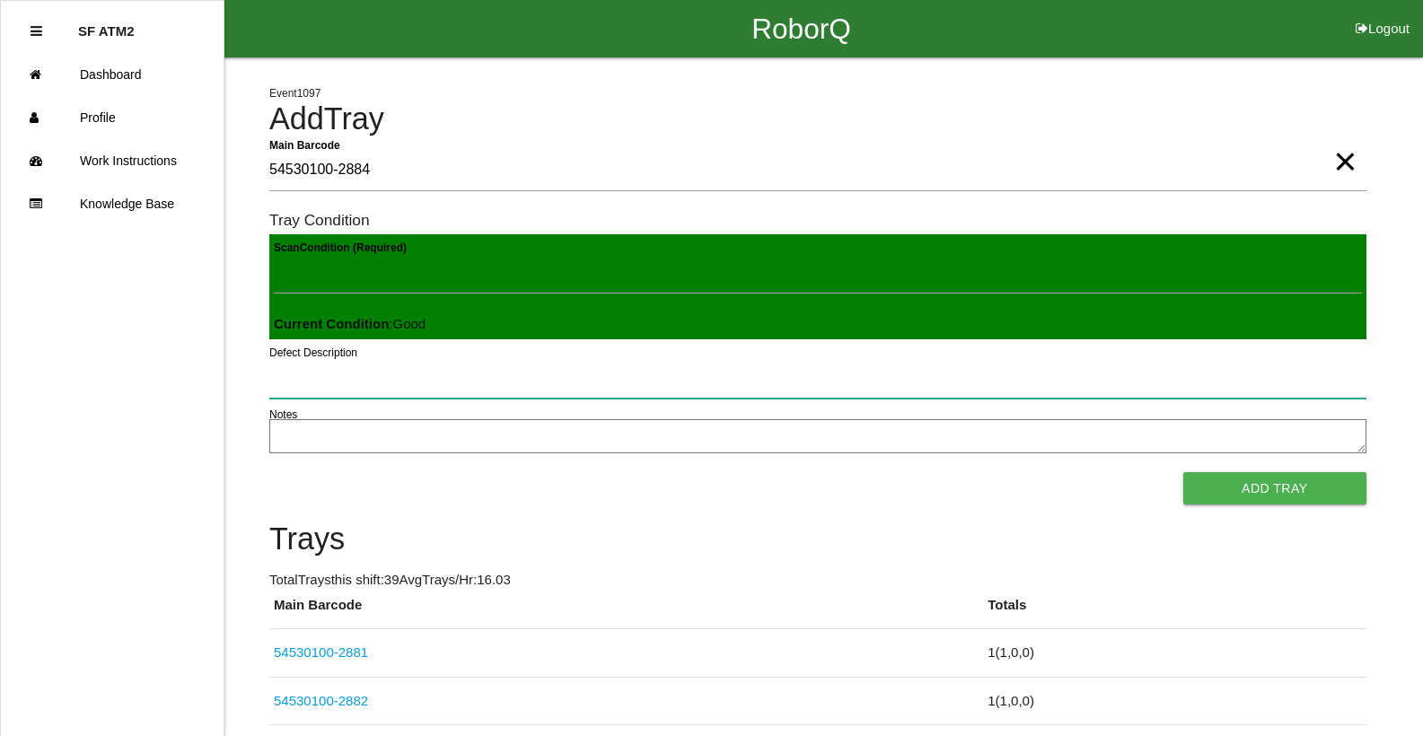
click at [1183, 472] on button "Add Tray" at bounding box center [1274, 488] width 183 height 32
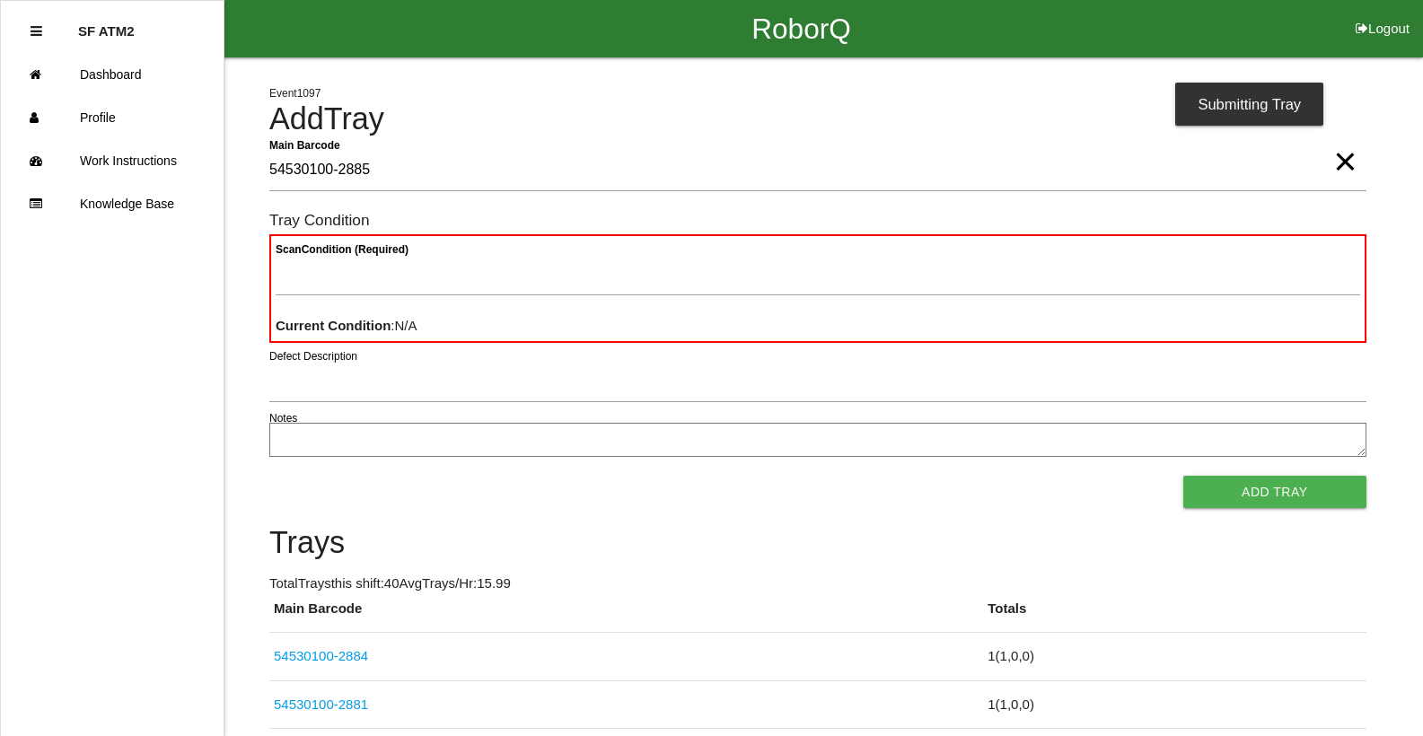
type Barcode "54530100-2885"
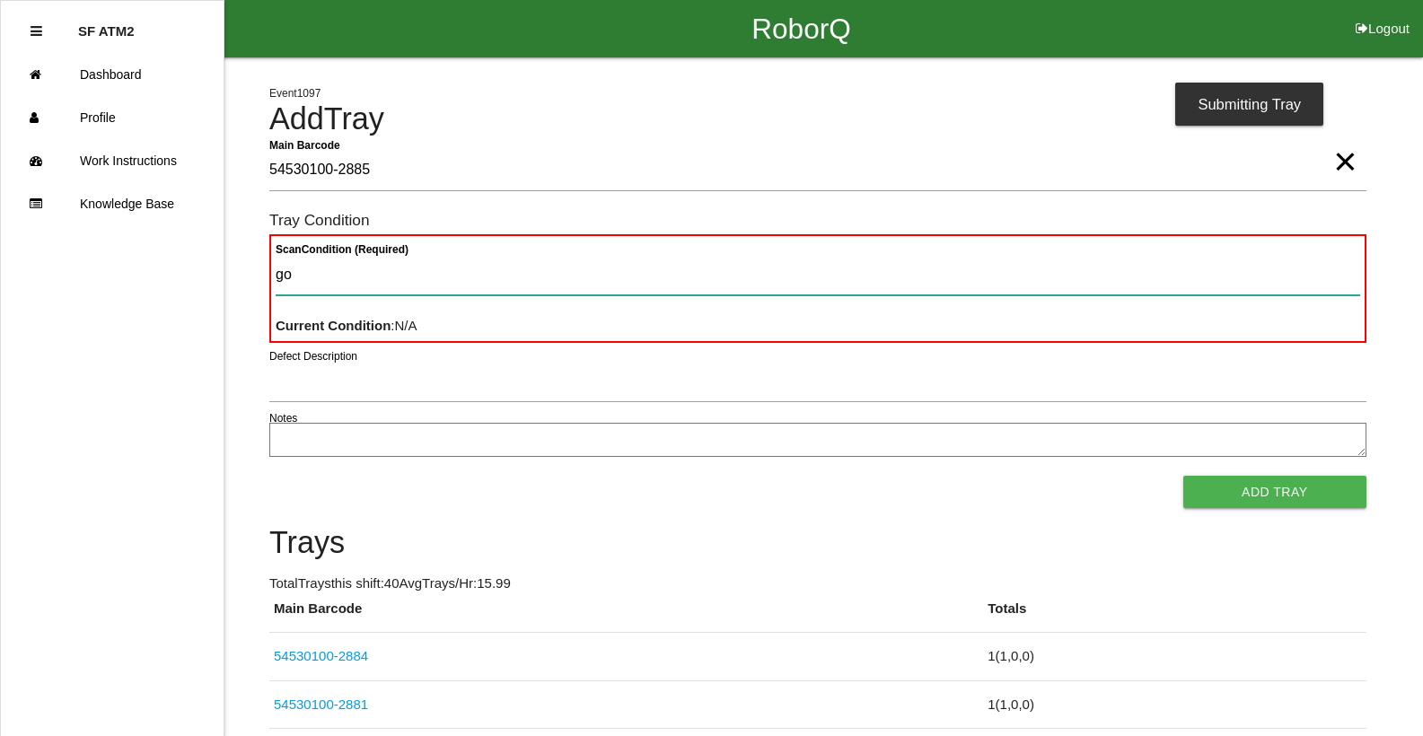
type Condition "goo"
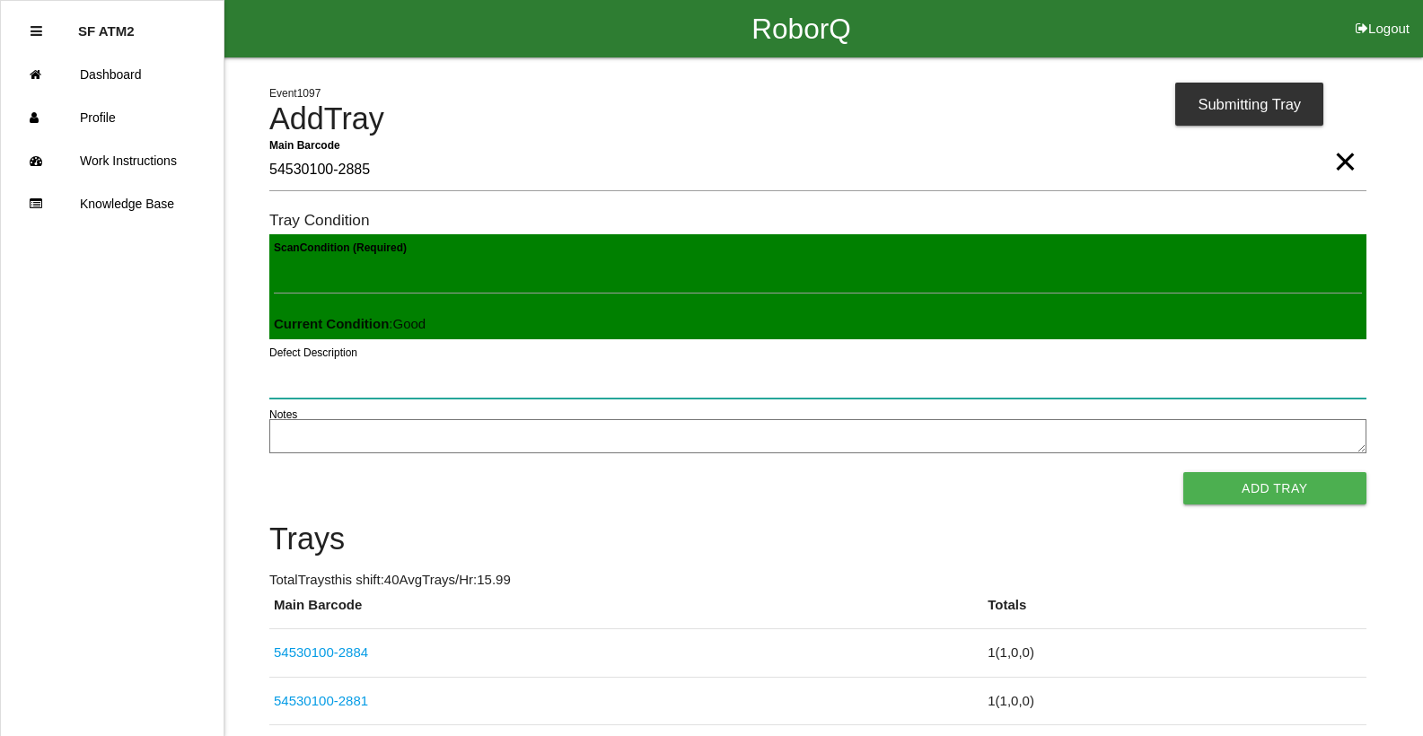
click at [1183, 472] on button "Add Tray" at bounding box center [1274, 488] width 183 height 32
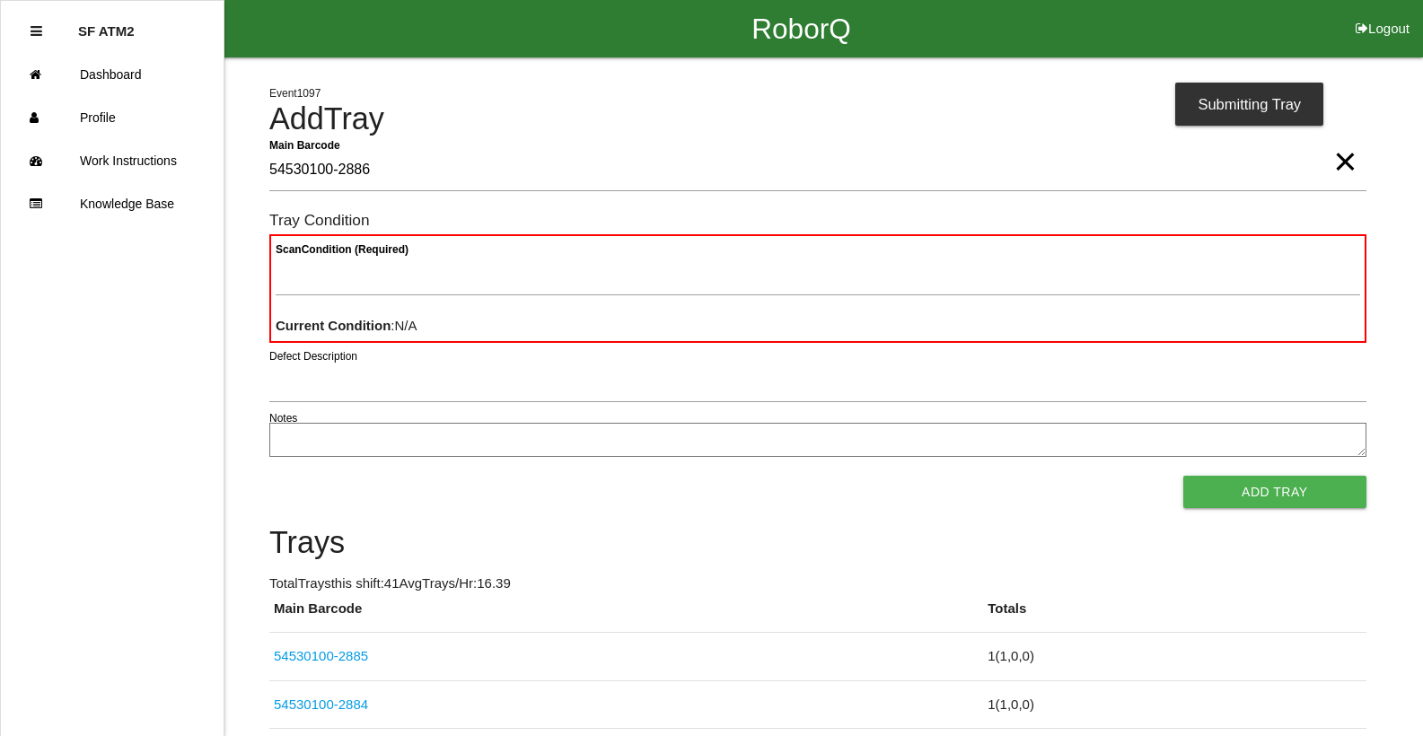
type Barcode "54530100-2886"
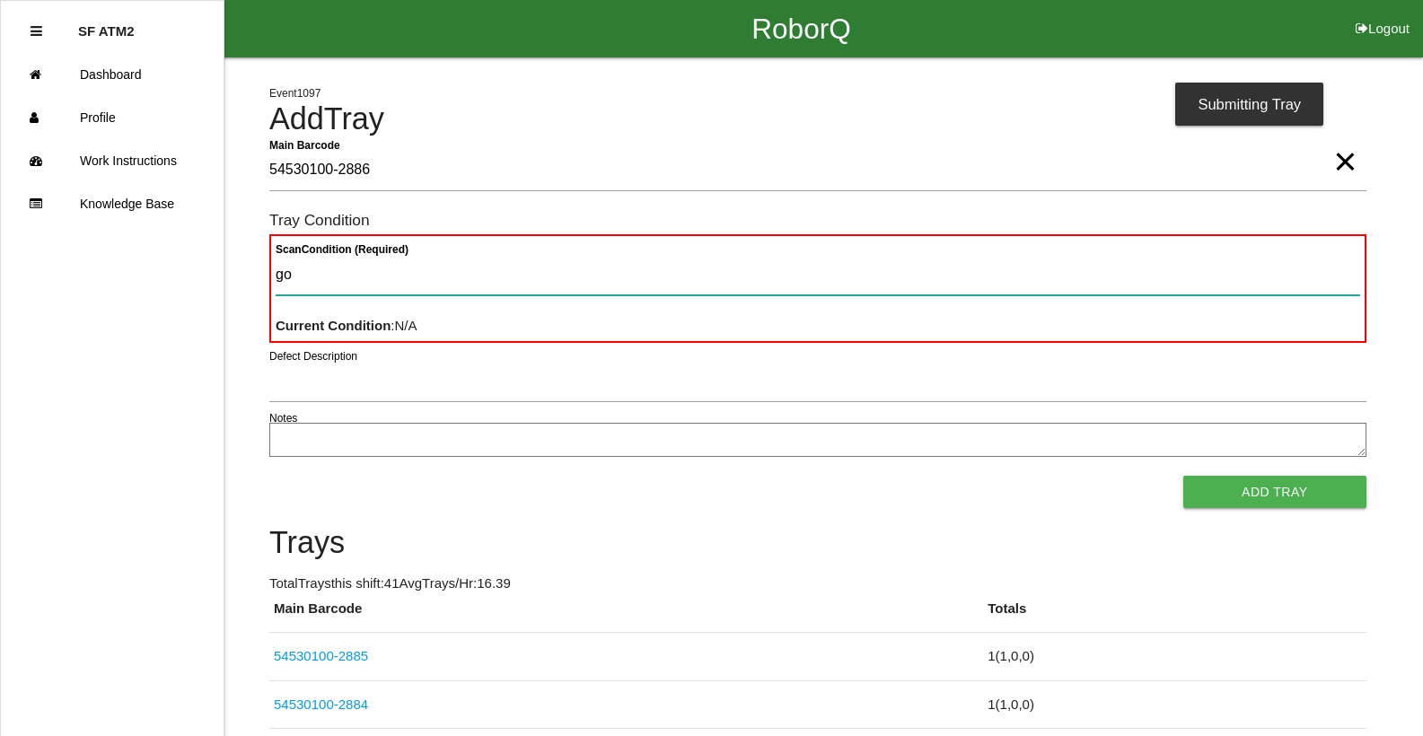
type Condition "goo"
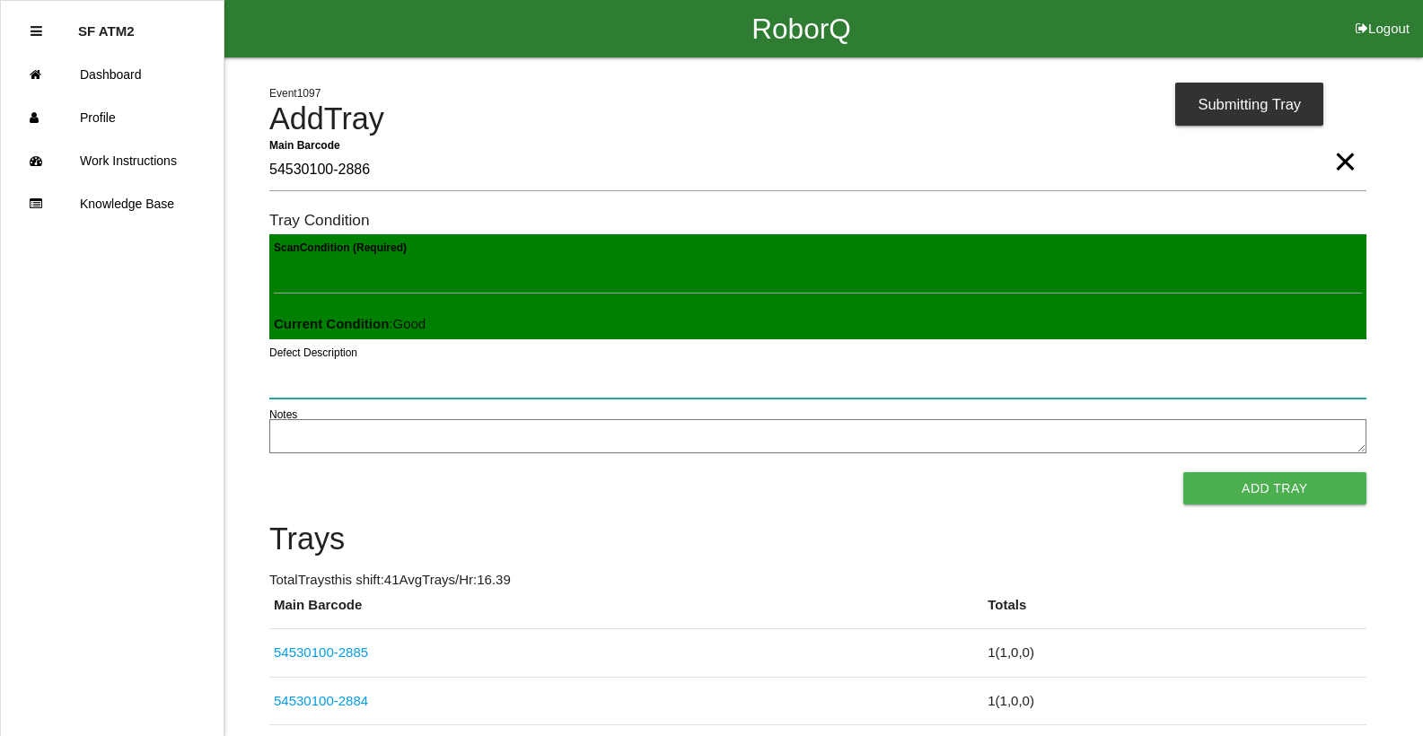
click at [1183, 472] on button "Add Tray" at bounding box center [1274, 488] width 183 height 32
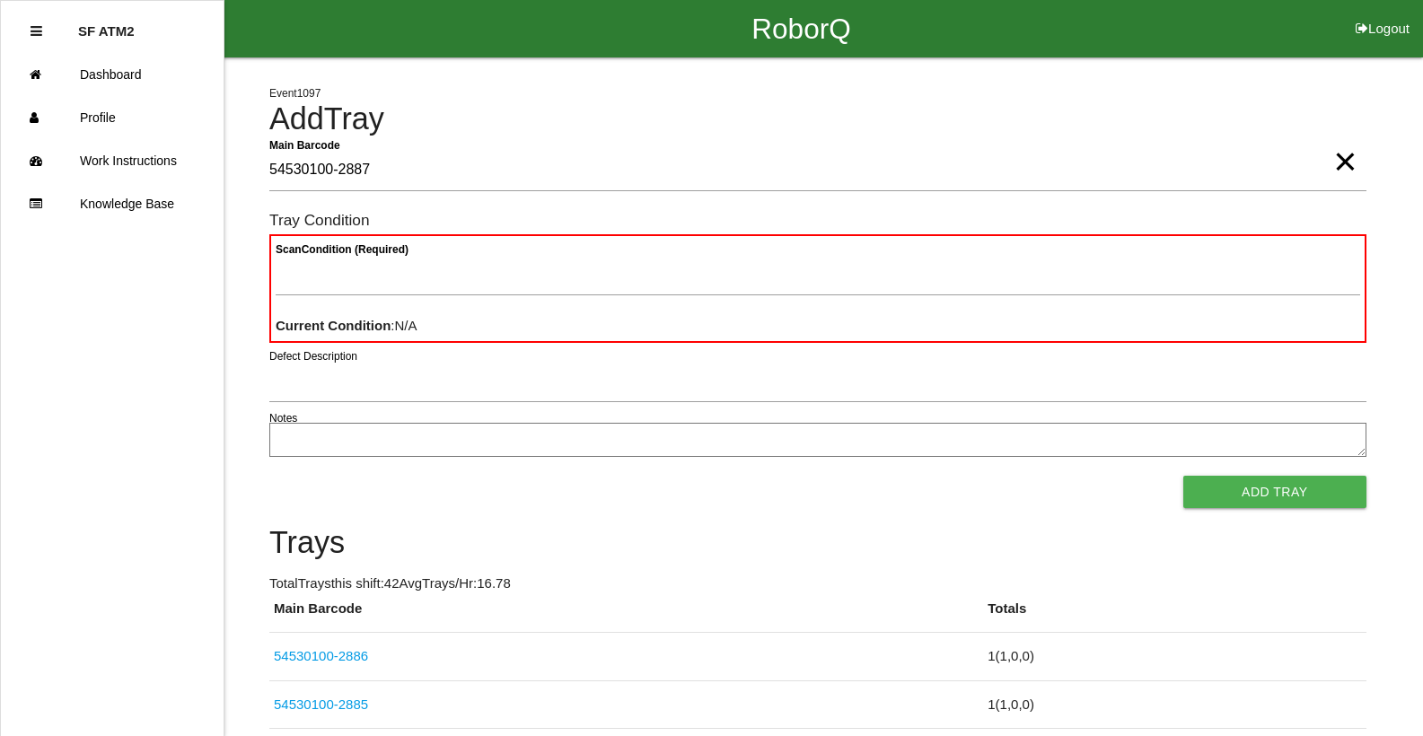
type Barcode "54530100-2887"
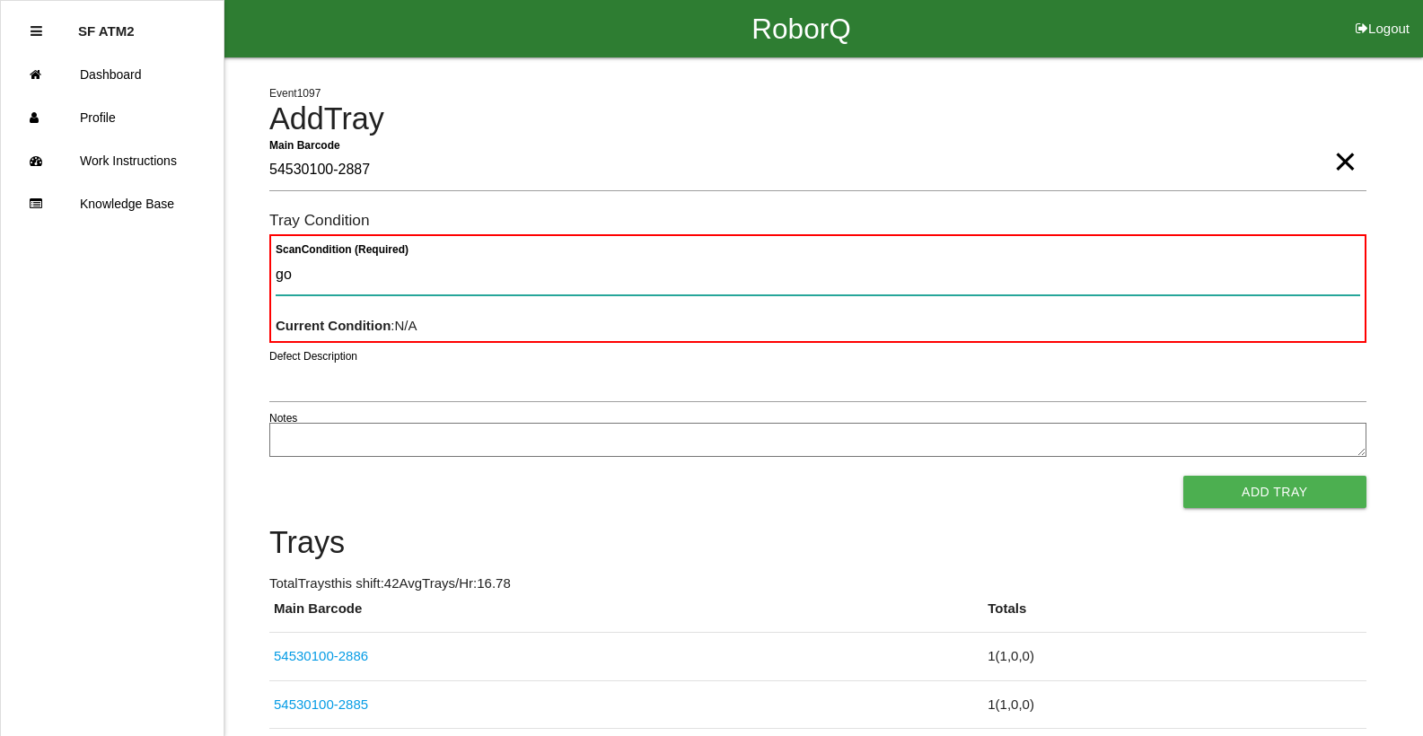
type Condition "goo"
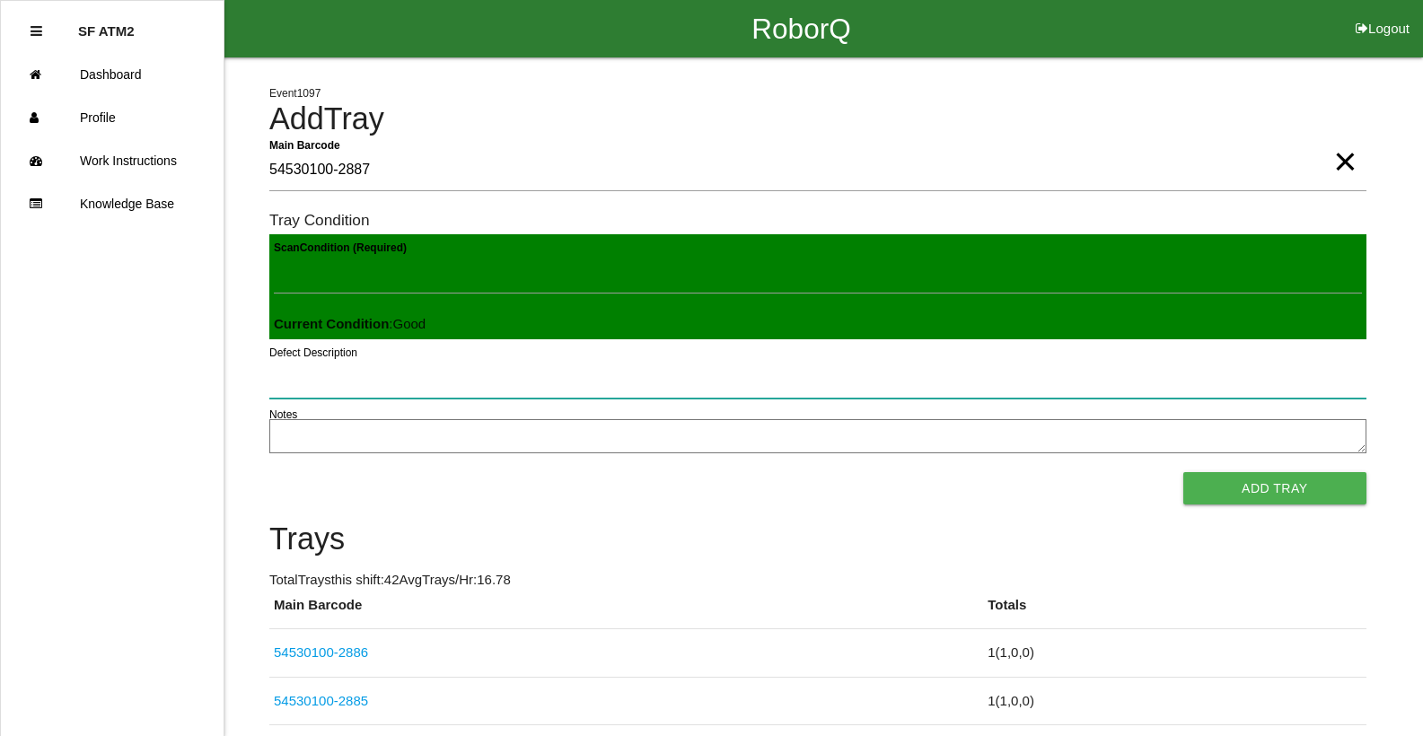
click at [1183, 472] on button "Add Tray" at bounding box center [1274, 488] width 183 height 32
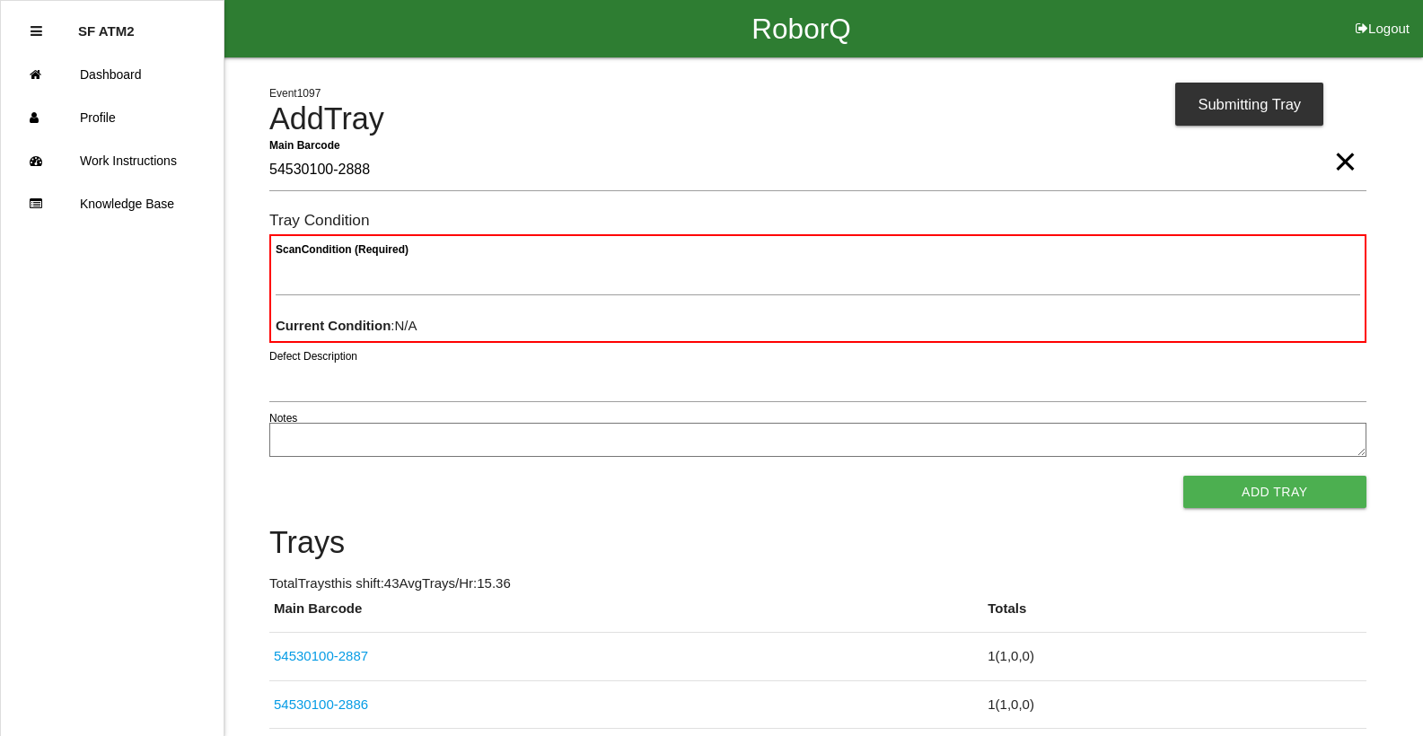
type Barcode "54530100-2888"
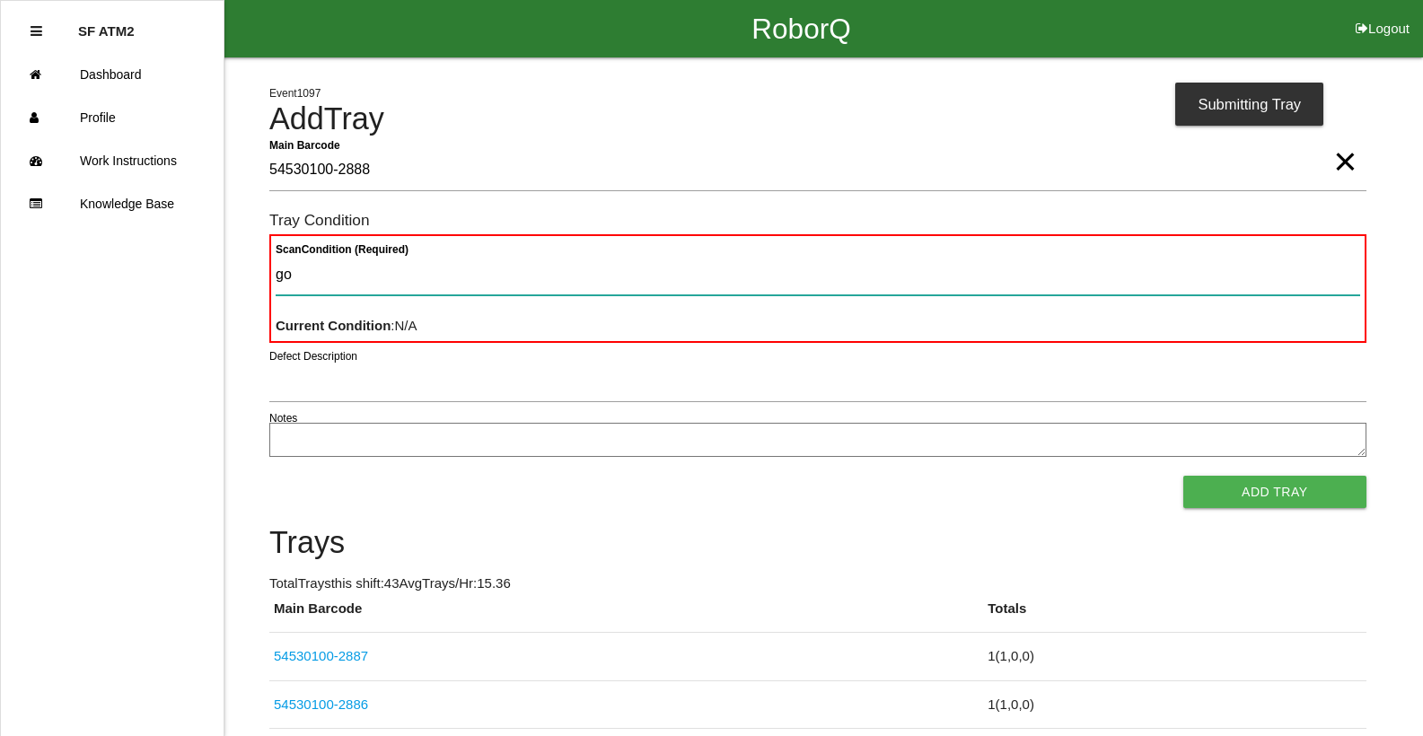
type Condition "goo"
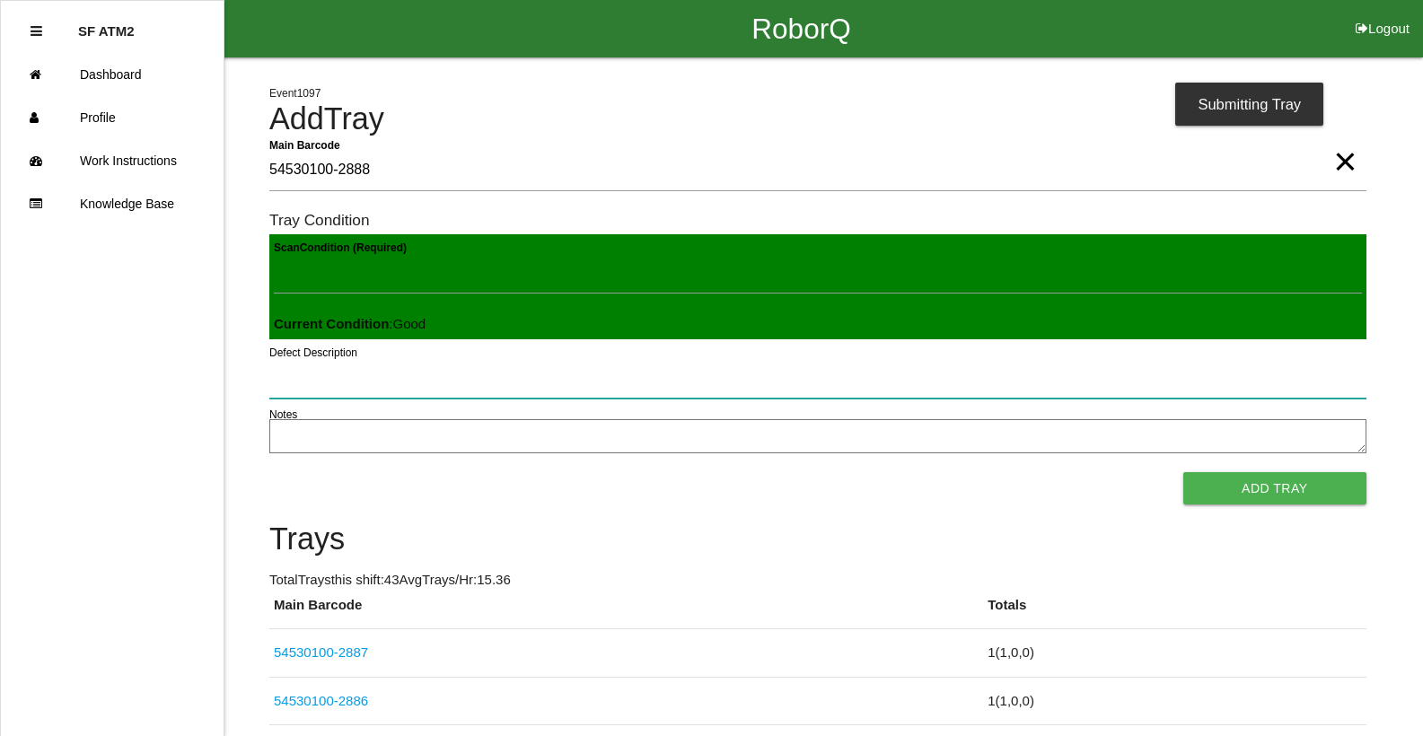
click at [1183, 472] on button "Add Tray" at bounding box center [1274, 488] width 183 height 32
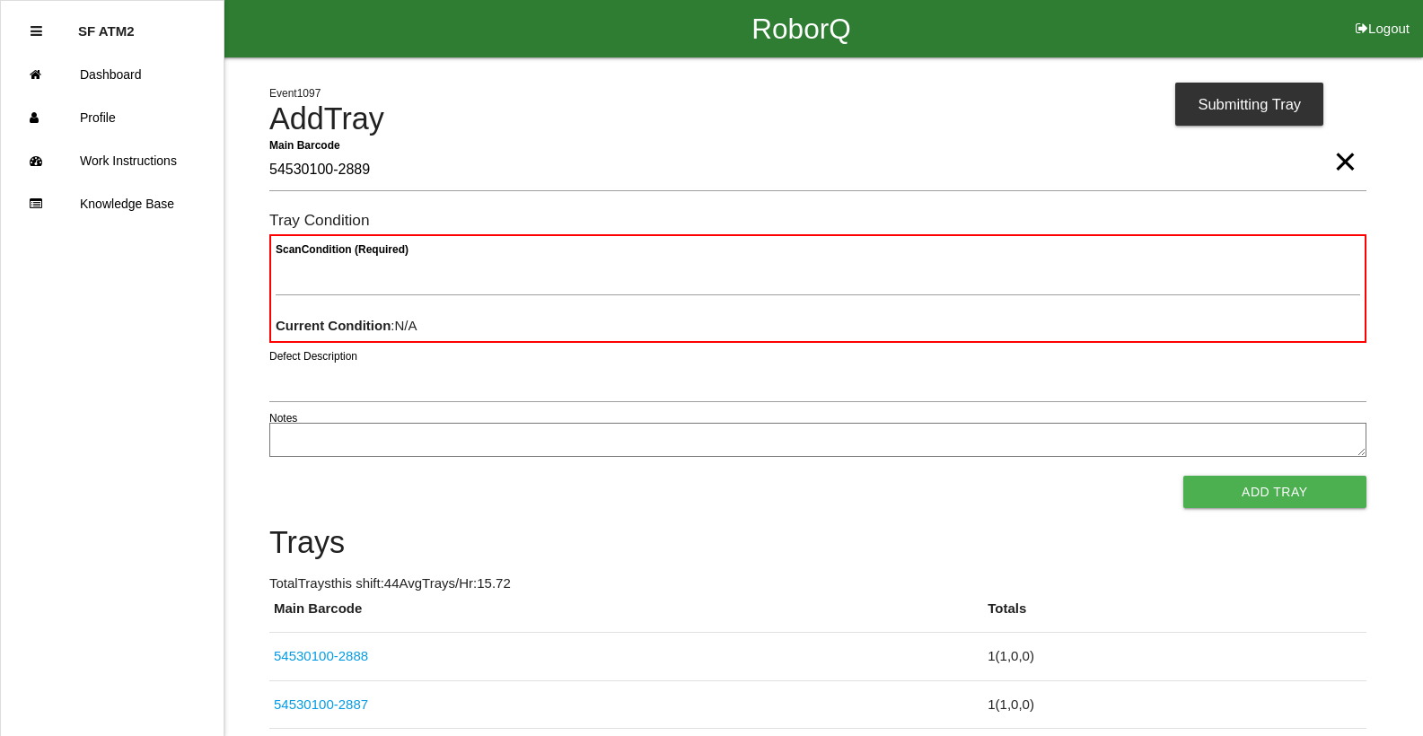
type Barcode "54530100-2889"
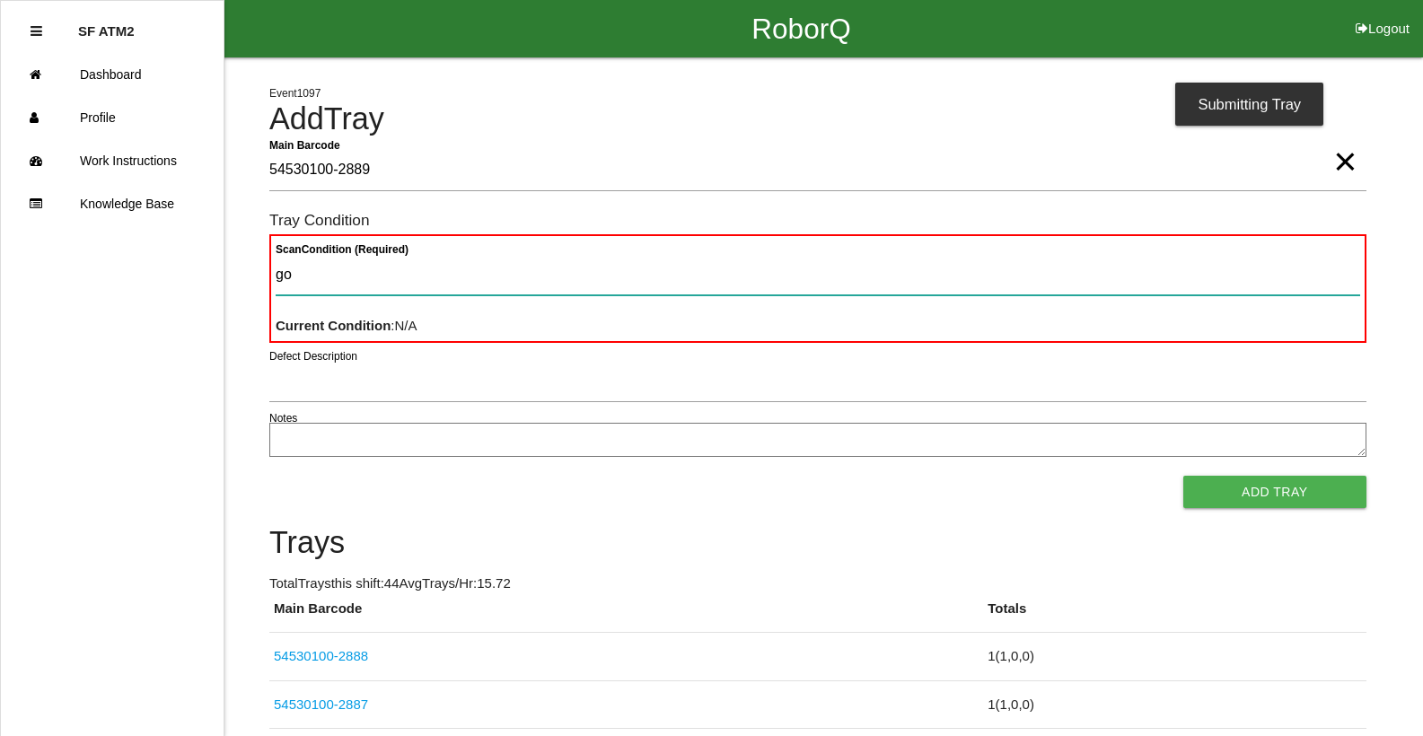
type Condition "goo"
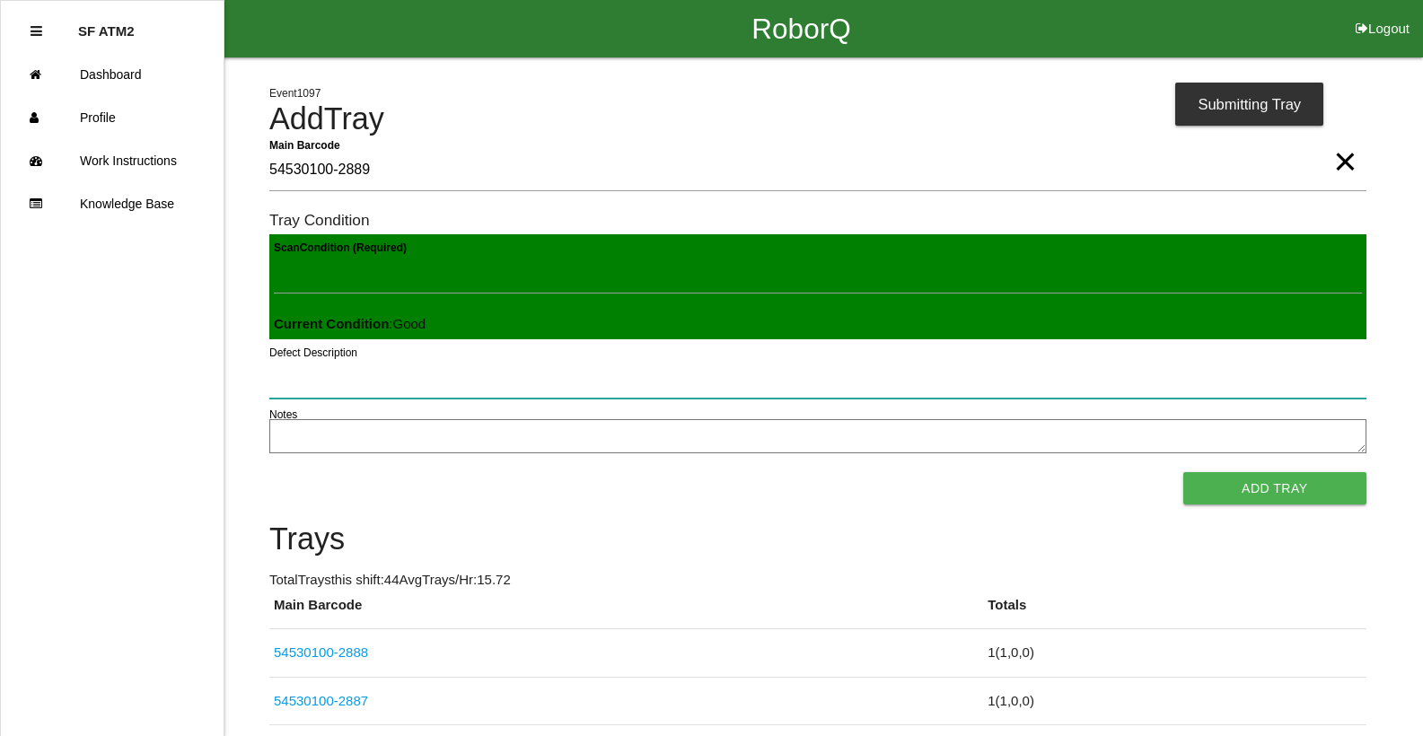
click at [1183, 472] on button "Add Tray" at bounding box center [1274, 488] width 183 height 32
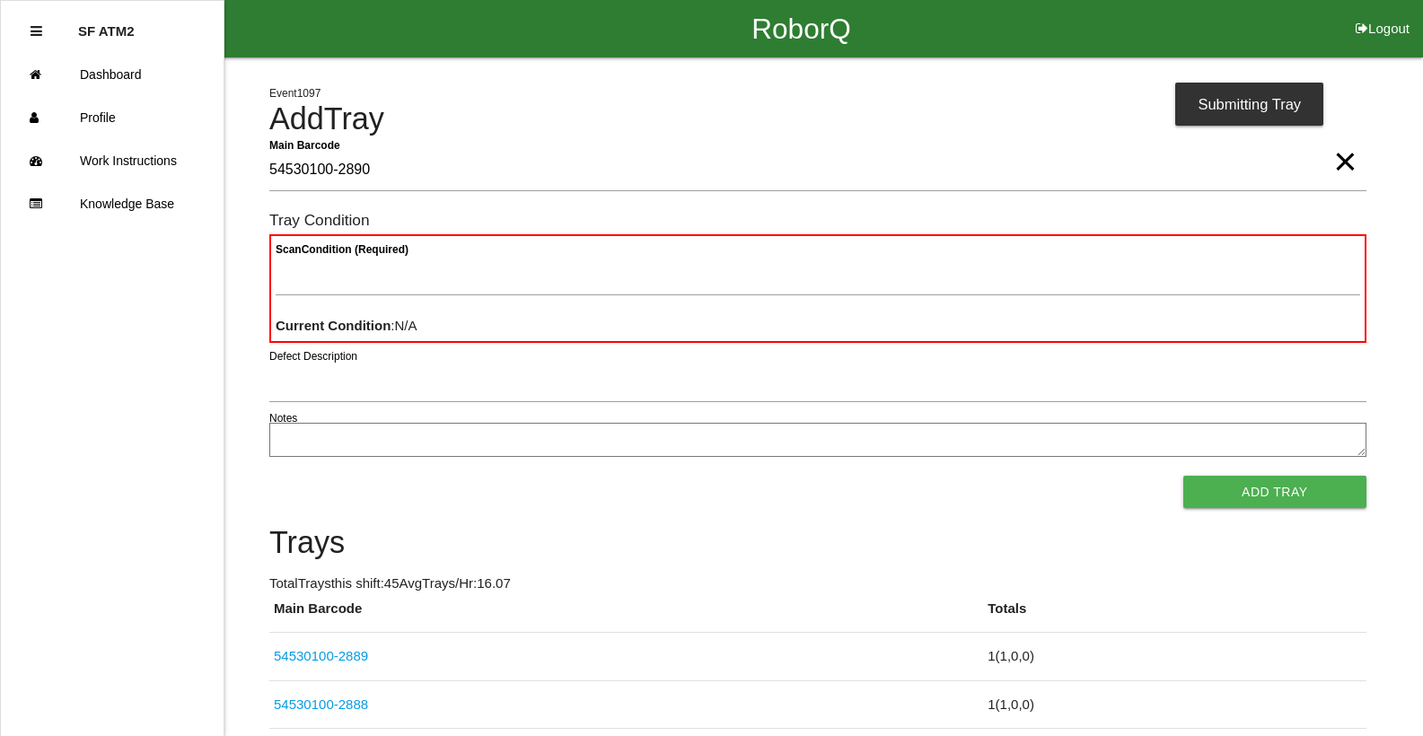
type Barcode "54530100-2890"
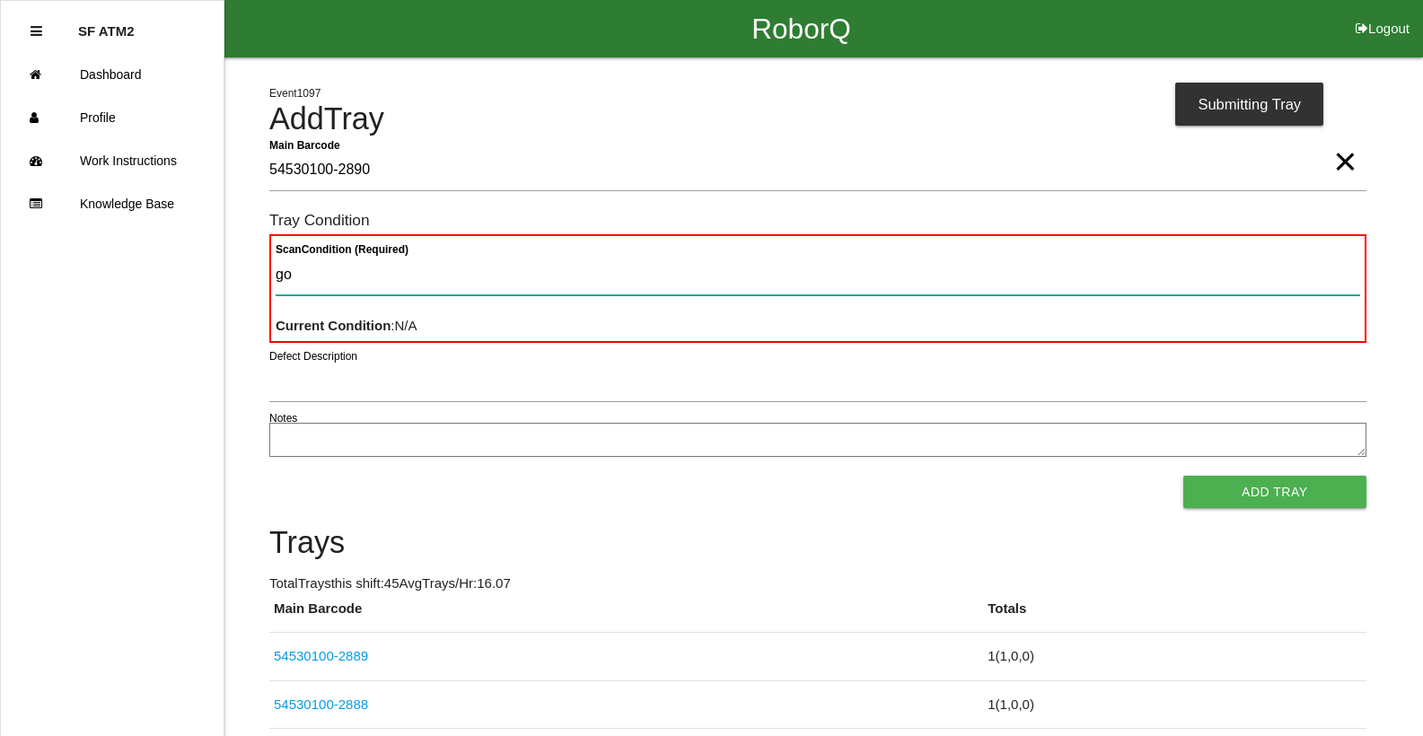
type Condition "goo"
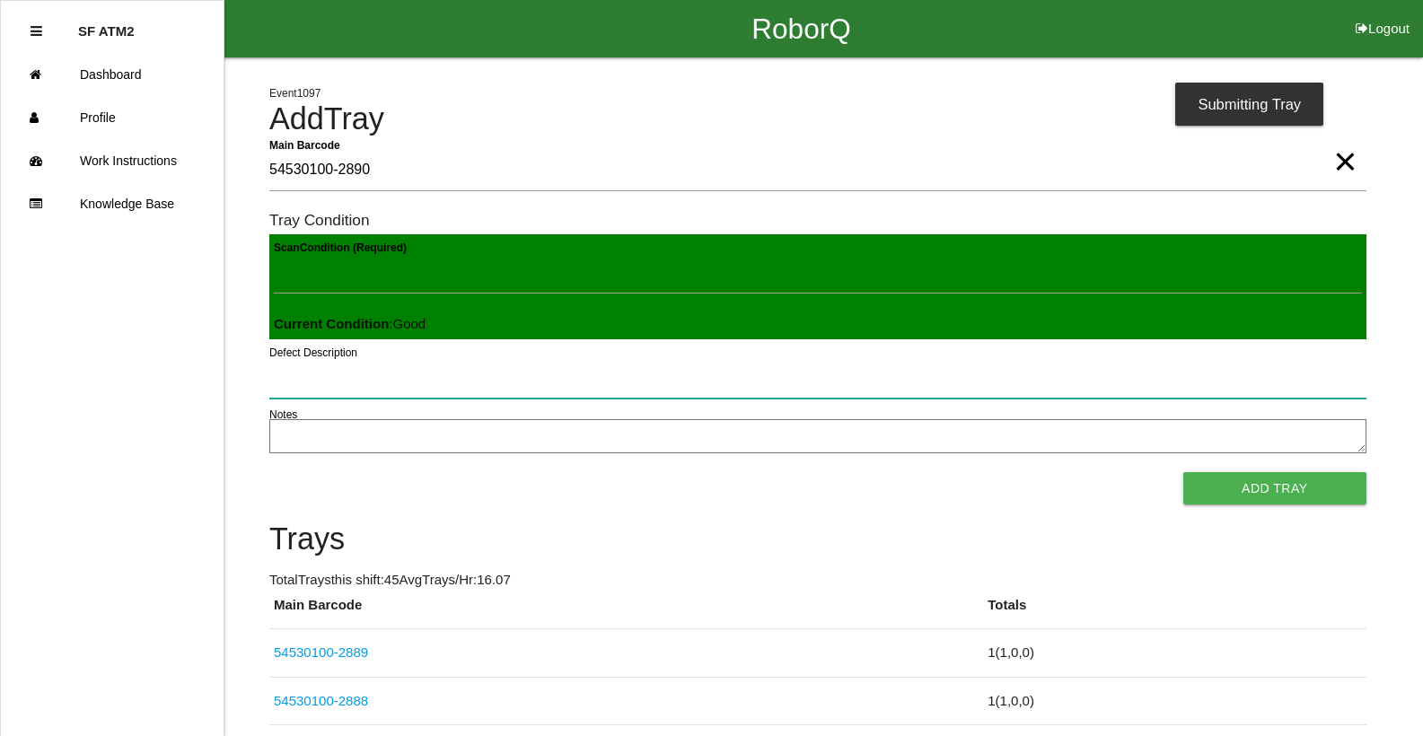
click at [1183, 472] on button "Add Tray" at bounding box center [1274, 488] width 183 height 32
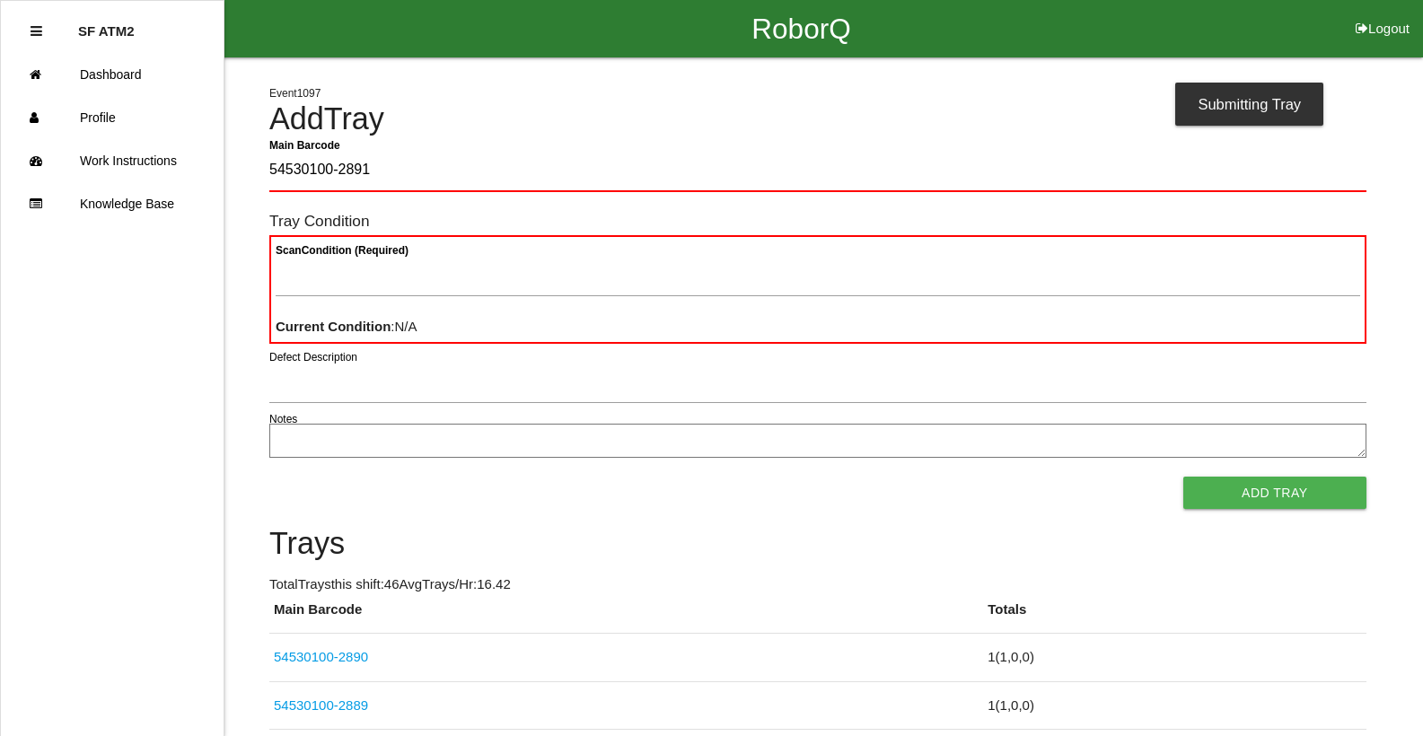
type Barcode "54530100-2891"
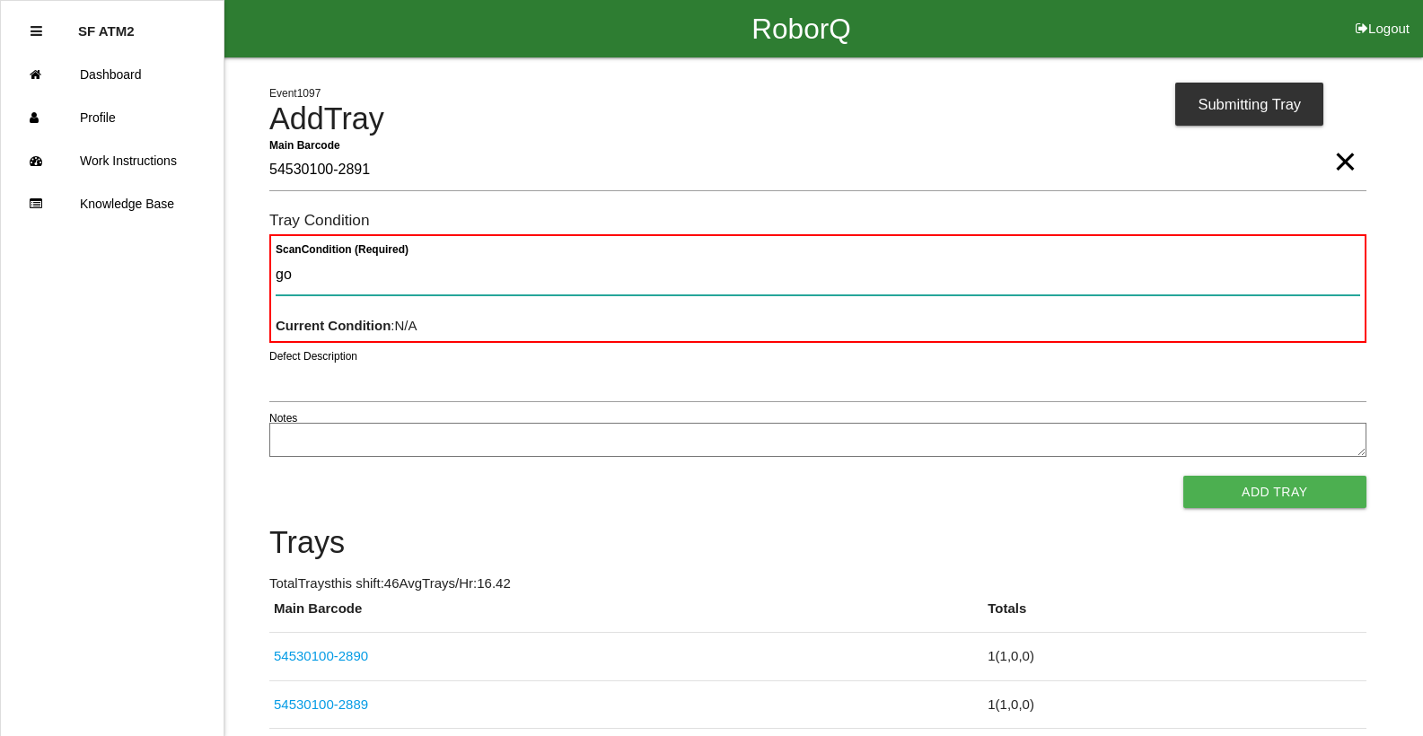
type Condition "goo"
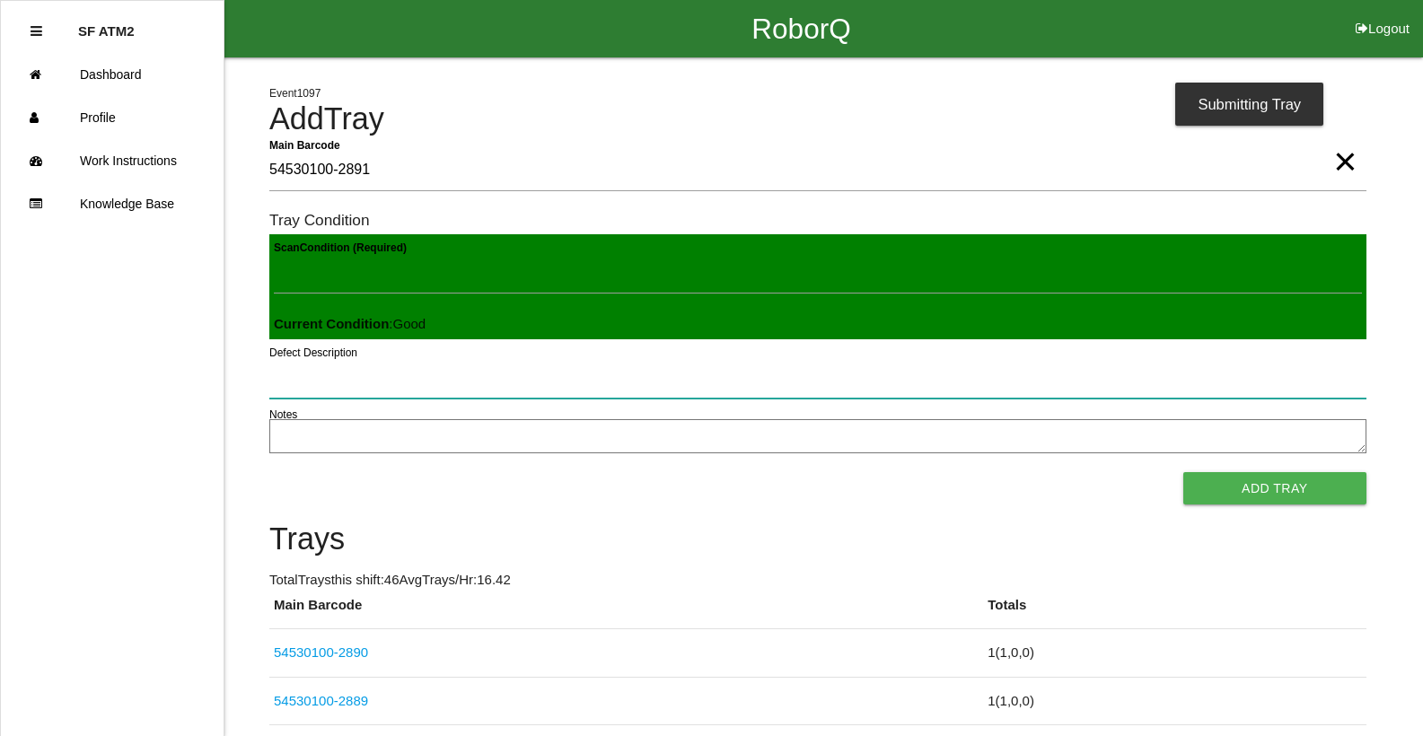
click at [1183, 472] on button "Add Tray" at bounding box center [1274, 488] width 183 height 32
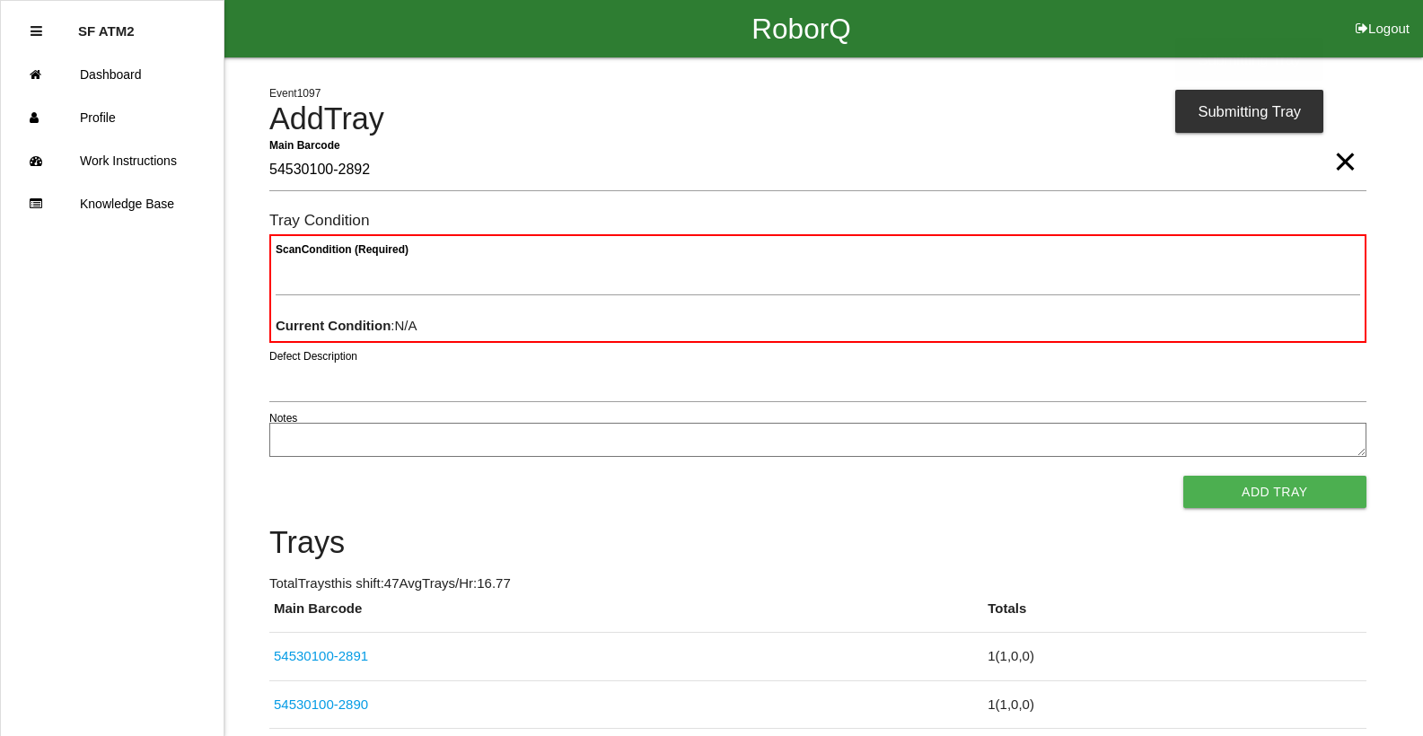
type Barcode "54530100-2892"
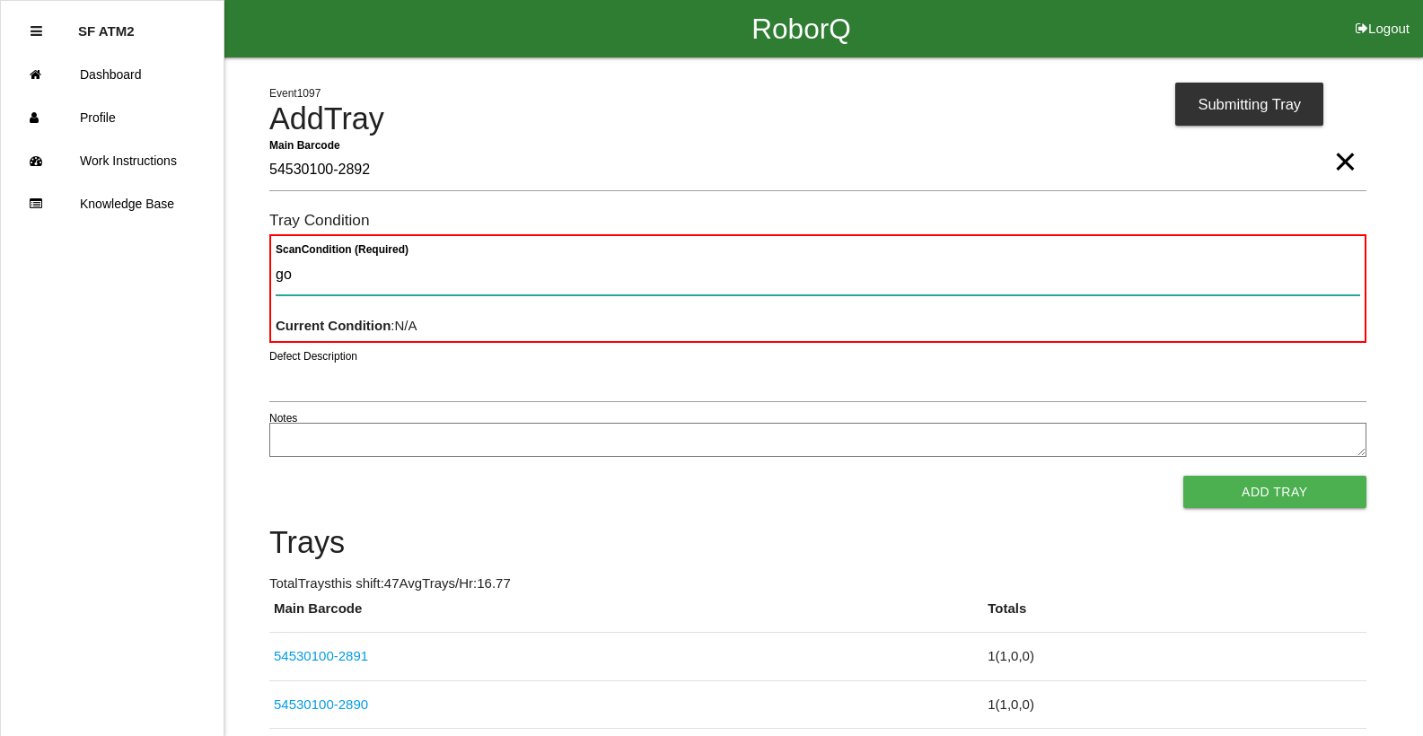
type Condition "goo"
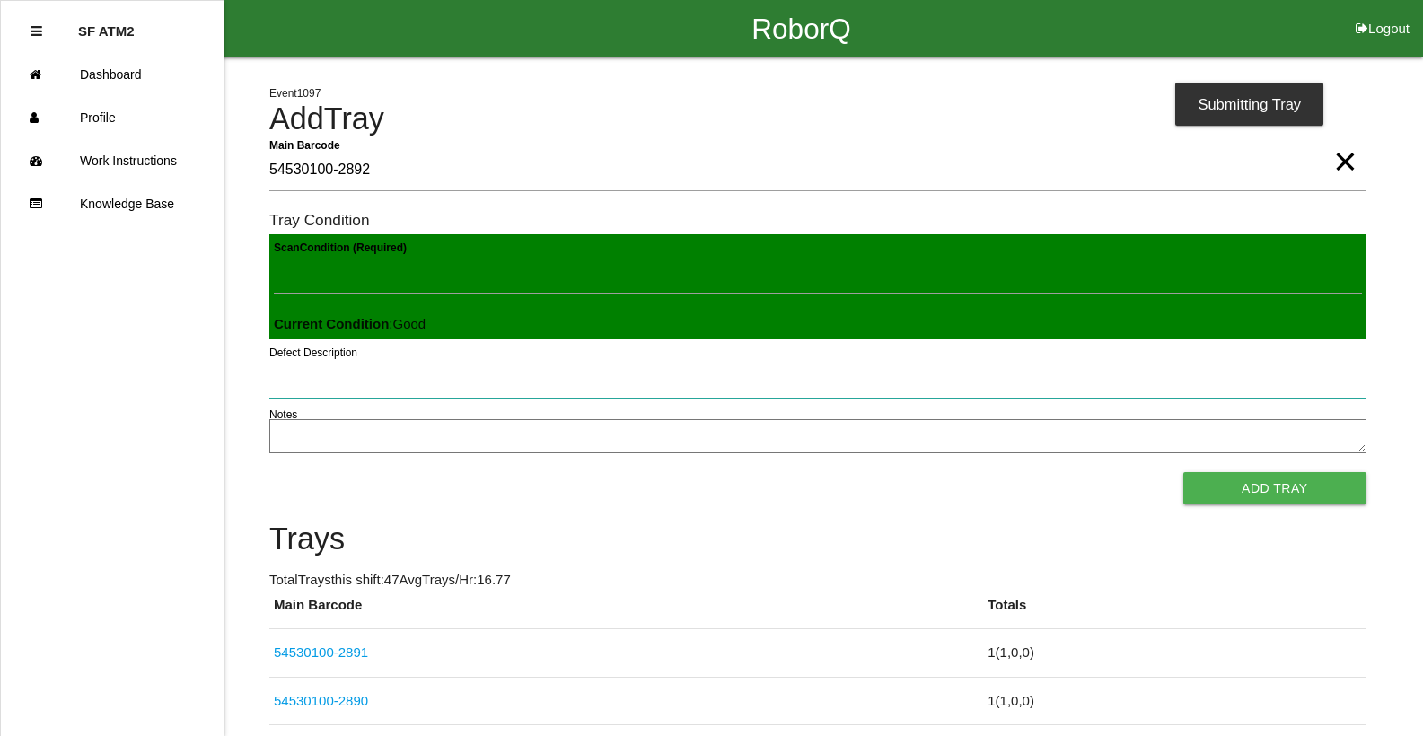
click at [1183, 472] on button "Add Tray" at bounding box center [1274, 488] width 183 height 32
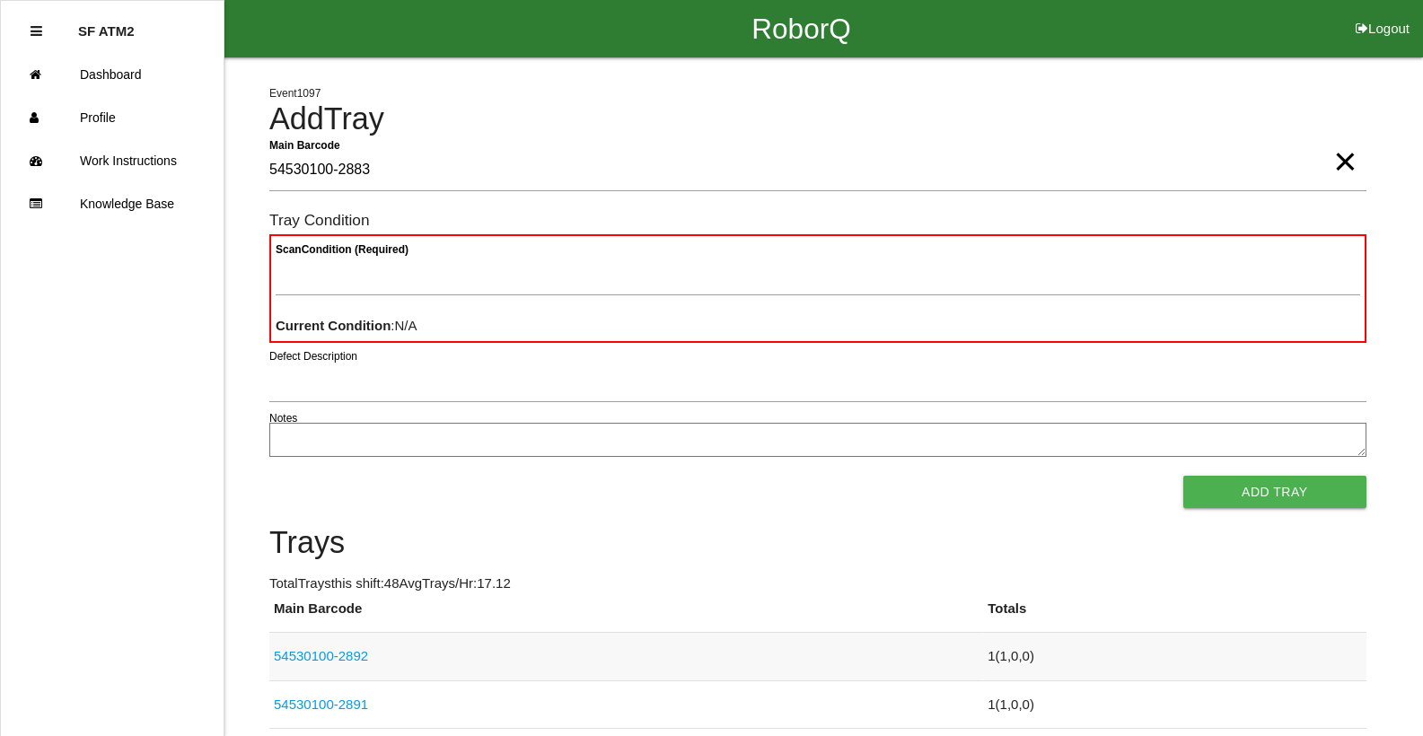
type Barcode "54530100-2883"
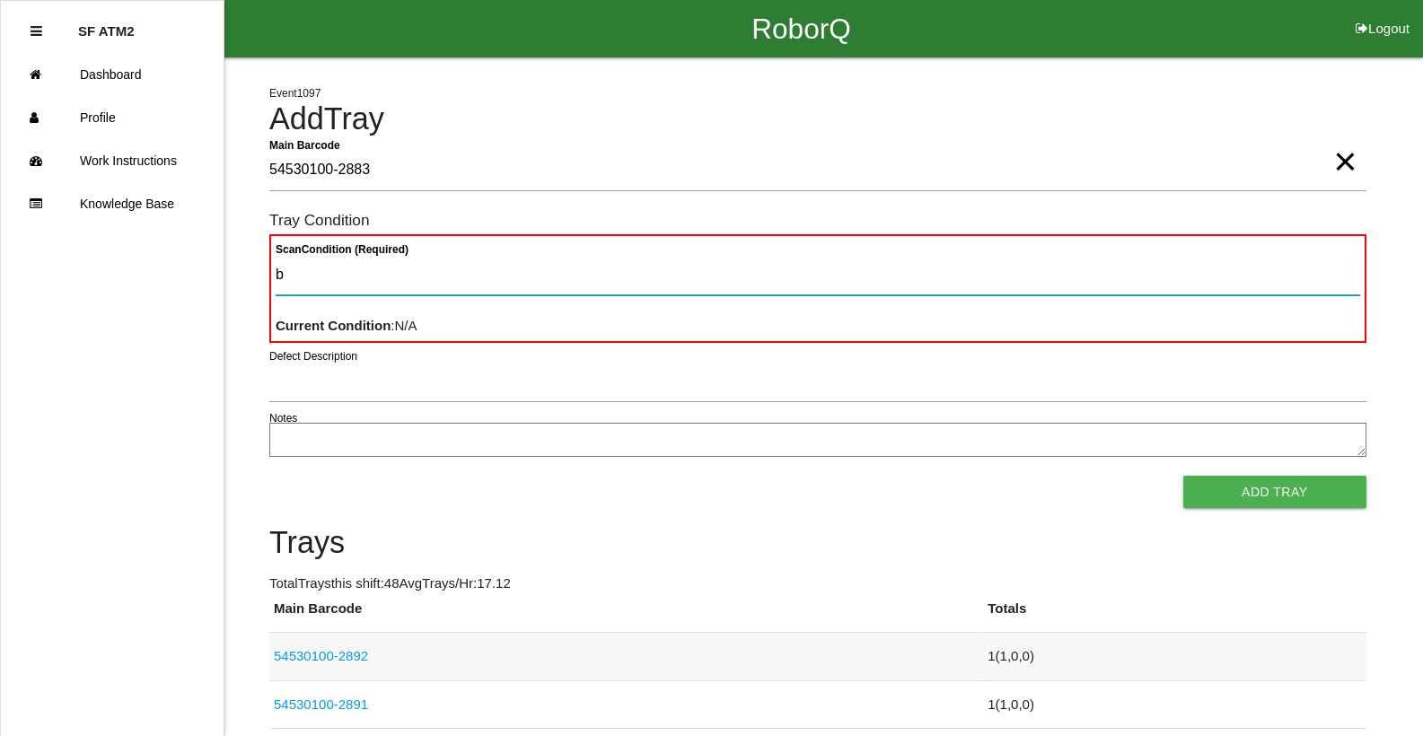
type Condition "ba"
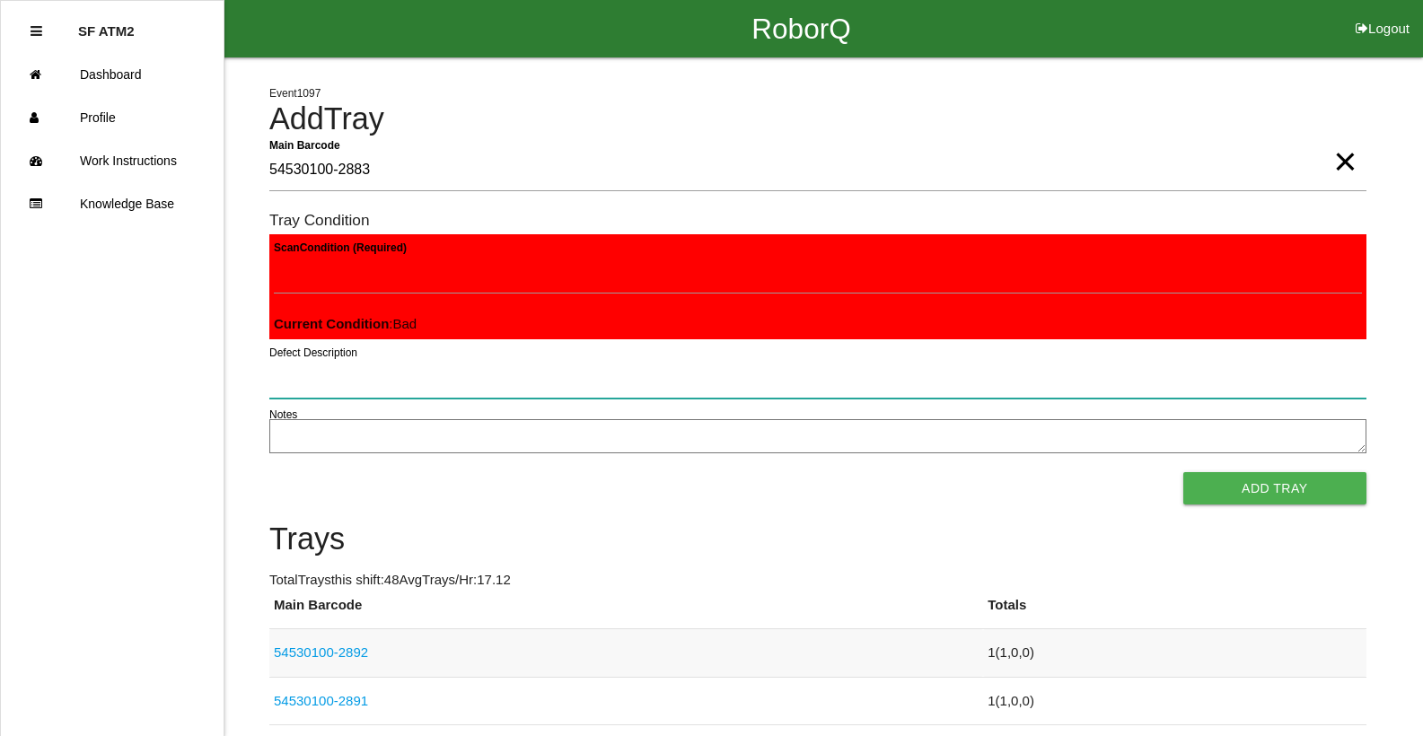
click at [1183, 472] on button "Add Tray" at bounding box center [1274, 488] width 183 height 32
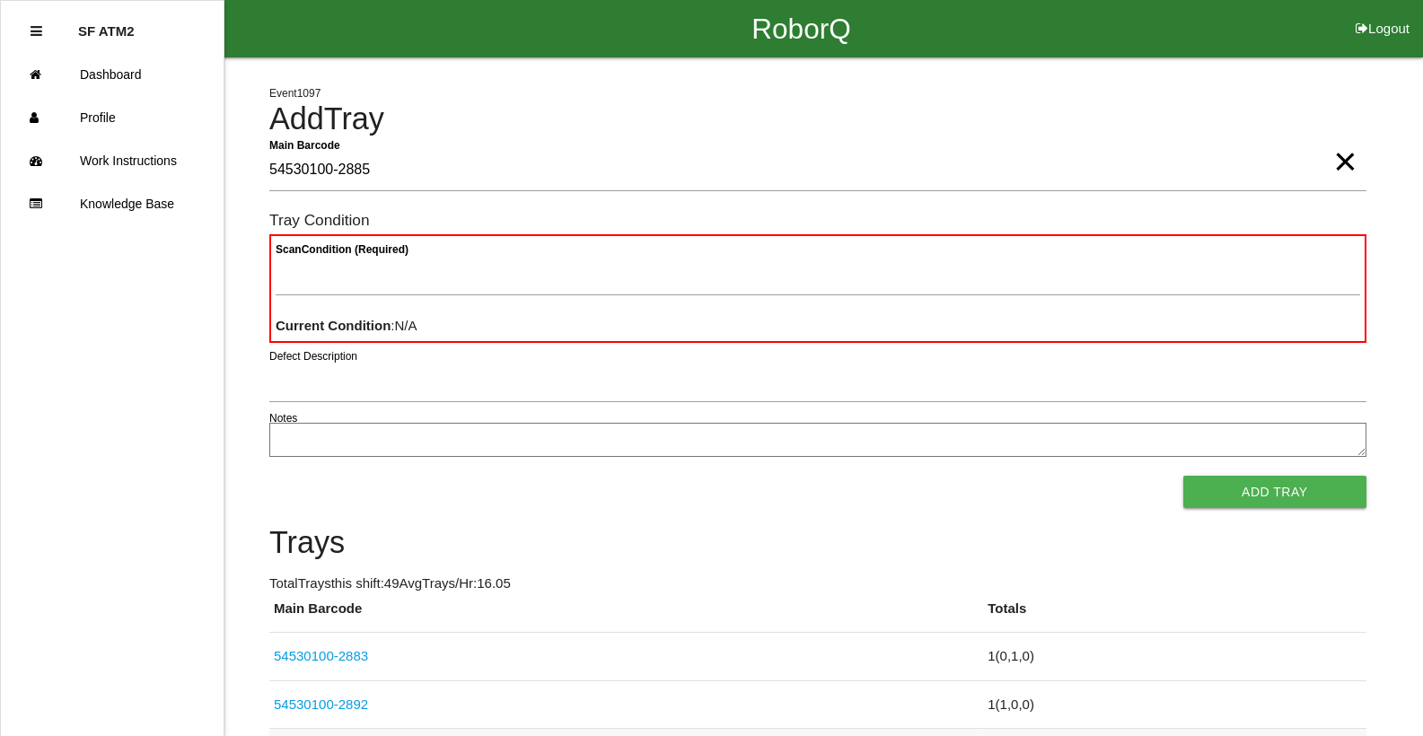
type Barcode "54530100-2885"
click at [1355, 162] on span "×" at bounding box center [1344, 144] width 23 height 36
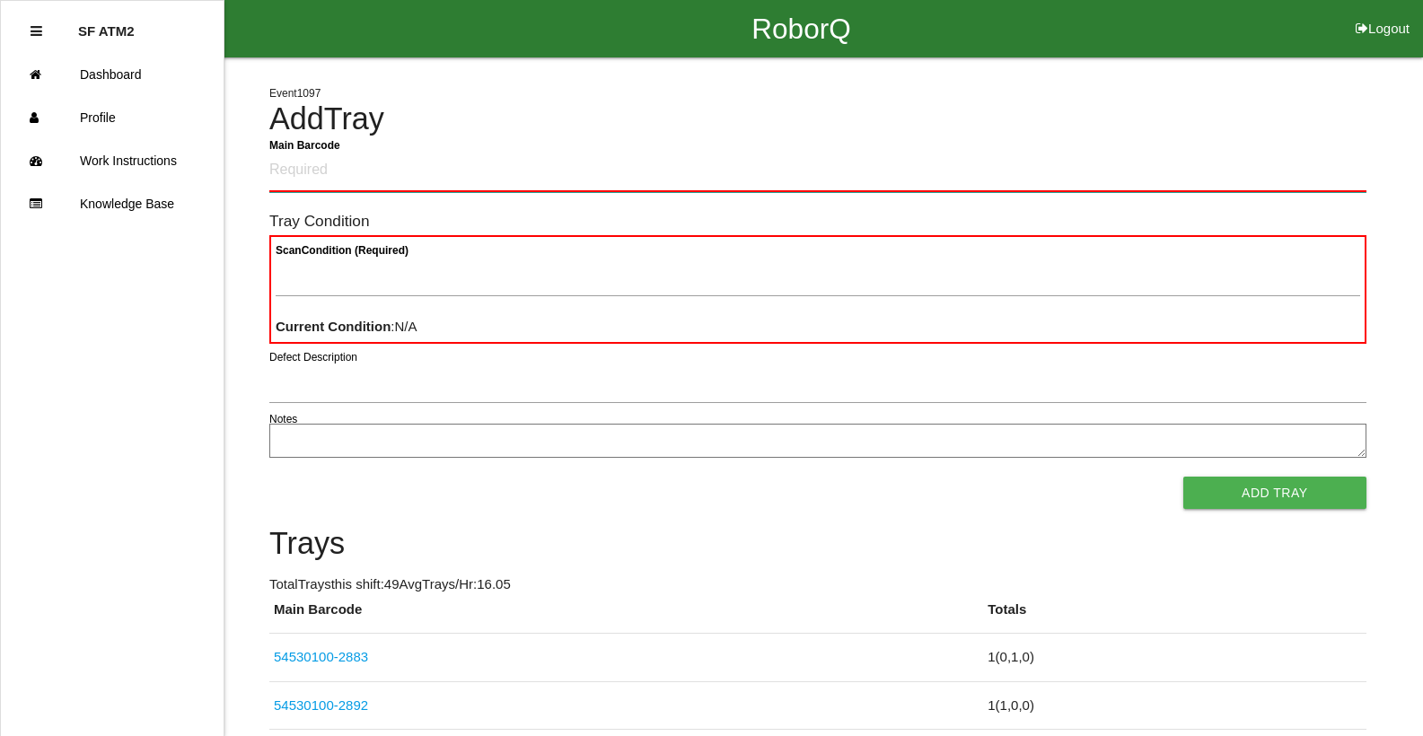
click at [1150, 173] on Barcode "Main Barcode" at bounding box center [817, 171] width 1097 height 42
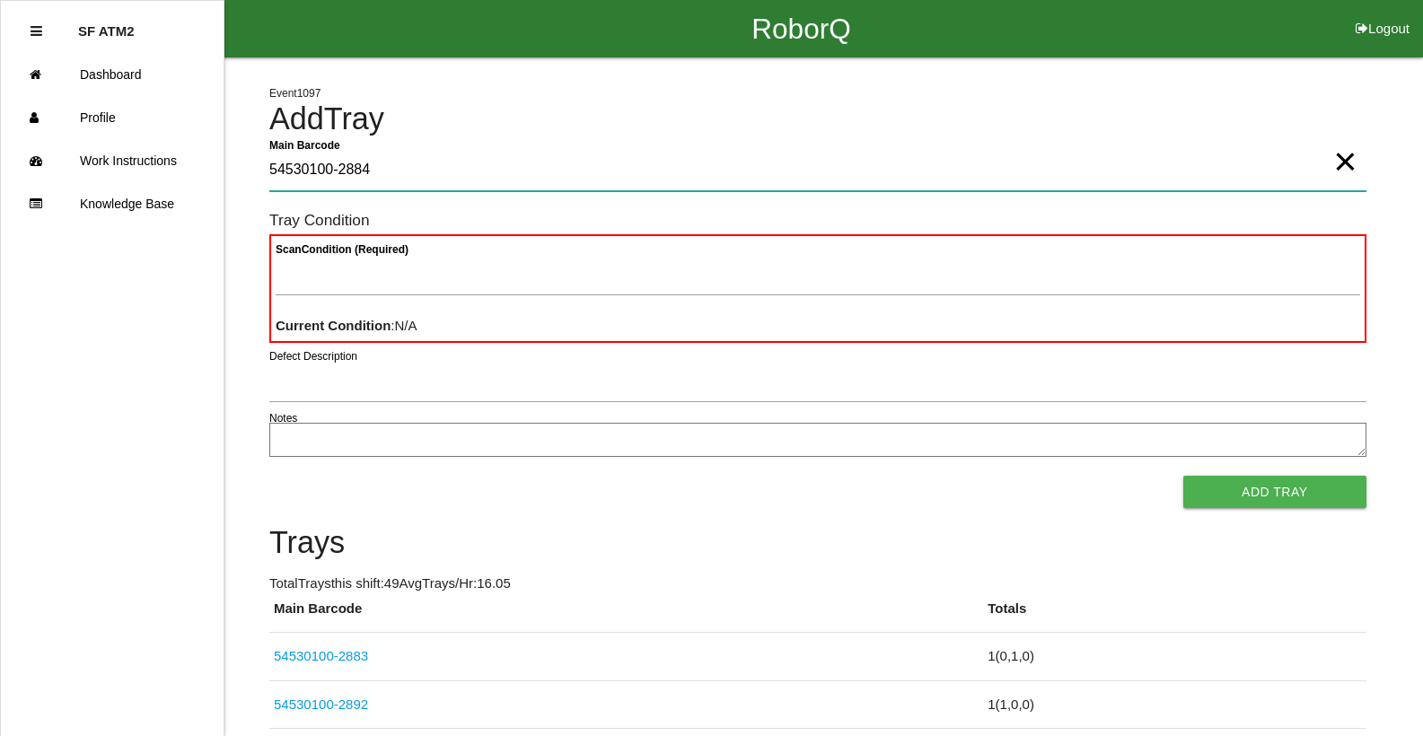
type Barcode "54530100-2884"
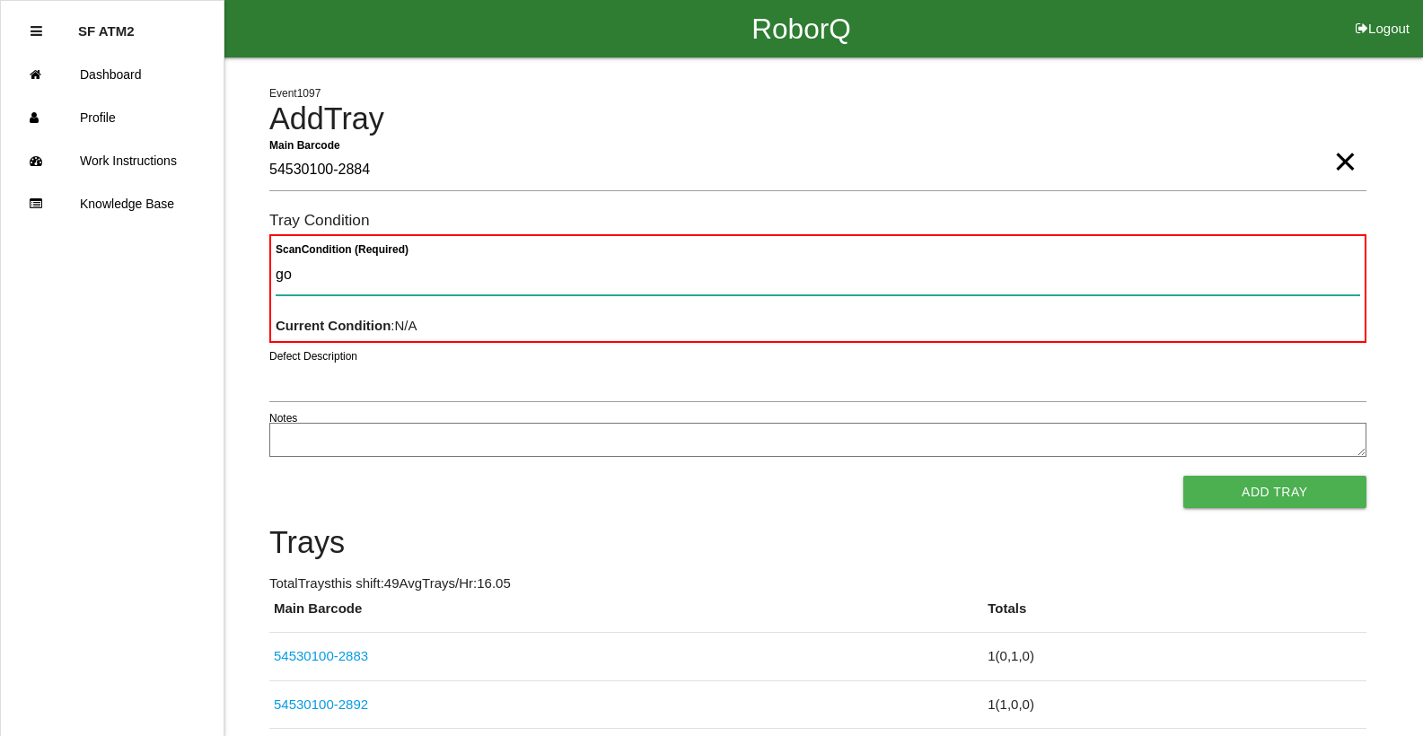
type Condition "goo"
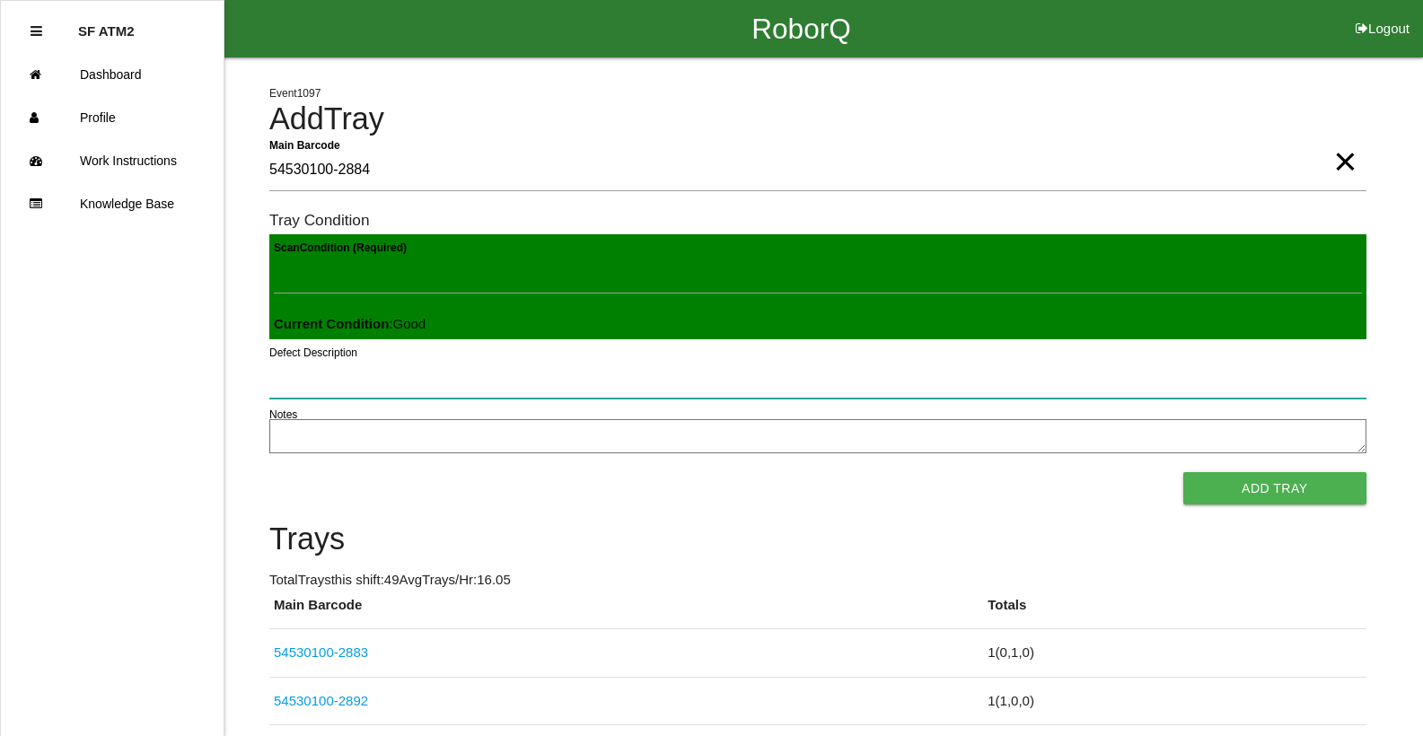
click at [1183, 472] on button "Add Tray" at bounding box center [1274, 488] width 183 height 32
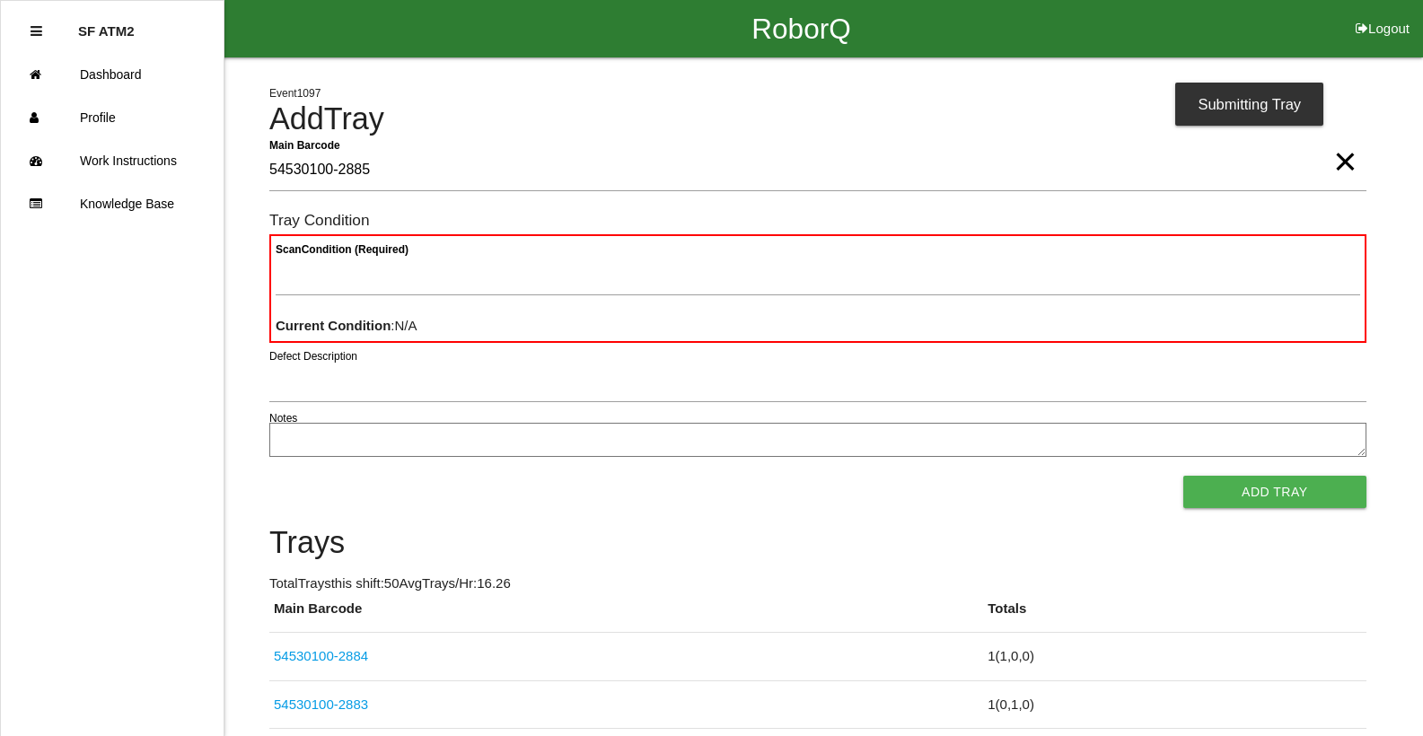
type Barcode "54530100-2885"
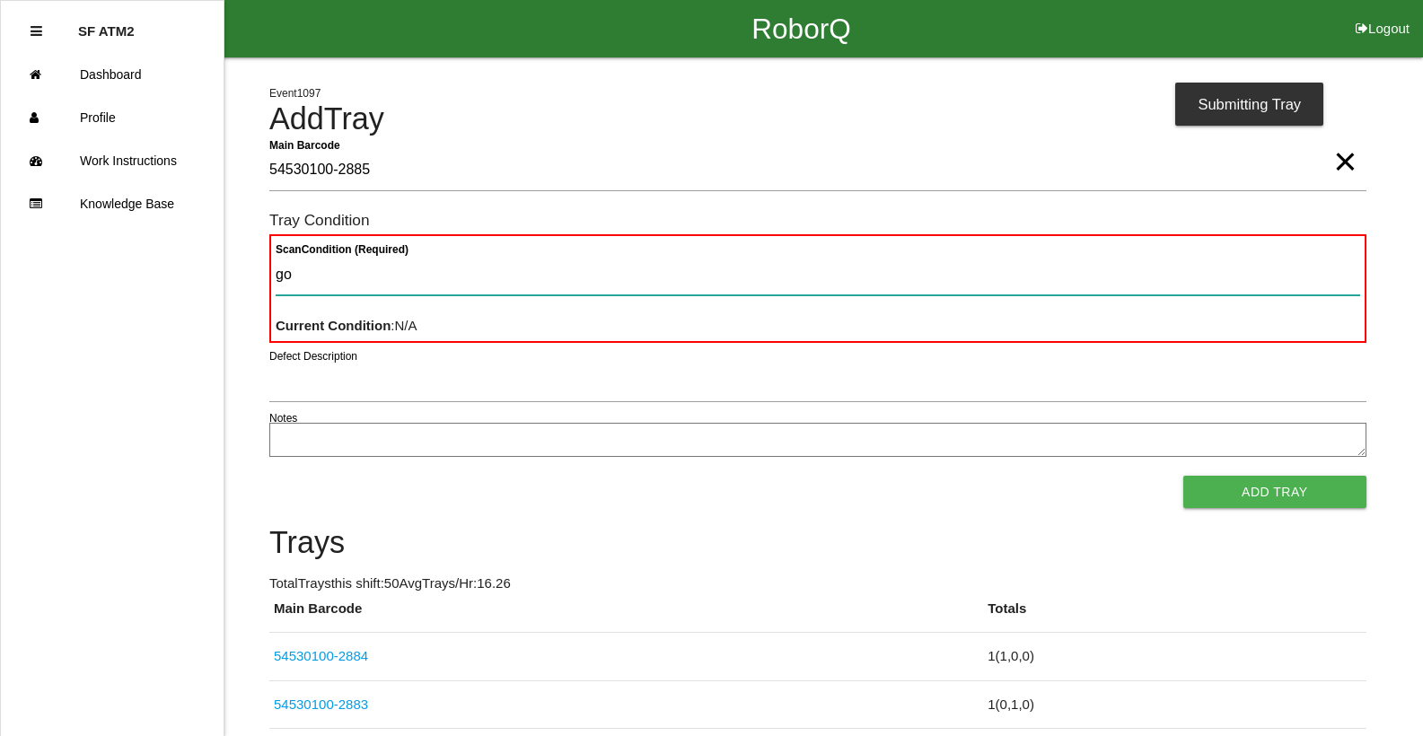
type Condition "goo"
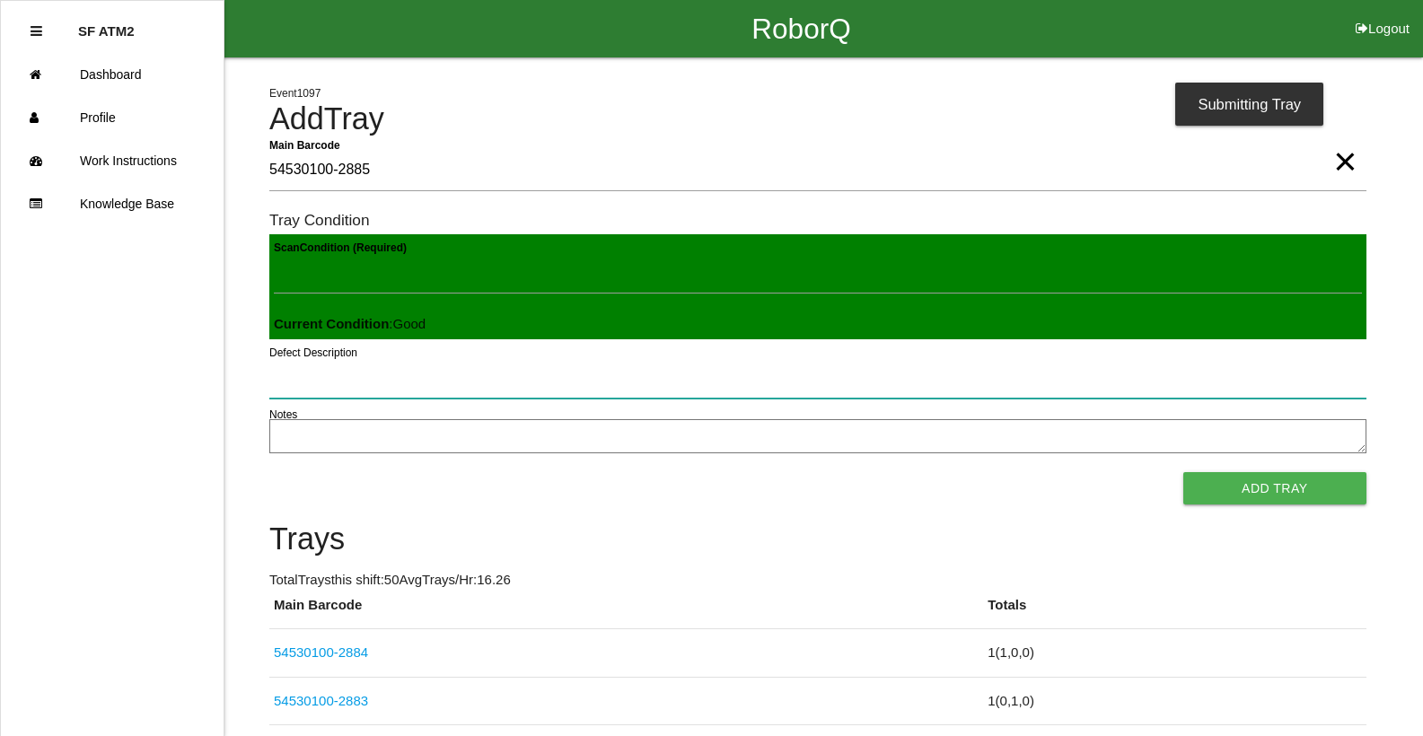
click at [1183, 472] on button "Add Tray" at bounding box center [1274, 488] width 183 height 32
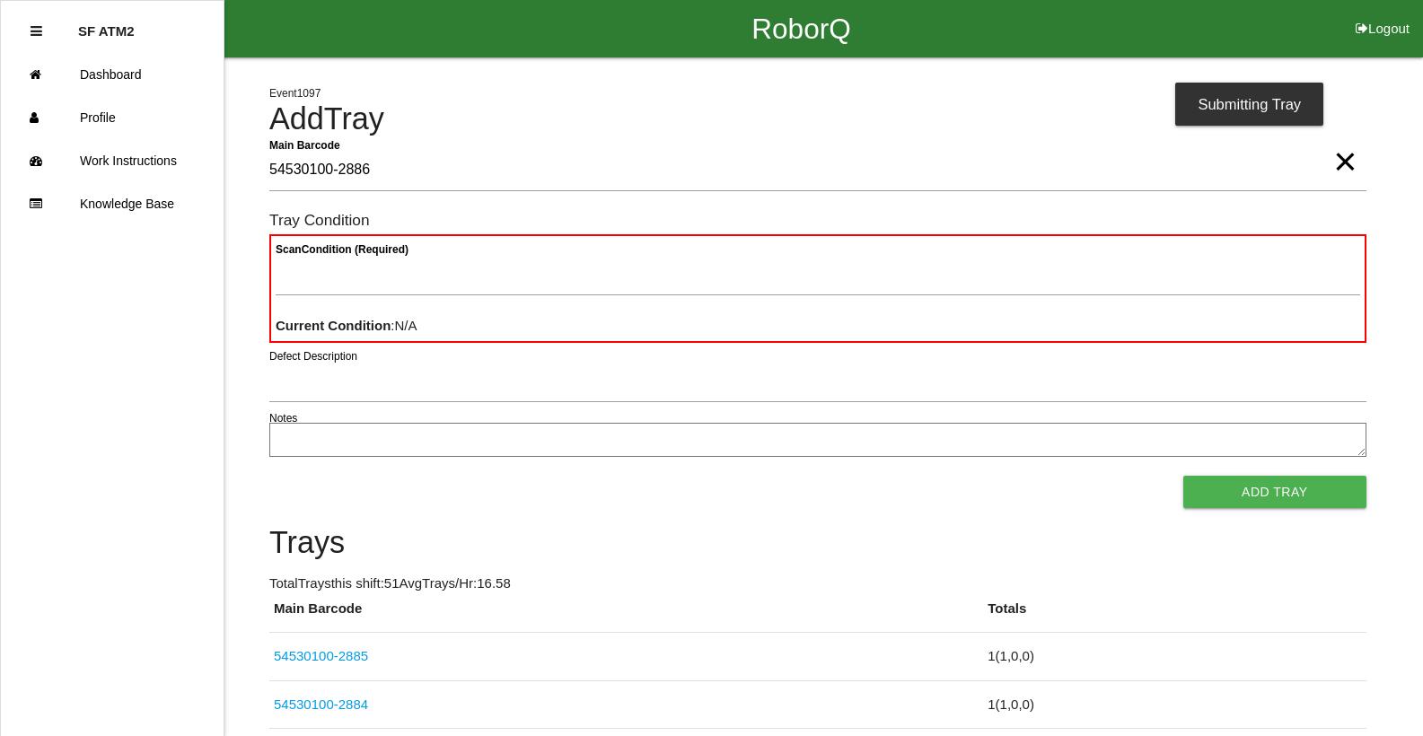
type Barcode "54530100-2886"
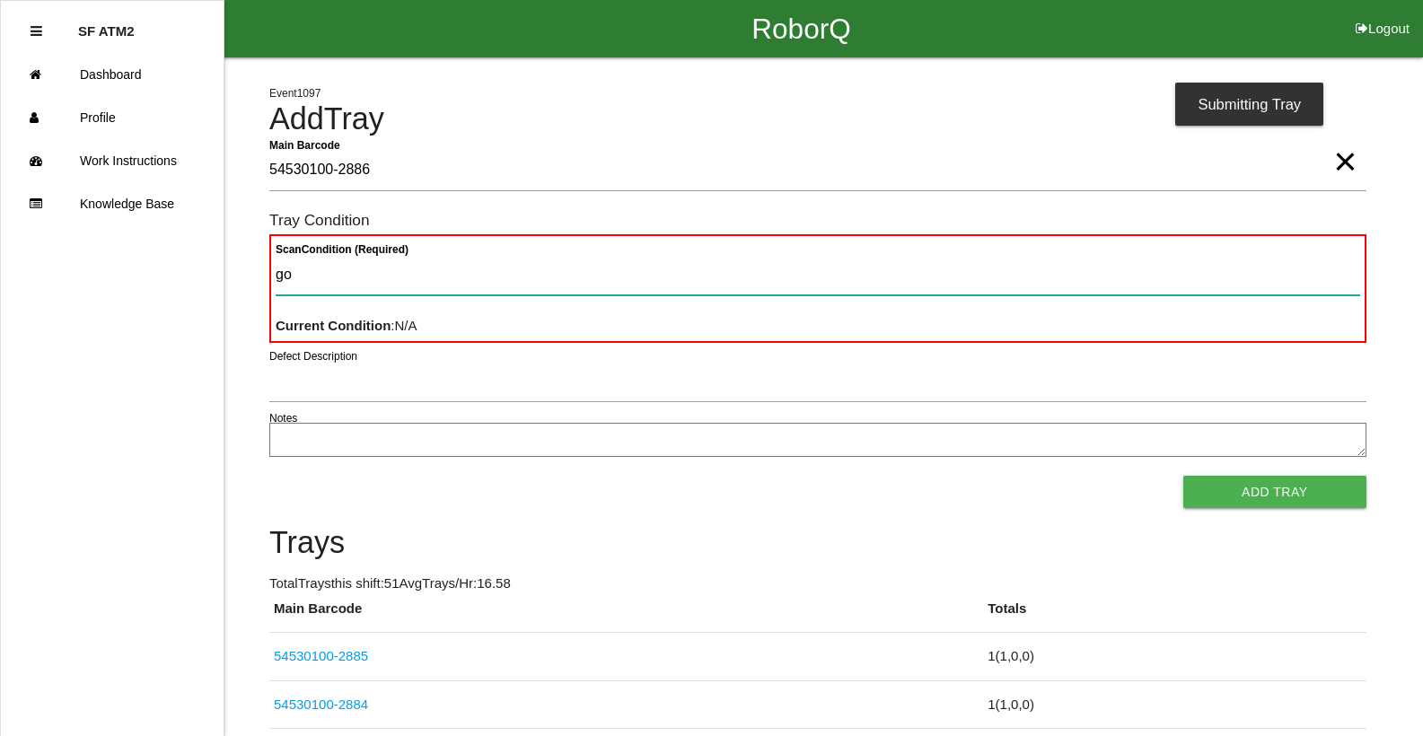
type Condition "goo"
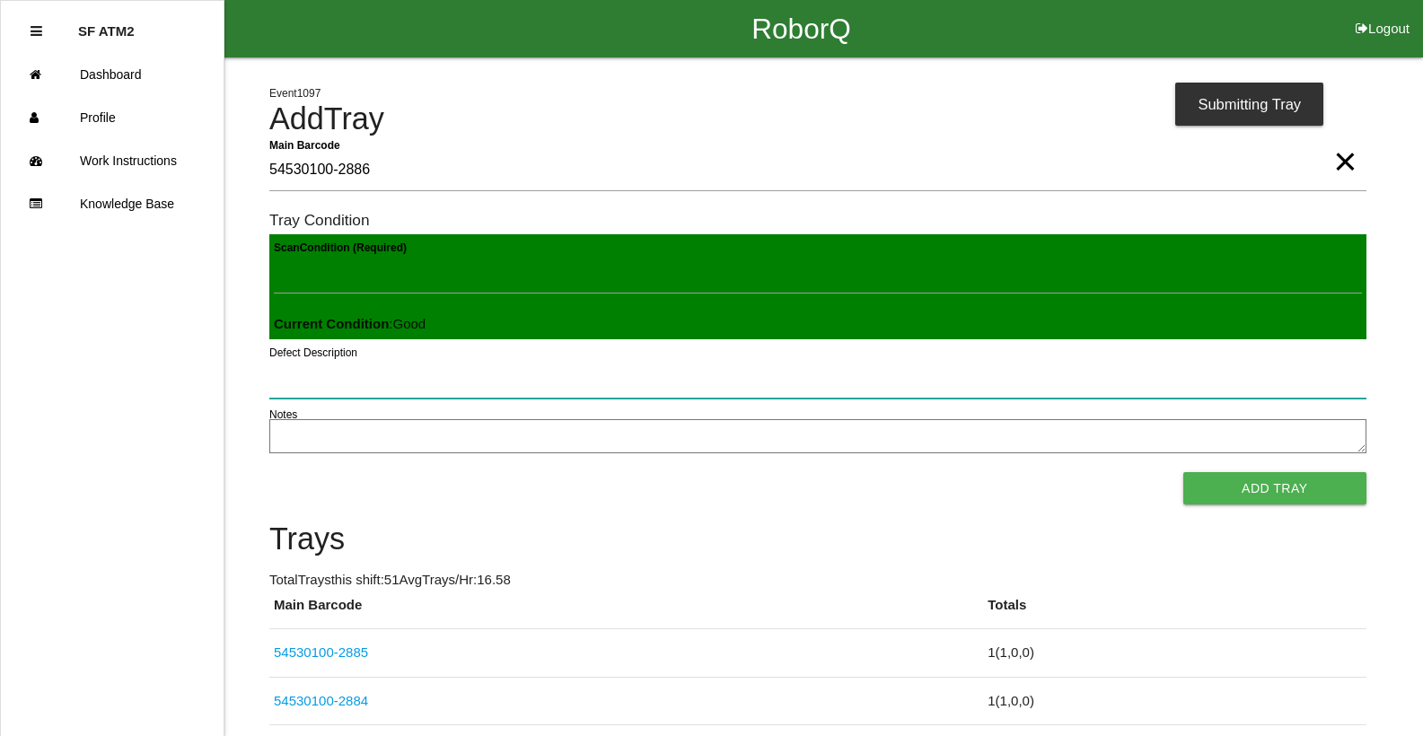
click at [1183, 472] on button "Add Tray" at bounding box center [1274, 488] width 183 height 32
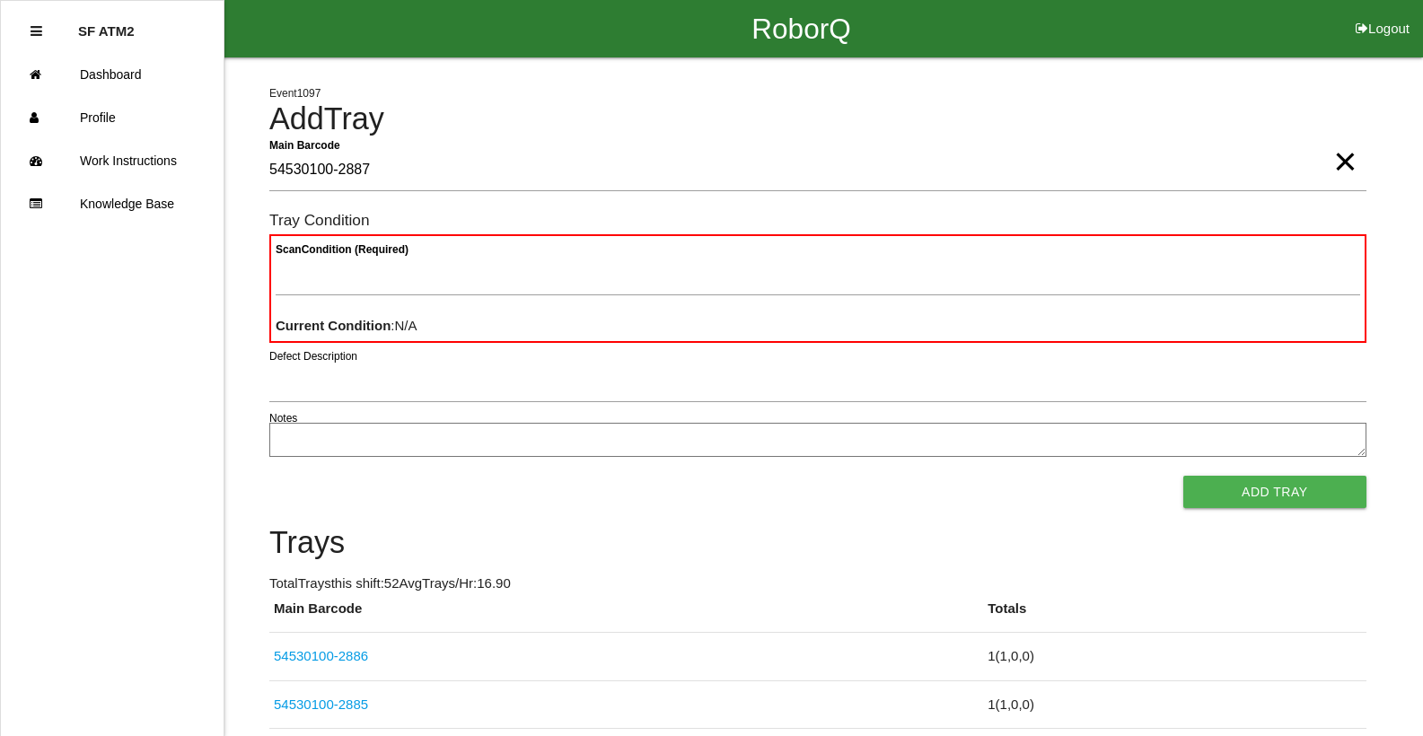
type Barcode "54530100-2887"
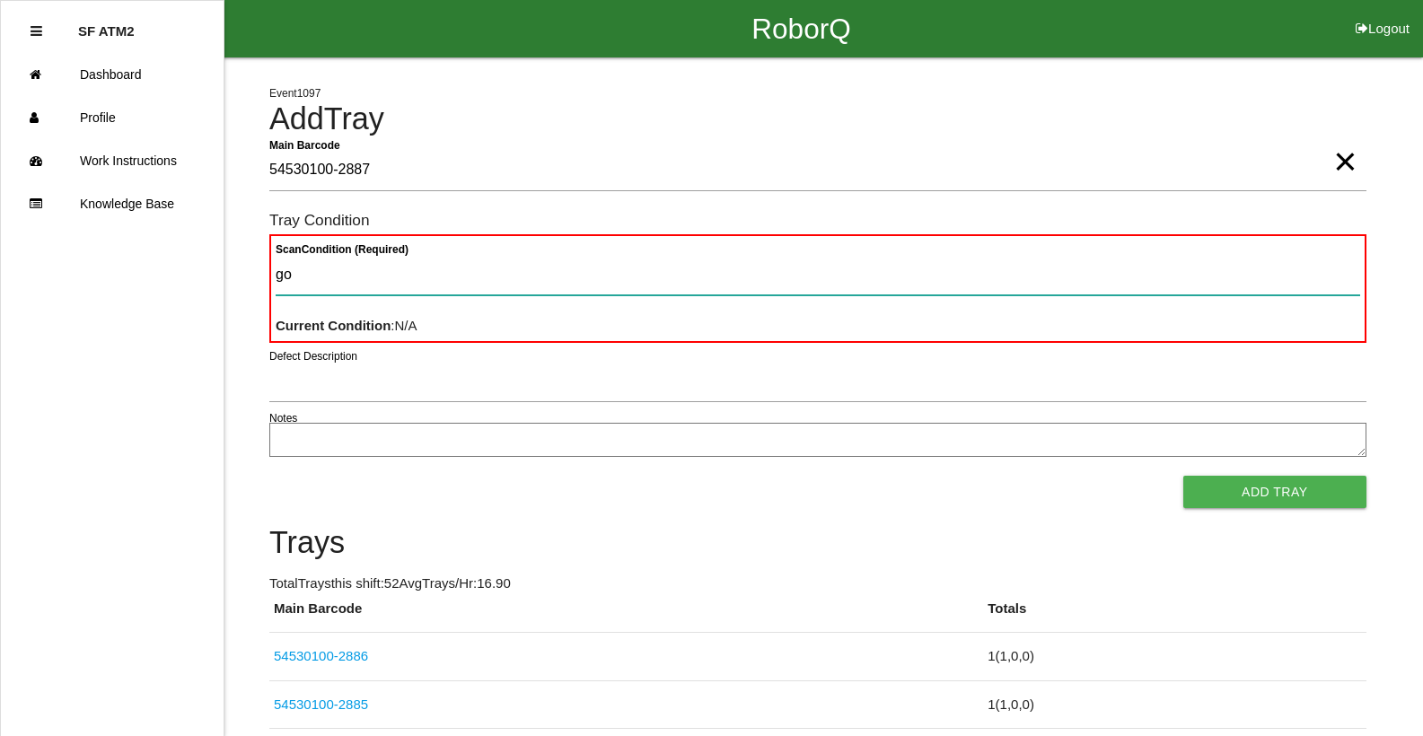
type Condition "goo"
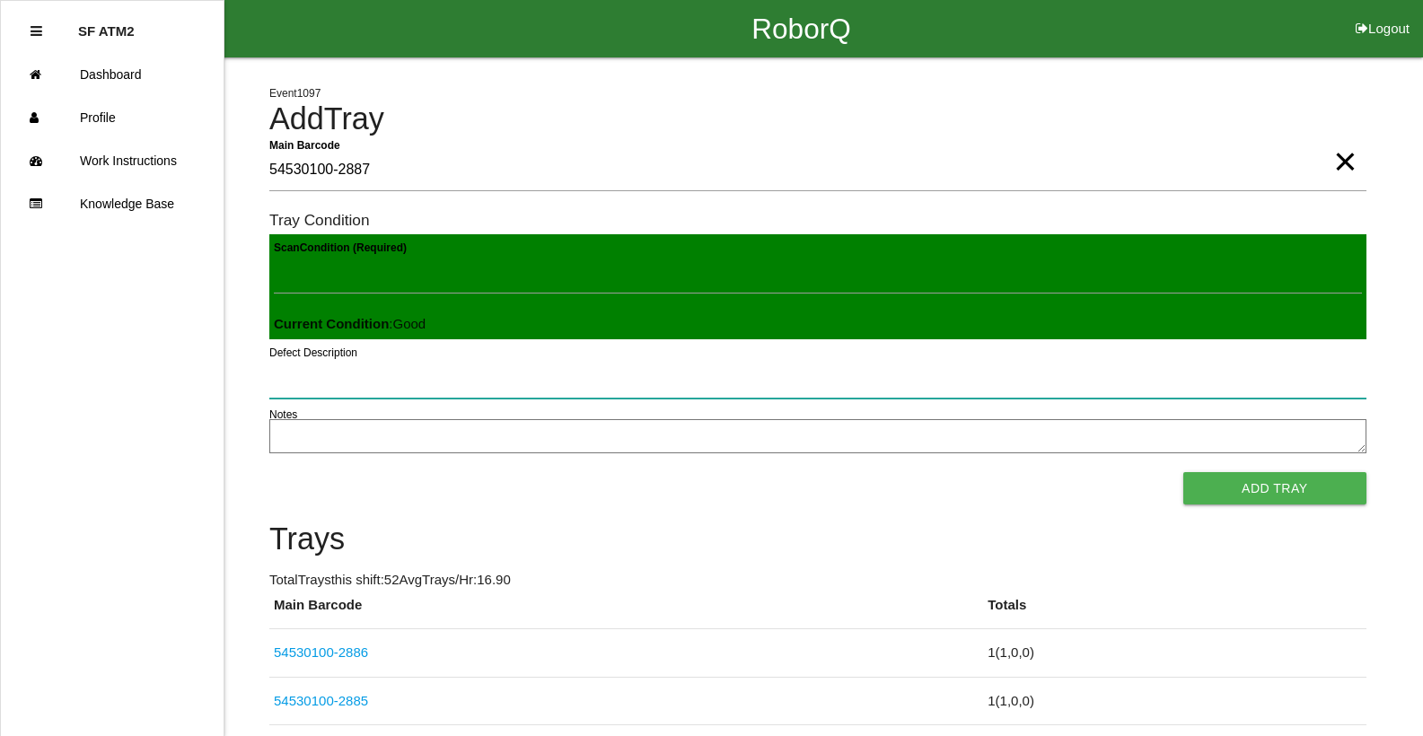
click at [1183, 472] on button "Add Tray" at bounding box center [1274, 488] width 183 height 32
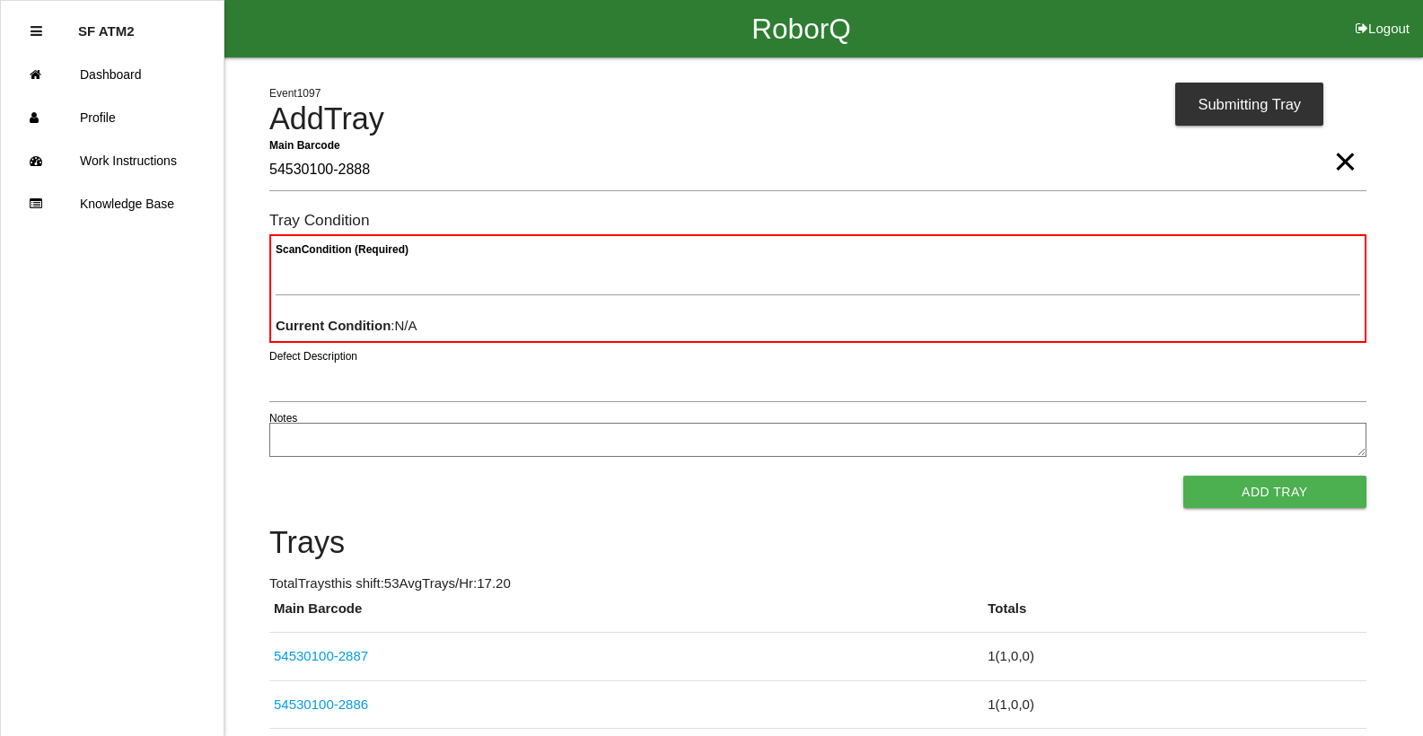
type Barcode "54530100-2888"
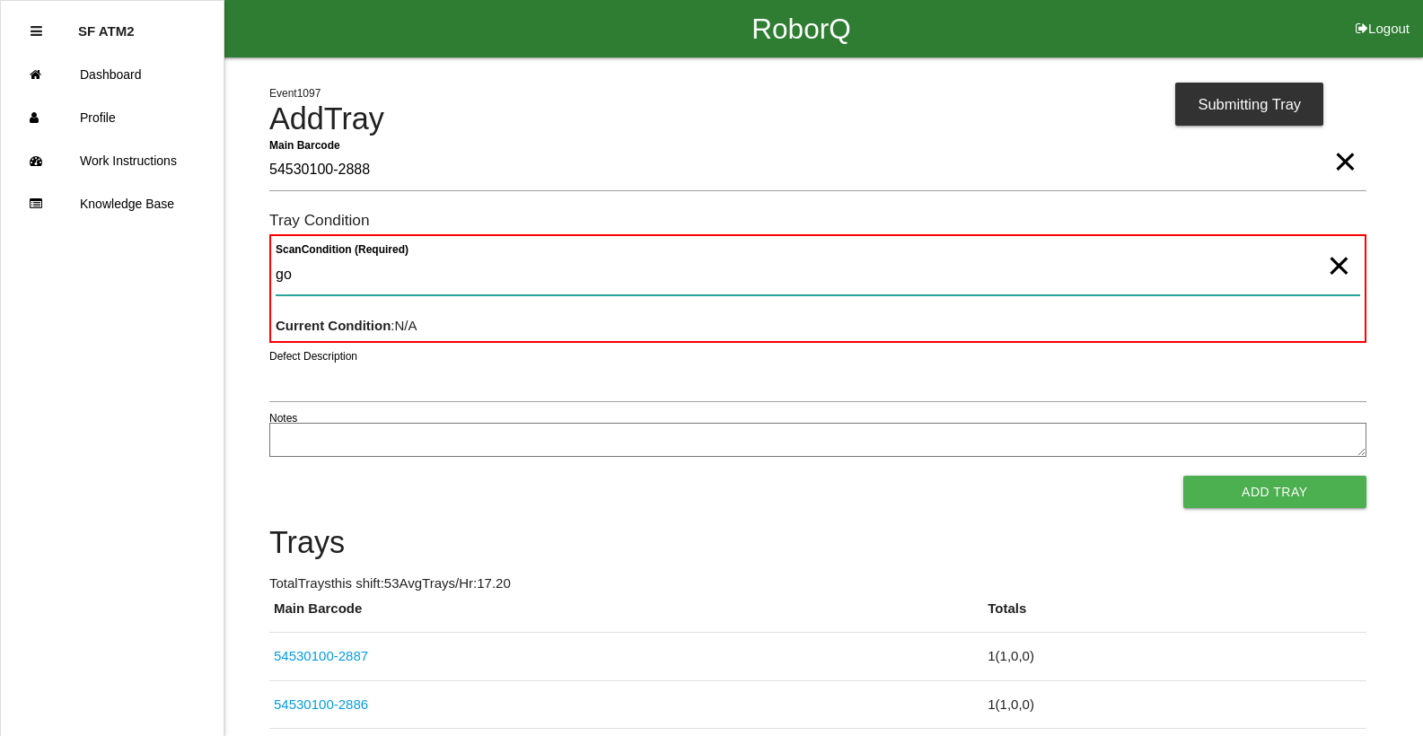
type Condition "goo"
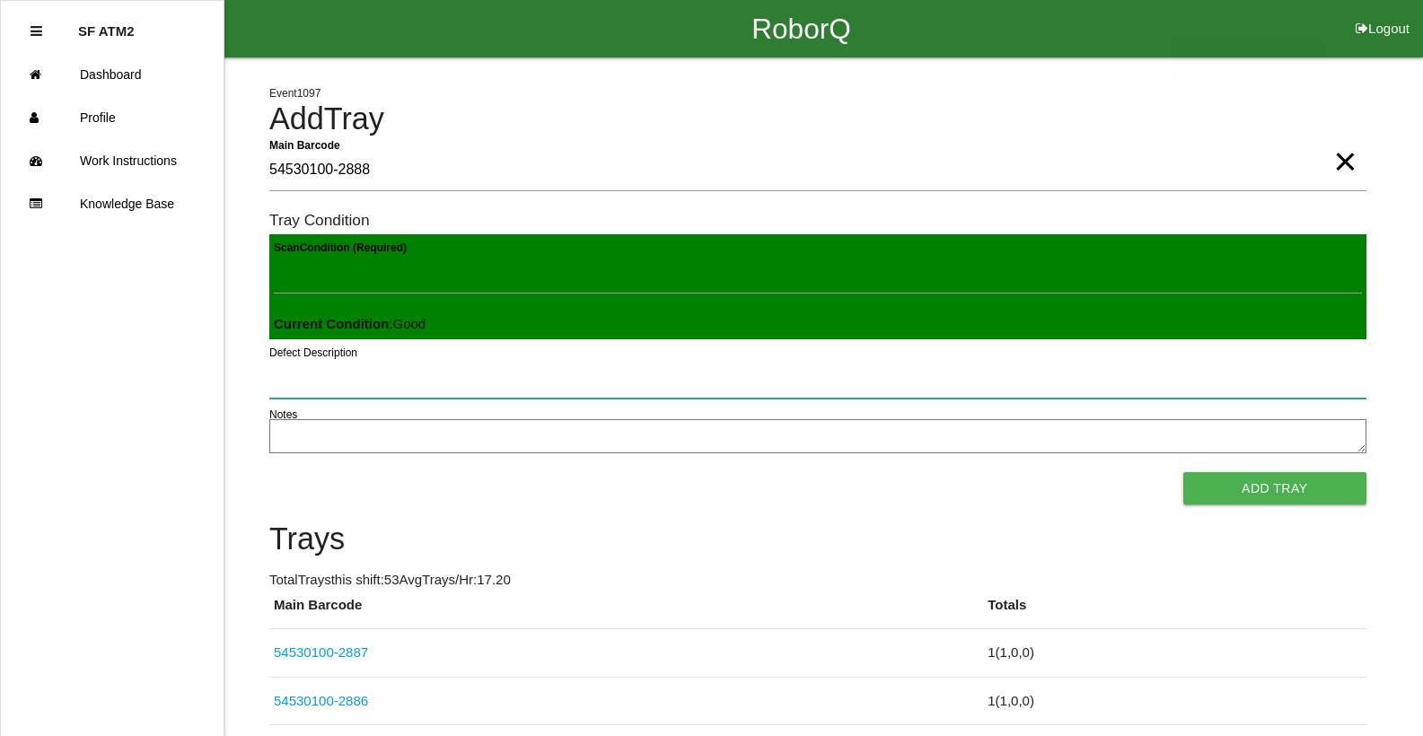
click at [1183, 472] on button "Add Tray" at bounding box center [1274, 488] width 183 height 32
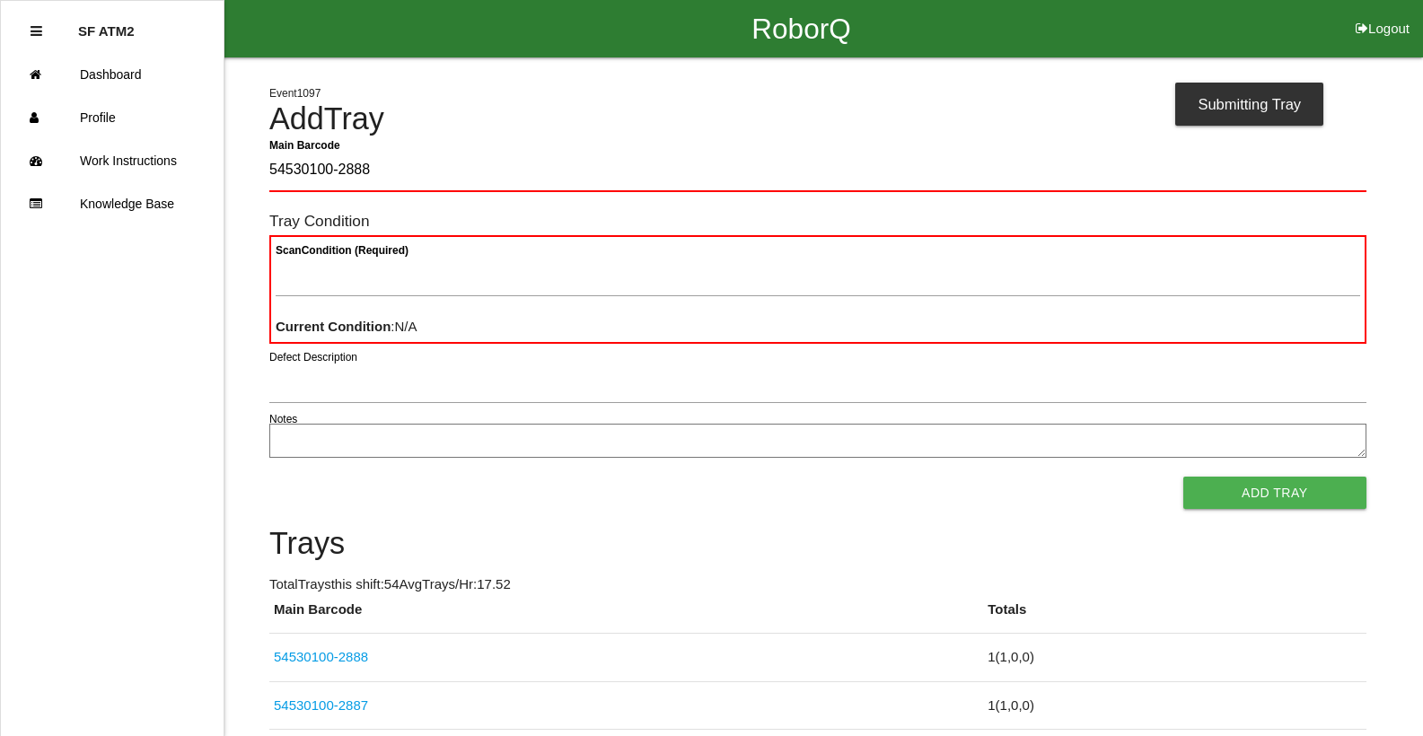
type Barcode "54530100-2888"
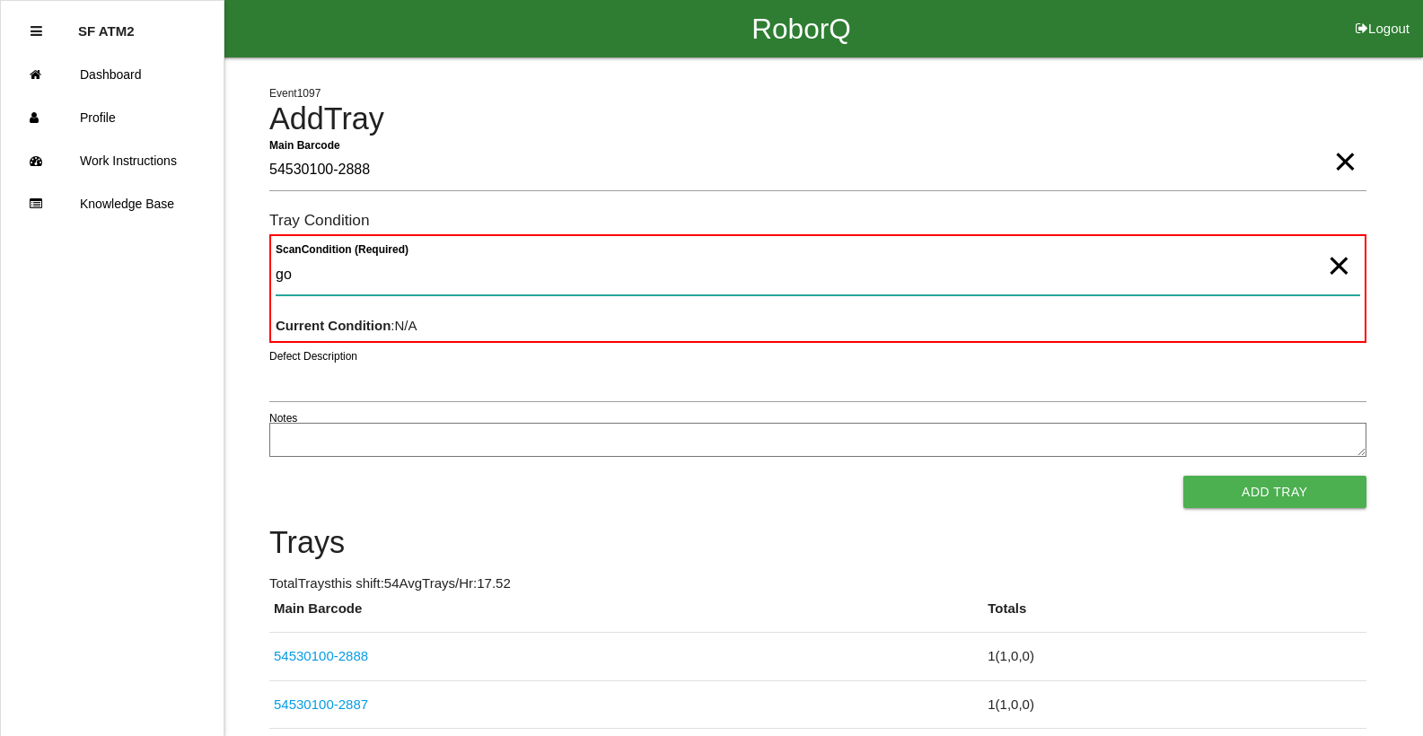
type Condition "goo"
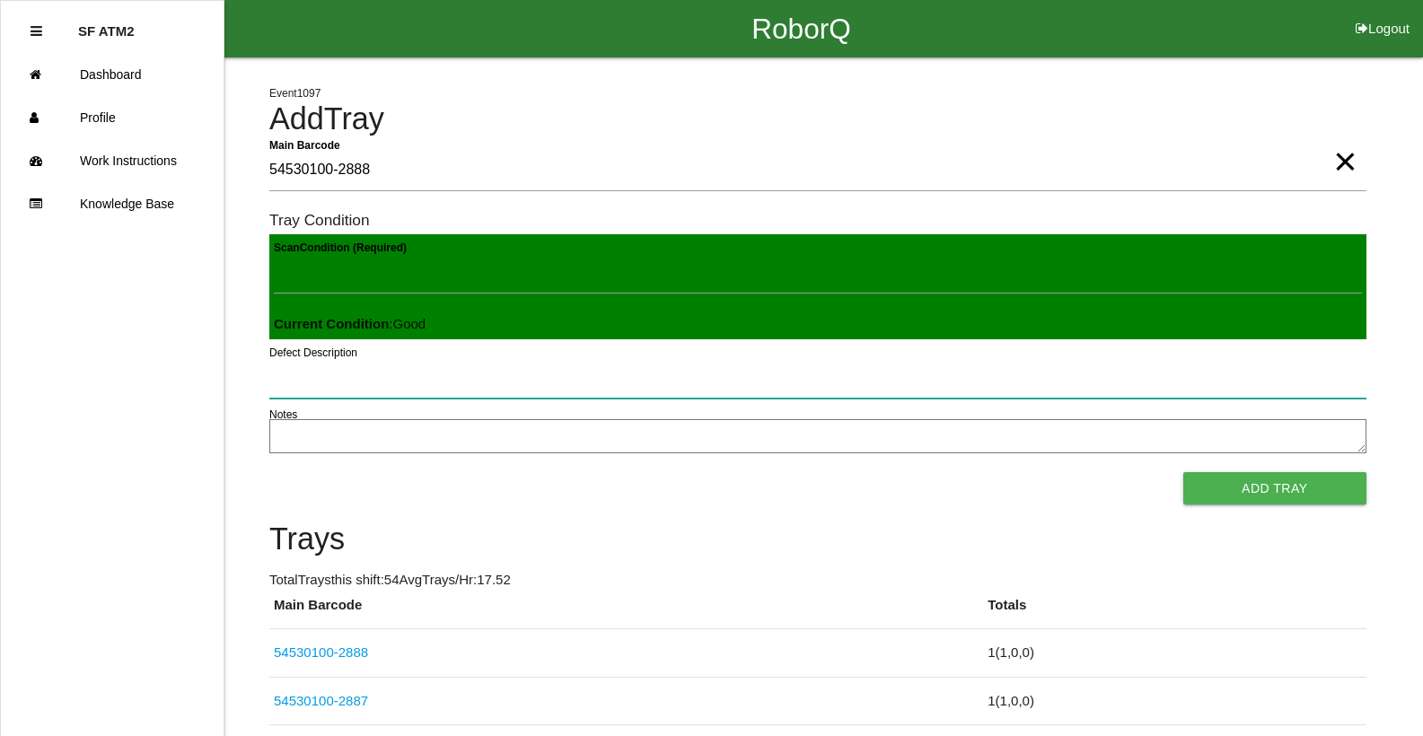
click at [1183, 472] on button "Add Tray" at bounding box center [1274, 488] width 183 height 32
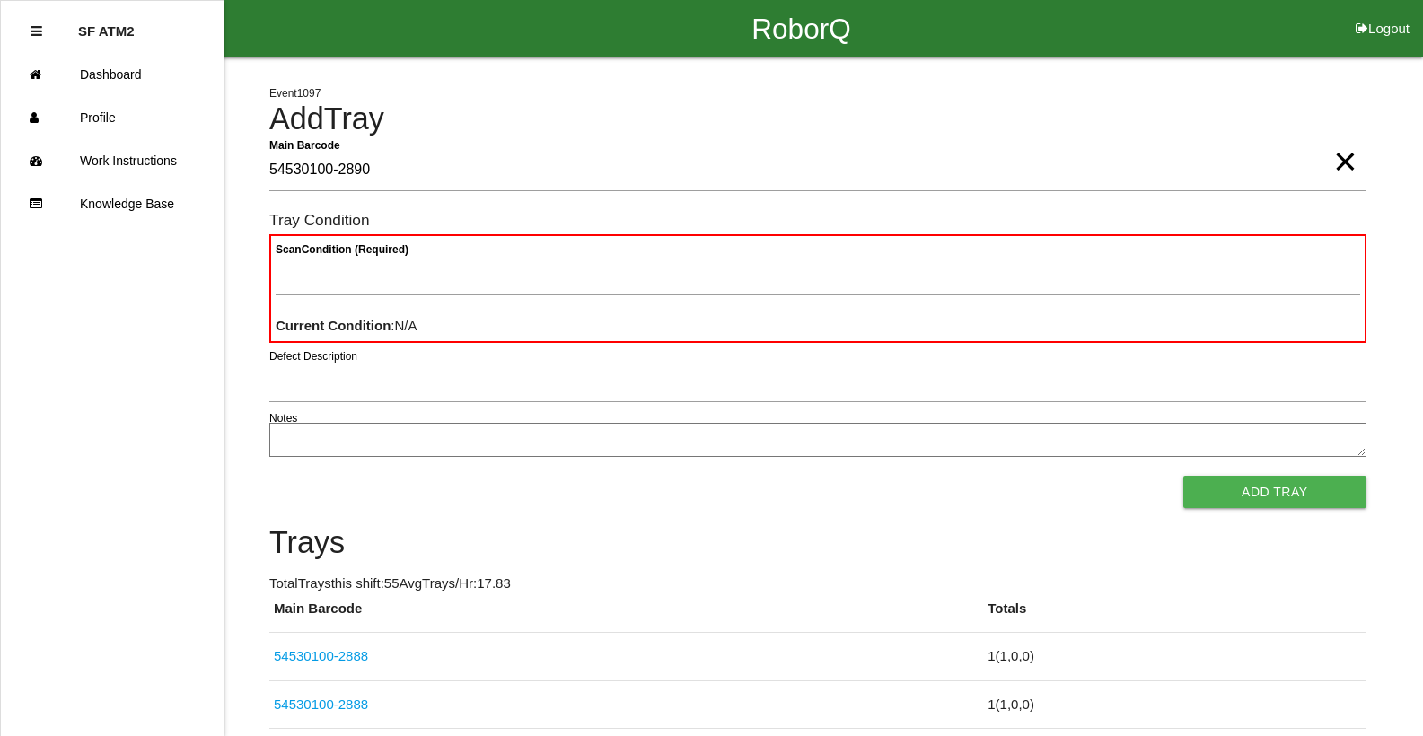
type Barcode "54530100-2890"
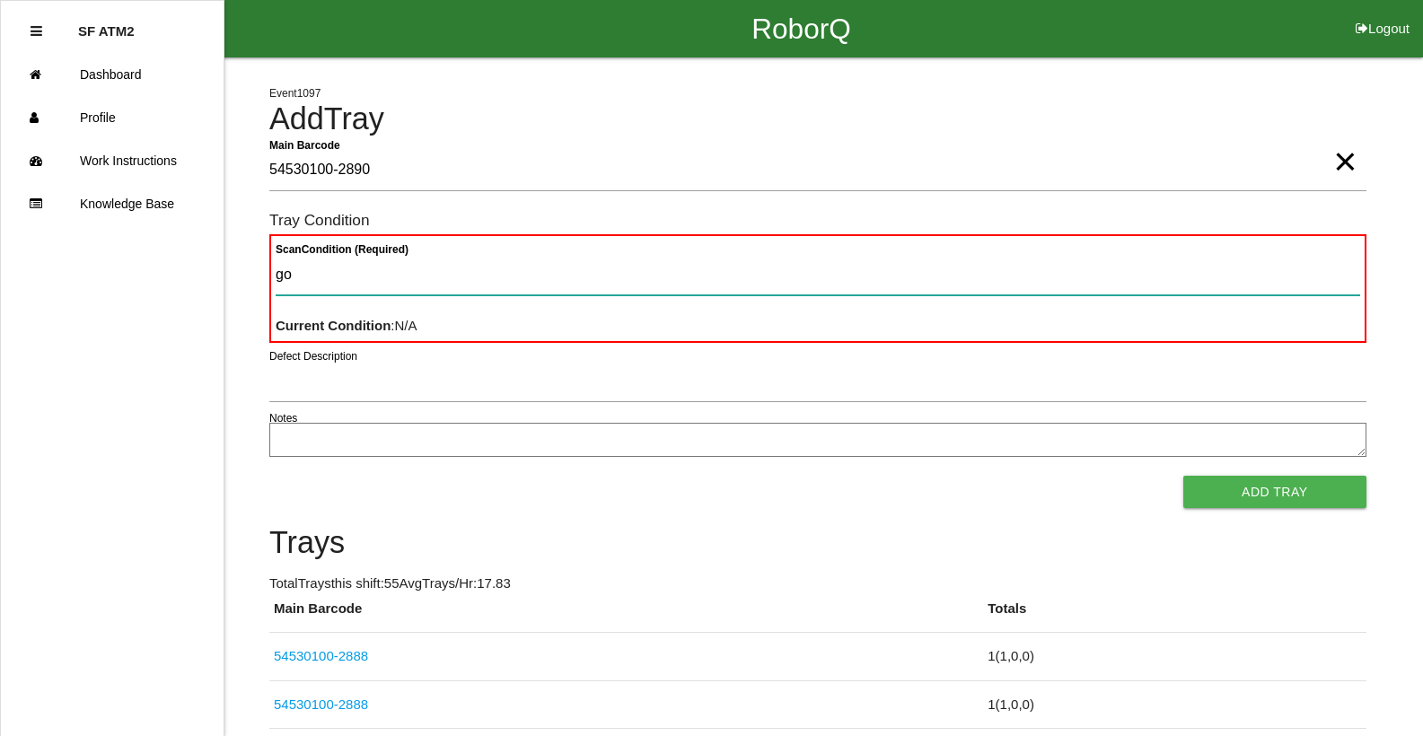
type Condition "goo"
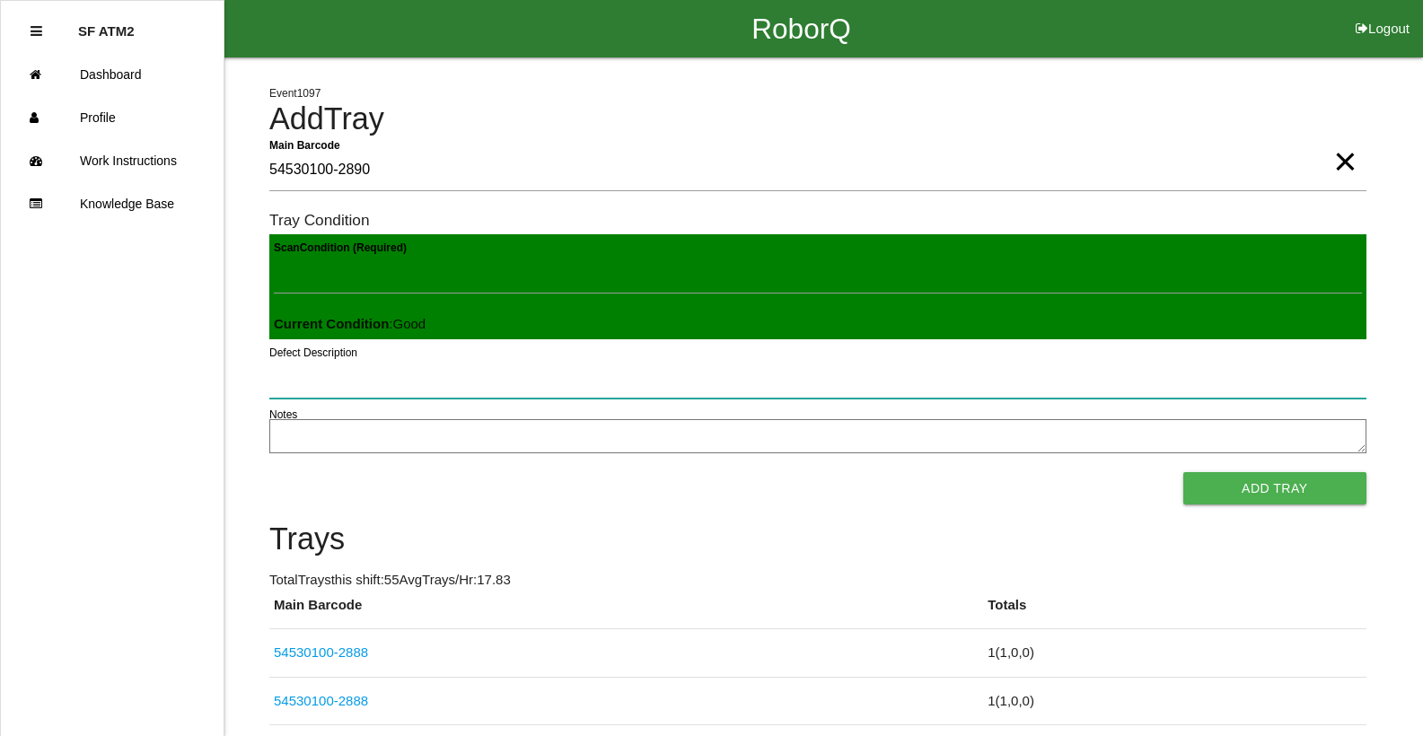
click at [1183, 472] on button "Add Tray" at bounding box center [1274, 488] width 183 height 32
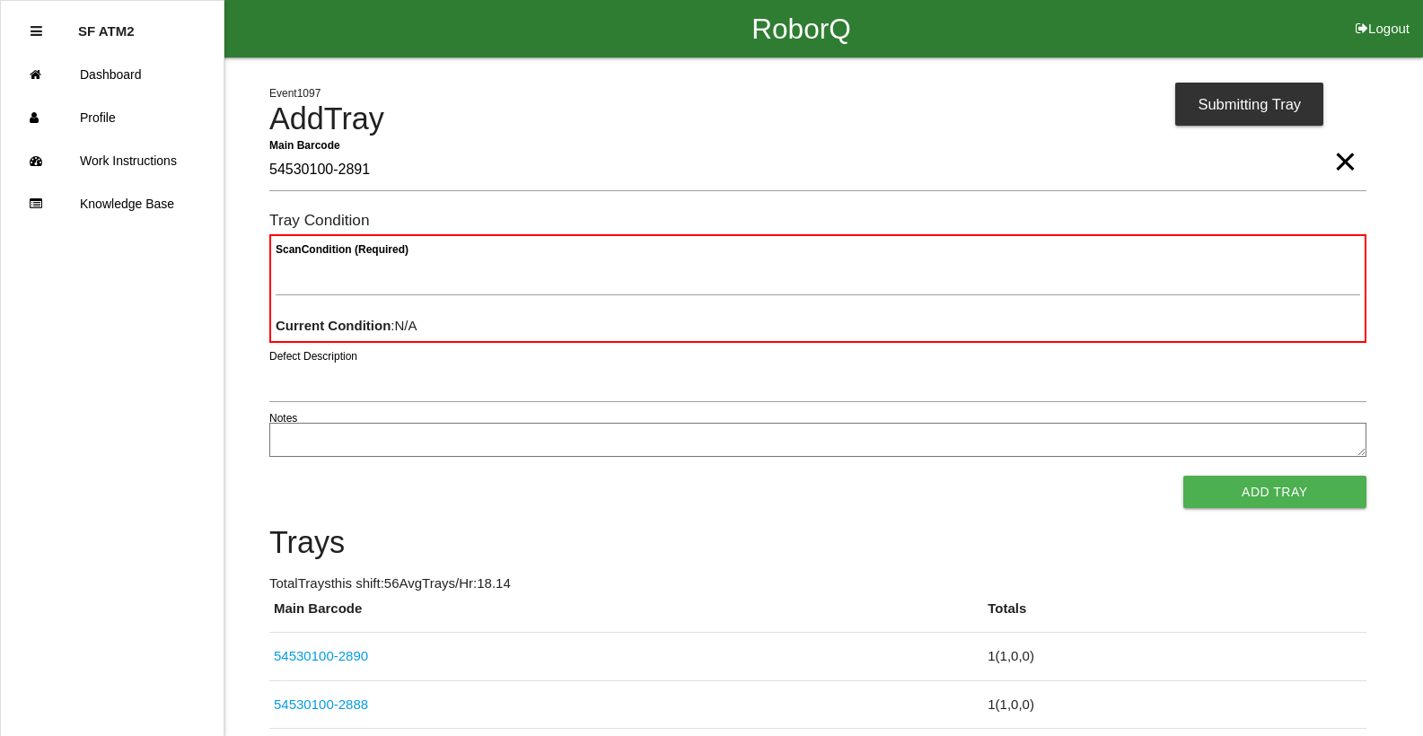
type Barcode "54530100-2891"
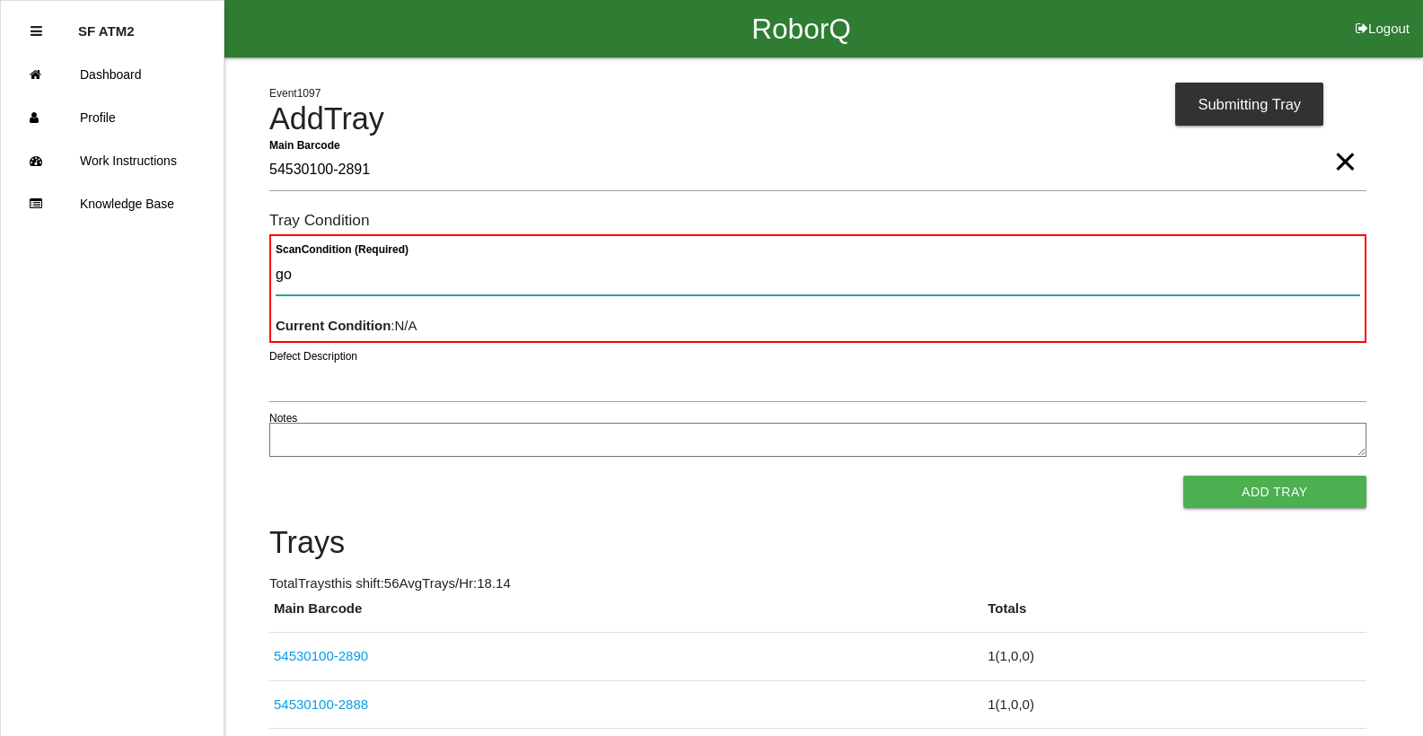
type Condition "goo"
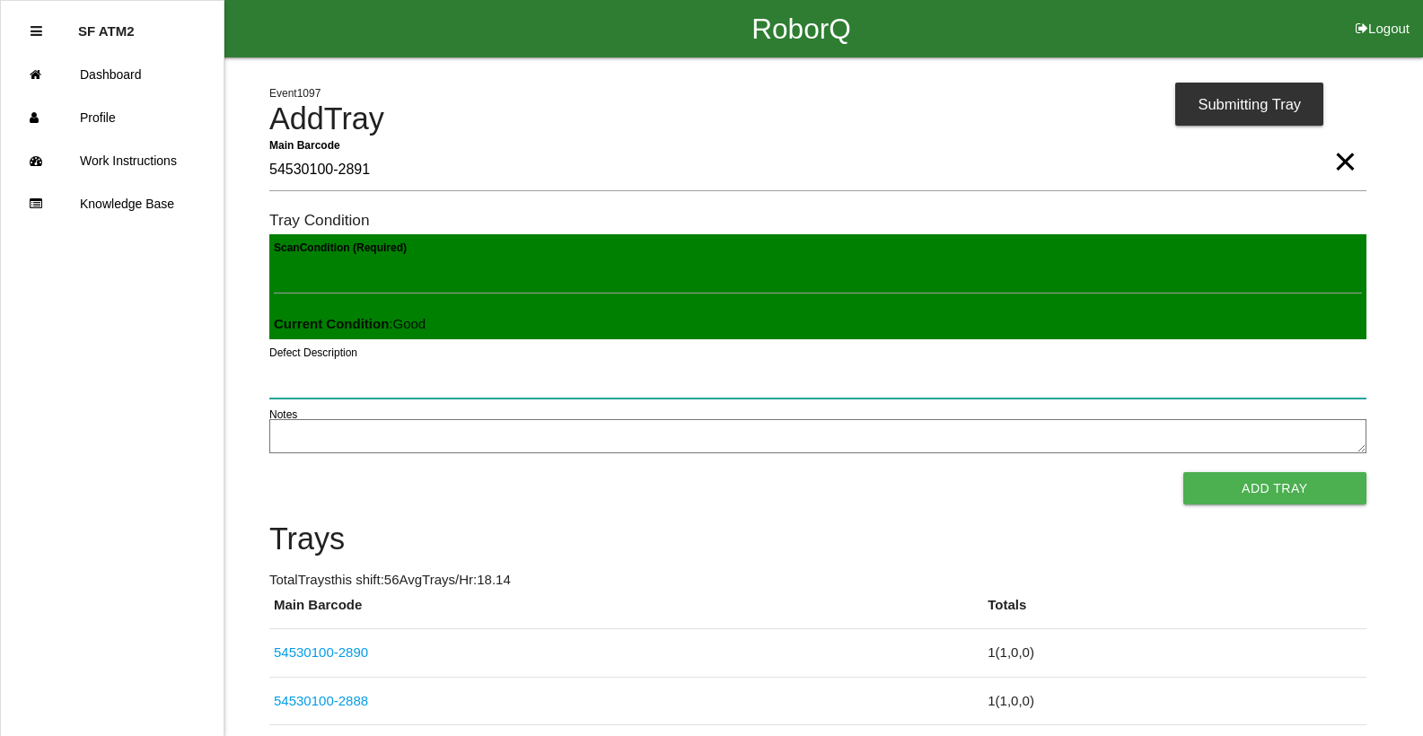
click at [1183, 472] on button "Add Tray" at bounding box center [1274, 488] width 183 height 32
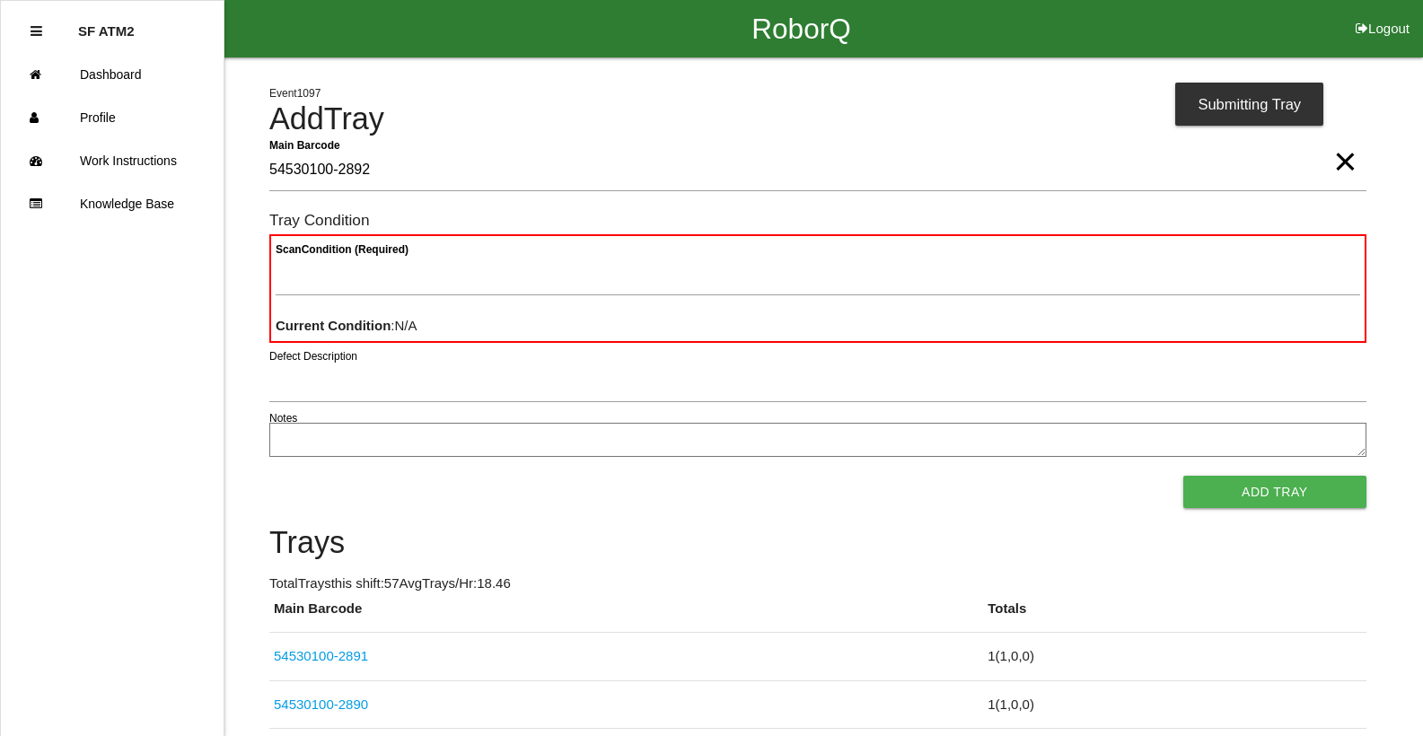
type Barcode "54530100-2892"
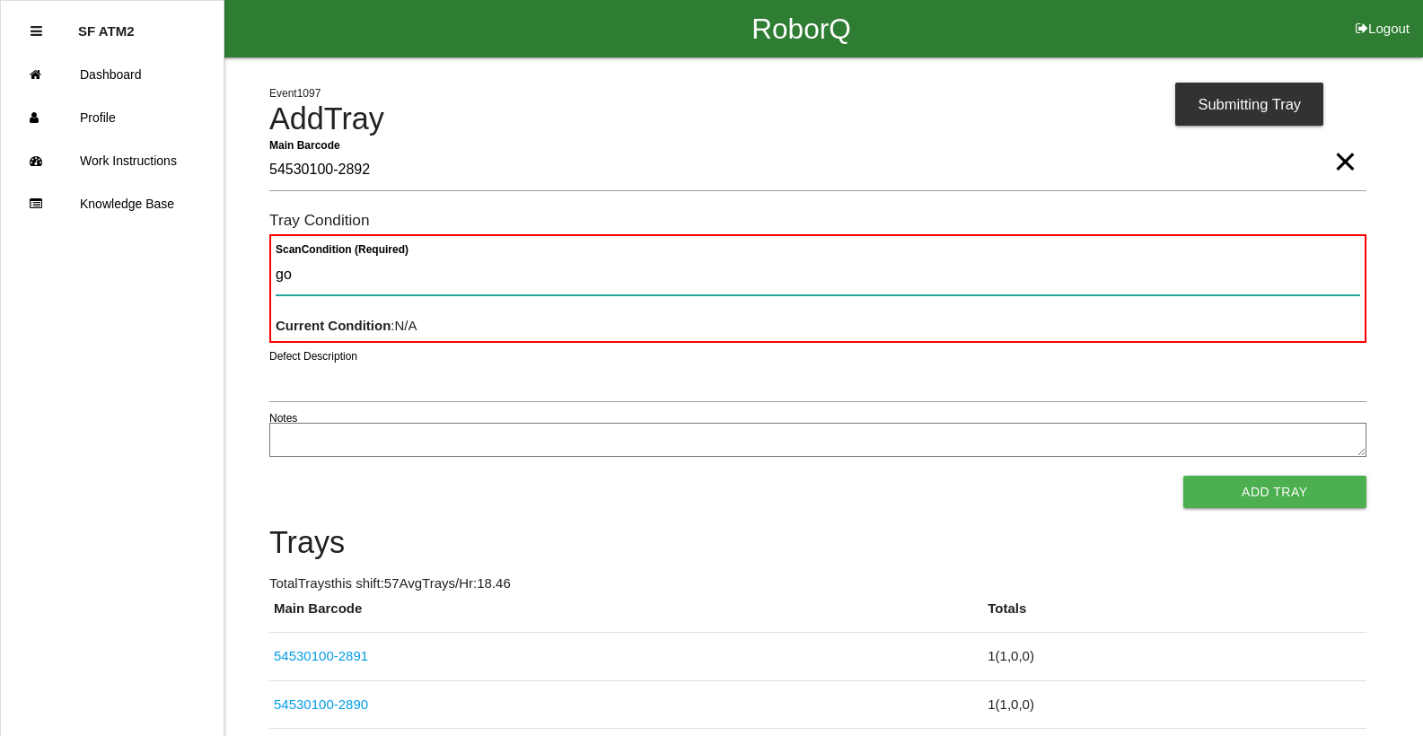
type Condition "goo"
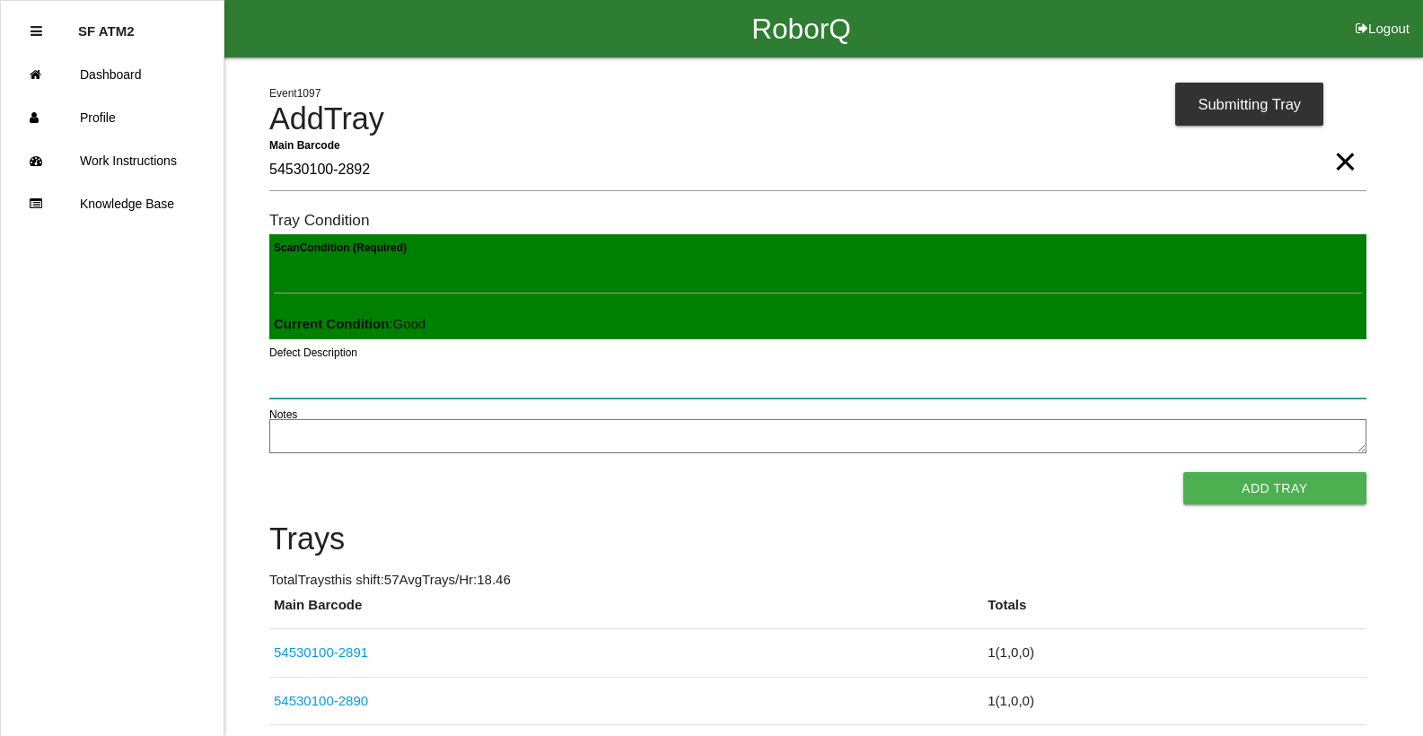
click at [1183, 472] on button "Add Tray" at bounding box center [1274, 488] width 183 height 32
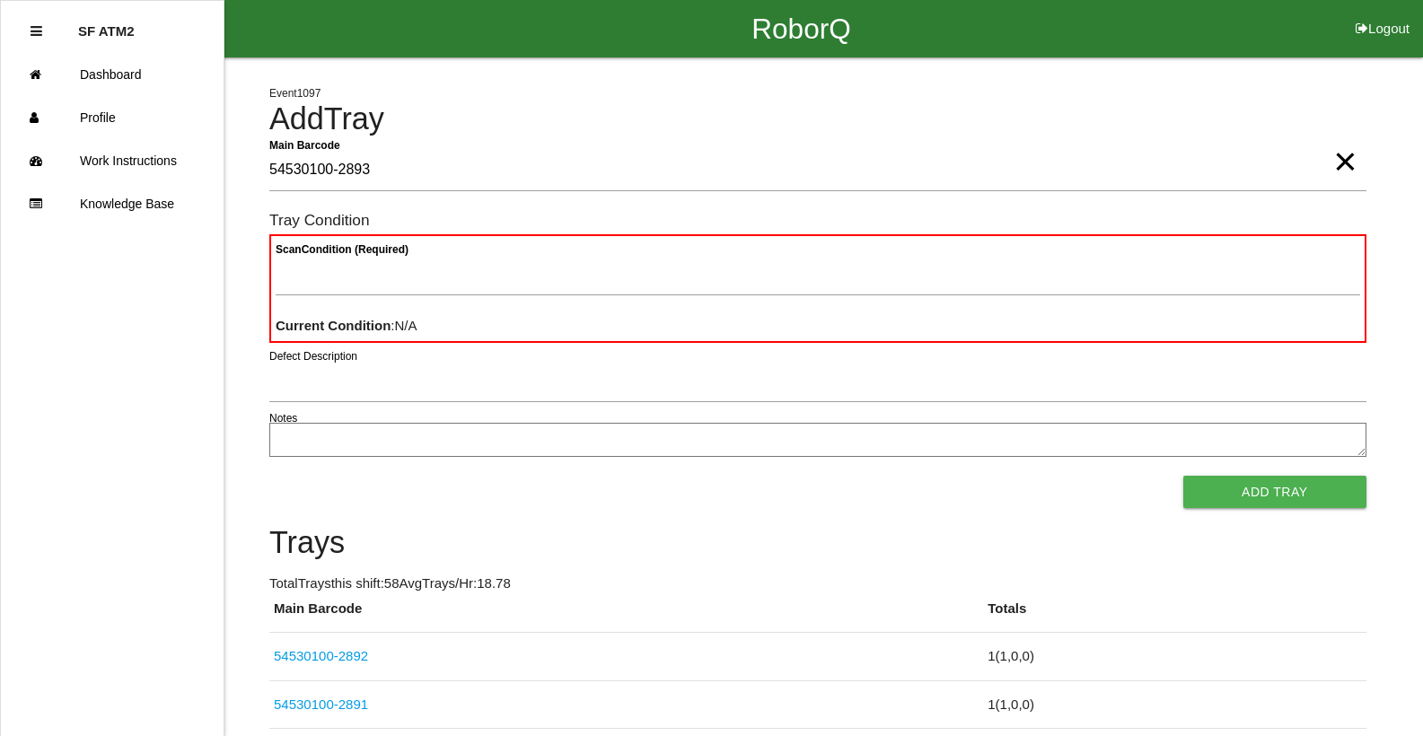
type Barcode "54530100-2893"
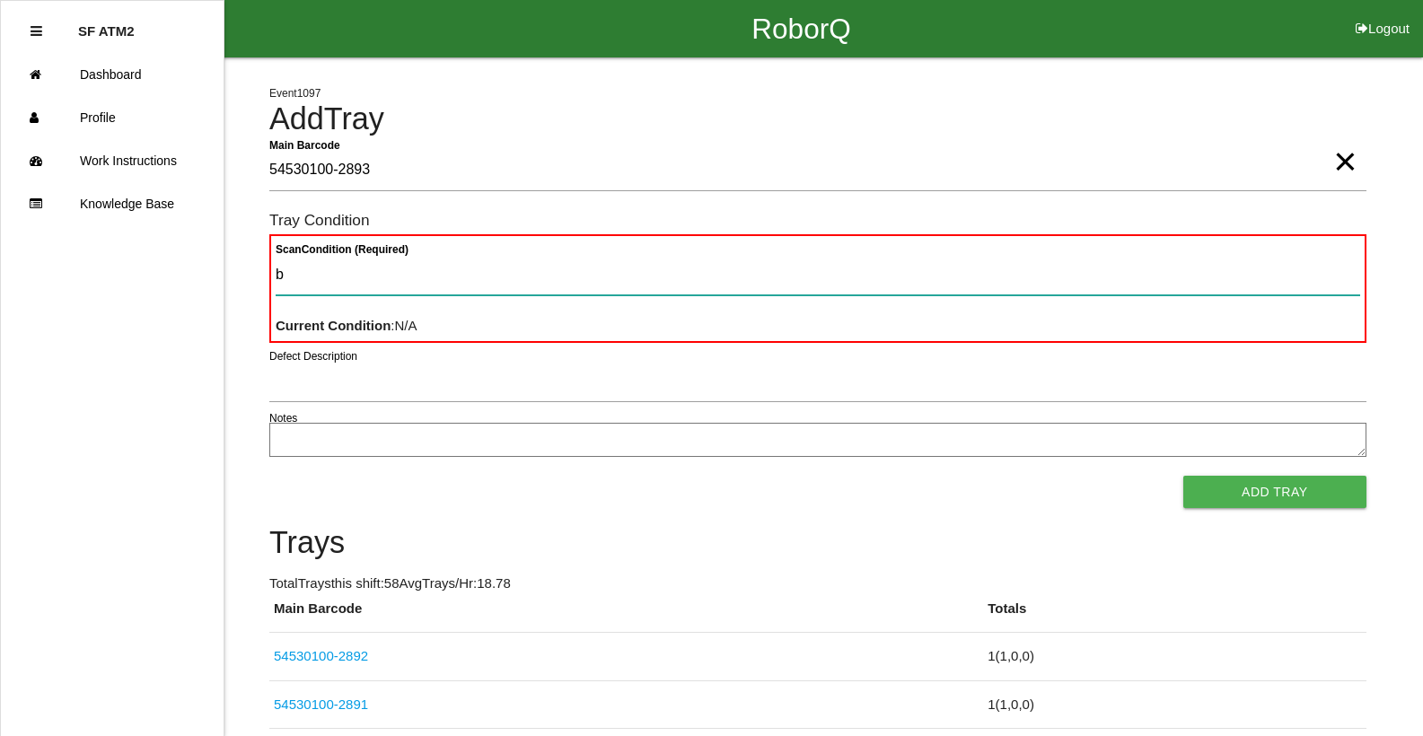
type Condition "ba"
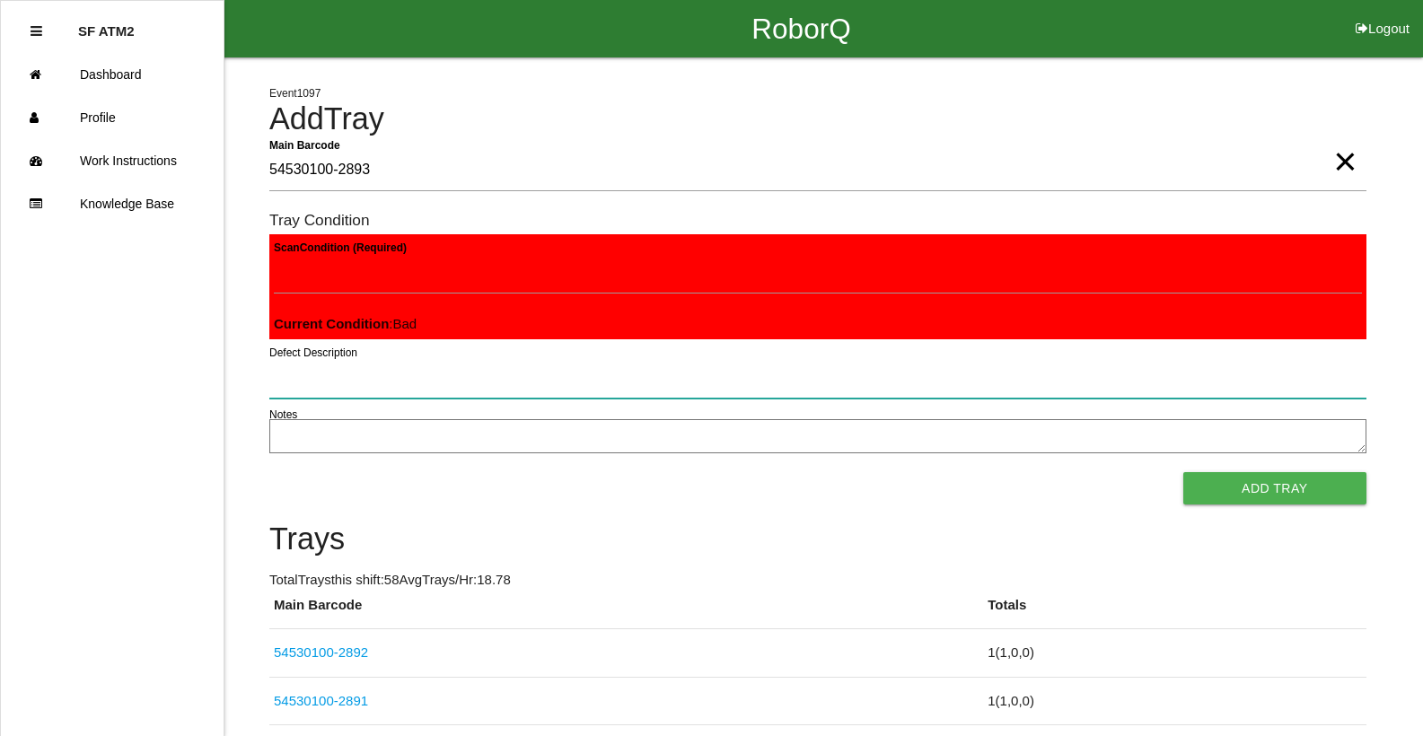
click at [1183, 472] on button "Add Tray" at bounding box center [1274, 488] width 183 height 32
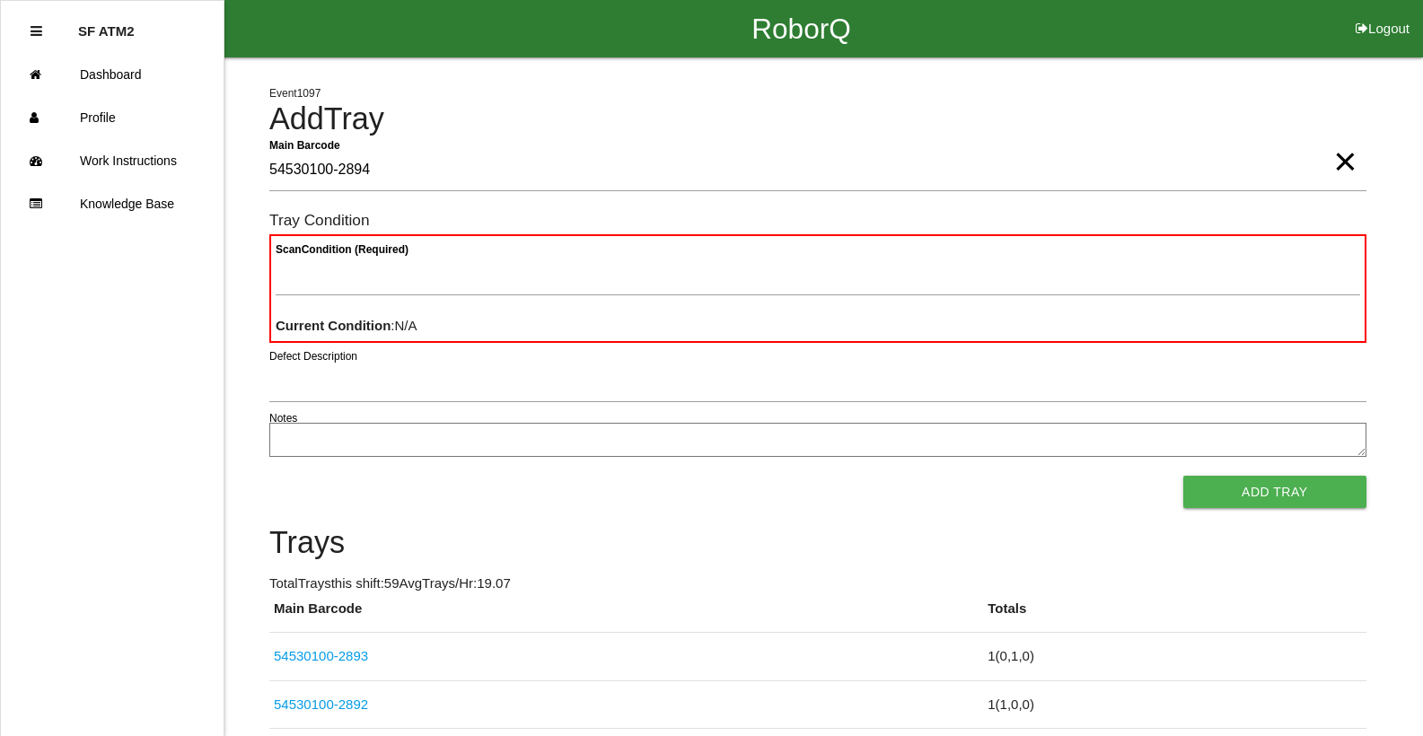
type Barcode "54530100-2894"
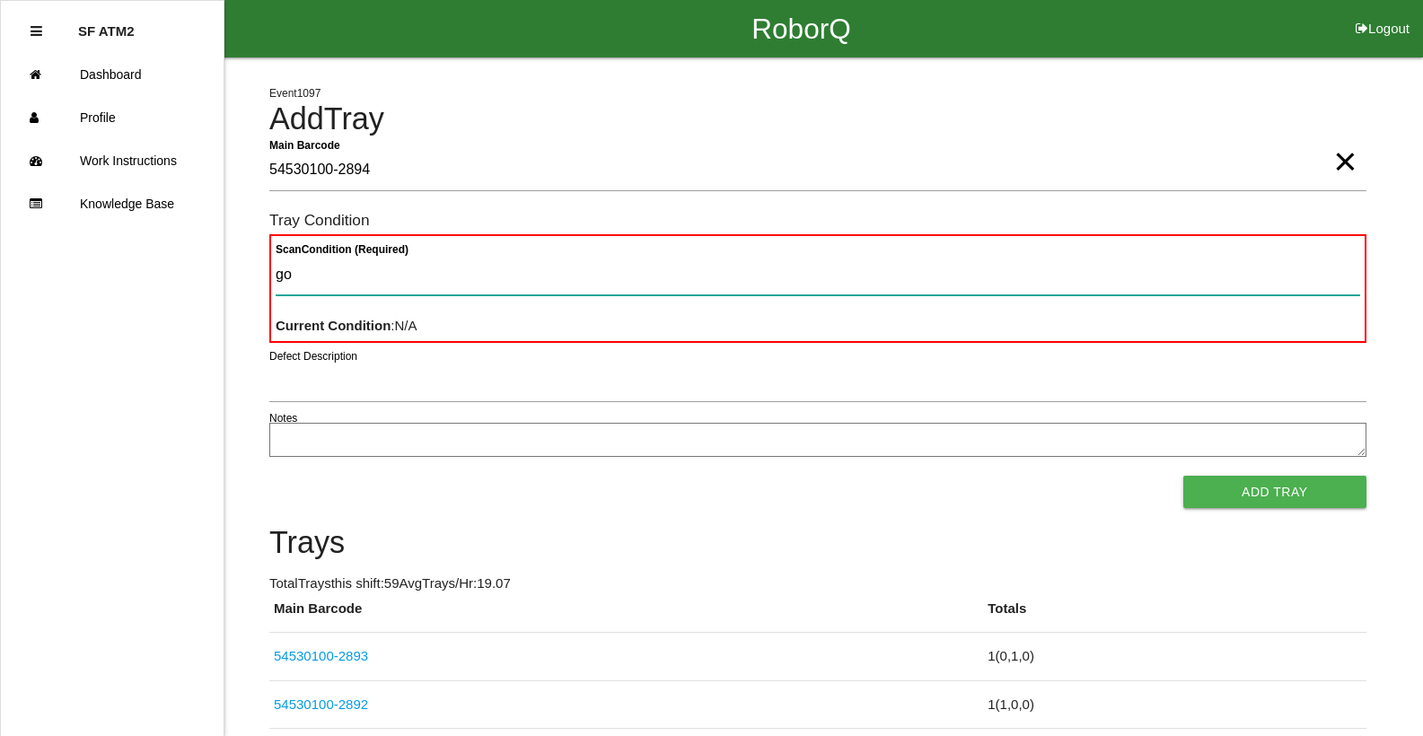
type Condition "goo"
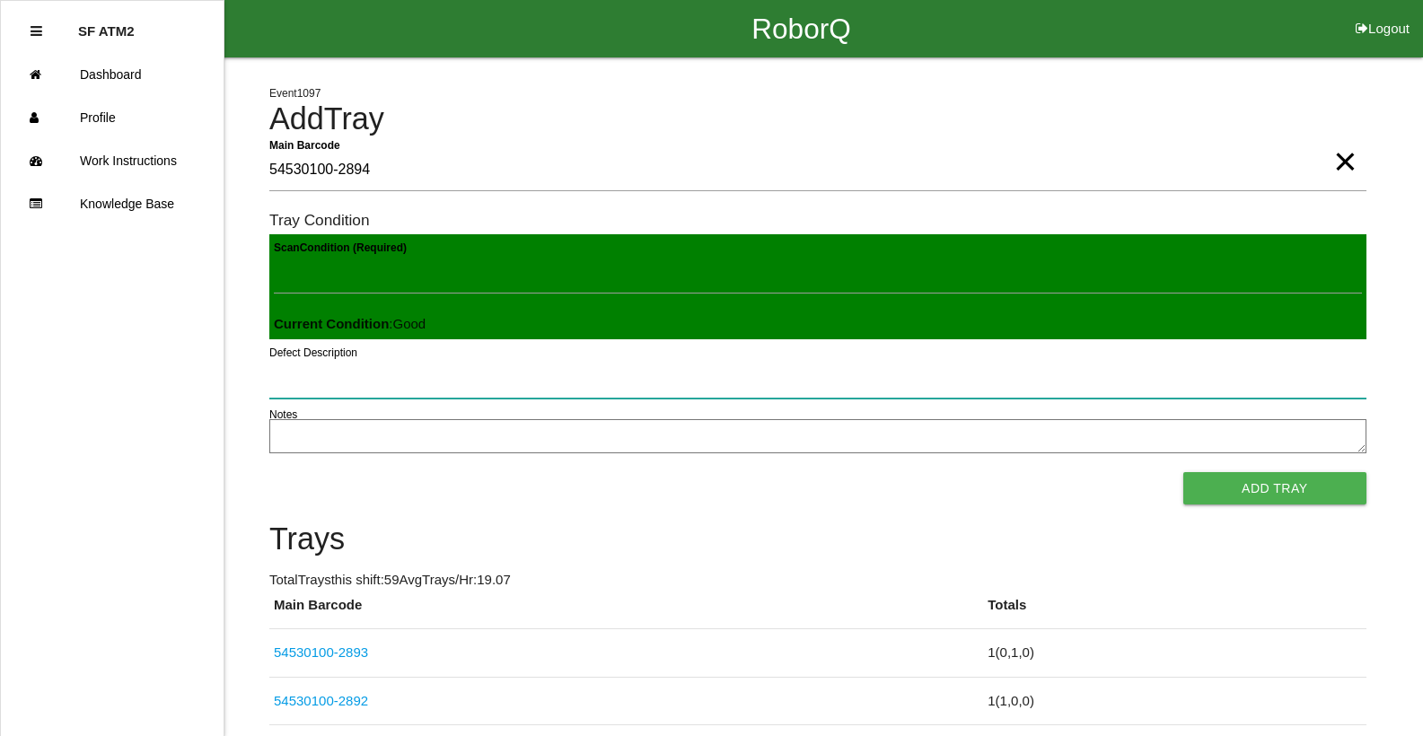
click at [1183, 472] on button "Add Tray" at bounding box center [1274, 488] width 183 height 32
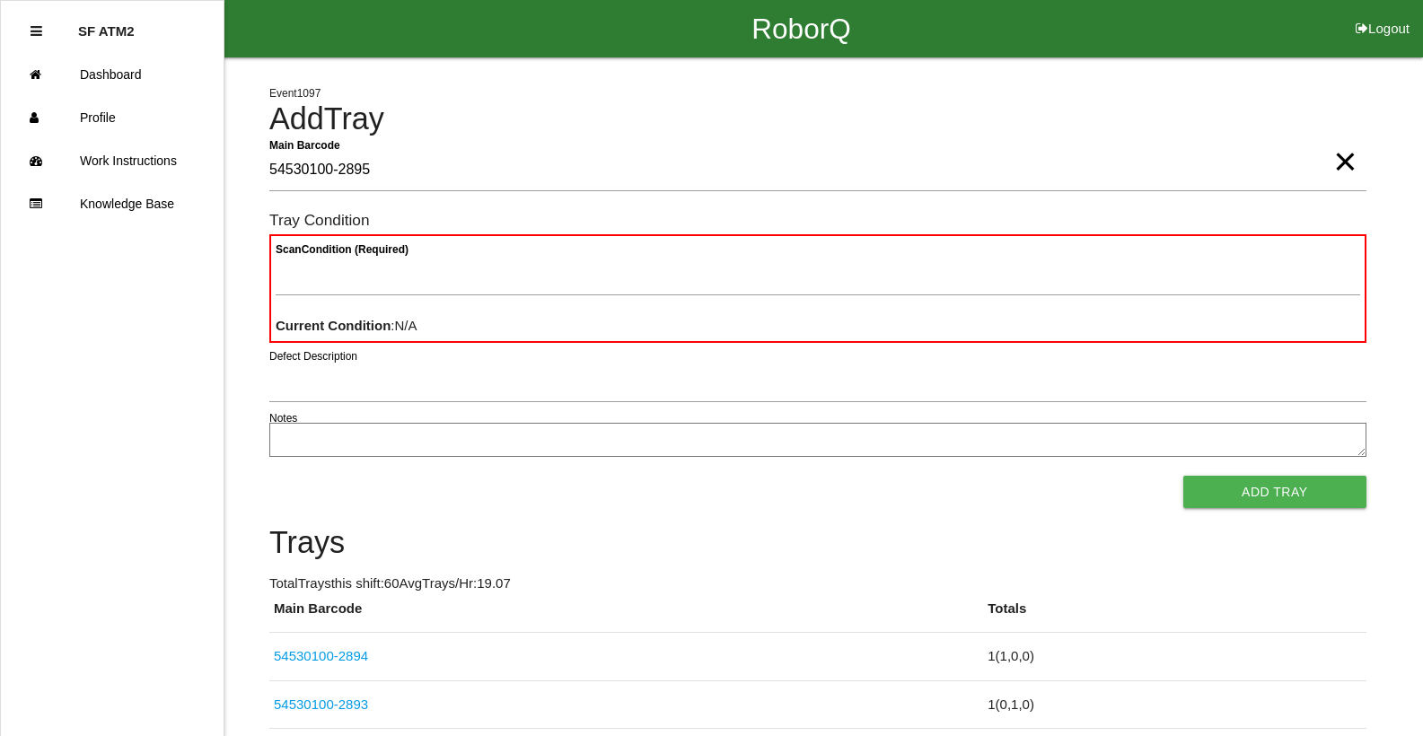
type Barcode "54530100-2895"
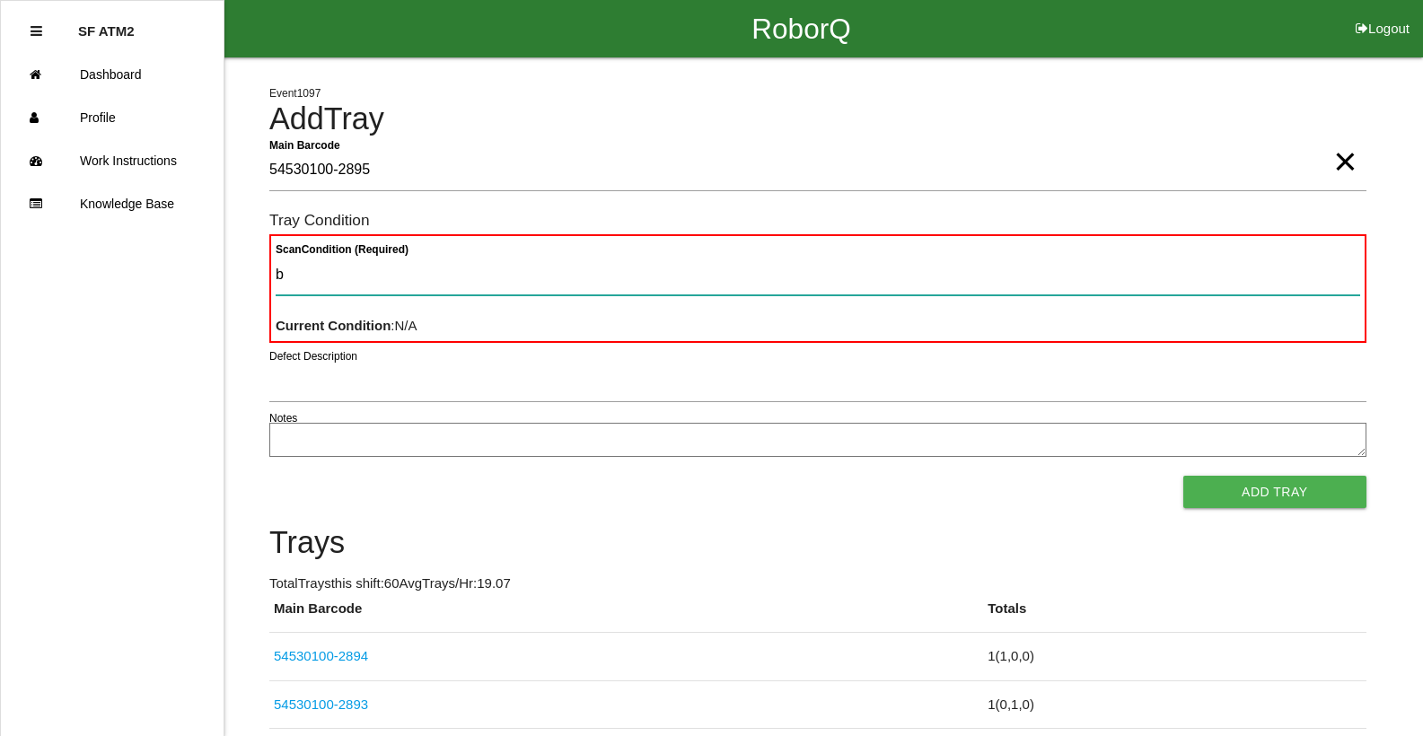
type Condition "ba"
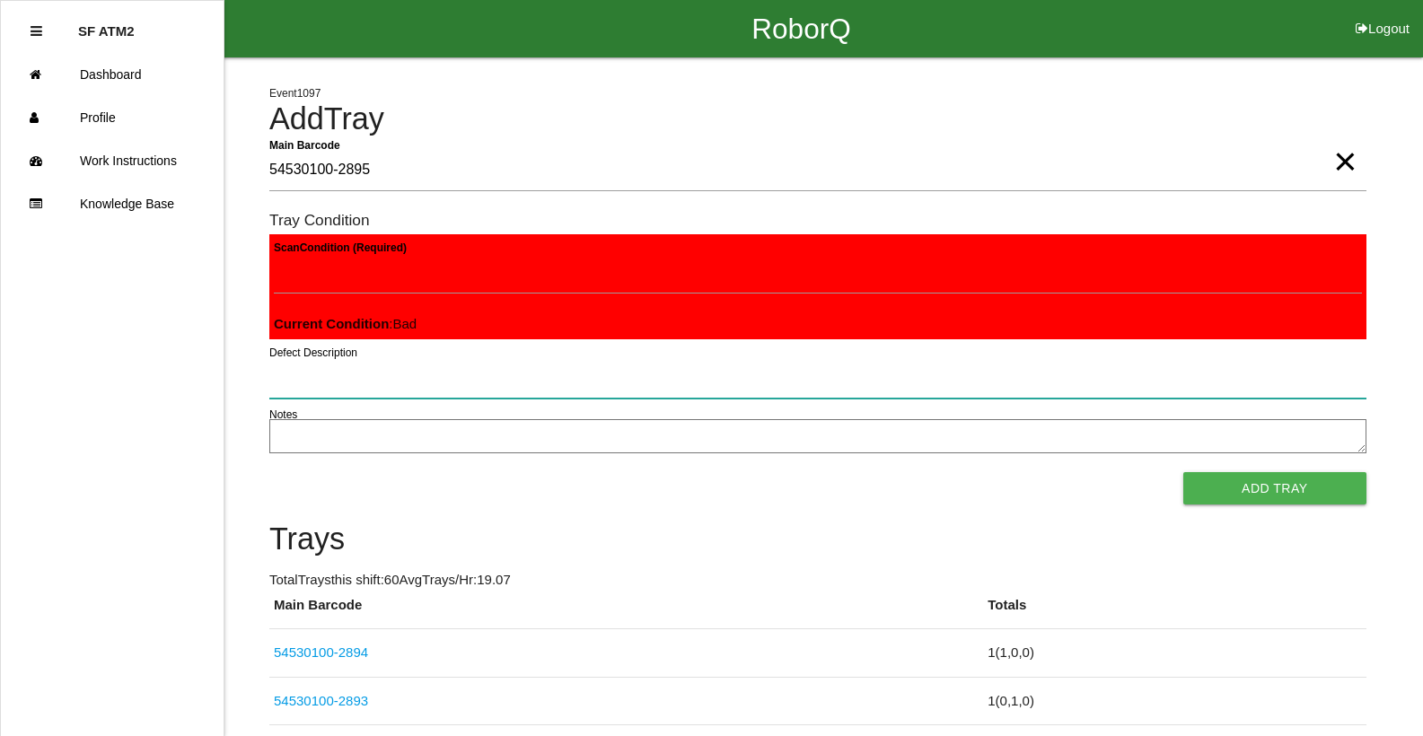
click at [1183, 472] on button "Add Tray" at bounding box center [1274, 488] width 183 height 32
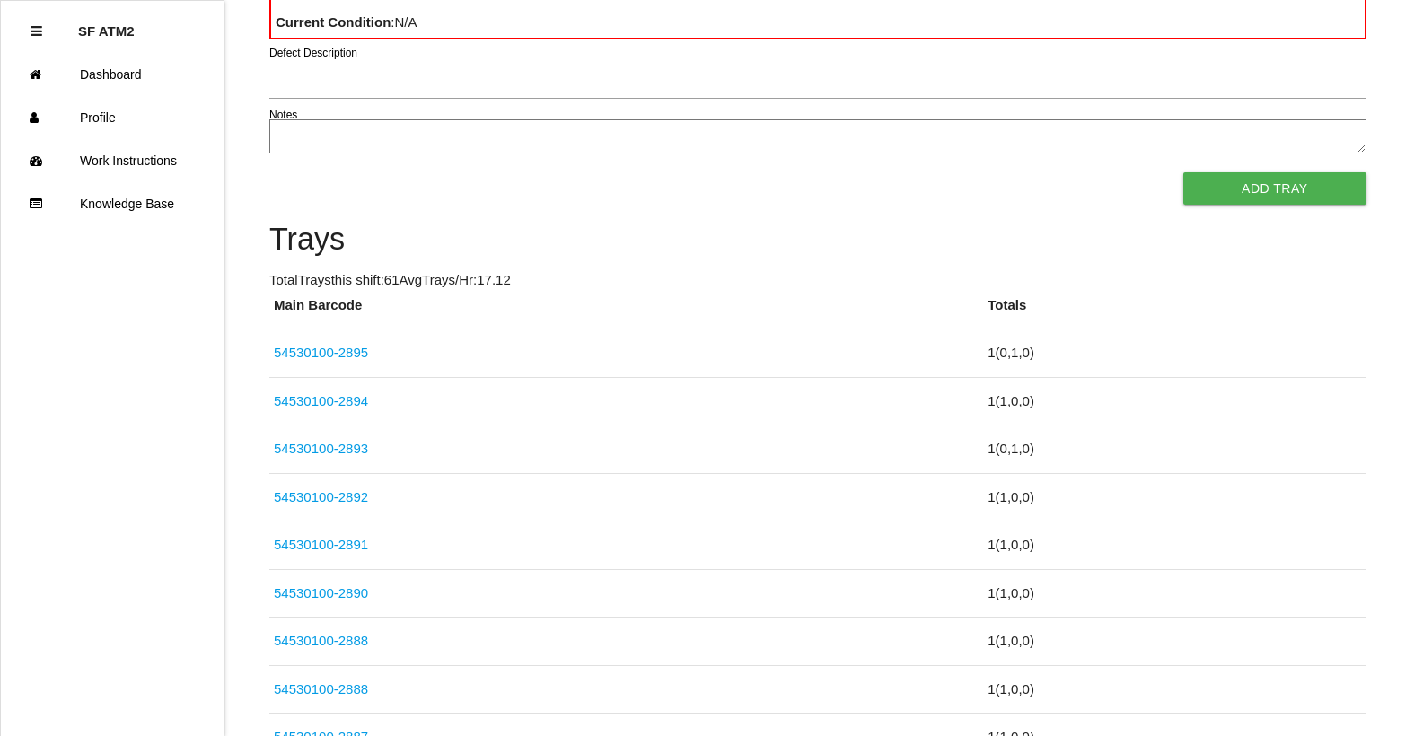
scroll to position [311, 0]
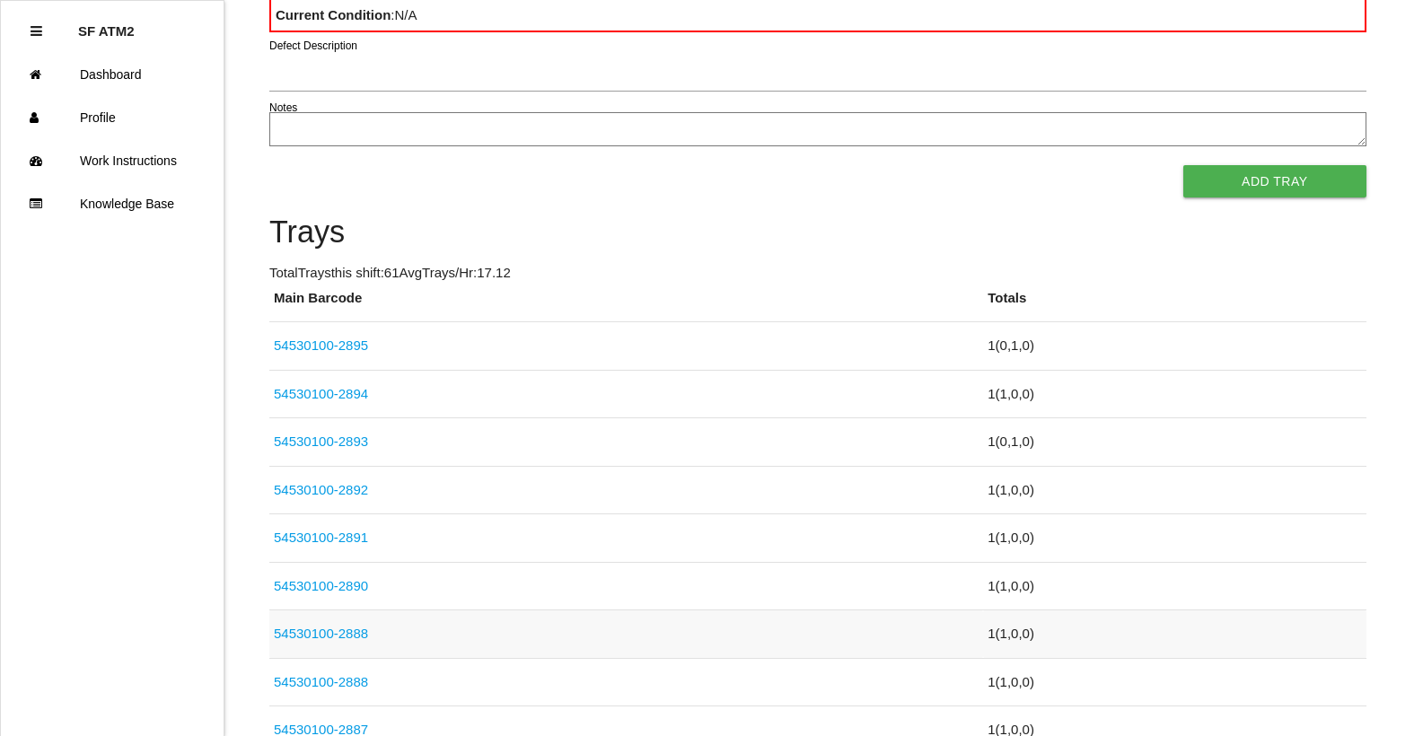
click at [740, 631] on td "54530100-2888" at bounding box center [626, 634] width 714 height 48
click at [338, 628] on link "54530100-2888" at bounding box center [321, 633] width 94 height 15
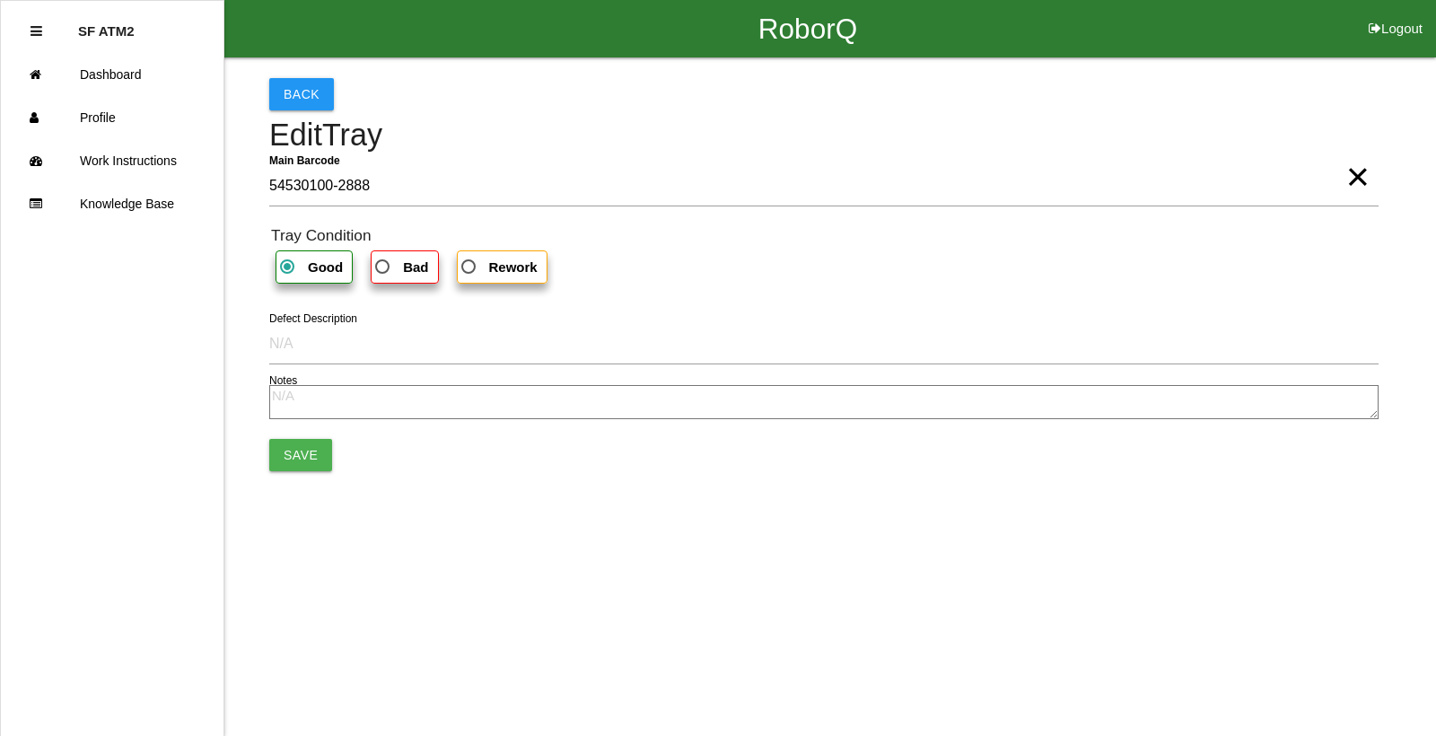
click at [400, 280] on label "Bad" at bounding box center [404, 266] width 67 height 33
click at [383, 267] on input "Bad" at bounding box center [378, 262] width 12 height 12
radio input "true"
click at [294, 452] on button "Save" at bounding box center [300, 455] width 63 height 32
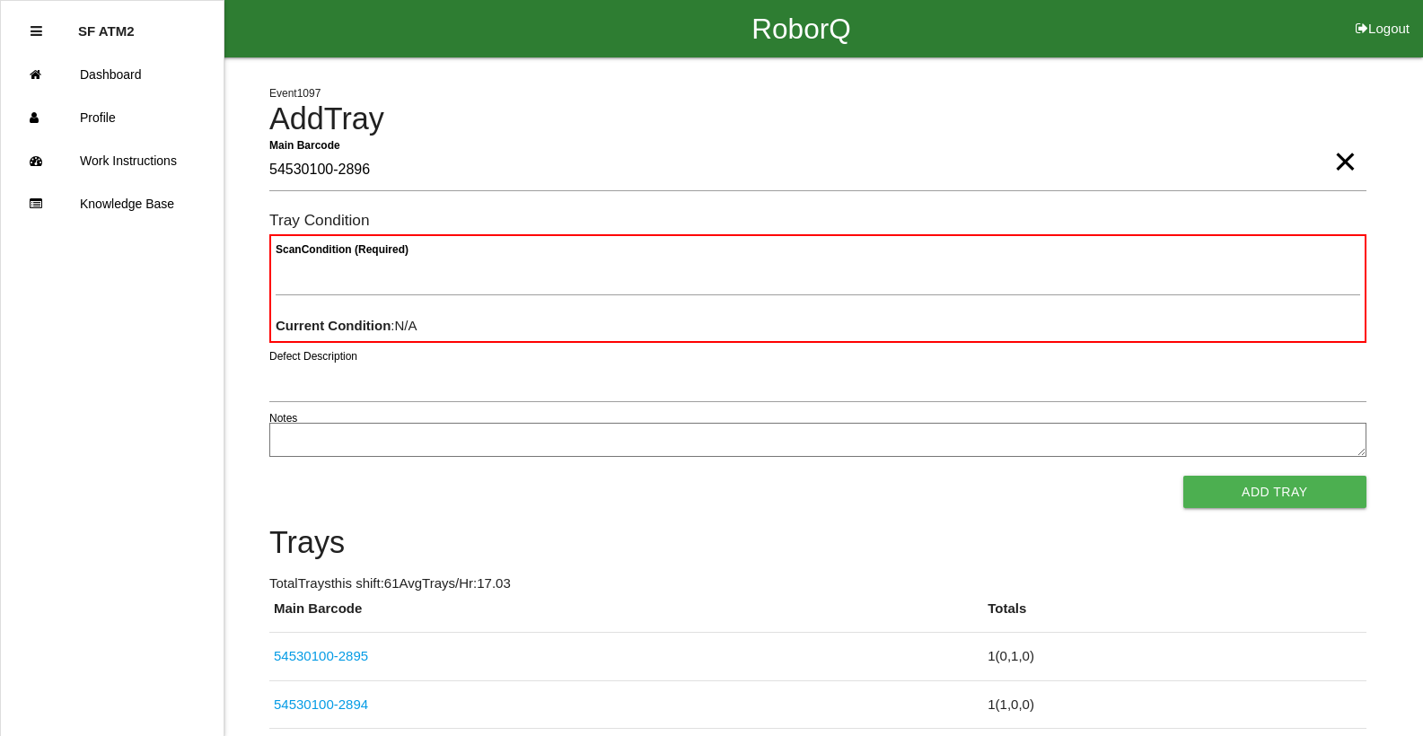
type Barcode "54530100-2896"
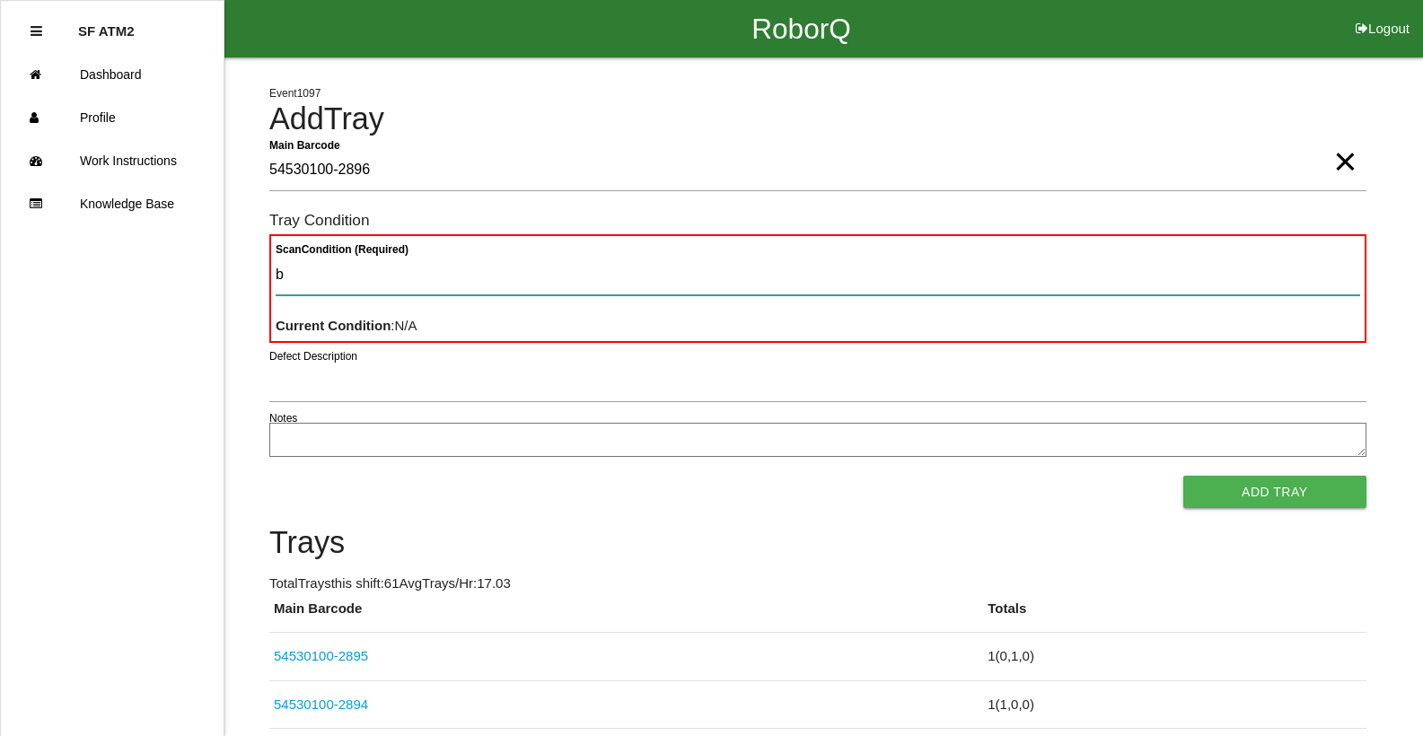
type Condition "ba"
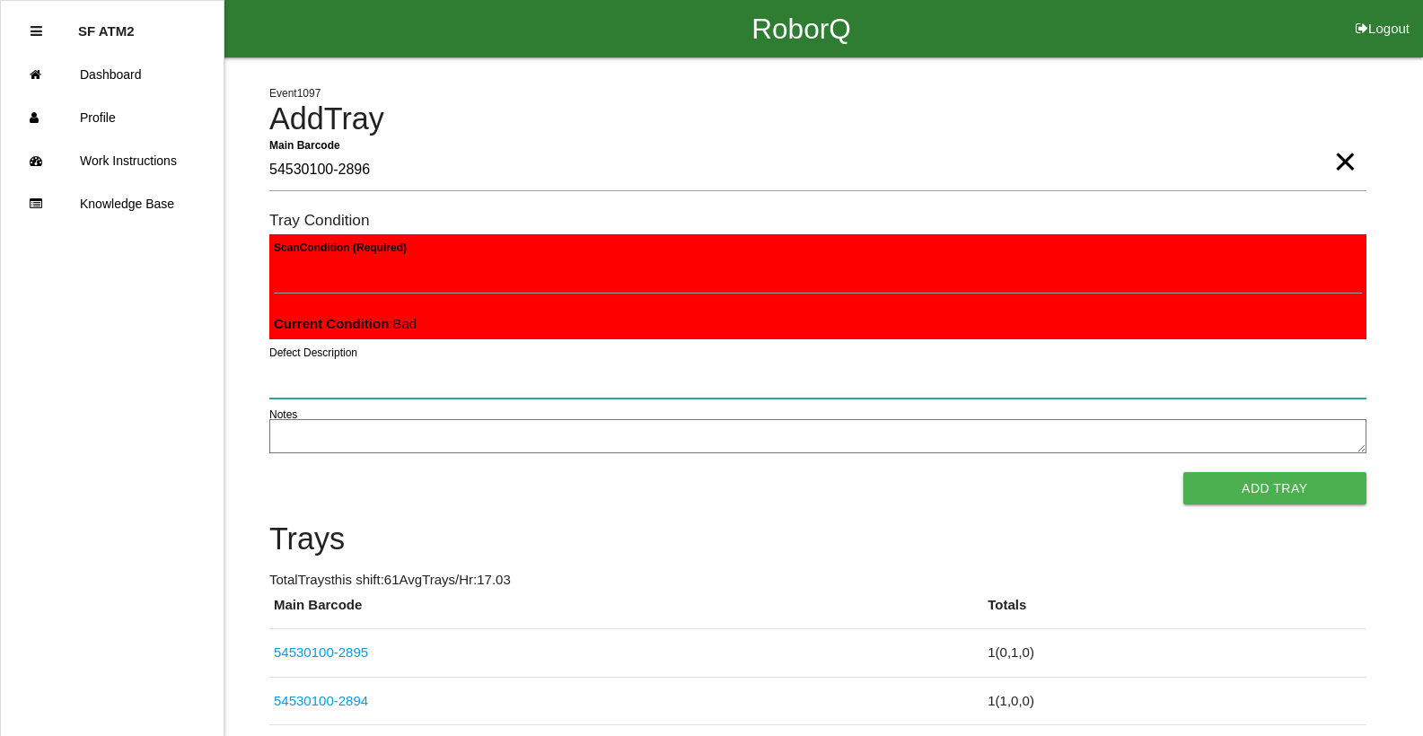
click at [1183, 472] on button "Add Tray" at bounding box center [1274, 488] width 183 height 32
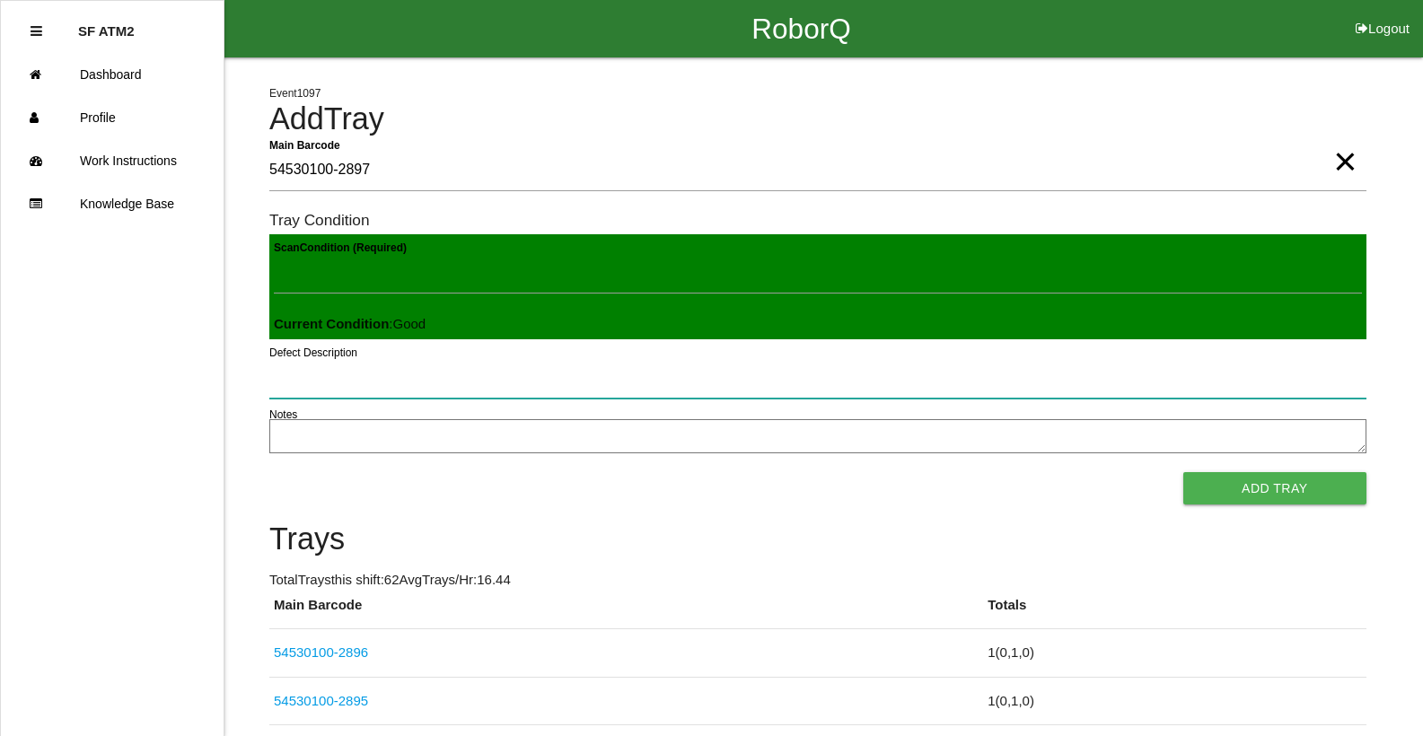
click at [1183, 472] on button "Add Tray" at bounding box center [1274, 488] width 183 height 32
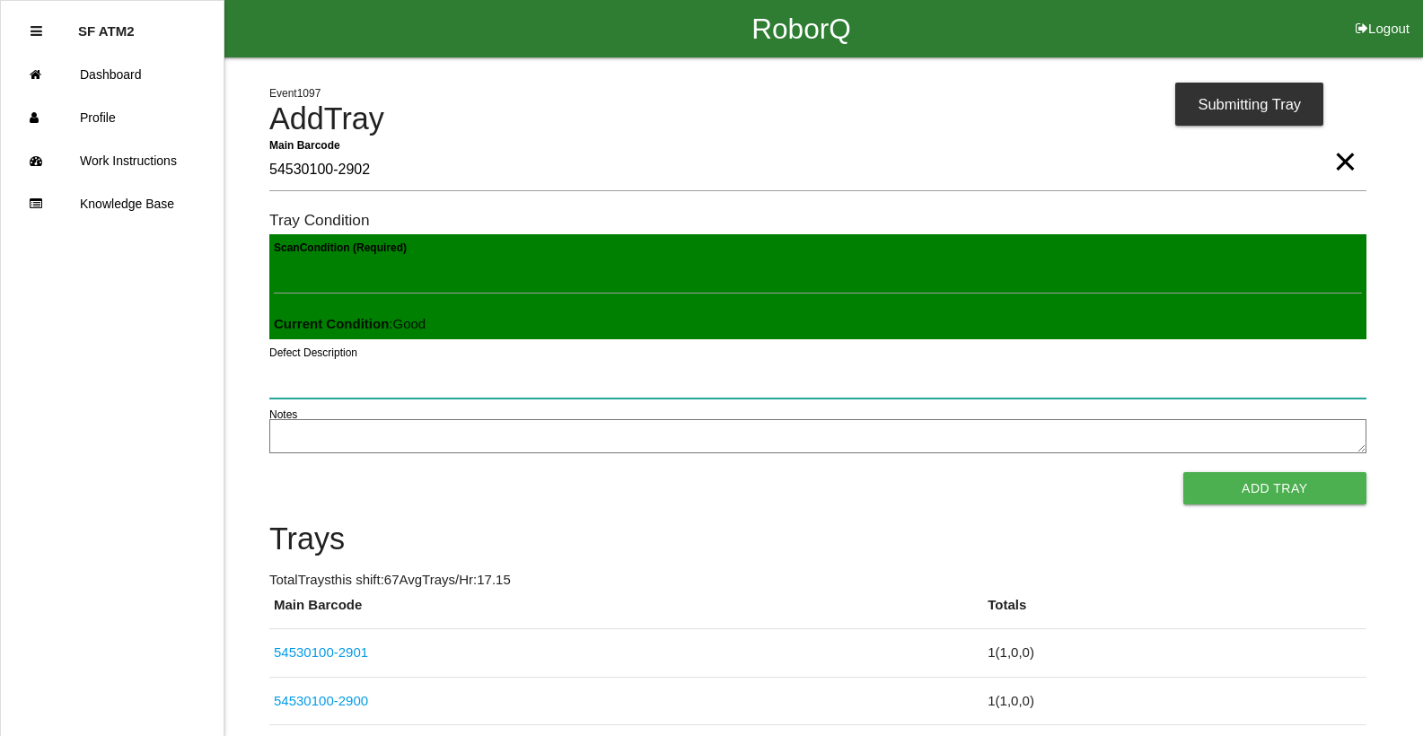
click at [1183, 472] on button "Add Tray" at bounding box center [1274, 488] width 183 height 32
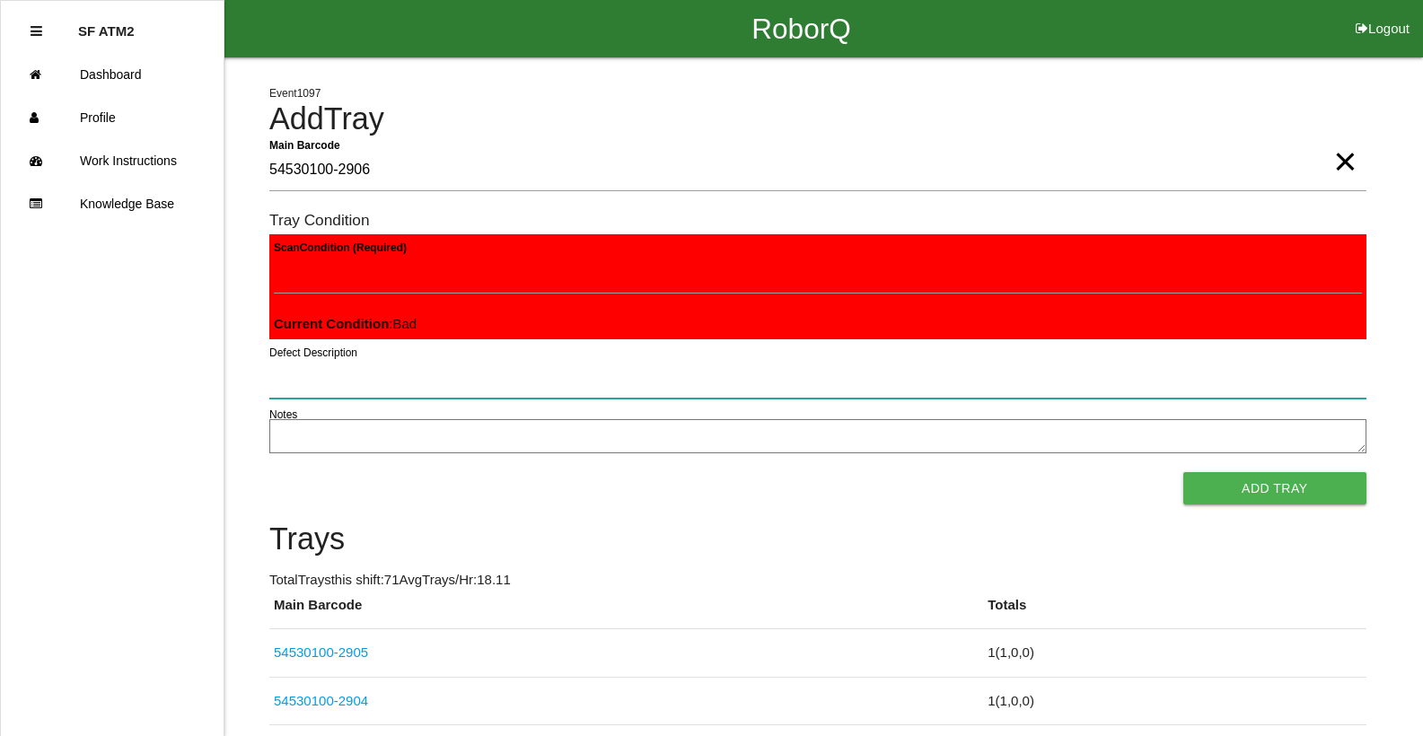
click at [1183, 472] on button "Add Tray" at bounding box center [1274, 488] width 183 height 32
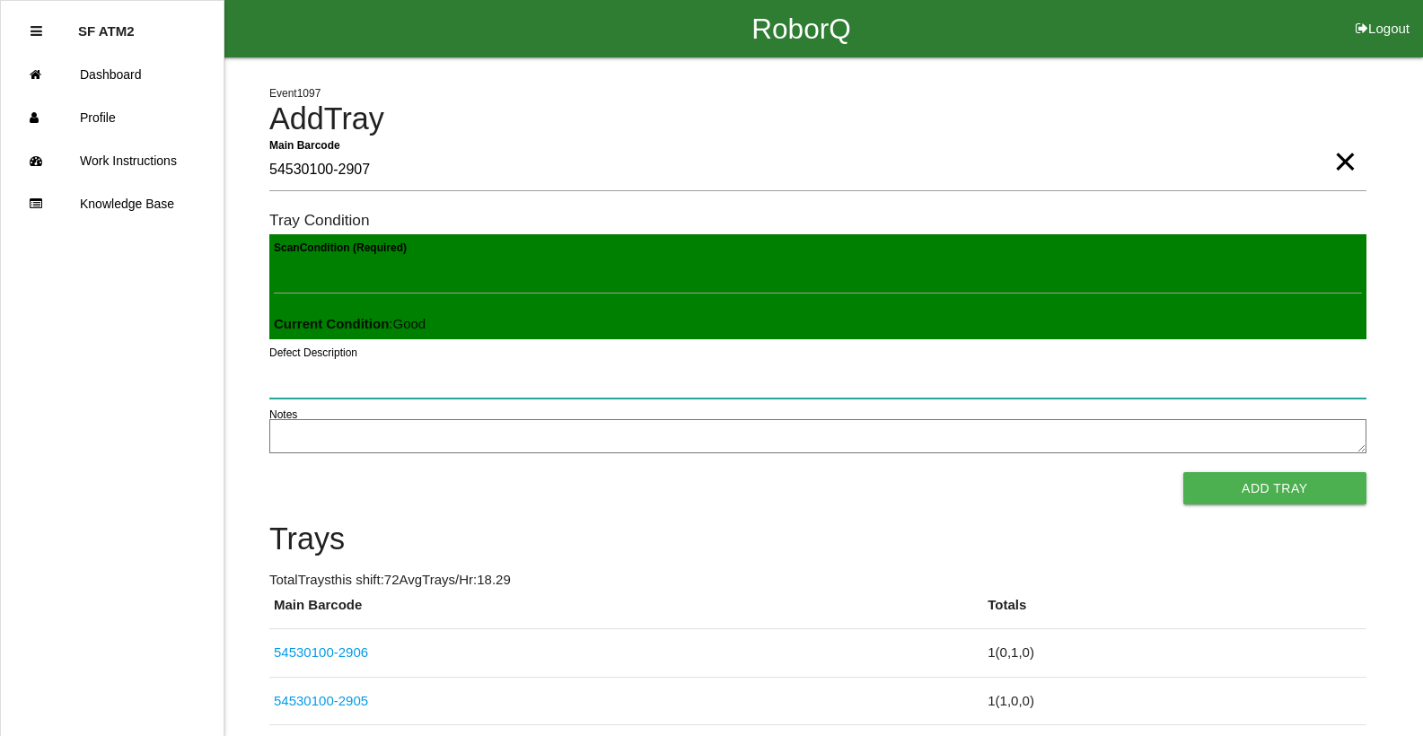
click at [1183, 472] on button "Add Tray" at bounding box center [1274, 488] width 183 height 32
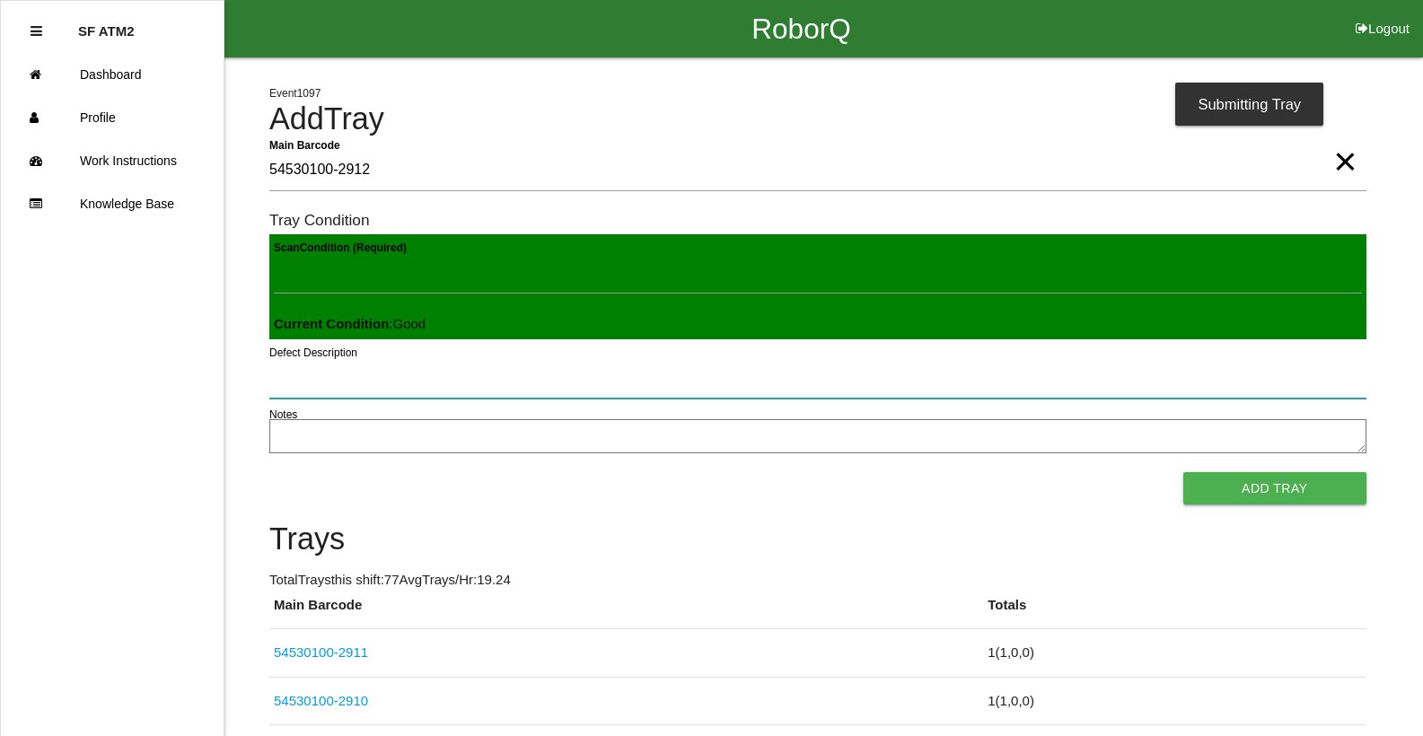
click at [1183, 472] on button "Add Tray" at bounding box center [1274, 488] width 183 height 32
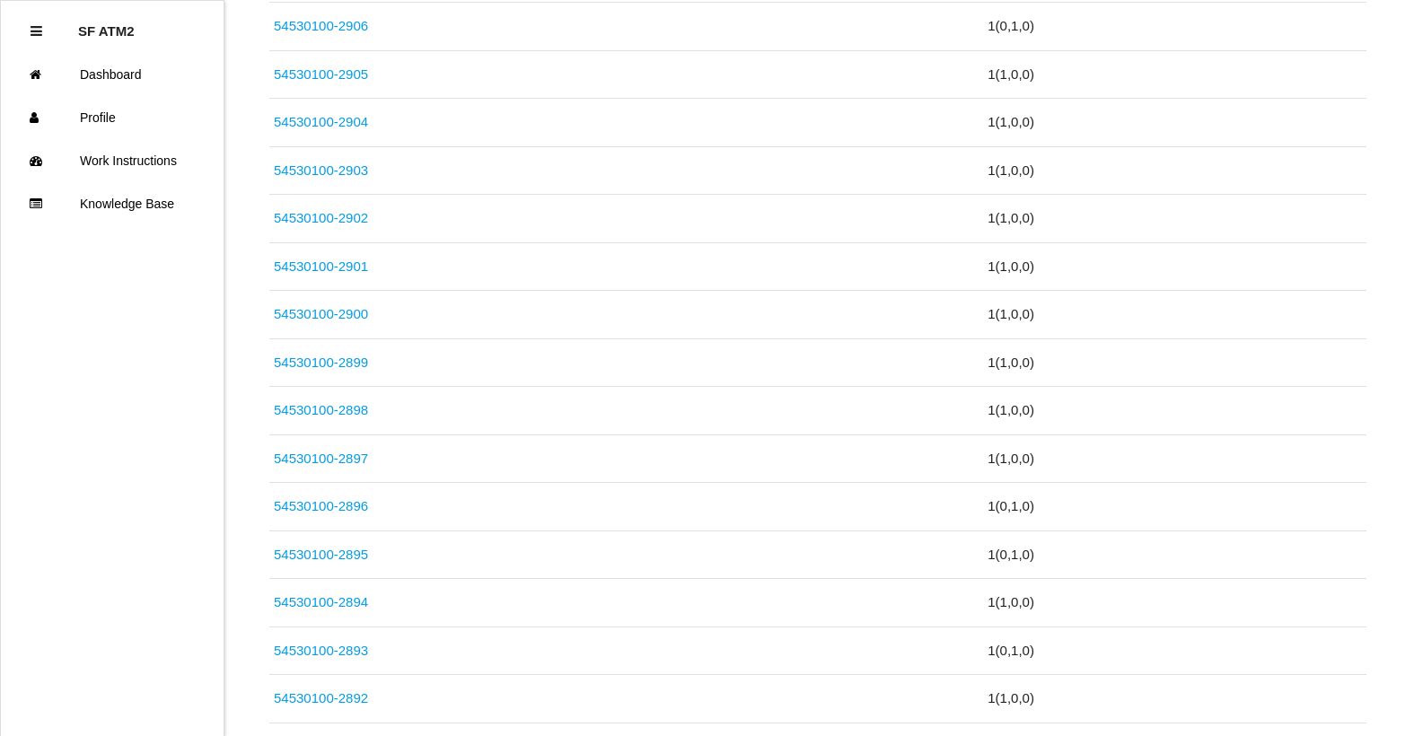
scroll to position [931, 0]
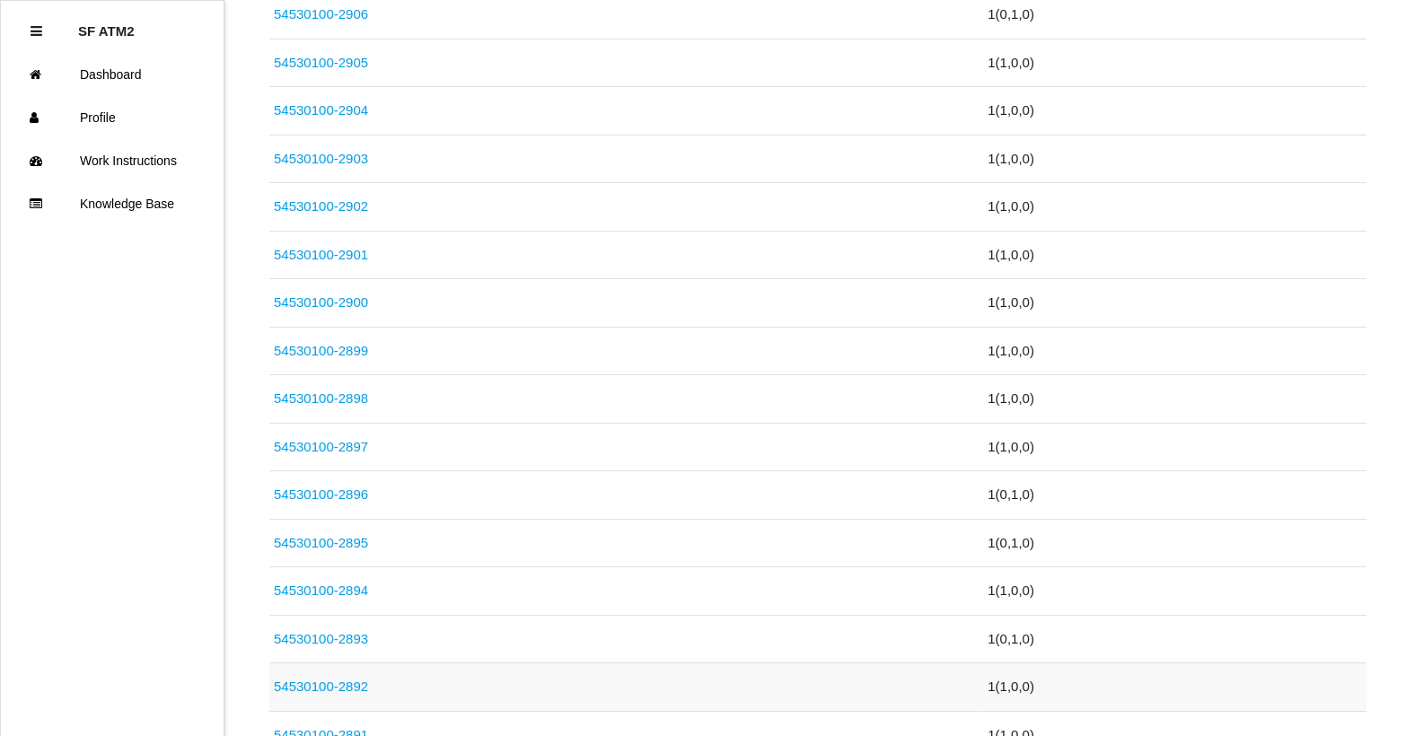
click at [355, 683] on link "54530100-2892" at bounding box center [321, 686] width 94 height 15
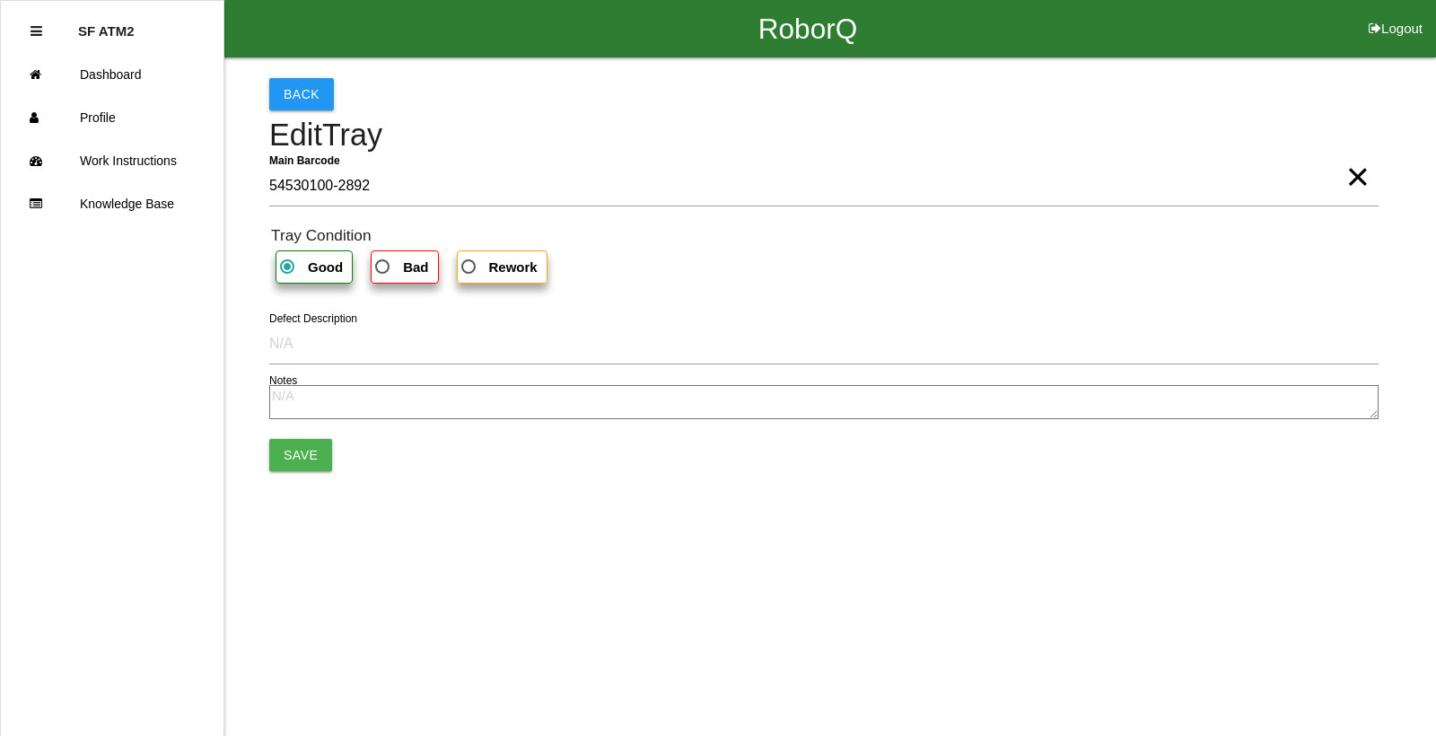
click at [391, 261] on span "Bad" at bounding box center [400, 267] width 57 height 22
click at [383, 261] on input "Bad" at bounding box center [378, 262] width 12 height 12
click at [312, 458] on button "Save" at bounding box center [300, 455] width 63 height 32
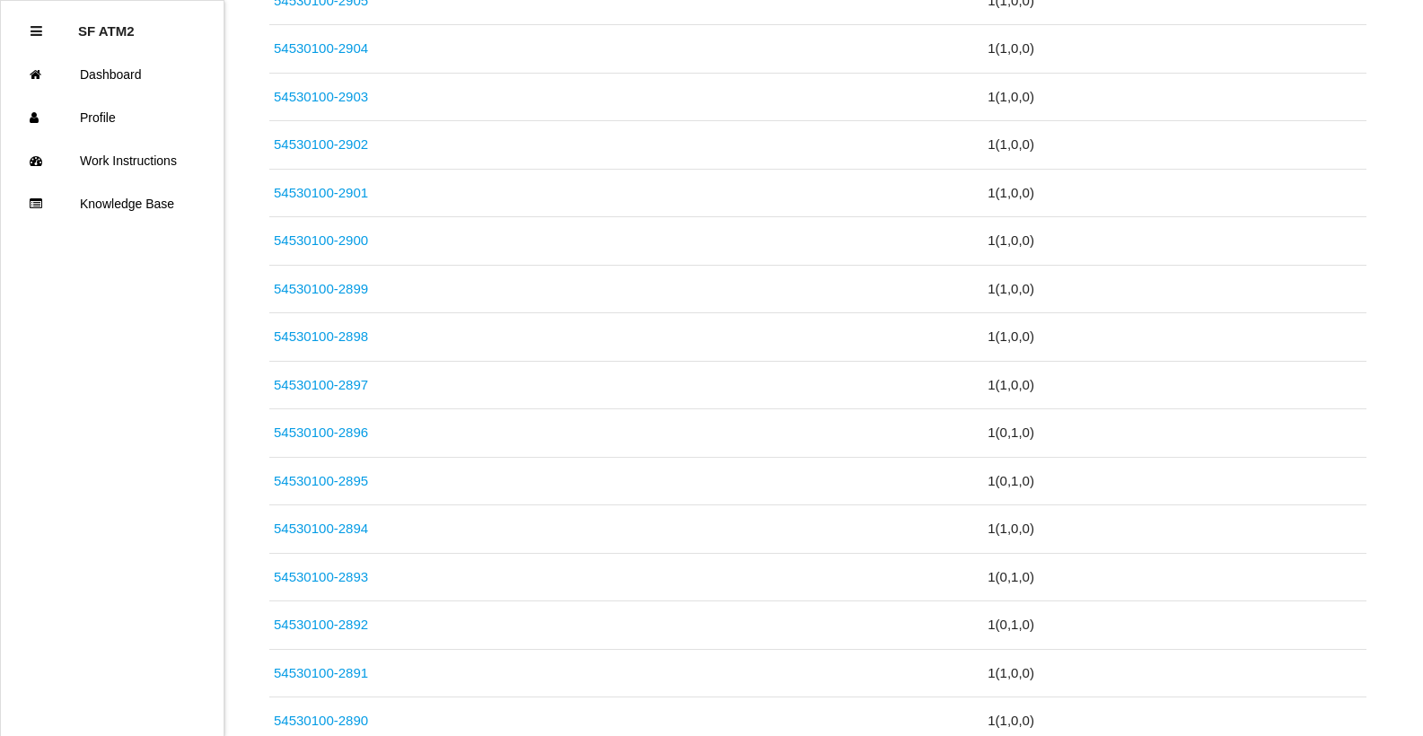
scroll to position [1005, 0]
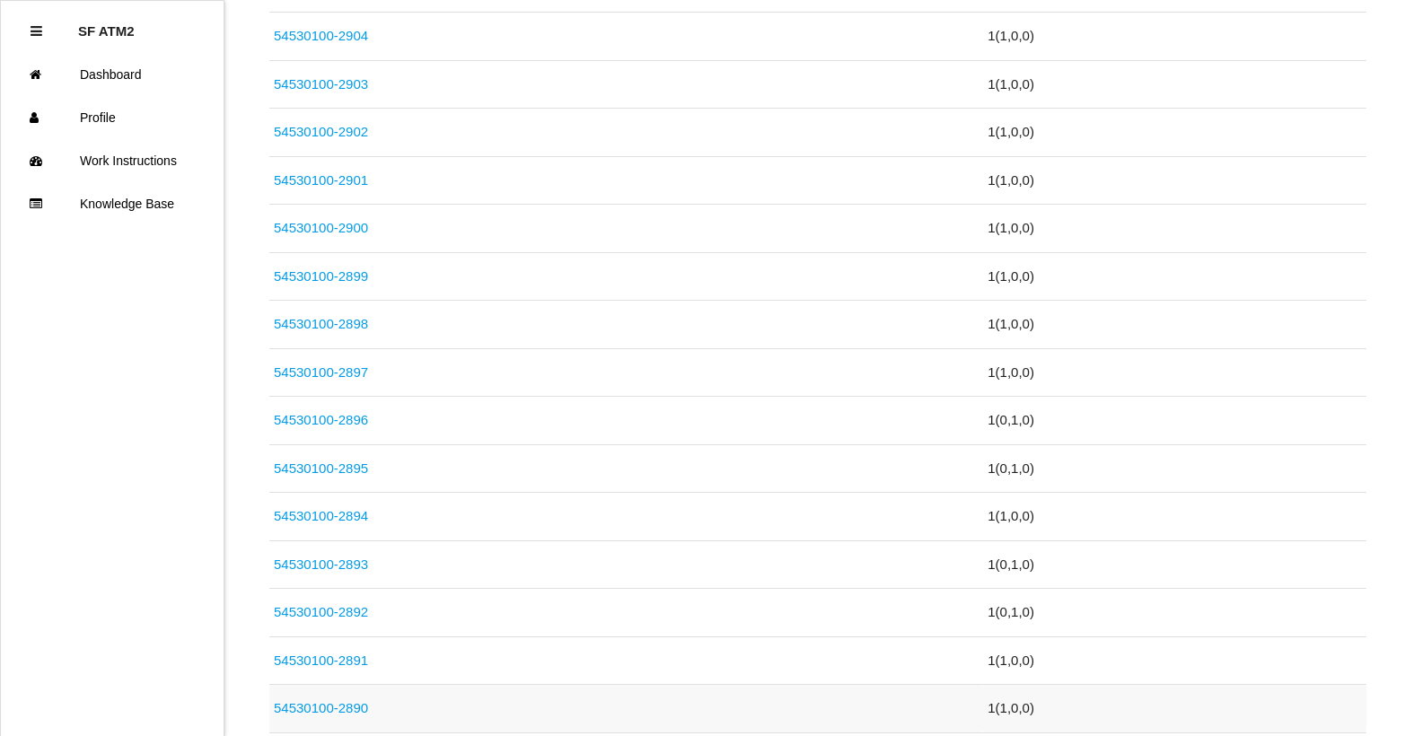
click at [363, 700] on link "54530100-2890" at bounding box center [321, 707] width 94 height 15
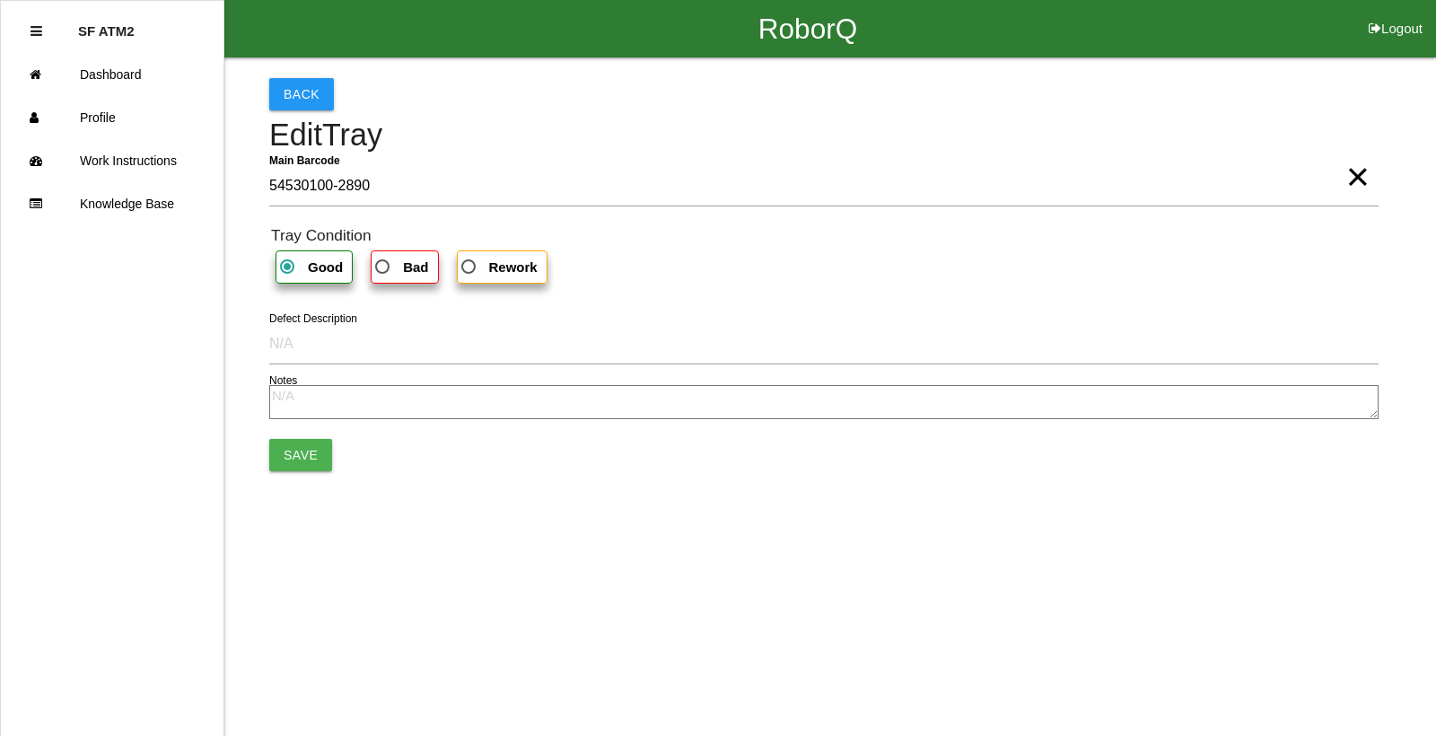
click at [416, 258] on span "Bad" at bounding box center [400, 267] width 57 height 22
click at [383, 258] on input "Bad" at bounding box center [378, 262] width 12 height 12
click at [310, 452] on button "Save" at bounding box center [300, 455] width 63 height 32
